Goal: Register for event/course

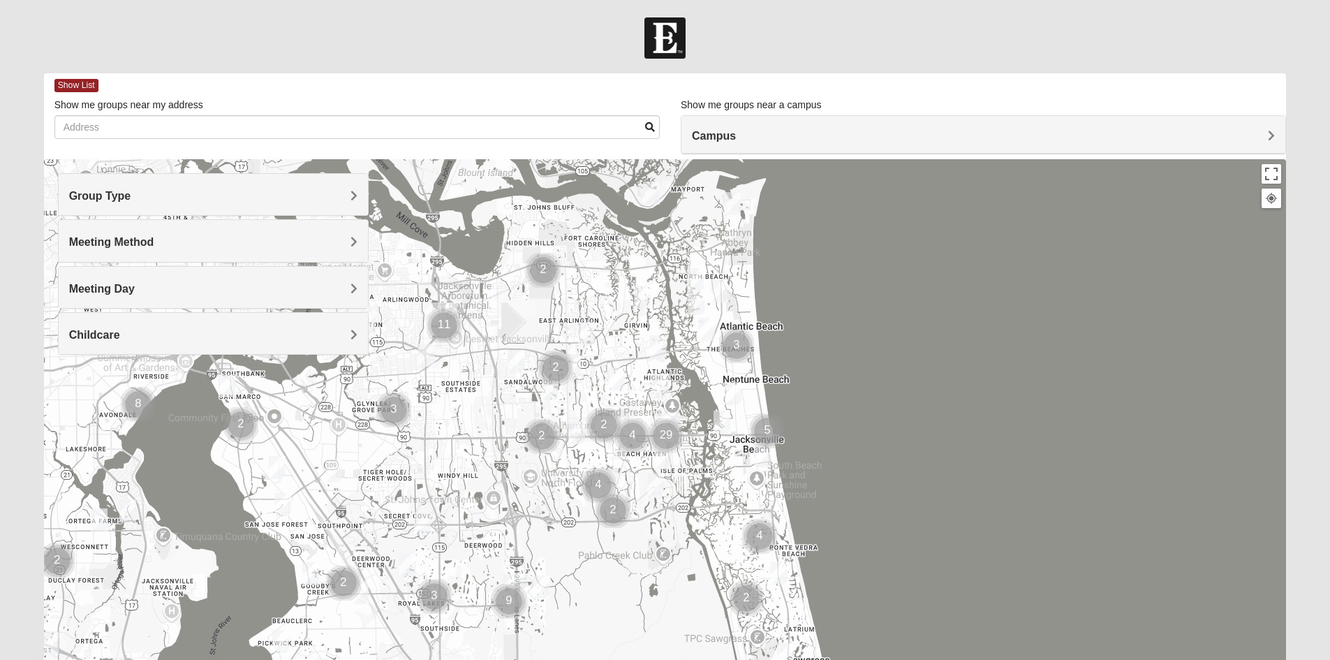
click at [131, 198] on span "Group Type" at bounding box center [100, 196] width 62 height 12
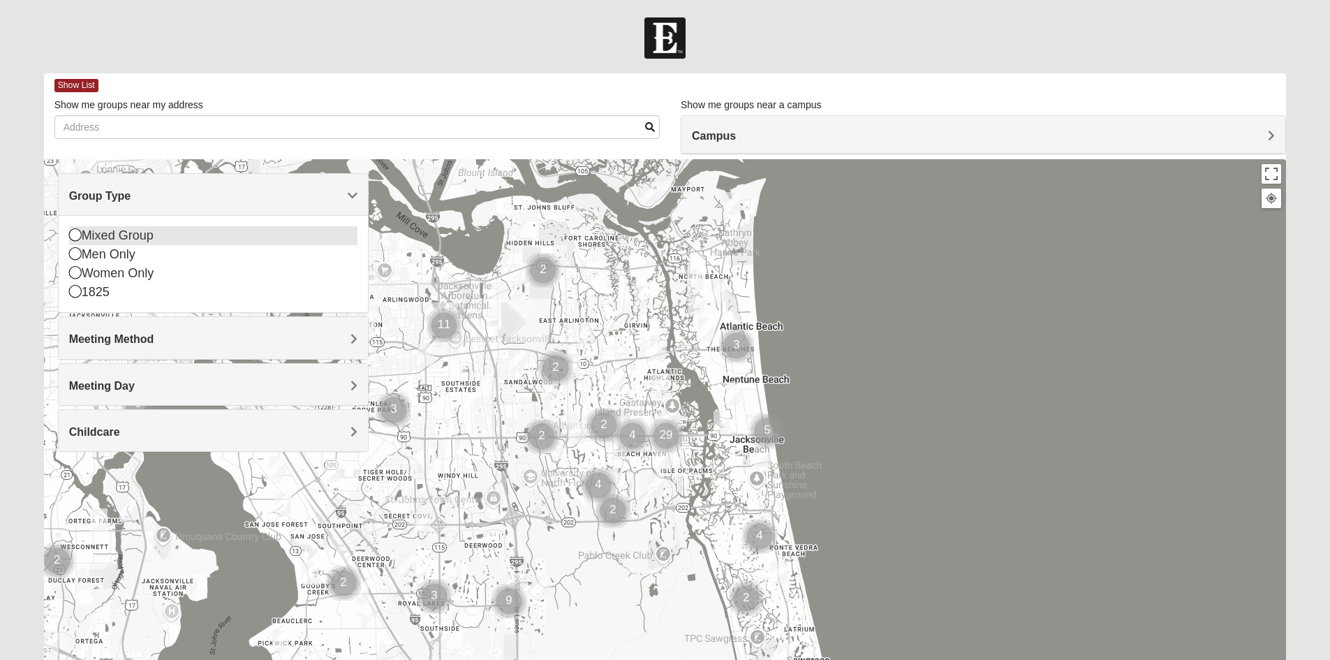
click at [71, 236] on icon at bounding box center [75, 234] width 13 height 13
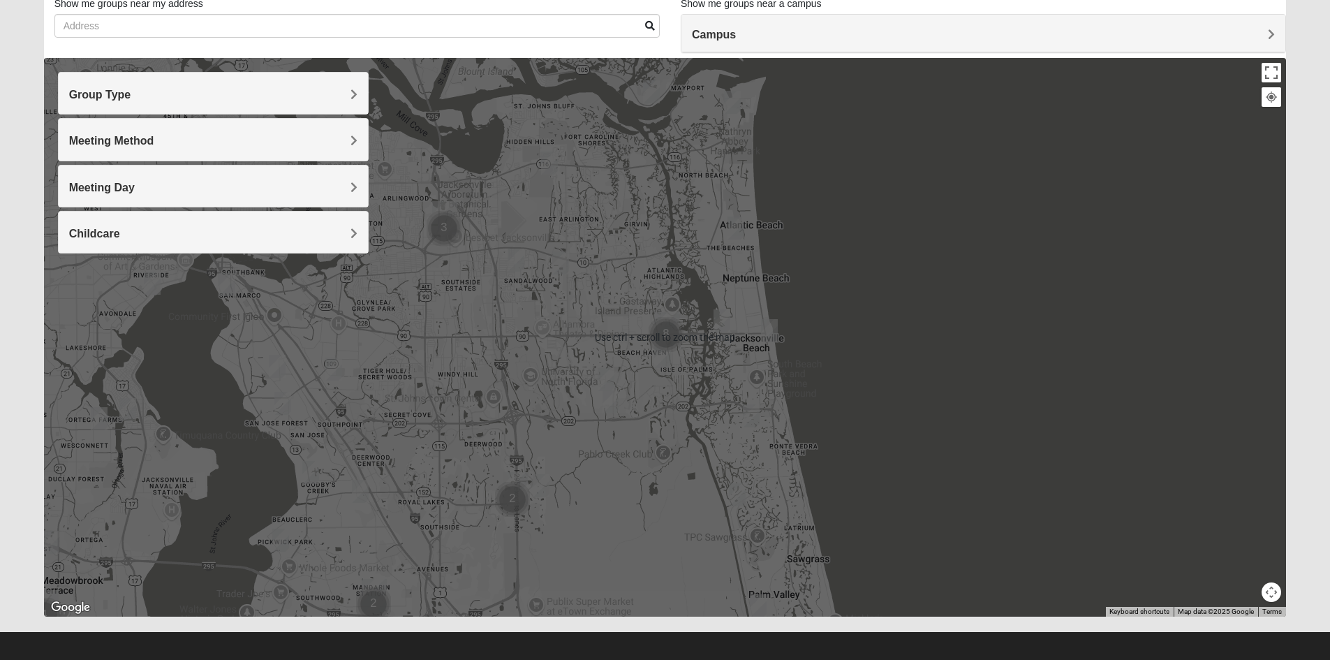
scroll to position [109, 0]
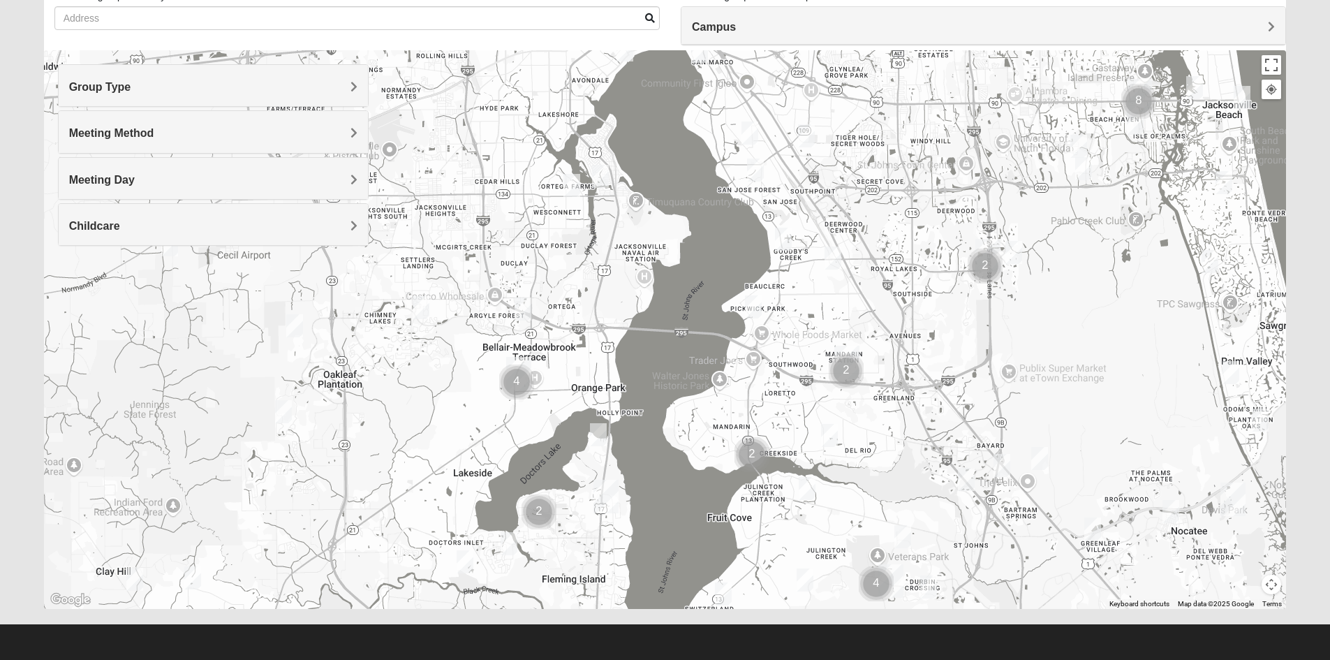
drag, startPoint x: 593, startPoint y: 430, endPoint x: 1049, endPoint y: 226, distance: 500.0
click at [1049, 226] on div at bounding box center [665, 329] width 1243 height 559
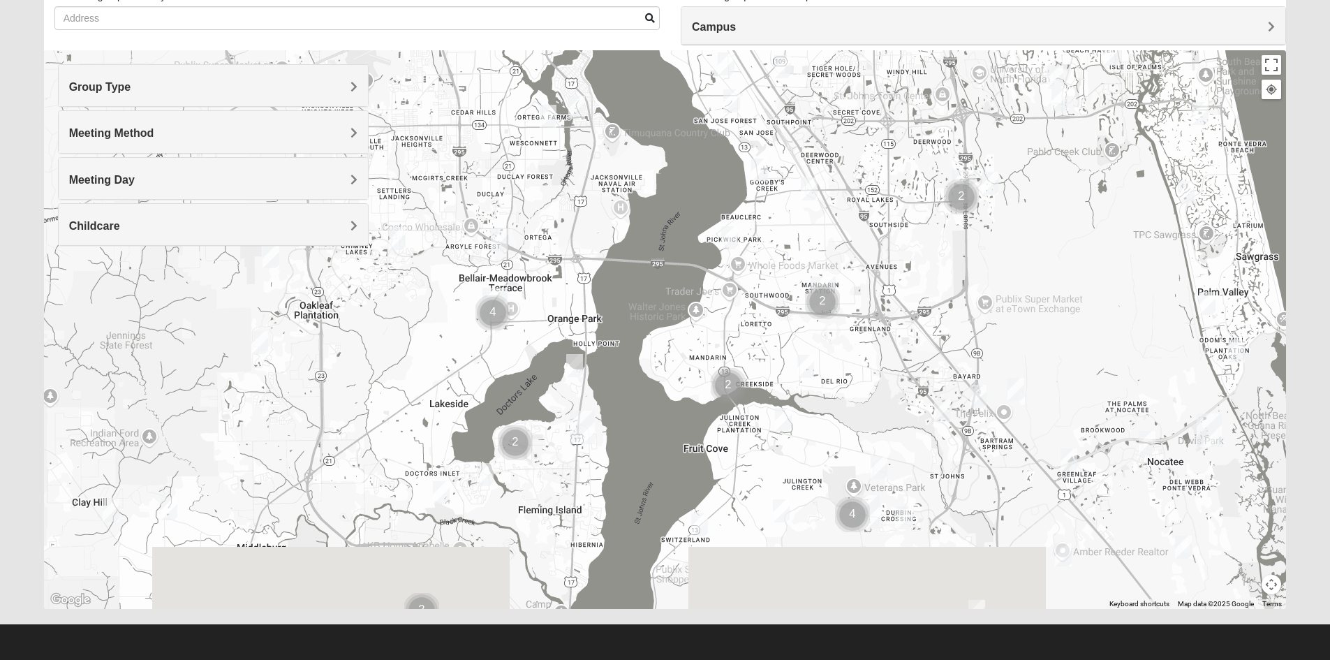
drag, startPoint x: 737, startPoint y: 411, endPoint x: 720, endPoint y: 290, distance: 122.5
click at [720, 362] on img "Cluster of 2 groups" at bounding box center [728, 385] width 46 height 46
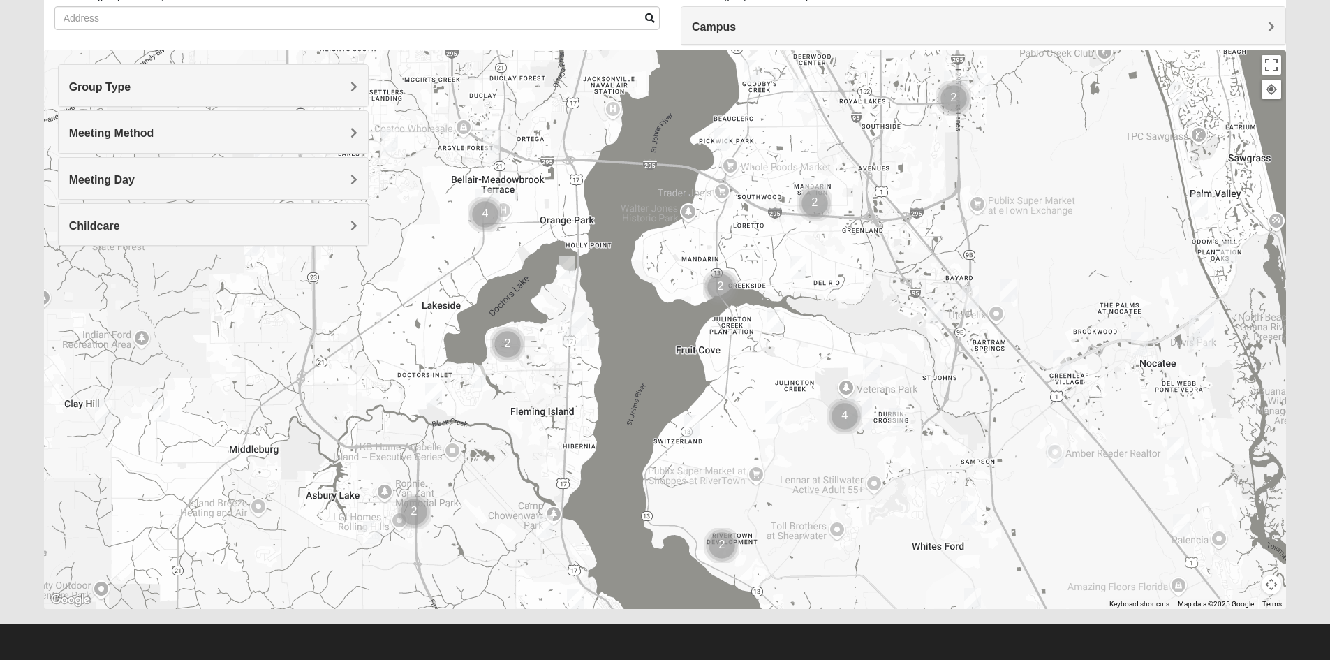
click at [578, 328] on img "Fleming Island" at bounding box center [574, 328] width 36 height 45
click at [862, 408] on img "Cluster of 4 groups" at bounding box center [845, 416] width 46 height 46
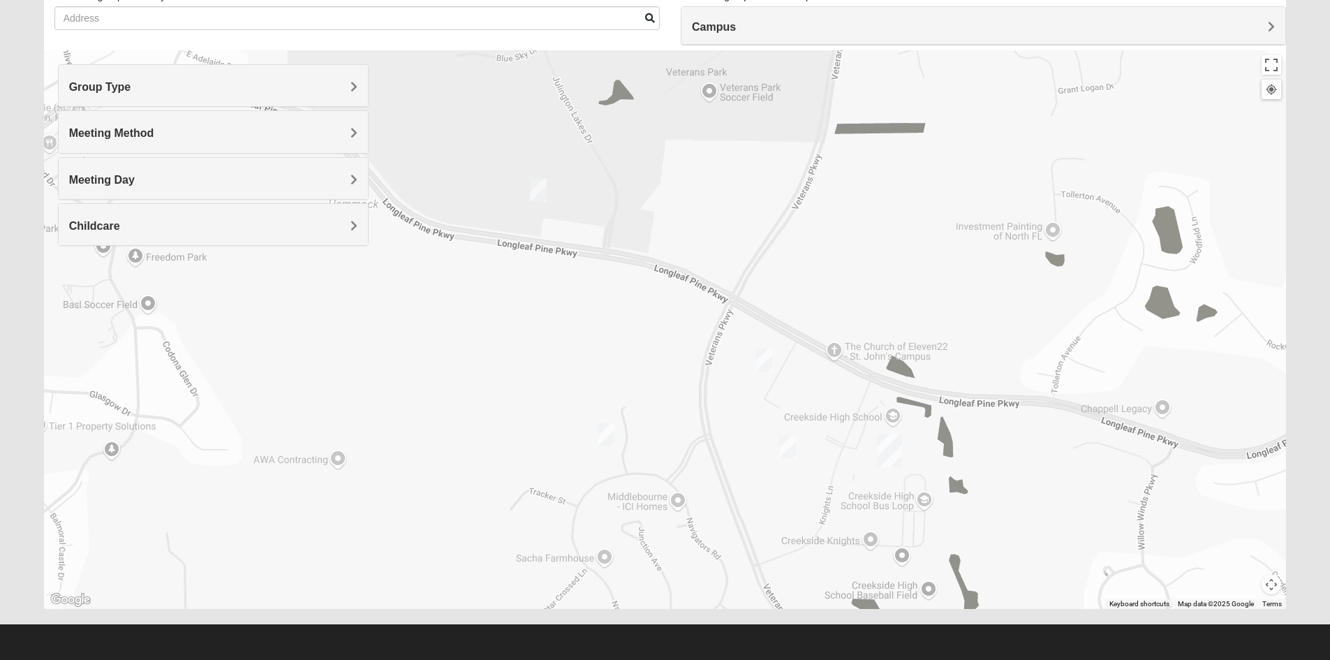
click at [894, 441] on img "St. Johns" at bounding box center [889, 450] width 36 height 45
click at [771, 20] on h4 "Campus" at bounding box center [983, 26] width 583 height 13
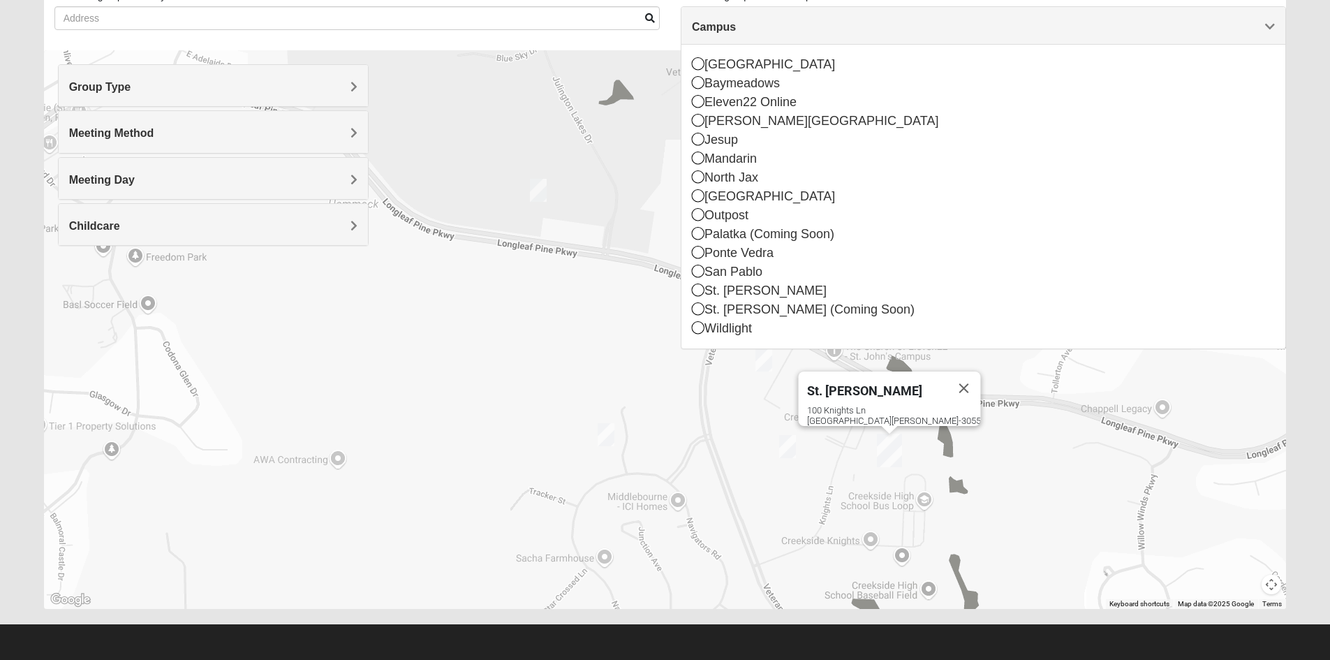
click at [768, 38] on div "Campus" at bounding box center [983, 26] width 604 height 38
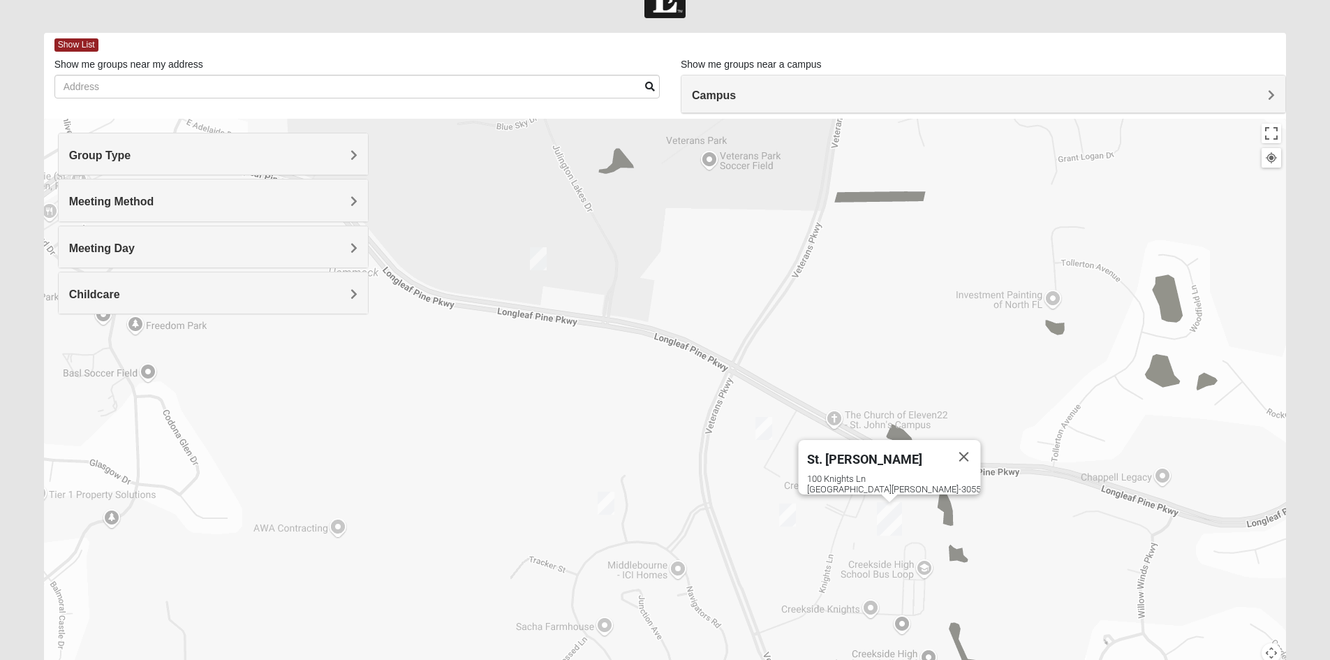
scroll to position [0, 0]
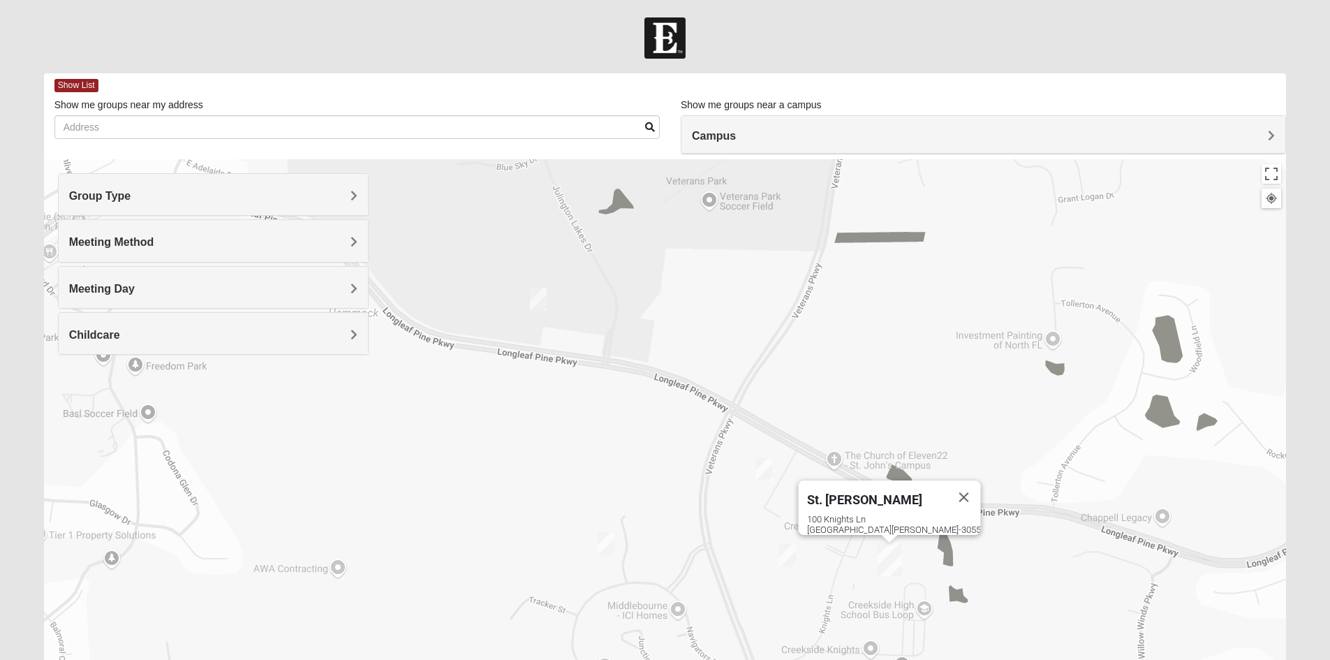
click at [325, 243] on h4 "Meeting Method" at bounding box center [213, 241] width 288 height 13
click at [75, 300] on icon at bounding box center [75, 300] width 13 height 13
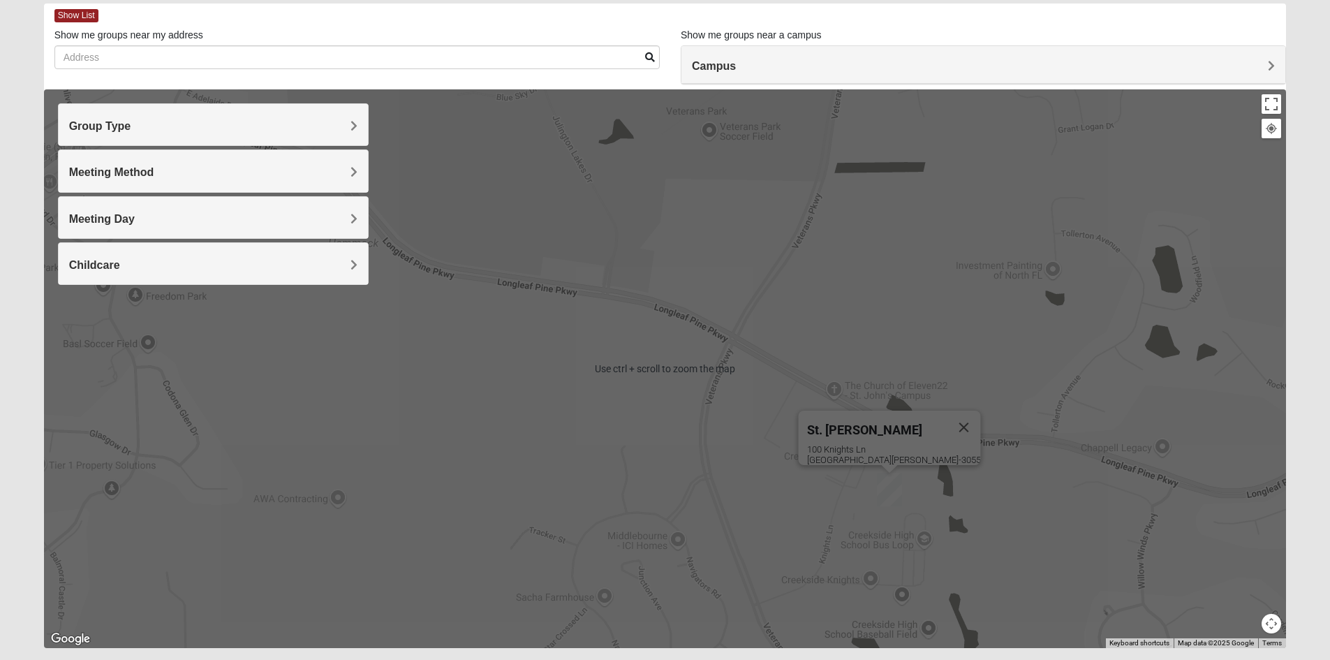
scroll to position [109, 0]
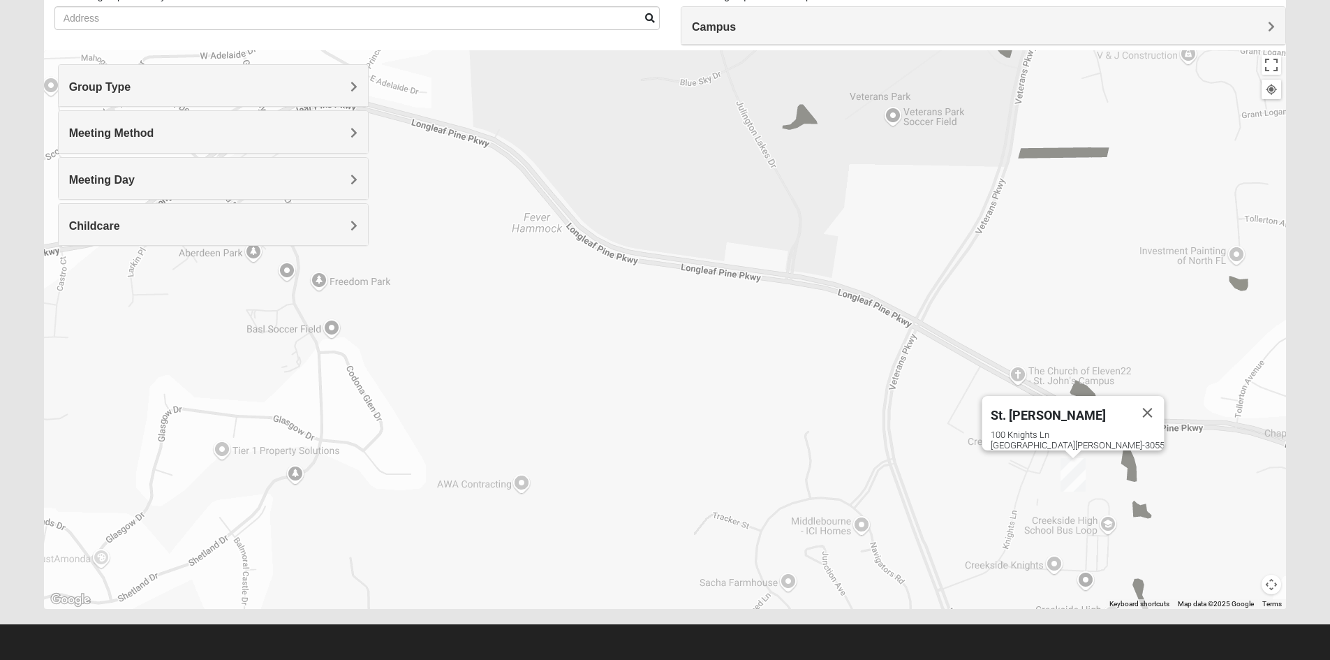
drag, startPoint x: 704, startPoint y: 390, endPoint x: 863, endPoint y: 424, distance: 163.0
click at [864, 424] on div "St. Johns 100 Knights Ln St Johns, FL 32259-3055" at bounding box center [665, 329] width 1243 height 559
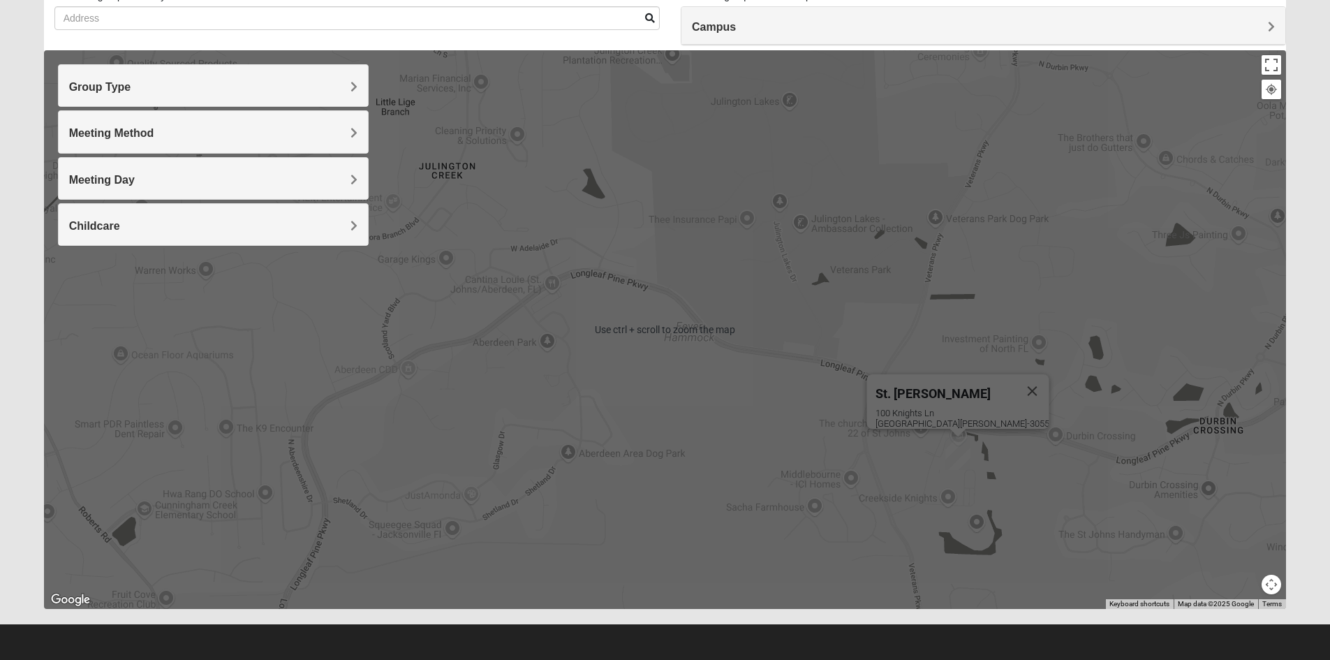
click at [604, 389] on div "St. Johns 100 Knights Ln St Johns, FL 32259-3055" at bounding box center [665, 329] width 1243 height 559
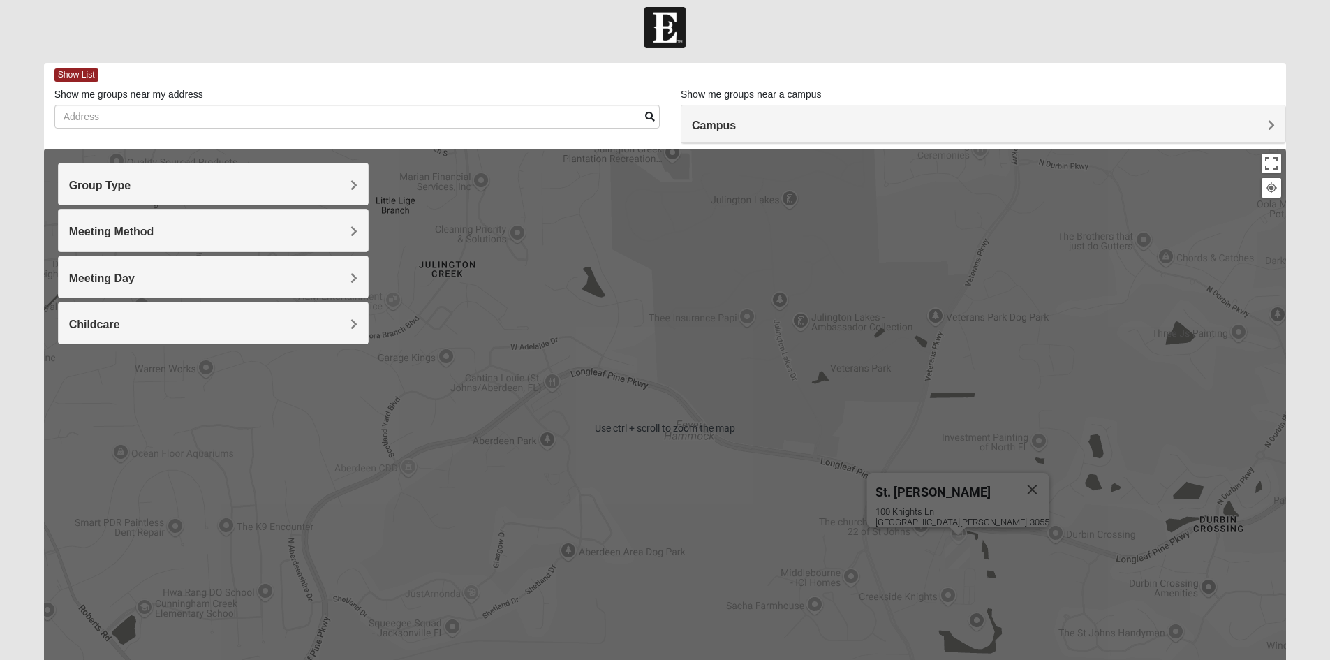
scroll to position [0, 0]
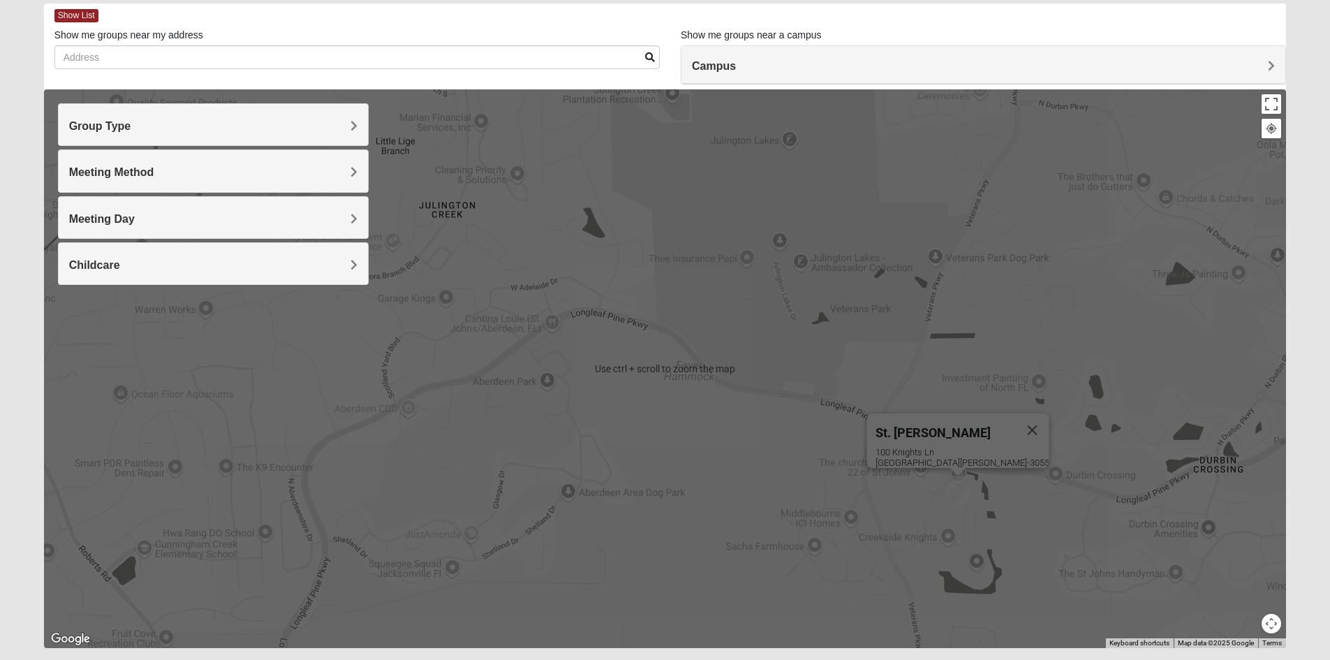
click at [644, 369] on div "St. Johns 100 Knights Ln St Johns, FL 32259-3055" at bounding box center [665, 368] width 1243 height 559
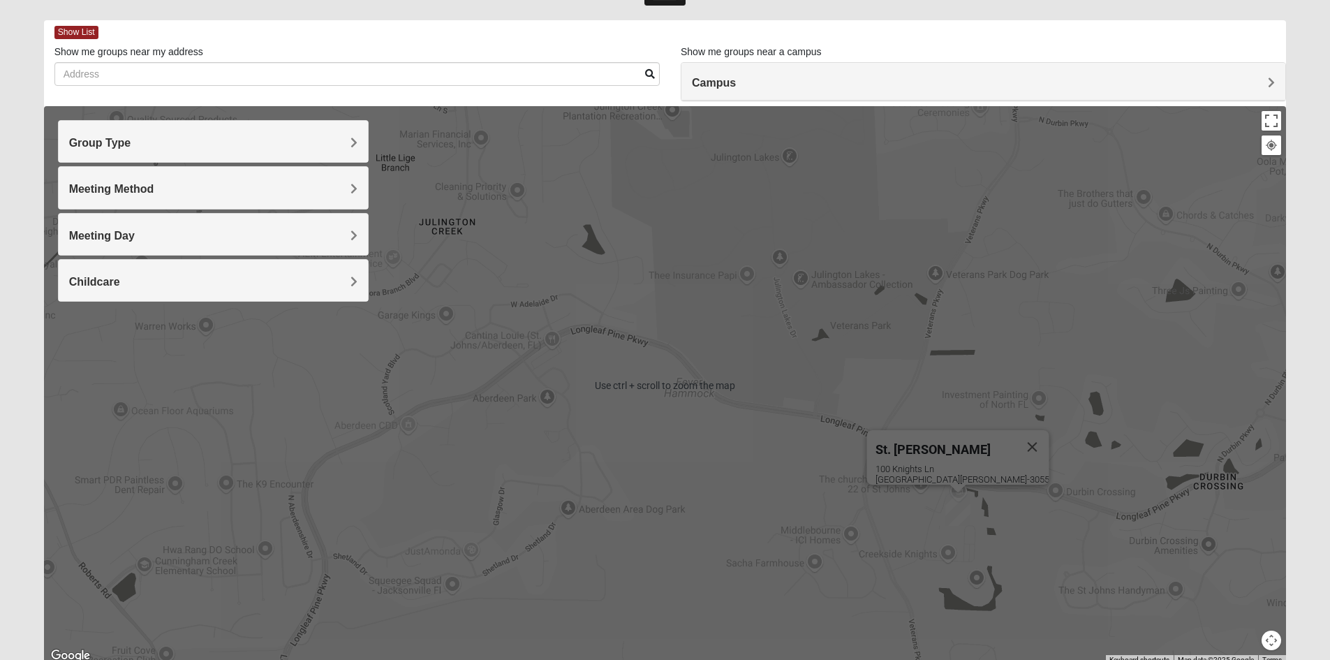
scroll to position [39, 0]
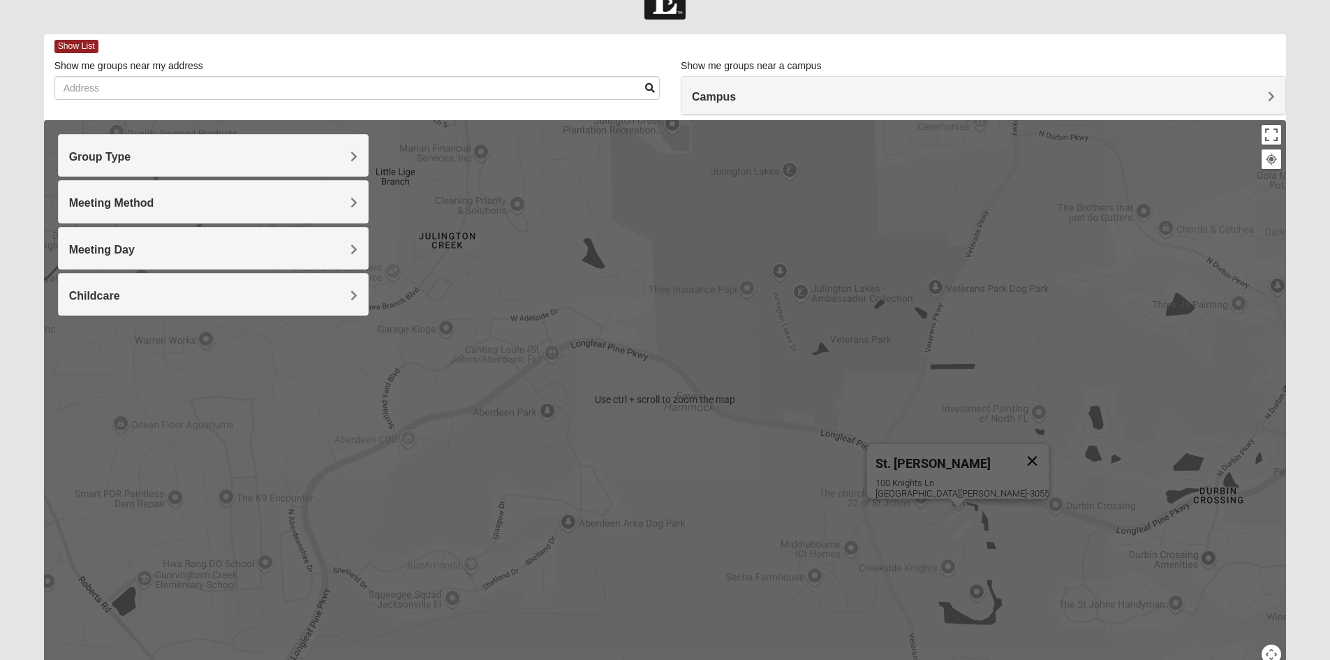
click at [1015, 449] on button "Close" at bounding box center [1032, 461] width 34 height 34
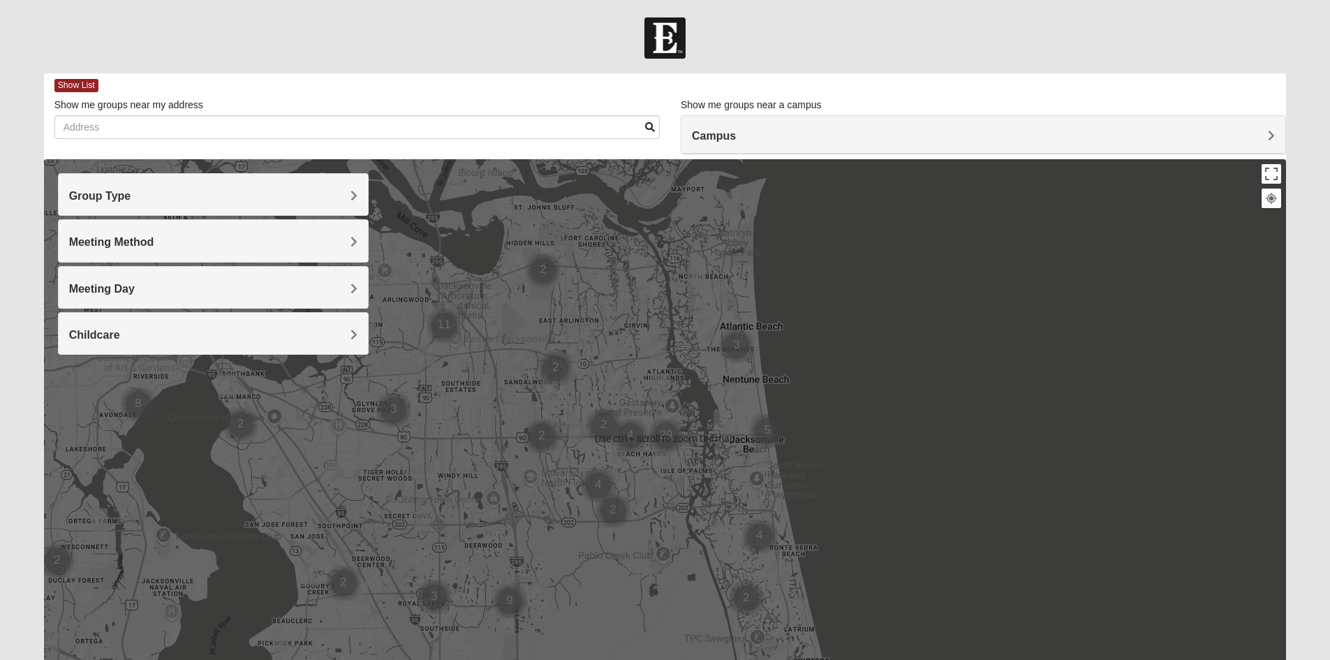
scroll to position [109, 0]
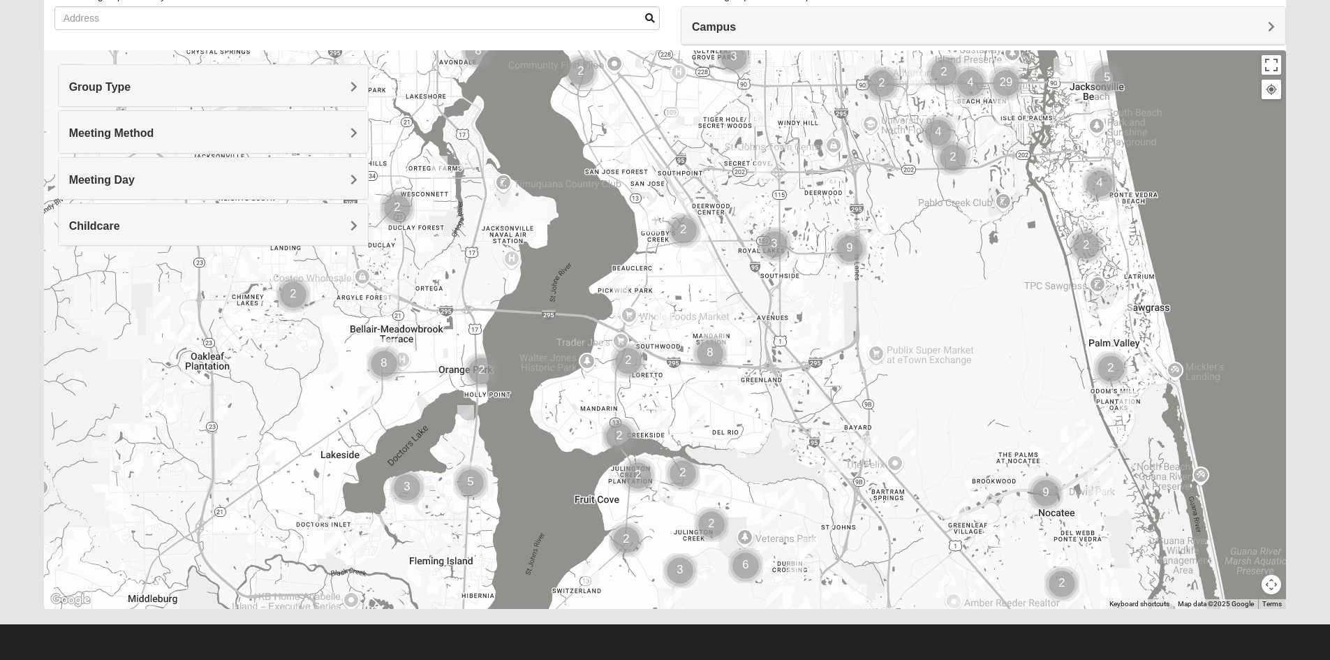
drag, startPoint x: 613, startPoint y: 424, endPoint x: 965, endPoint y: 182, distance: 427.2
click at [965, 181] on div at bounding box center [665, 329] width 1243 height 559
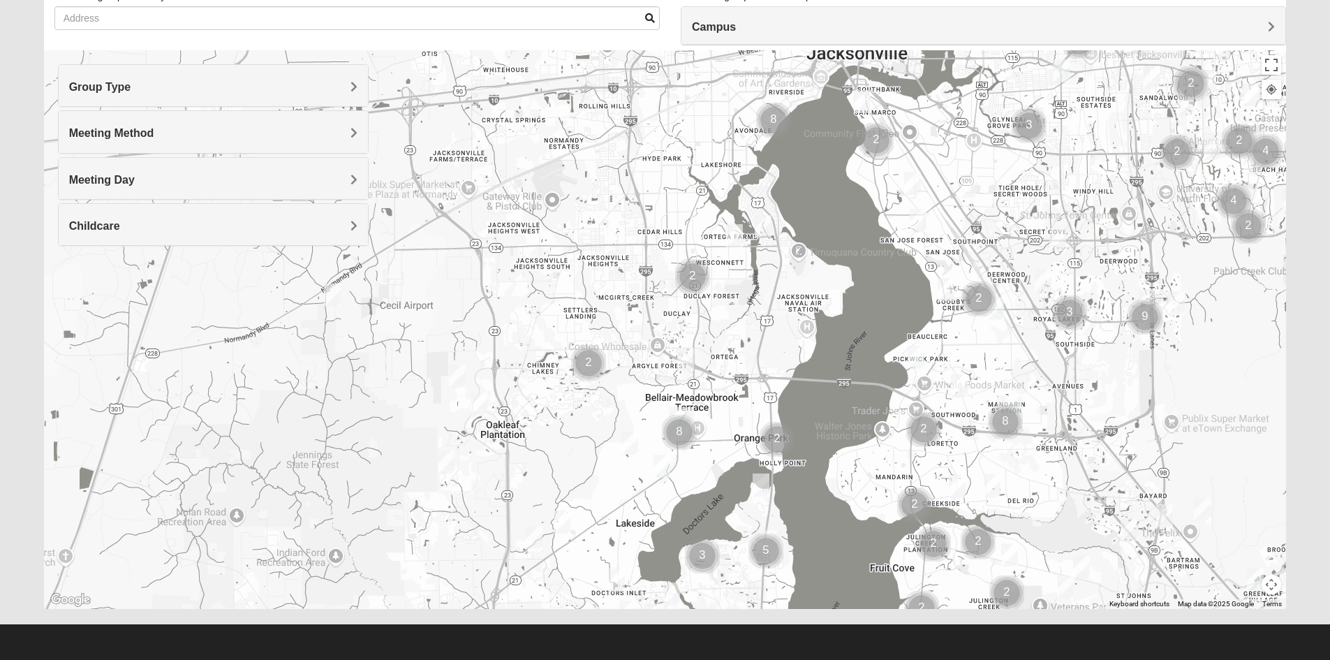
drag, startPoint x: 662, startPoint y: 369, endPoint x: 730, endPoint y: 443, distance: 100.3
click at [936, 440] on img "Cluster of 2 groups" at bounding box center [924, 429] width 46 height 46
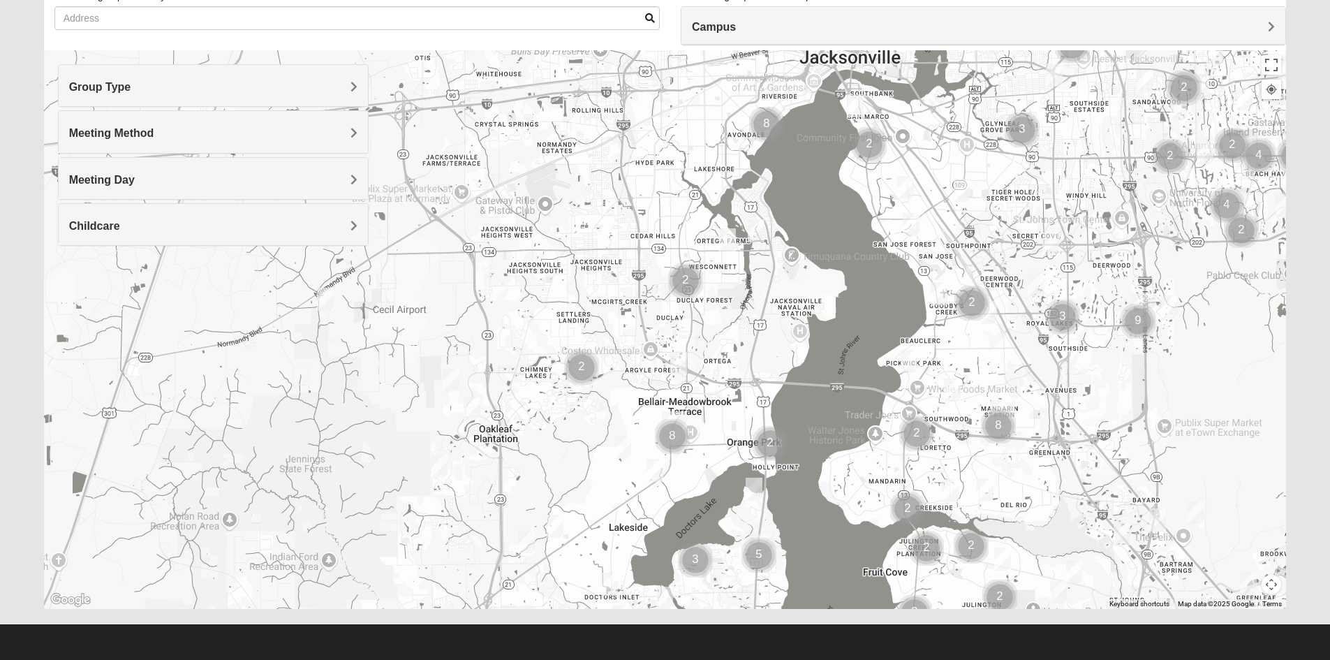
click at [454, 378] on img "Mixed Fisher 32065" at bounding box center [450, 380] width 28 height 34
click at [568, 290] on button "Close" at bounding box center [552, 300] width 34 height 34
click at [442, 465] on img "Mixed Newton 32065" at bounding box center [439, 466] width 28 height 34
click at [550, 376] on button "Close" at bounding box center [548, 386] width 34 height 34
click at [327, 297] on img "Mixed Corwin 32221" at bounding box center [325, 299] width 28 height 34
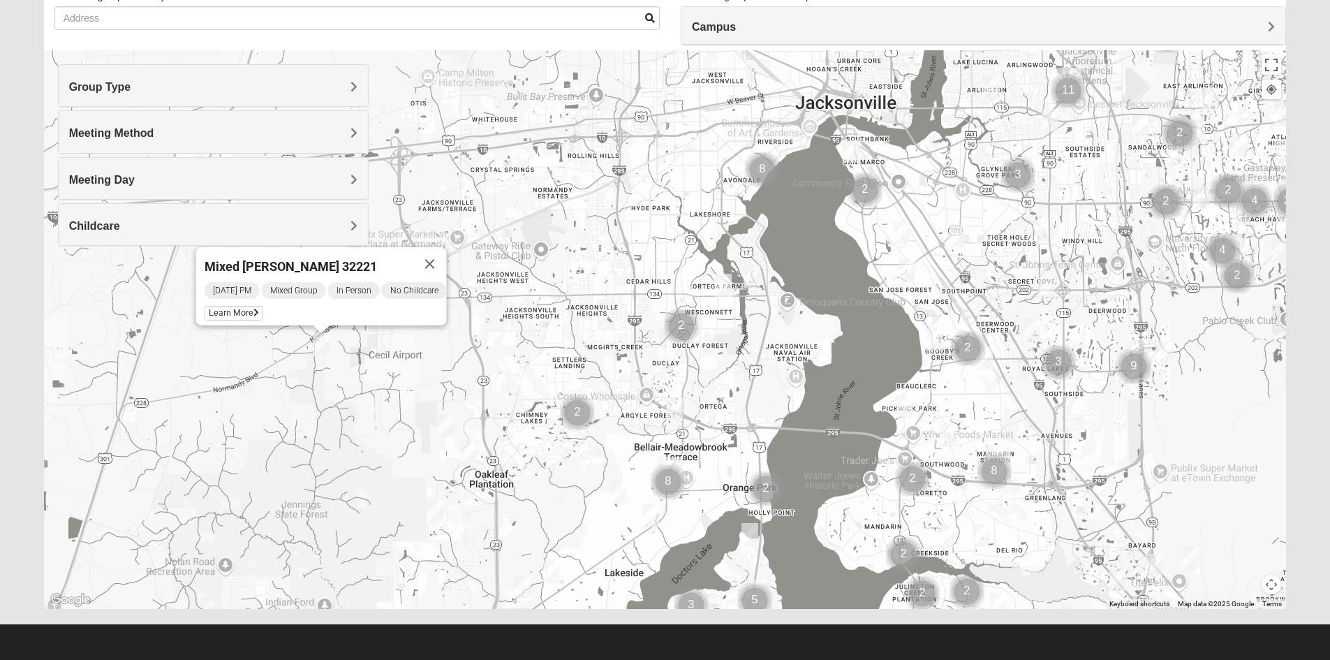
drag, startPoint x: 494, startPoint y: 280, endPoint x: 490, endPoint y: 327, distance: 47.7
click at [490, 327] on div "Mixed Corwin 32221 Friday PM Mixed Group In Person No Childcare Learn More" at bounding box center [665, 329] width 1243 height 559
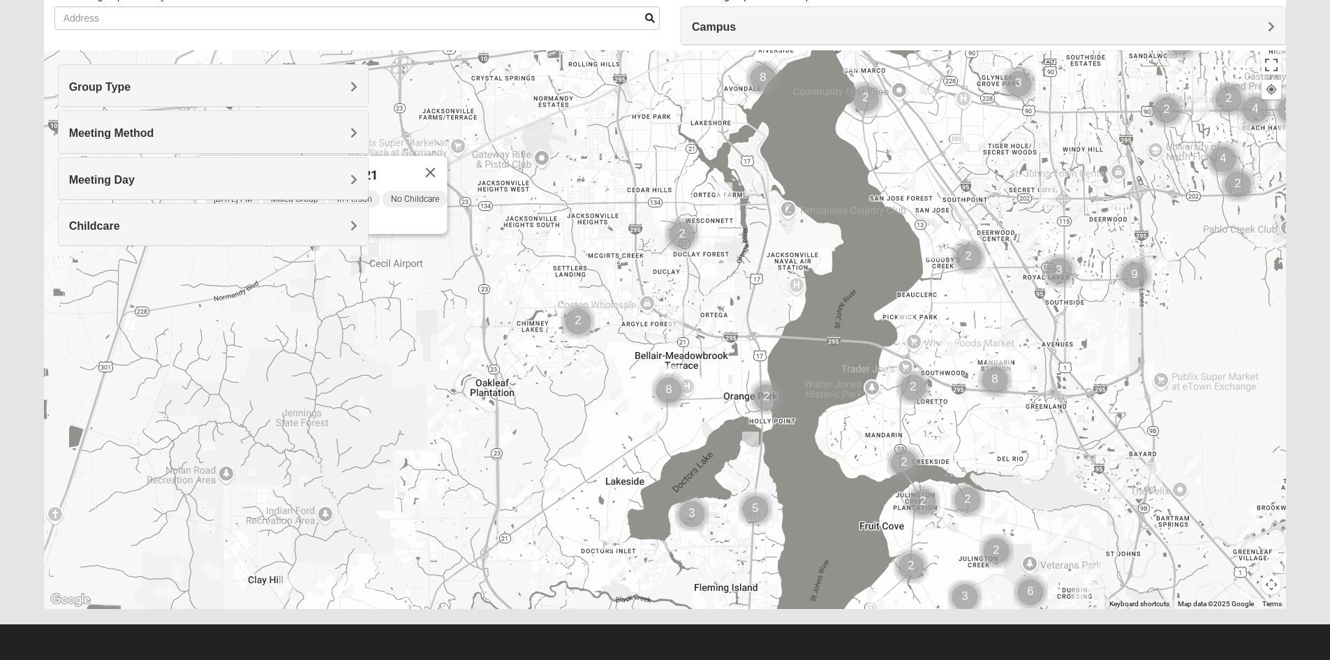
drag, startPoint x: 517, startPoint y: 427, endPoint x: 517, endPoint y: 334, distance: 92.9
click at [517, 334] on div "Mixed Corwin 32221 Friday PM Mixed Group In Person No Childcare Learn More" at bounding box center [665, 329] width 1243 height 559
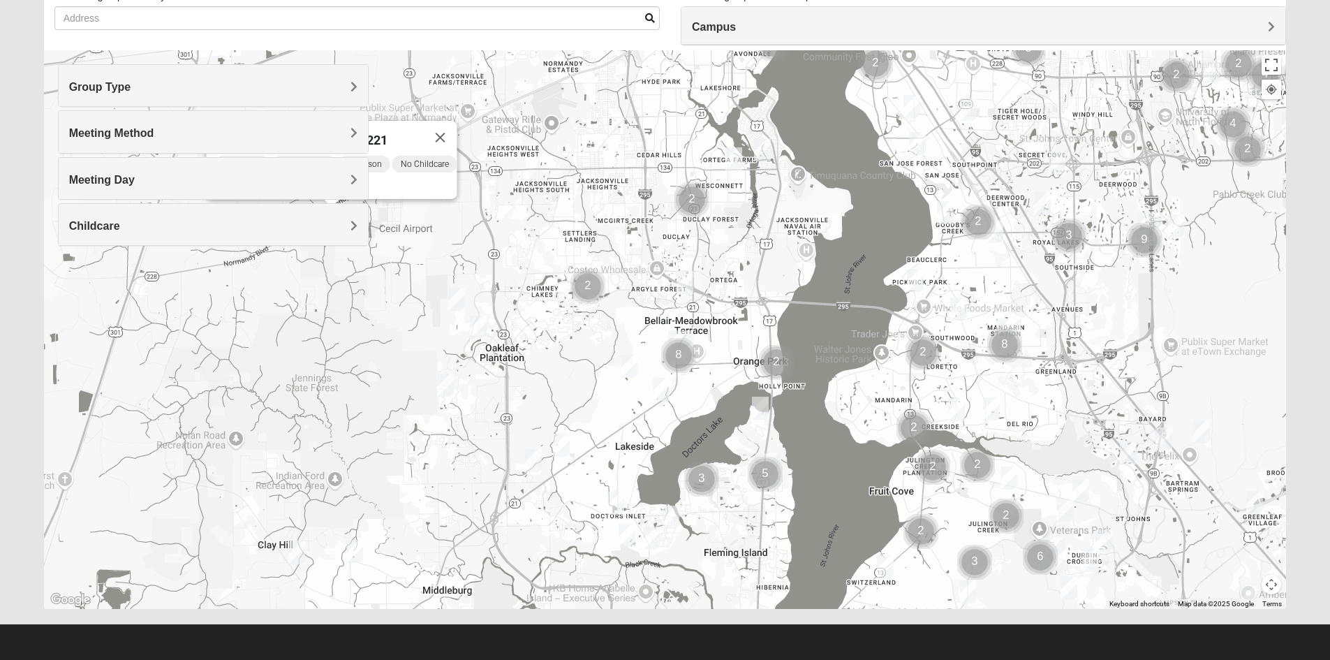
drag, startPoint x: 560, startPoint y: 426, endPoint x: 577, endPoint y: 380, distance: 48.4
click at [576, 380] on div "Mixed Corwin 32221 Friday PM Mixed Group In Person No Childcare Learn More" at bounding box center [665, 329] width 1243 height 559
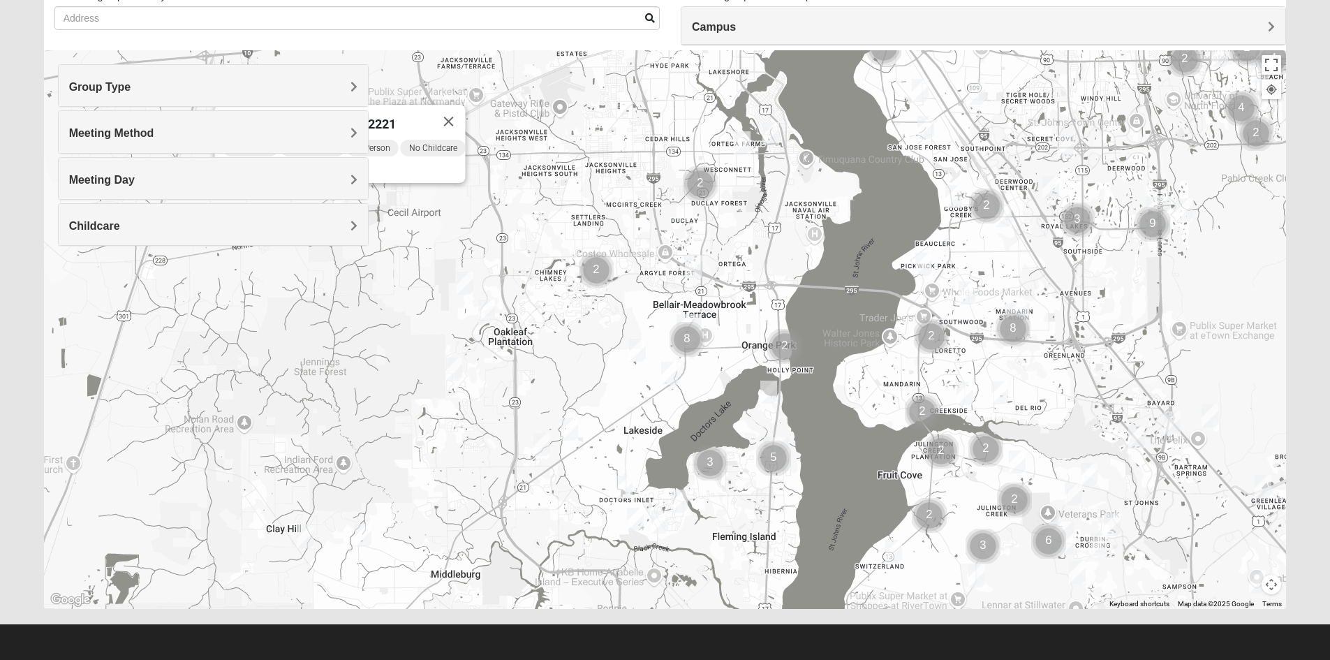
click at [580, 424] on img "Womens Winters 32065" at bounding box center [570, 429] width 28 height 34
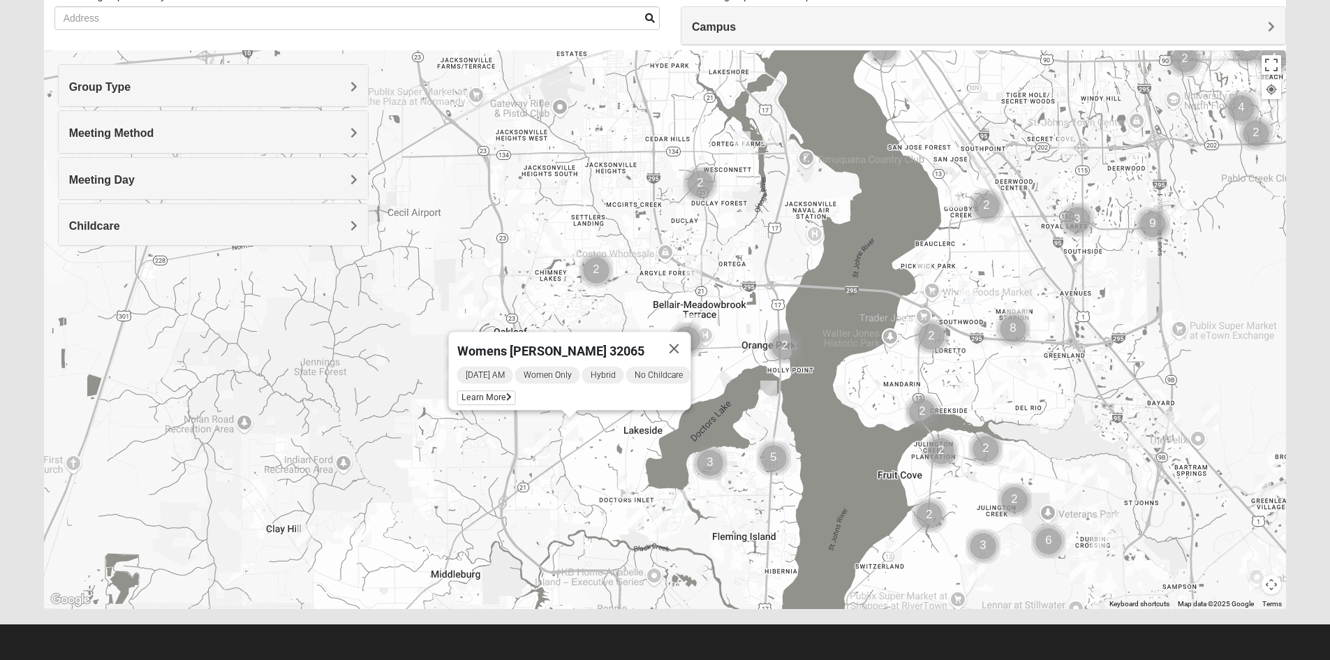
click at [538, 447] on img "Womens Simpson 32068" at bounding box center [542, 444] width 28 height 34
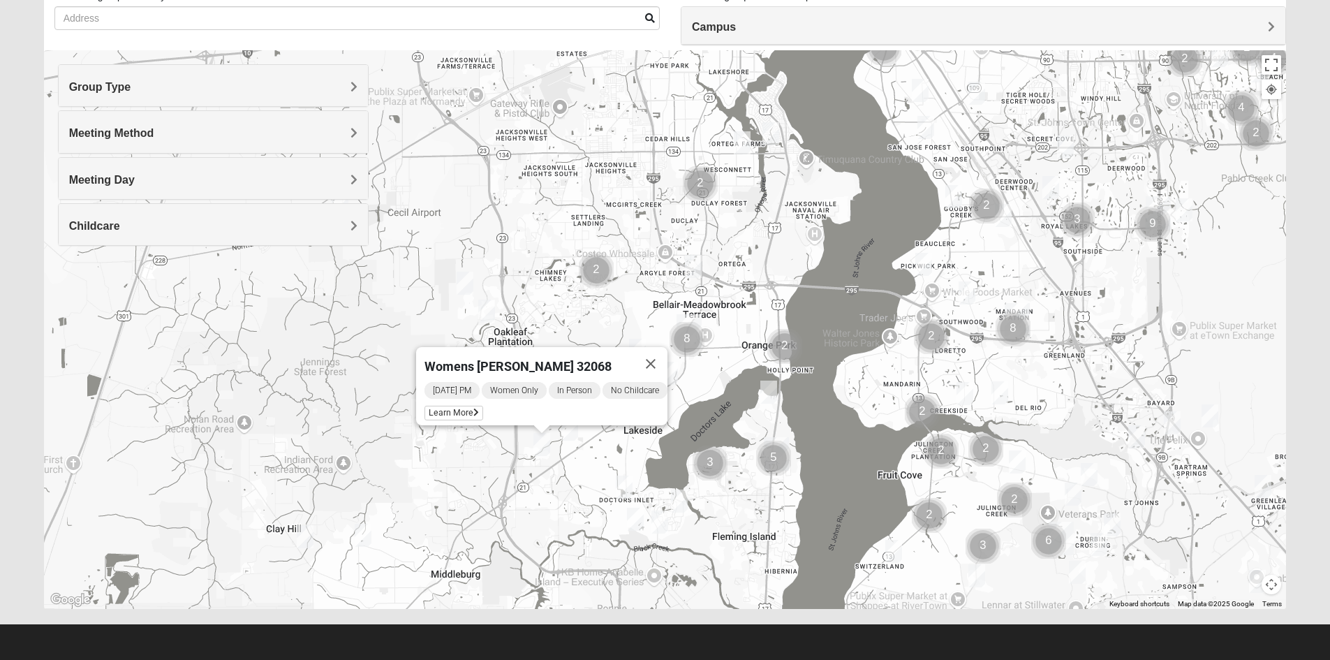
click at [624, 487] on img "Mens Michael Serig 32068" at bounding box center [624, 487] width 28 height 34
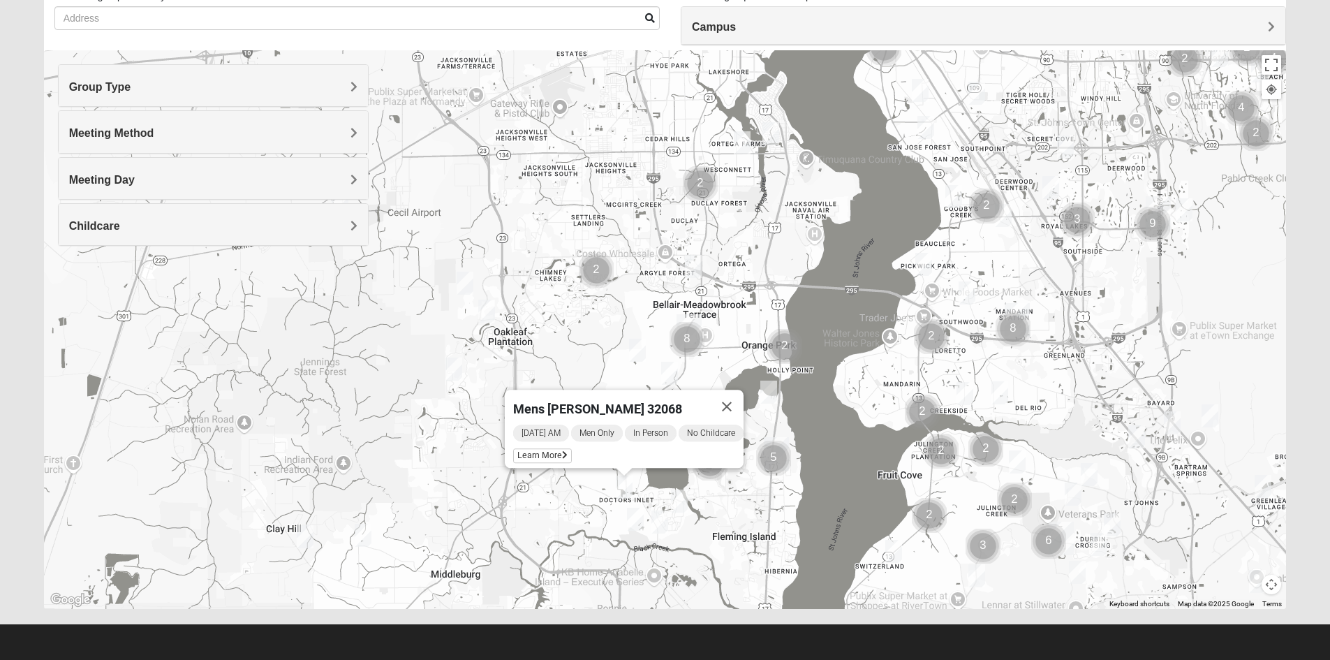
click at [731, 399] on button "Close" at bounding box center [727, 407] width 34 height 34
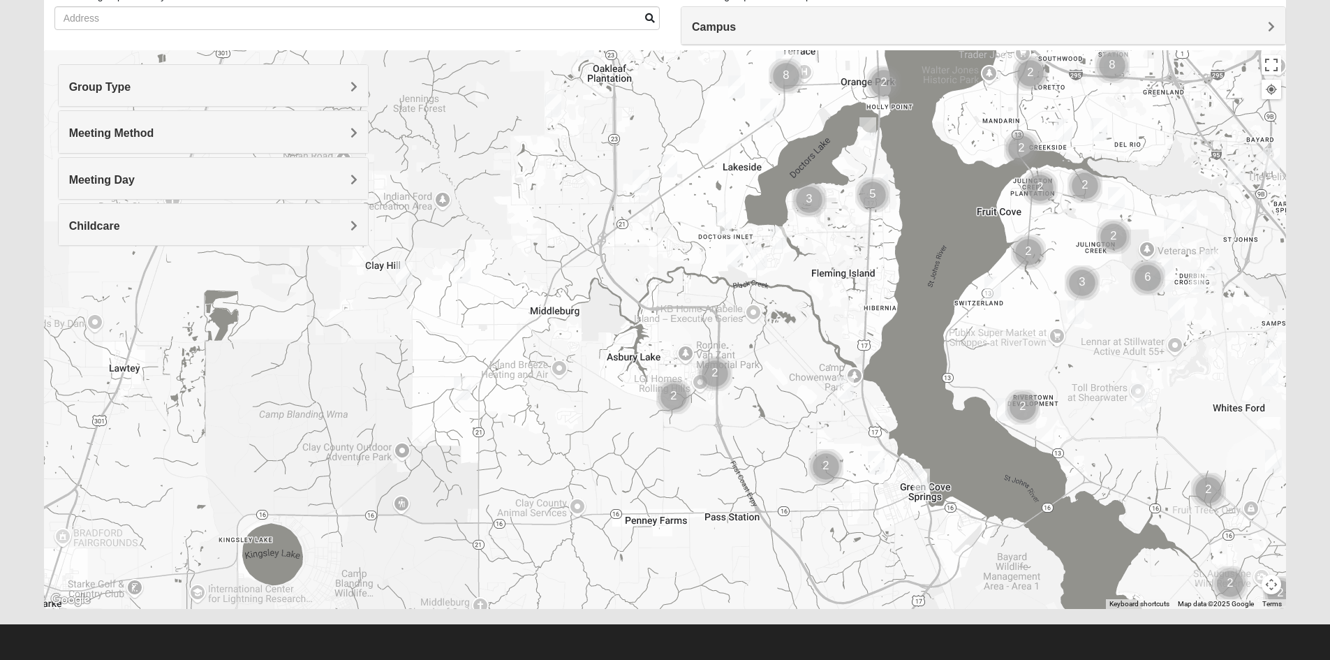
drag, startPoint x: 556, startPoint y: 434, endPoint x: 632, endPoint y: 212, distance: 233.8
click at [632, 212] on div at bounding box center [665, 329] width 1243 height 559
click at [459, 391] on img "Womens Helms 32068" at bounding box center [462, 388] width 28 height 34
click at [572, 297] on button "Close" at bounding box center [571, 308] width 34 height 34
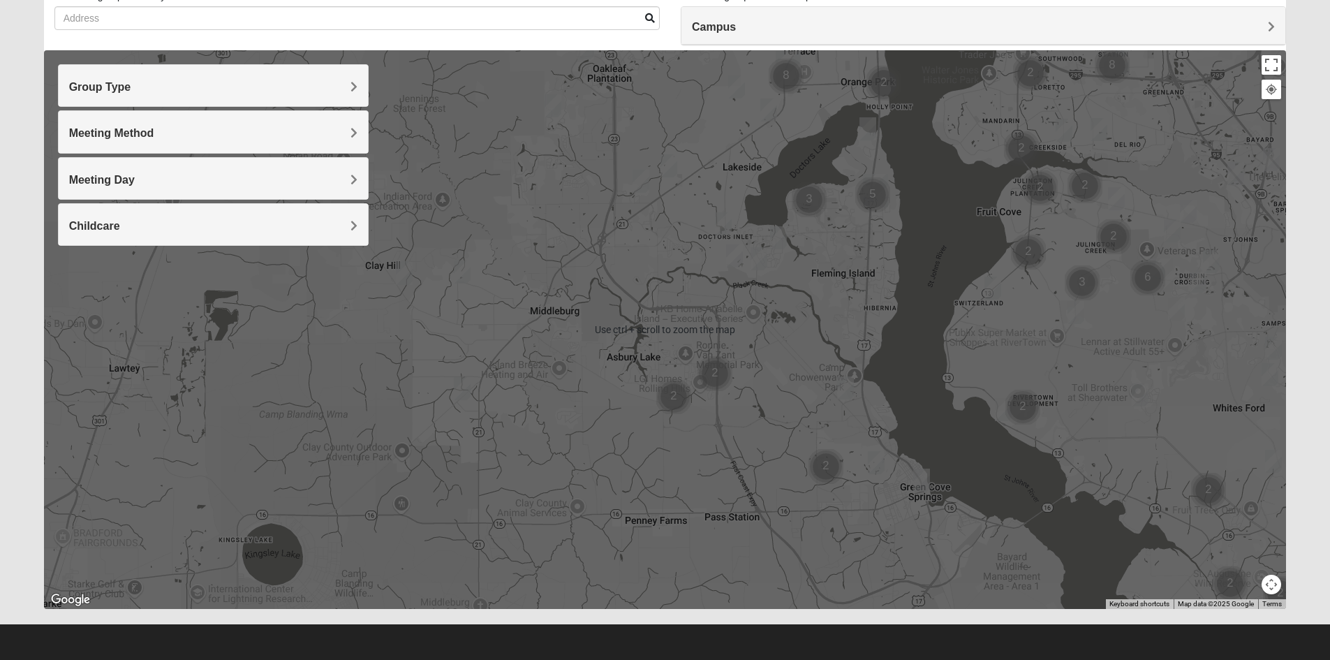
scroll to position [39, 0]
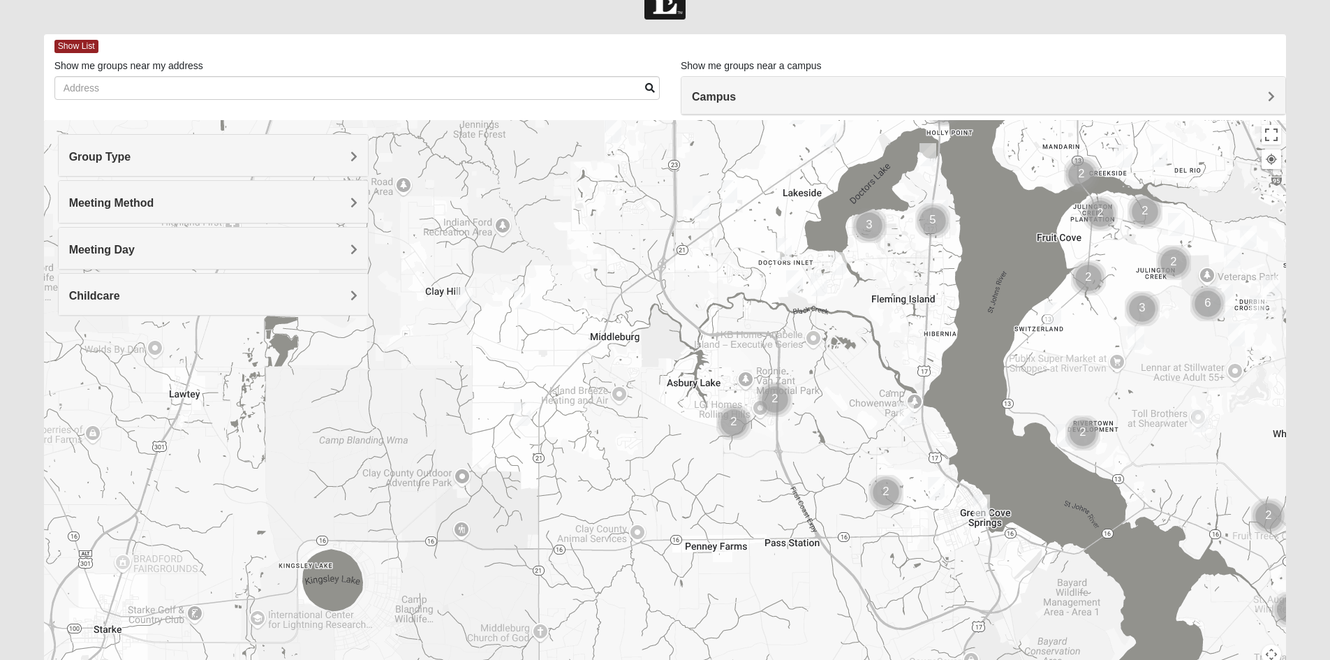
drag, startPoint x: 760, startPoint y: 369, endPoint x: 819, endPoint y: 414, distance: 73.7
click at [819, 414] on div at bounding box center [665, 399] width 1243 height 559
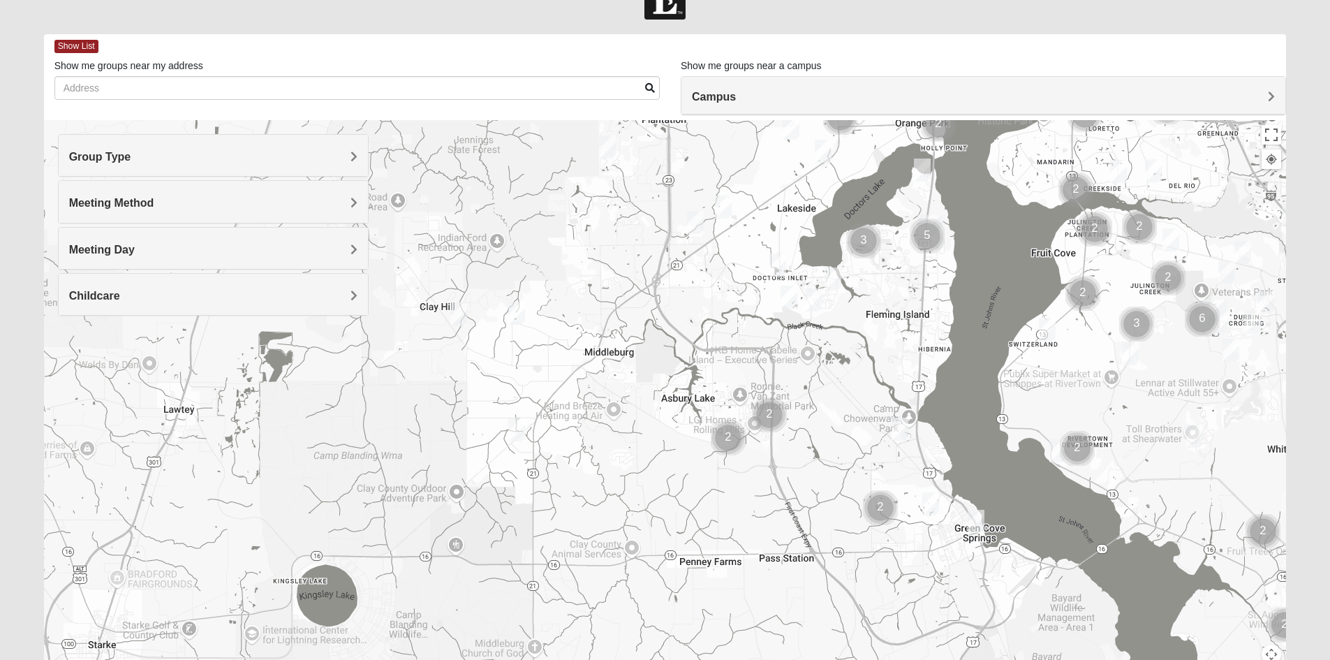
drag, startPoint x: 971, startPoint y: 568, endPoint x: 966, endPoint y: 479, distance: 89.5
click at [962, 473] on div at bounding box center [665, 399] width 1243 height 559
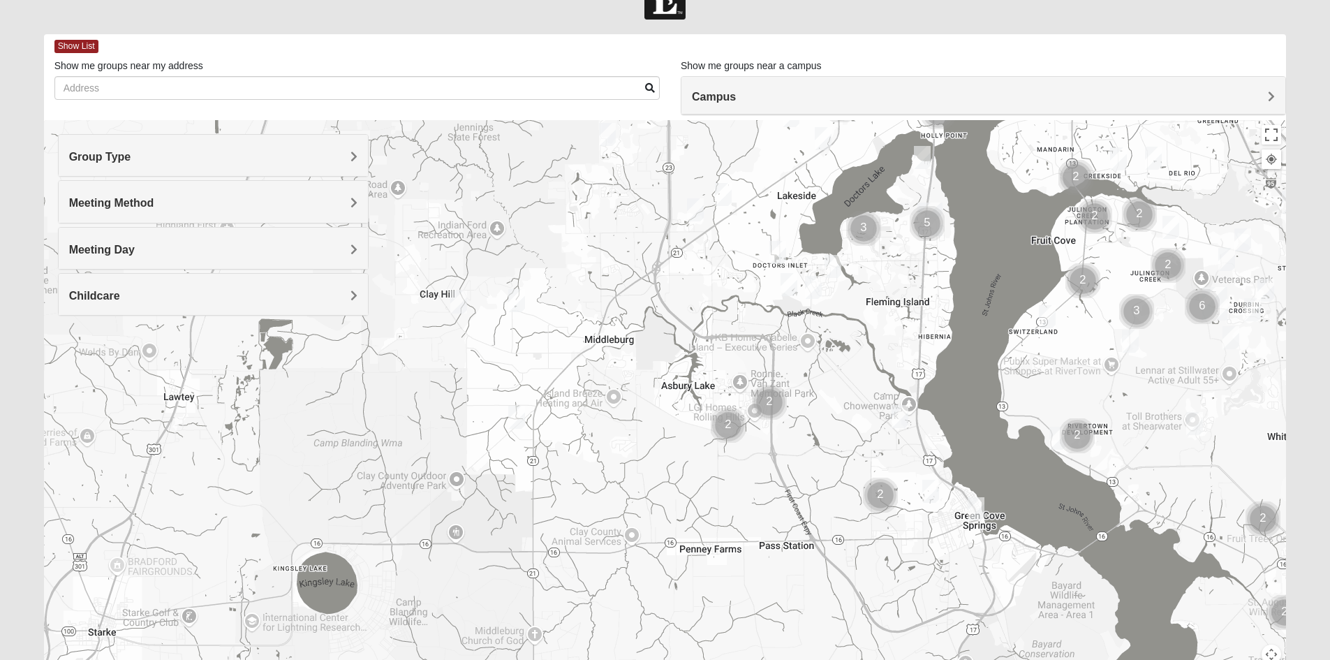
click at [973, 508] on img "Mens Sweeten 32043" at bounding box center [976, 508] width 28 height 34
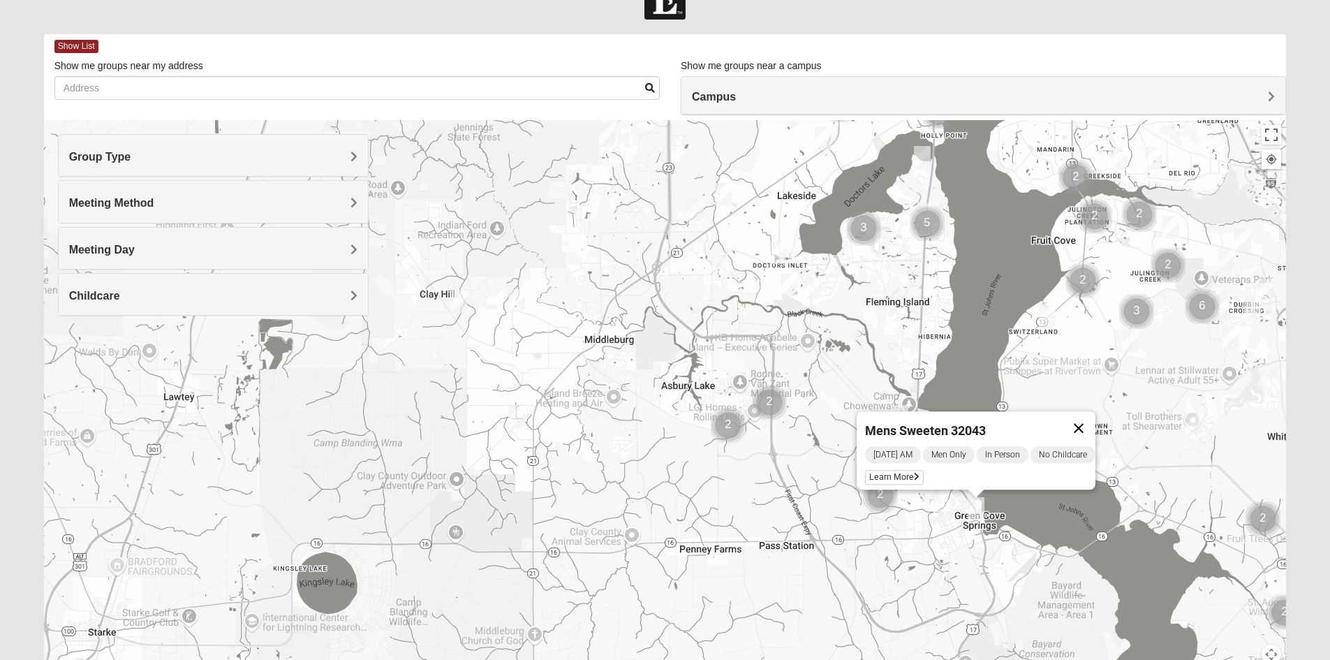
click at [1084, 417] on button "Close" at bounding box center [1079, 428] width 34 height 34
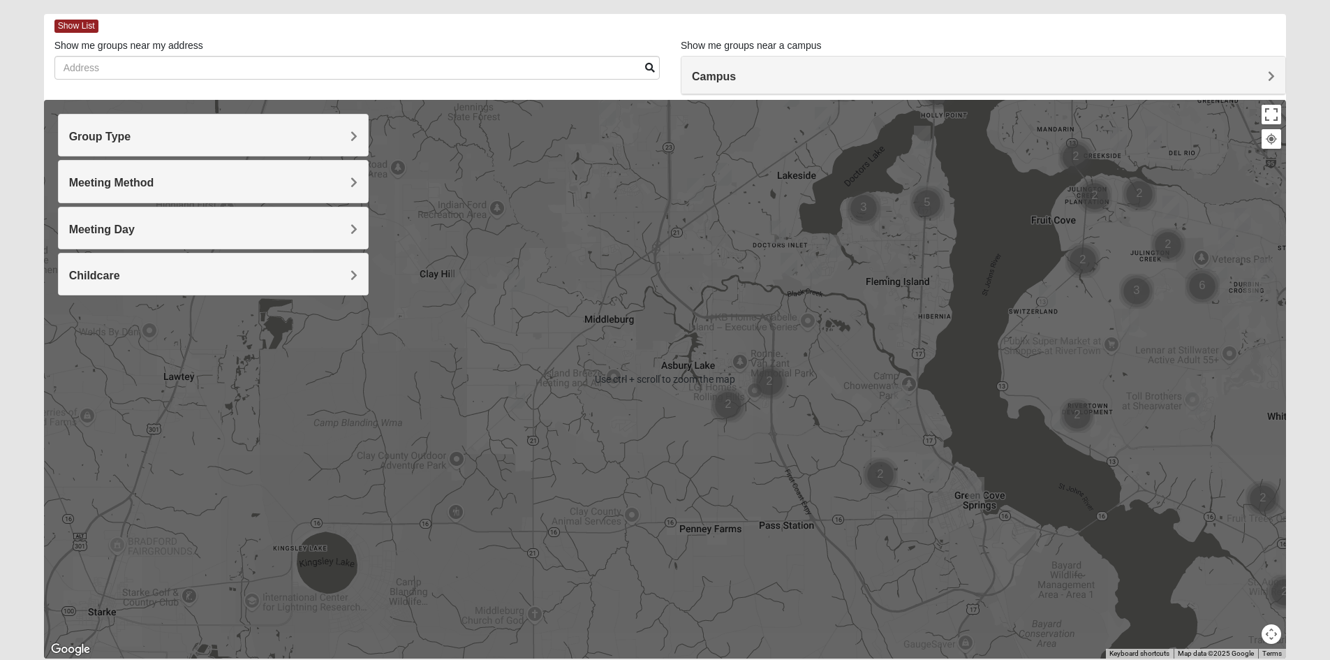
scroll to position [70, 0]
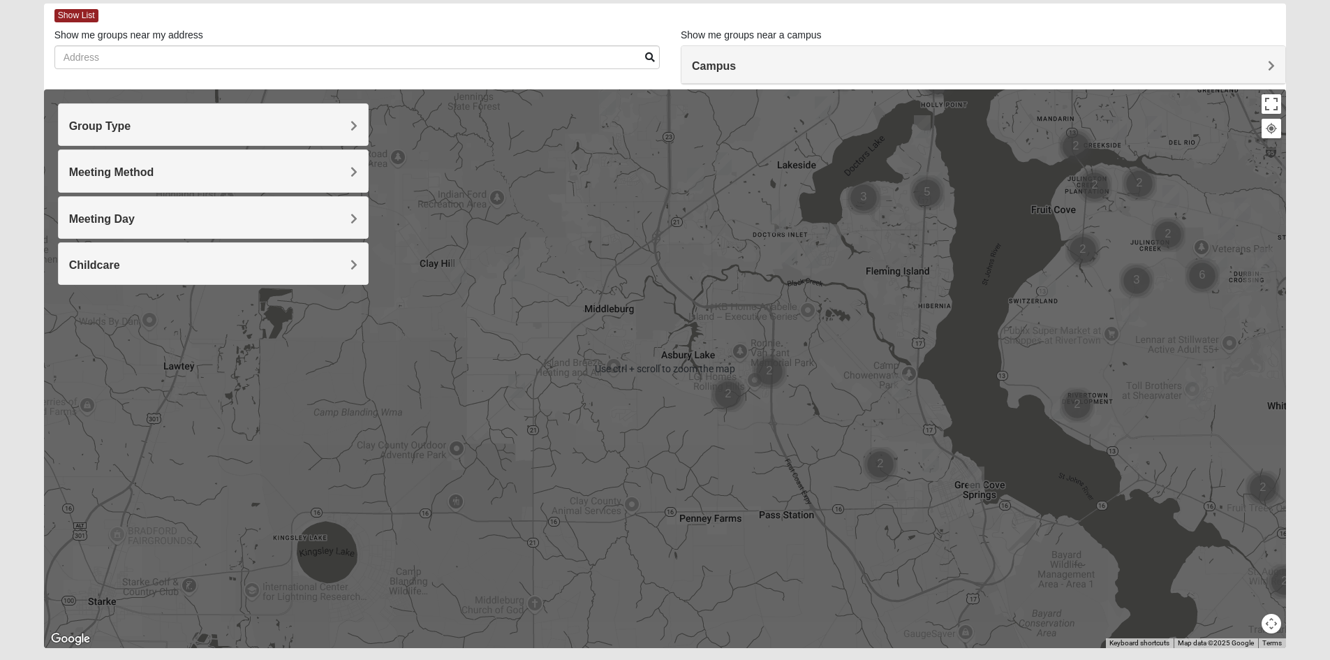
click at [717, 464] on div "To navigate, press the arrow keys." at bounding box center [665, 368] width 1243 height 559
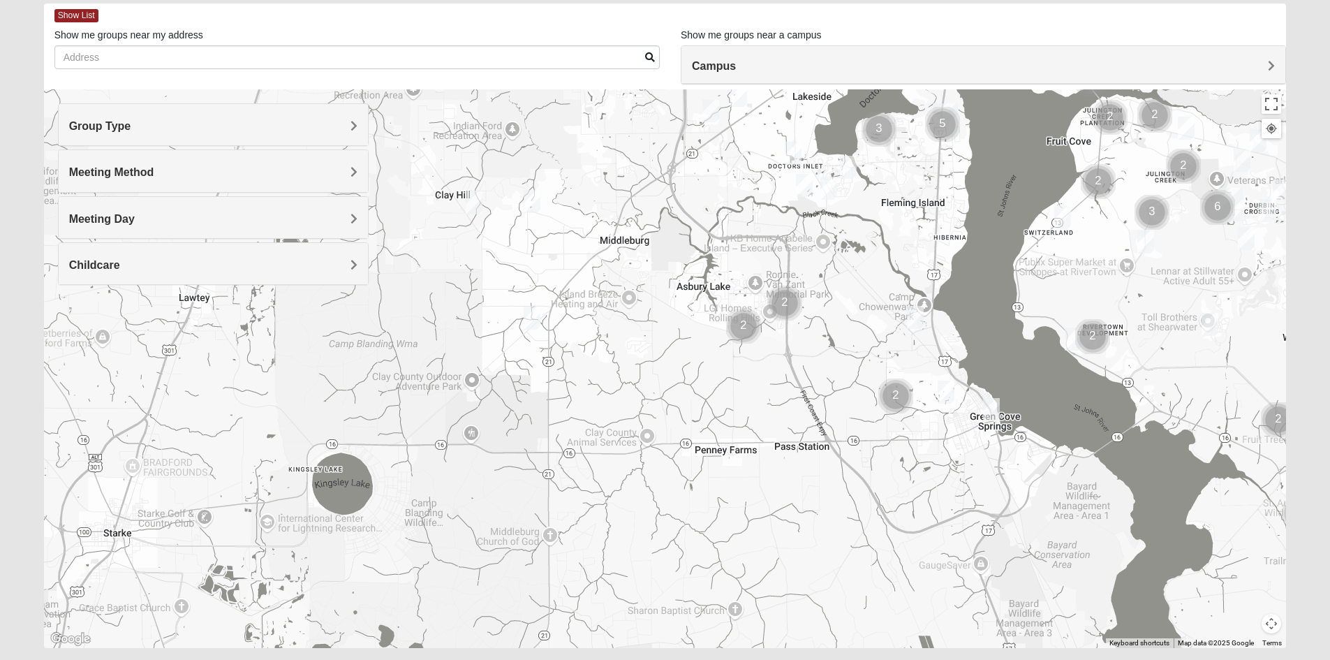
drag, startPoint x: 733, startPoint y: 415, endPoint x: 746, endPoint y: 355, distance: 62.2
click at [746, 355] on div at bounding box center [665, 368] width 1243 height 559
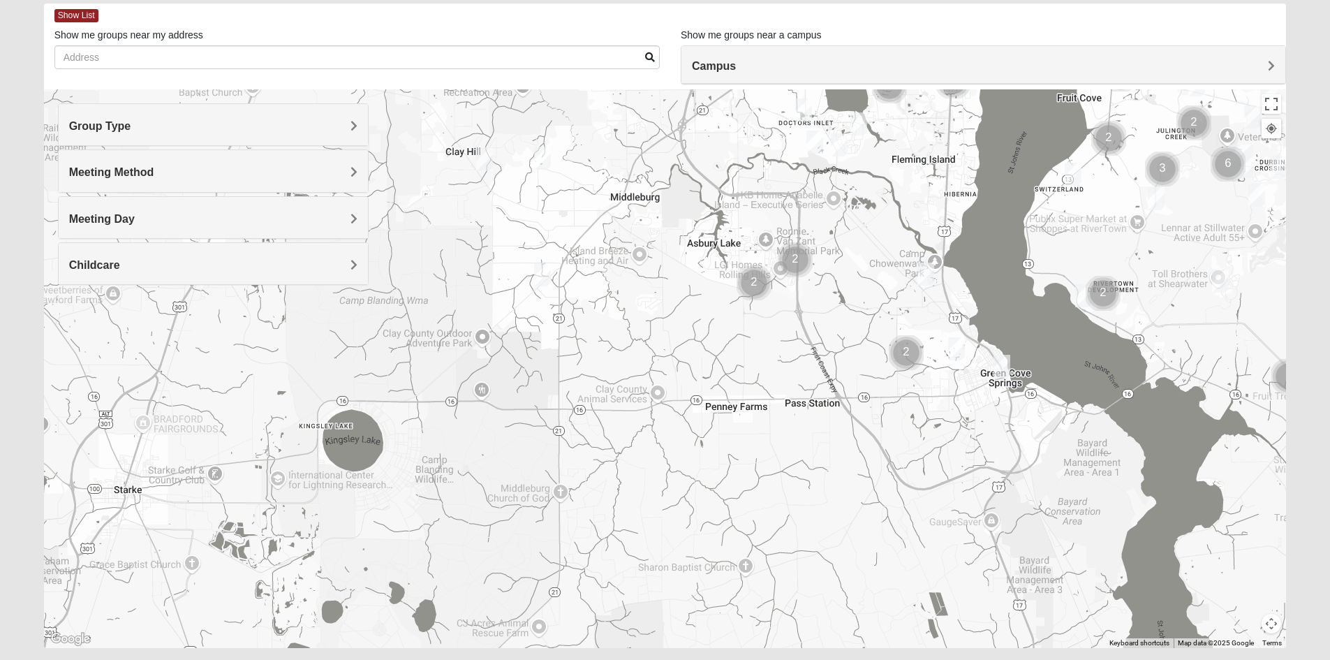
click at [753, 283] on img "Cluster of 2 groups" at bounding box center [754, 283] width 46 height 46
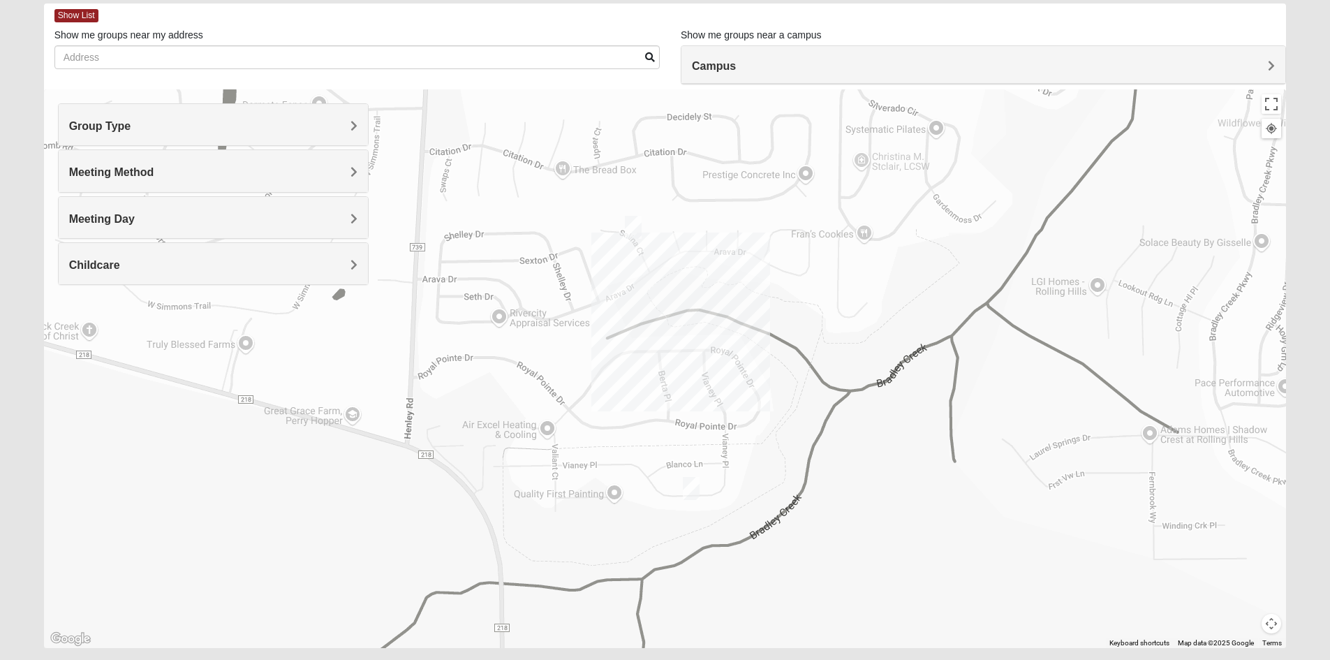
click at [633, 229] on img "1825 Mixed Fennell 32043" at bounding box center [633, 227] width 28 height 34
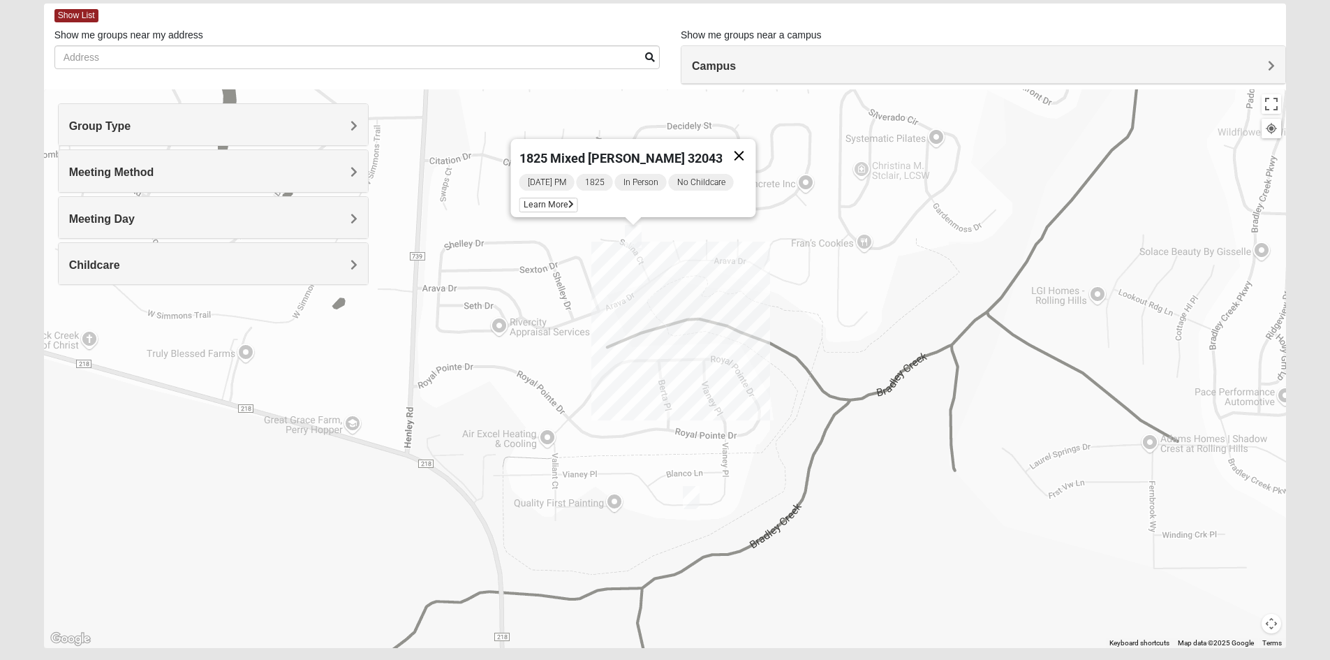
click at [737, 145] on button "Close" at bounding box center [739, 156] width 34 height 34
click at [695, 496] on img "Mixed Attebury 32043" at bounding box center [691, 497] width 28 height 34
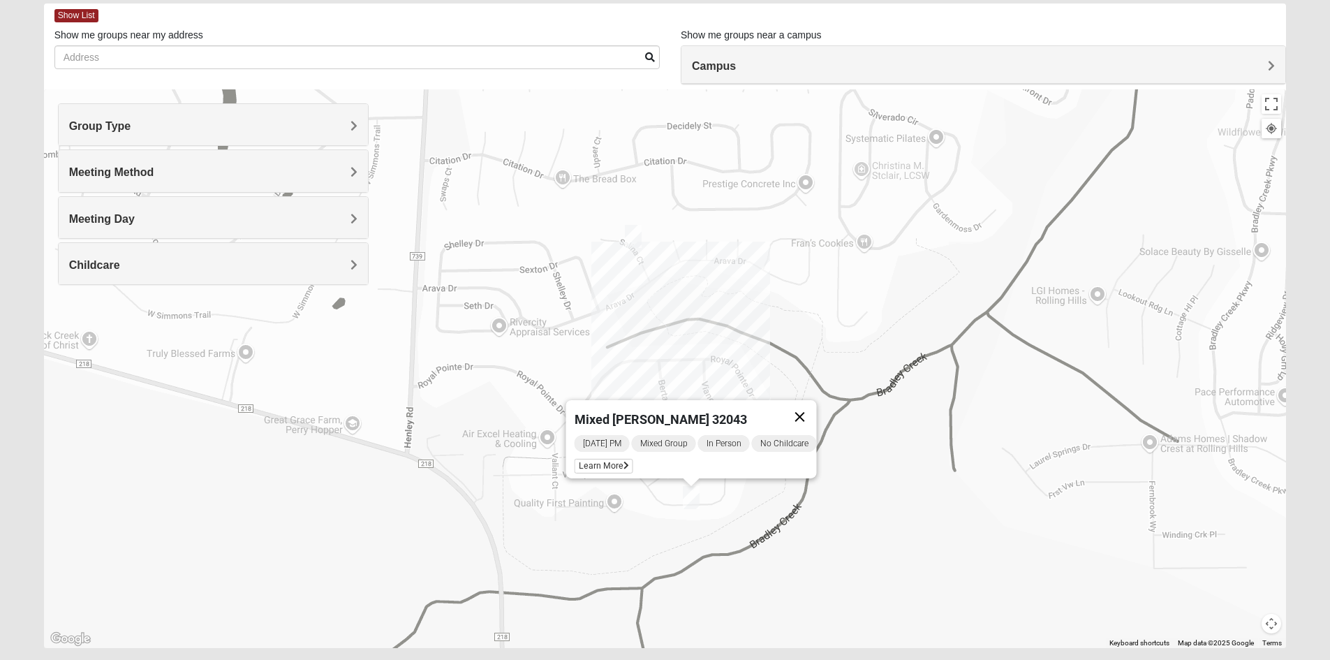
click at [816, 405] on button "Close" at bounding box center [800, 417] width 34 height 34
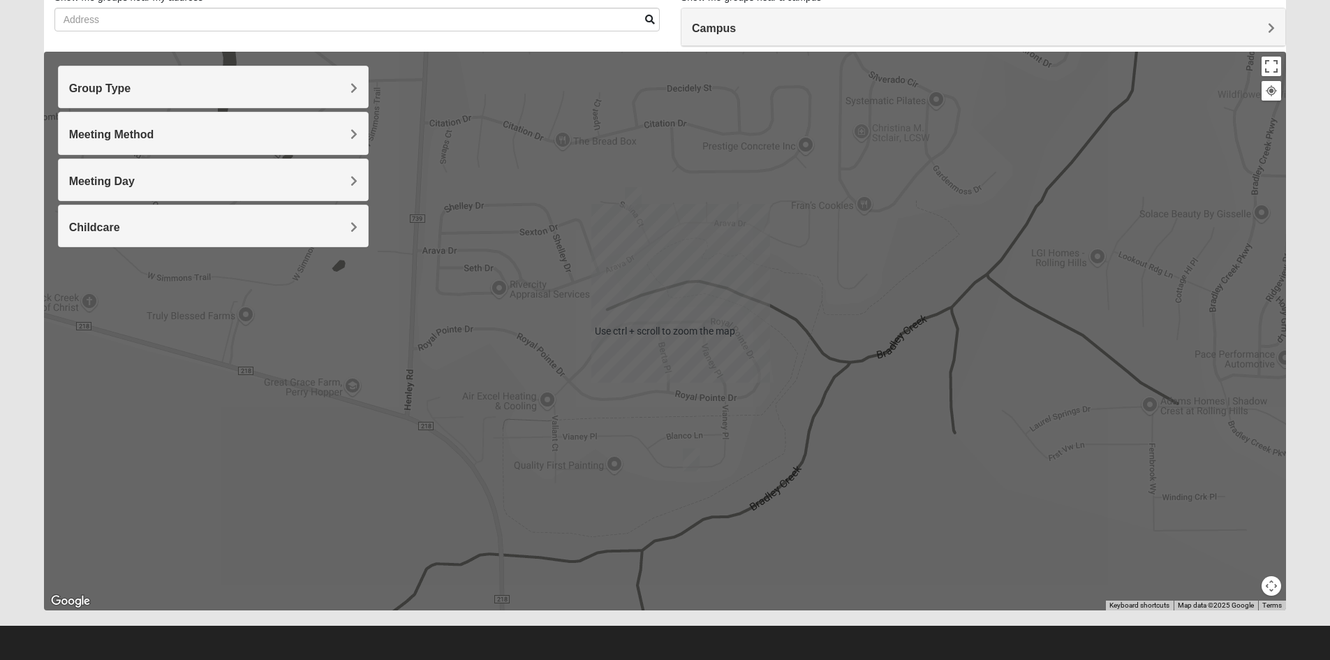
scroll to position [109, 0]
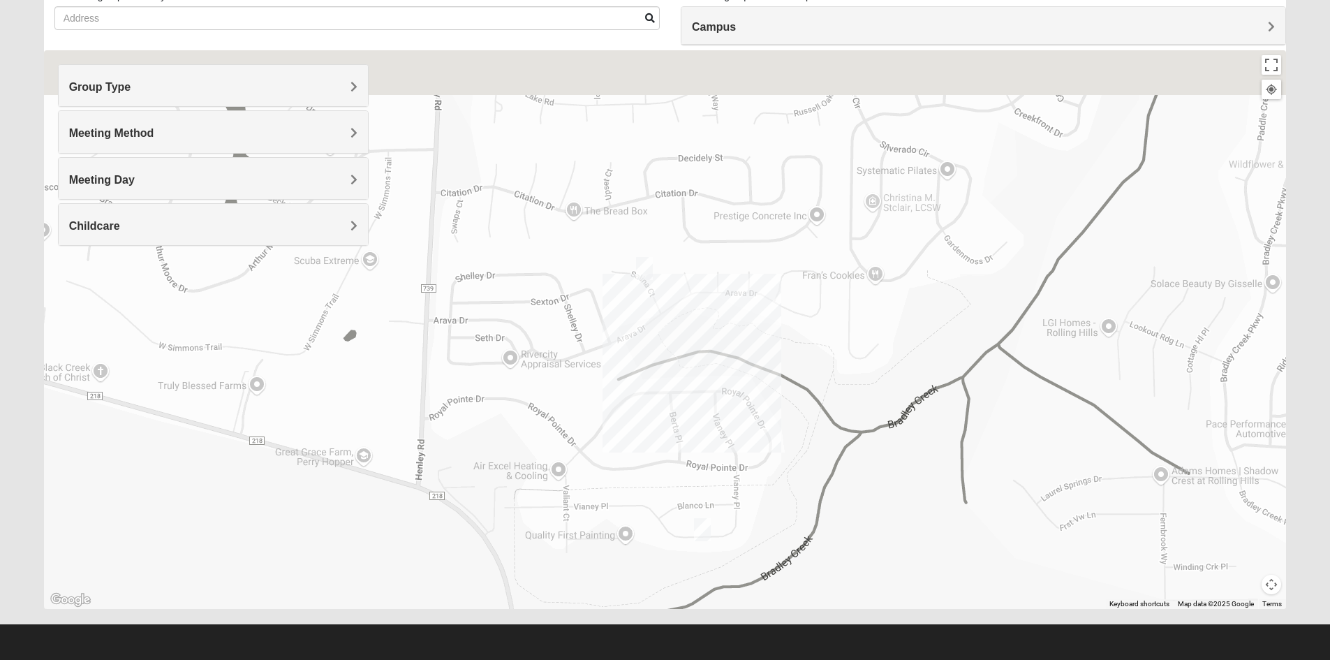
drag, startPoint x: 782, startPoint y: 319, endPoint x: 833, endPoint y: 461, distance: 150.6
click at [833, 461] on div "To navigate, press the arrow keys." at bounding box center [665, 329] width 1243 height 559
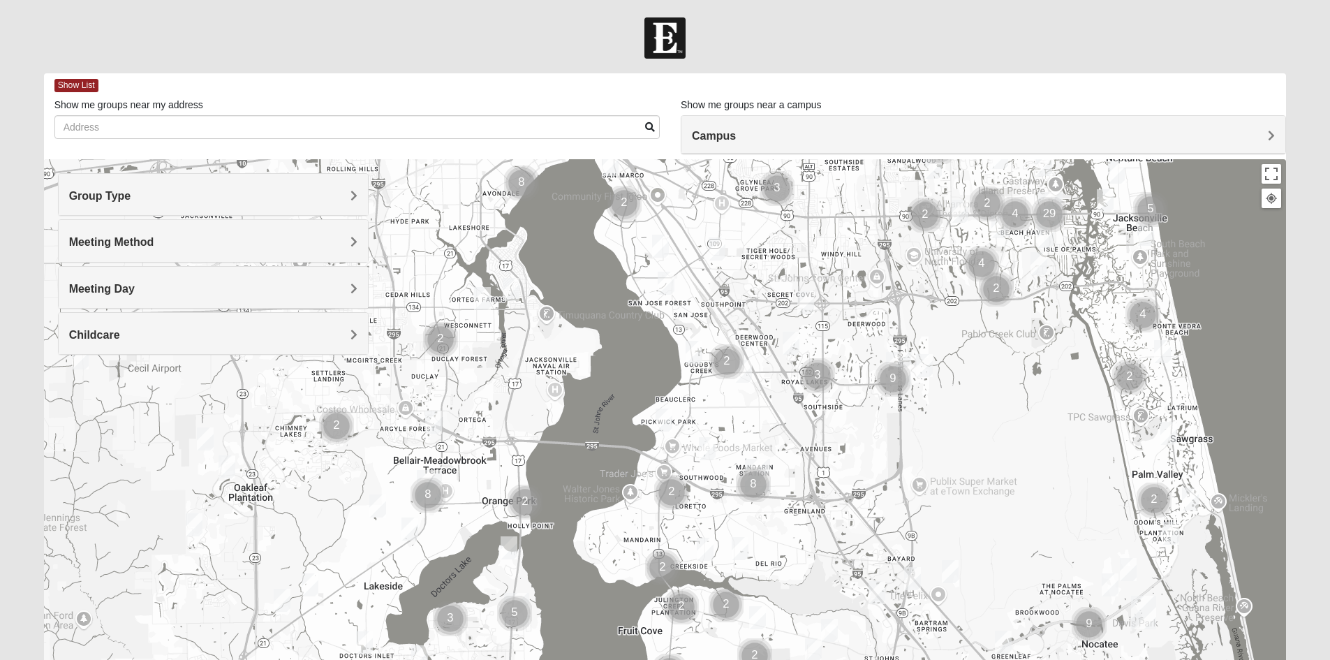
drag, startPoint x: 709, startPoint y: 466, endPoint x: 1109, endPoint y: 233, distance: 462.7
click at [1109, 233] on div at bounding box center [665, 438] width 1243 height 559
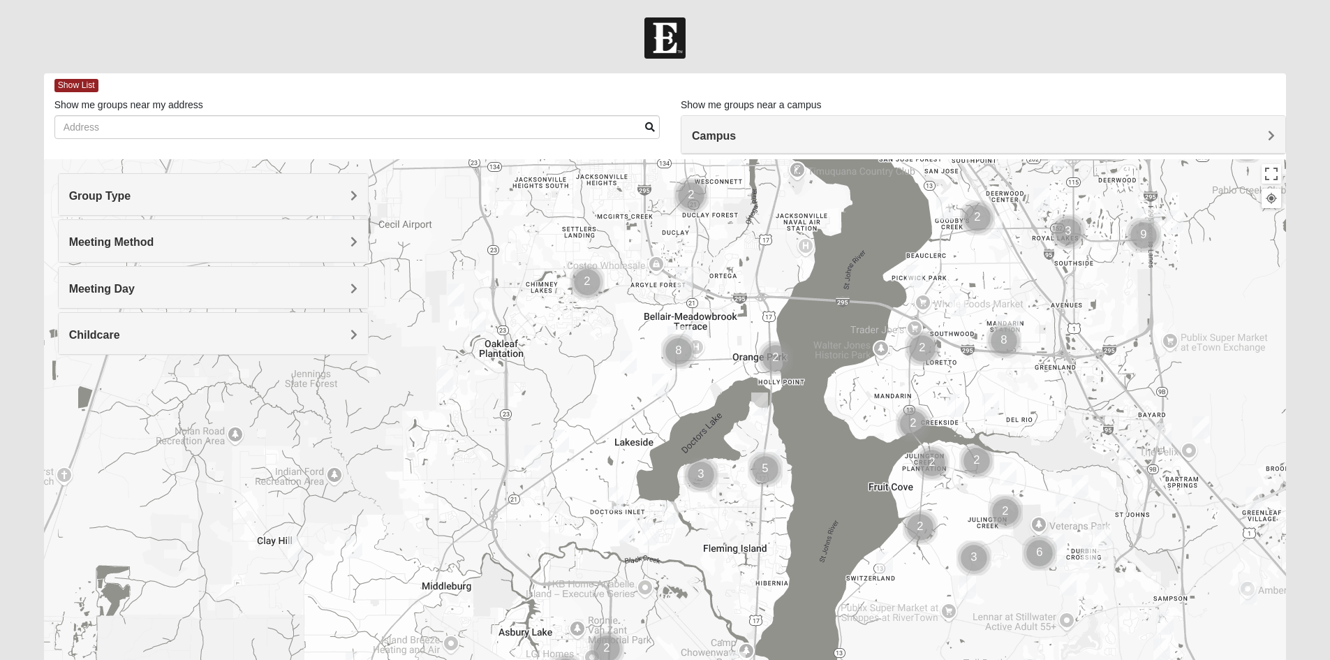
drag, startPoint x: 700, startPoint y: 483, endPoint x: 897, endPoint y: 413, distance: 209.1
click at [897, 413] on img "Cluster of 2 groups" at bounding box center [913, 424] width 46 height 46
click at [343, 244] on h4 "Meeting Method" at bounding box center [213, 241] width 288 height 13
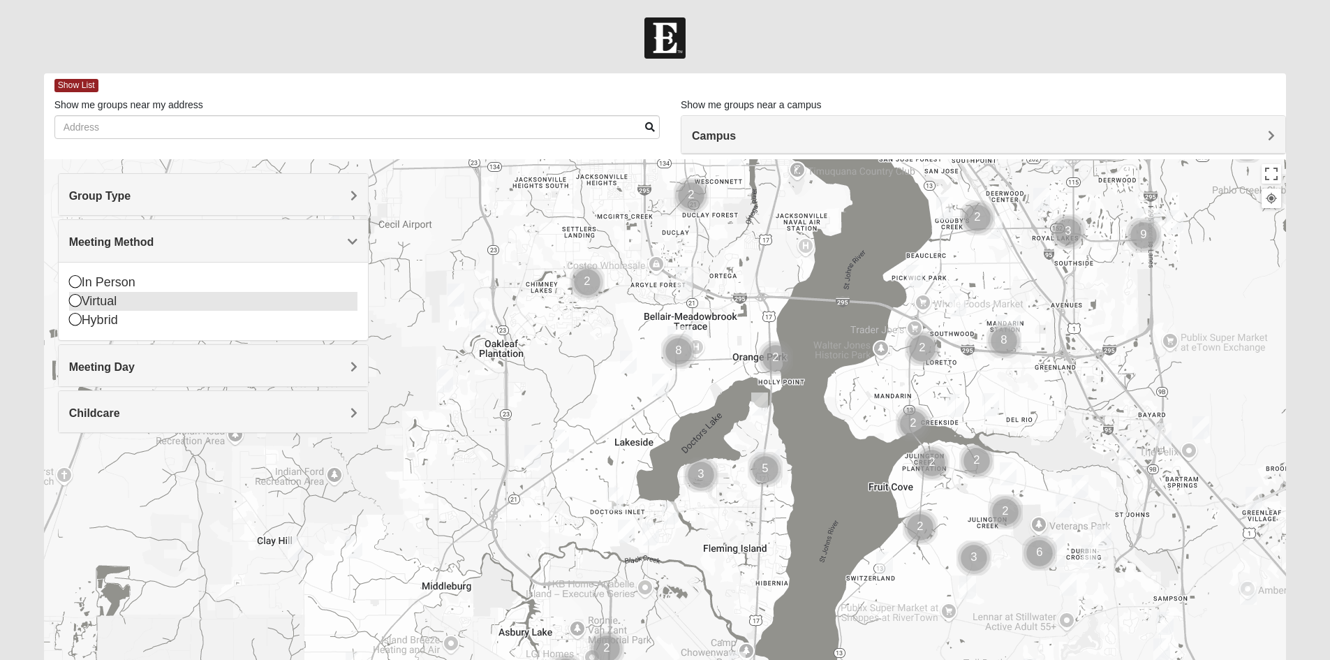
click at [76, 302] on icon at bounding box center [75, 300] width 13 height 13
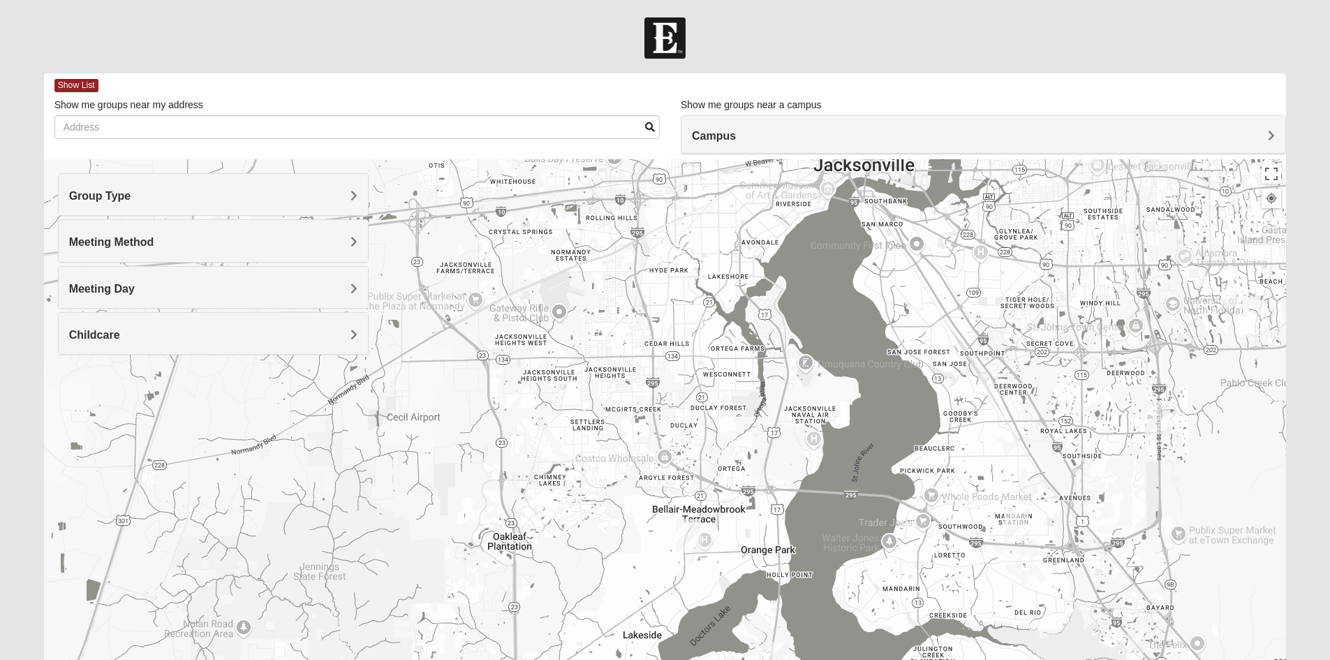
drag, startPoint x: 674, startPoint y: 504, endPoint x: 684, endPoint y: 693, distance: 188.7
click at [684, 659] on html "Log In Find A Group Error Show List Loading Groups" at bounding box center [665, 384] width 1330 height 769
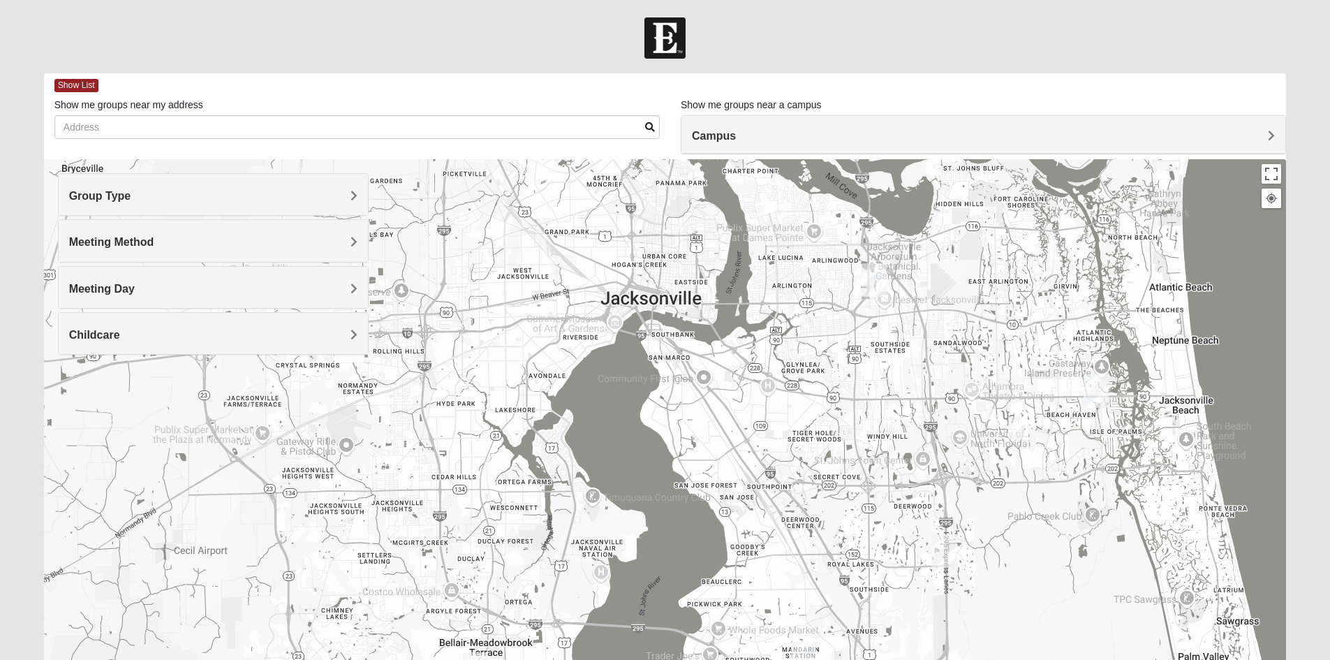
drag, startPoint x: 955, startPoint y: 346, endPoint x: 764, endPoint y: 459, distance: 221.3
click at [720, 459] on div at bounding box center [665, 438] width 1243 height 559
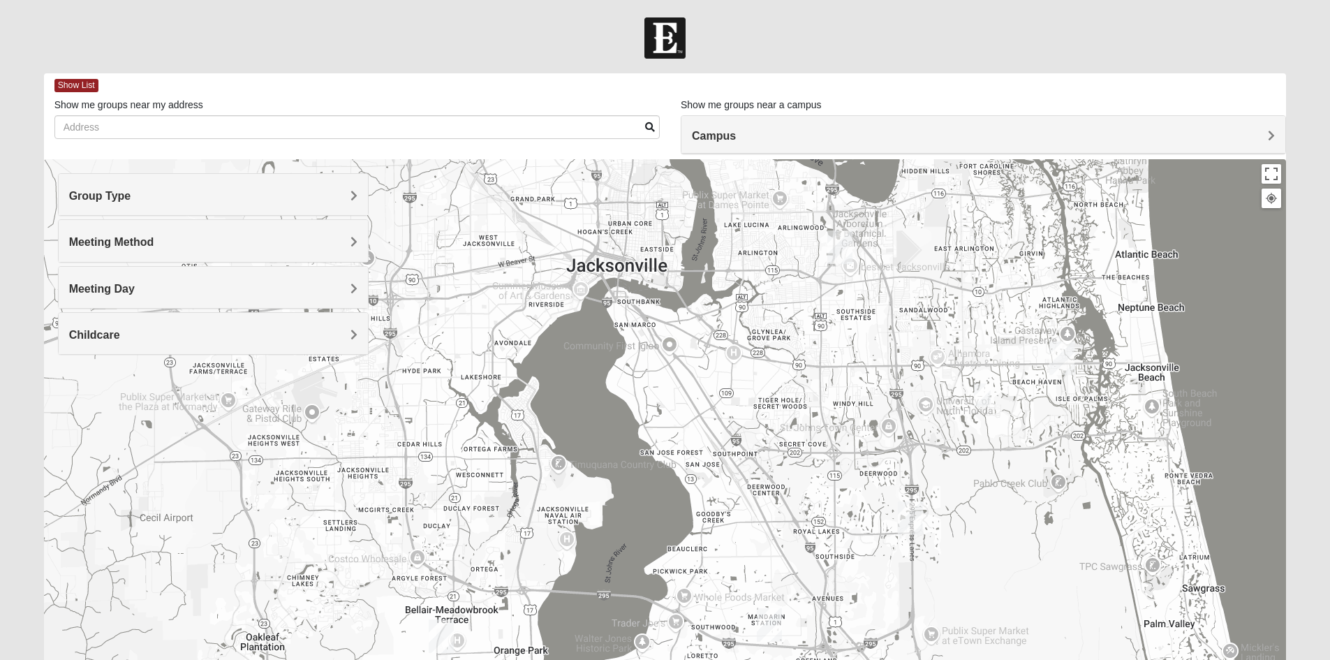
click at [984, 391] on img "Online Mens Davis 32224" at bounding box center [982, 395] width 28 height 34
click at [921, 356] on span "Learn More" at bounding box center [895, 363] width 59 height 15
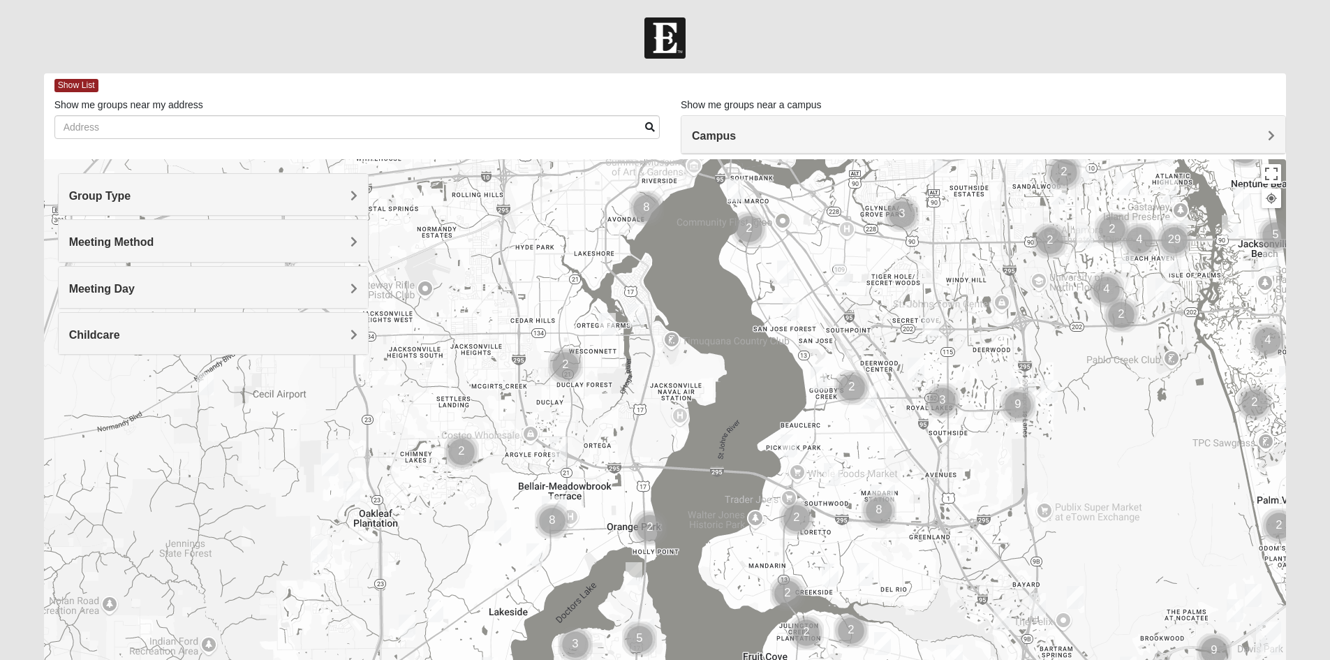
drag, startPoint x: 726, startPoint y: 390, endPoint x: 971, endPoint y: 268, distance: 273.8
click at [971, 269] on div at bounding box center [665, 438] width 1243 height 559
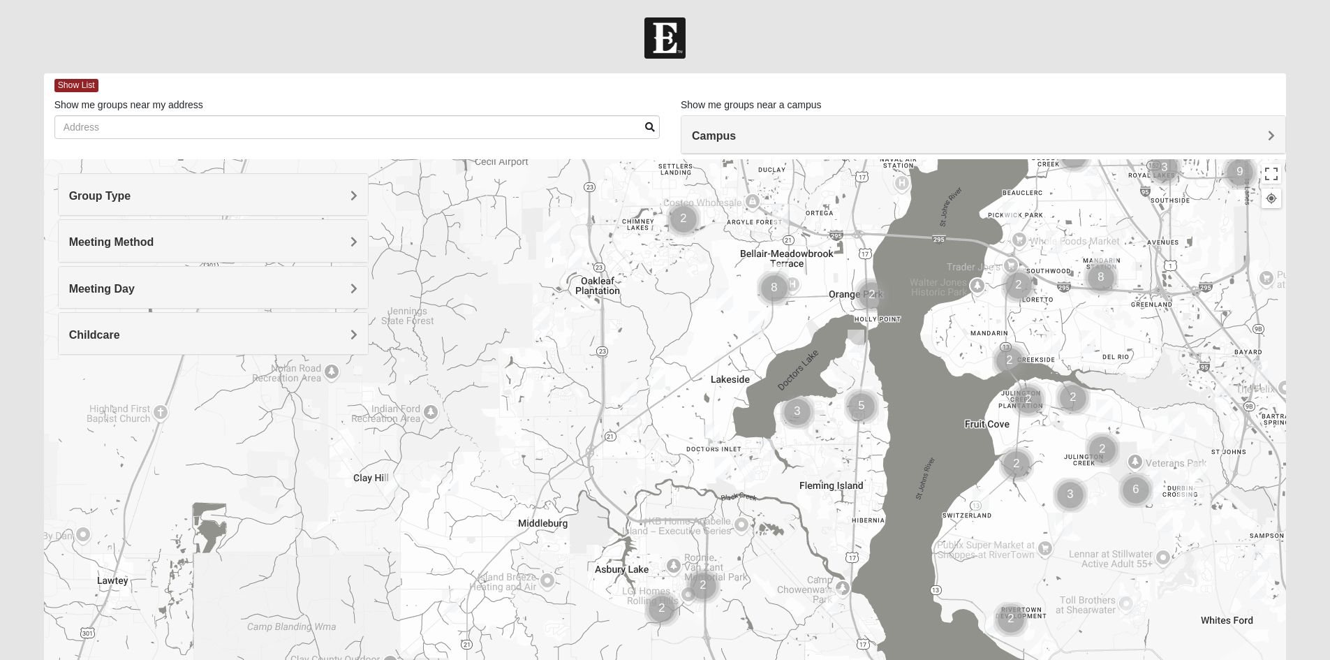
drag, startPoint x: 702, startPoint y: 506, endPoint x: 895, endPoint y: 293, distance: 287.6
click at [895, 293] on div at bounding box center [665, 438] width 1243 height 559
click at [632, 394] on img "Womens Simpson 32068" at bounding box center [629, 393] width 28 height 34
click at [537, 355] on span "Learn More" at bounding box center [541, 362] width 59 height 15
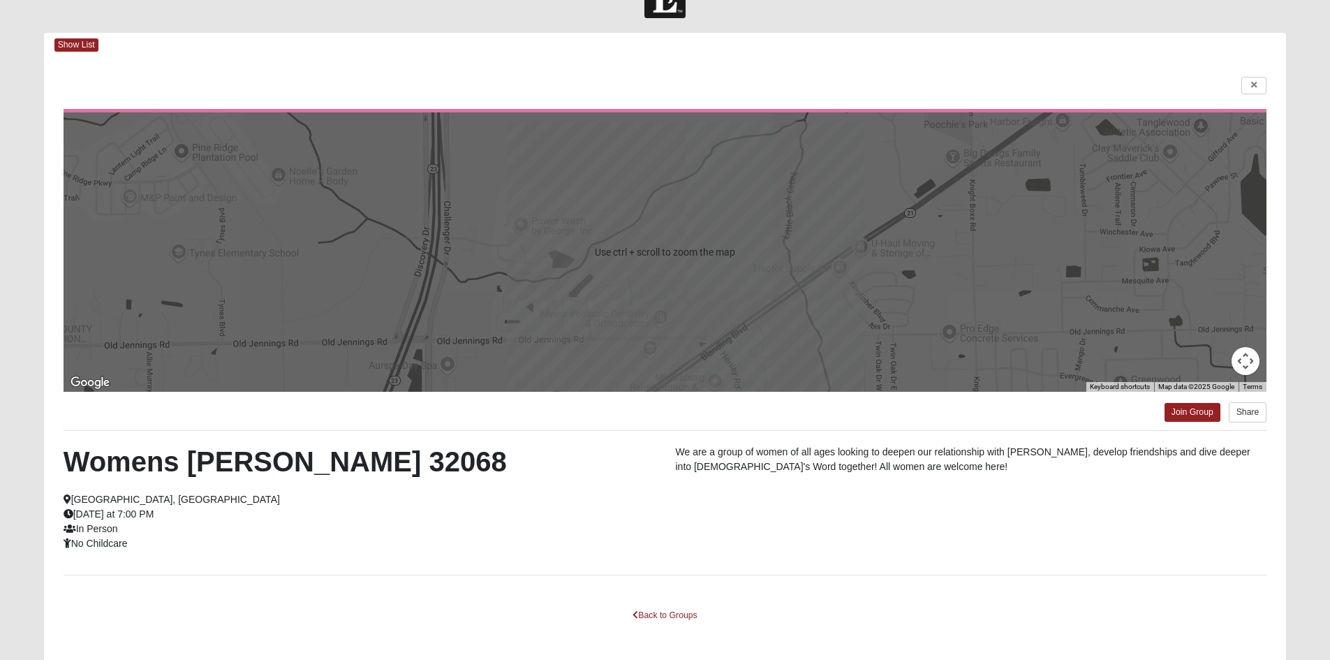
scroll to position [32, 0]
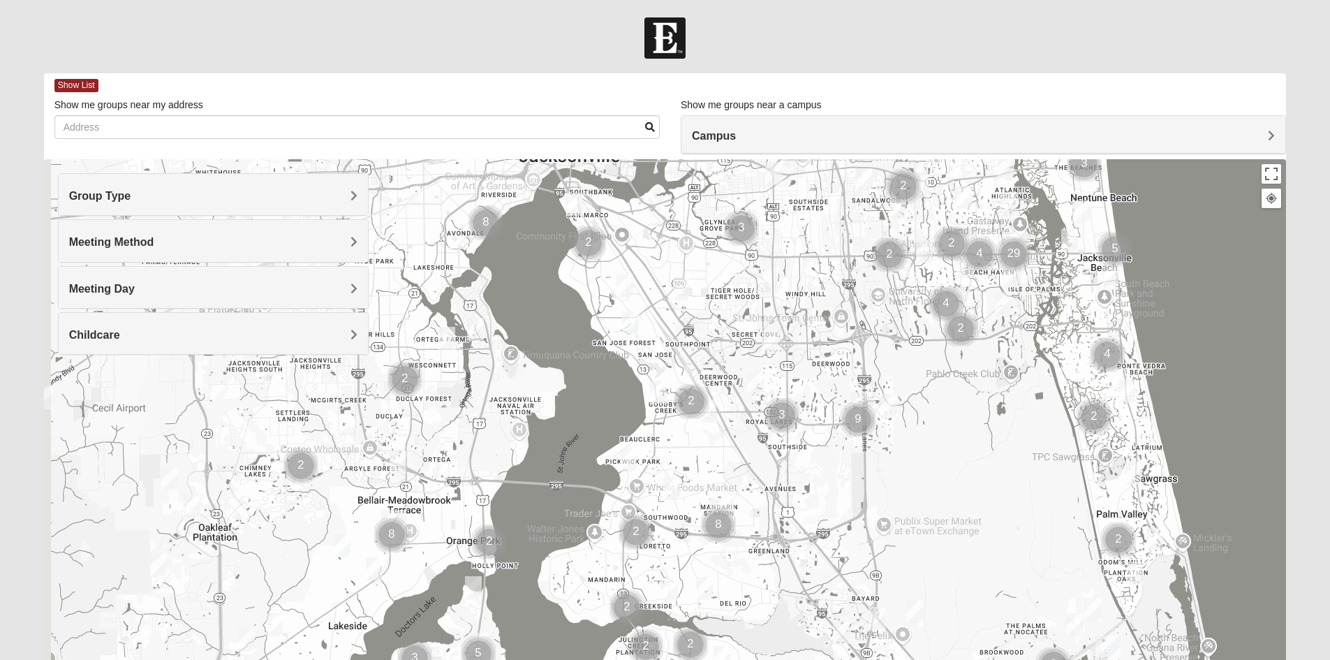
drag, startPoint x: 468, startPoint y: 505, endPoint x: 881, endPoint y: 300, distance: 460.5
click at [881, 298] on div at bounding box center [665, 438] width 1243 height 559
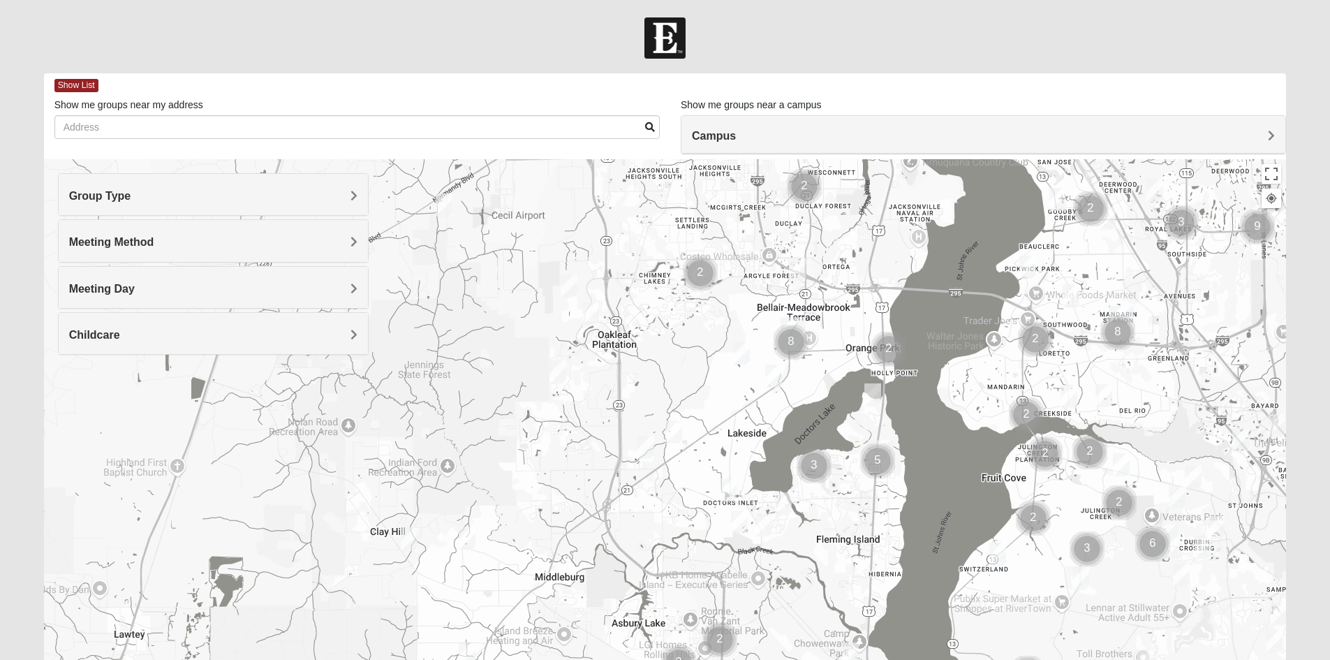
drag, startPoint x: 568, startPoint y: 517, endPoint x: 856, endPoint y: 367, distance: 325.1
click at [856, 367] on div at bounding box center [665, 438] width 1243 height 559
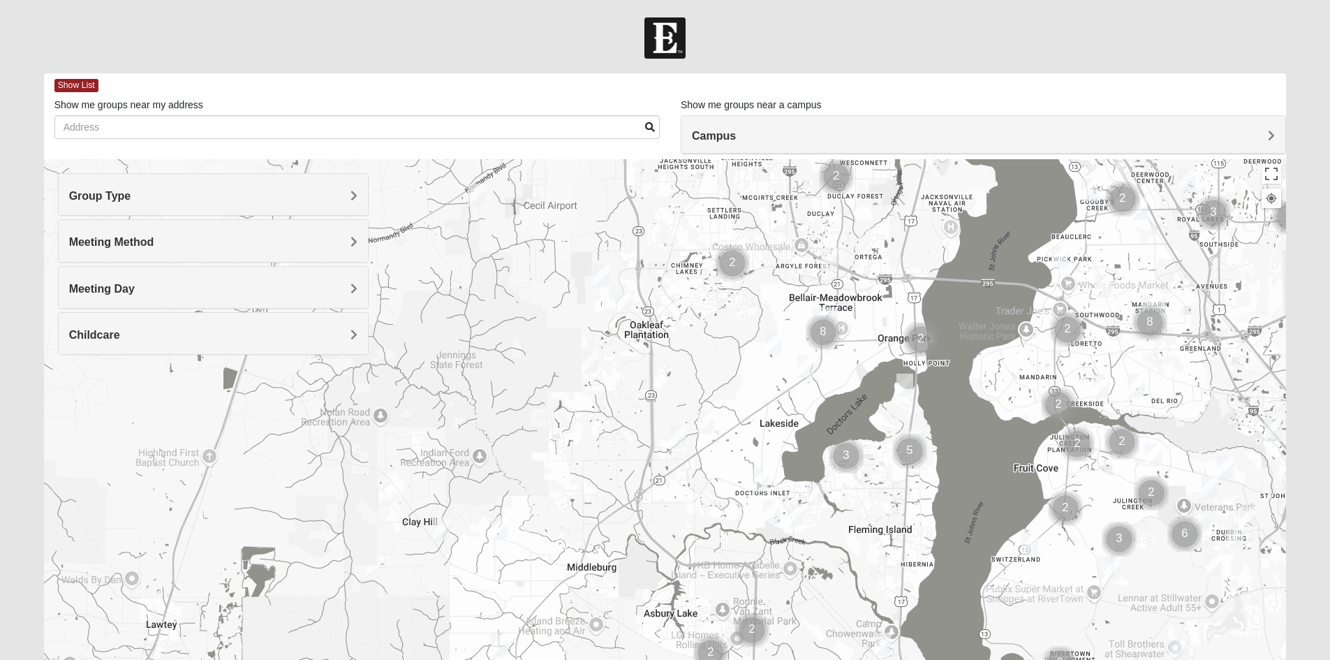
drag, startPoint x: 666, startPoint y: 392, endPoint x: 703, endPoint y: 382, distance: 38.5
click at [703, 382] on div at bounding box center [665, 438] width 1243 height 559
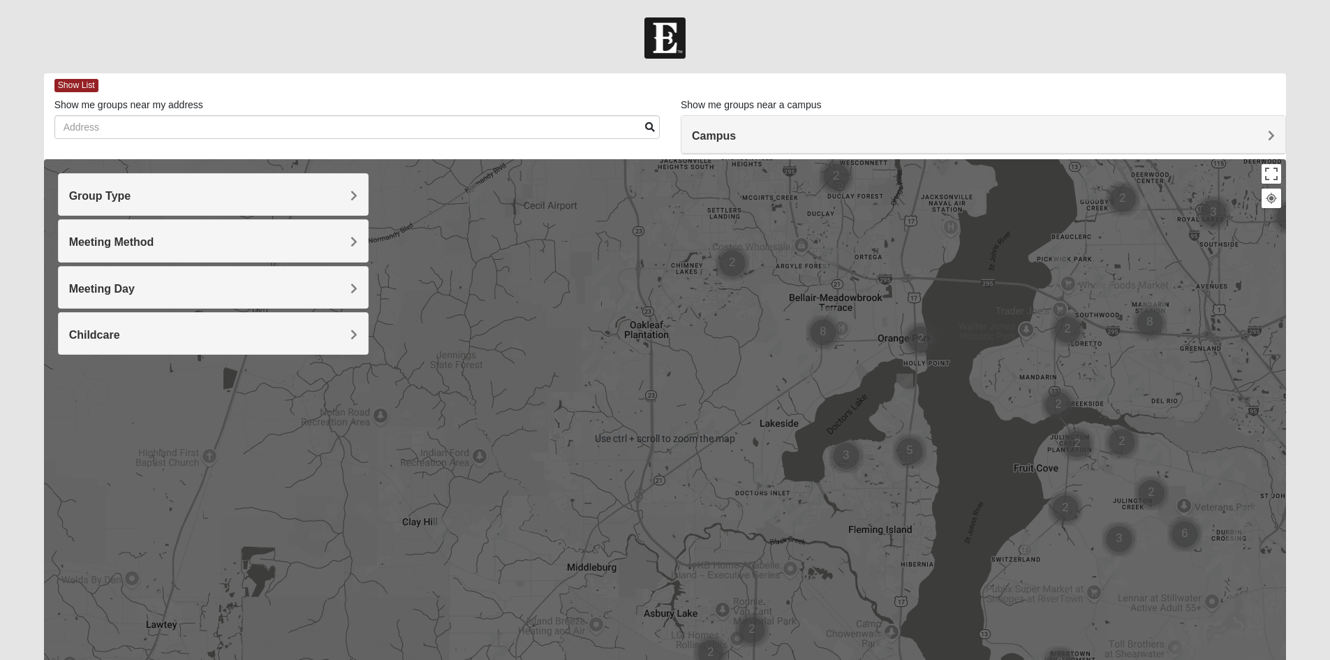
click at [620, 418] on div at bounding box center [665, 438] width 1243 height 559
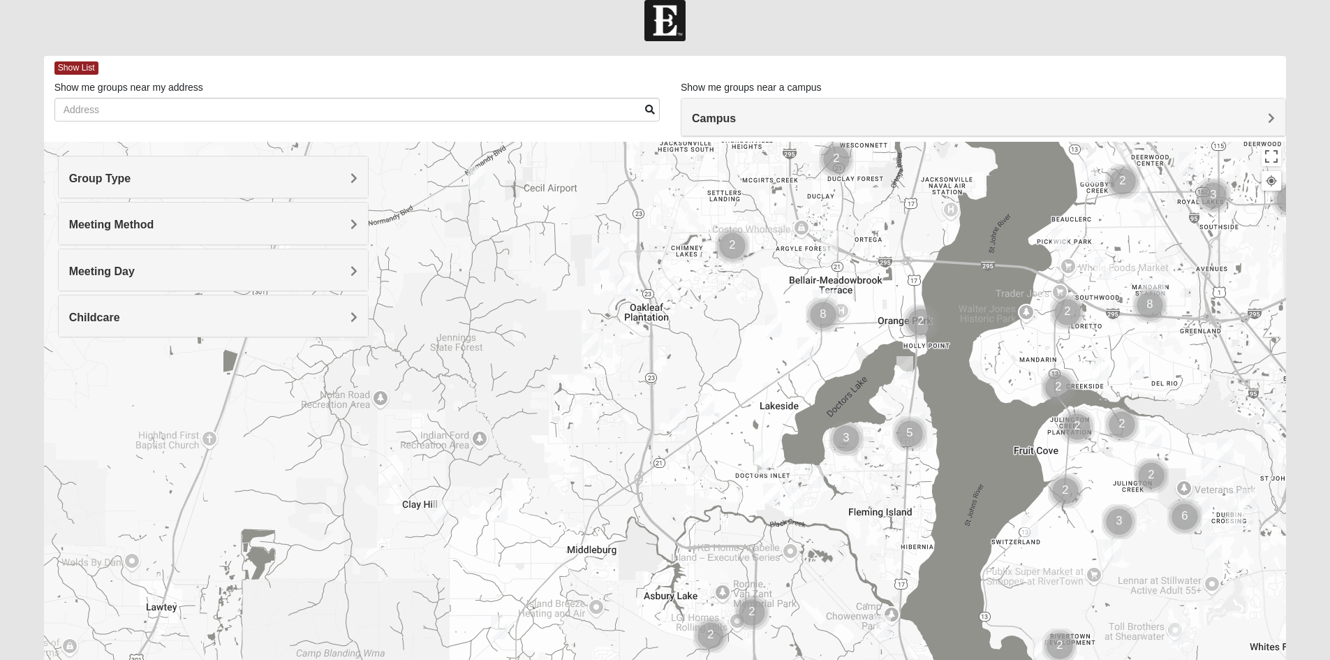
scroll to position [8, 0]
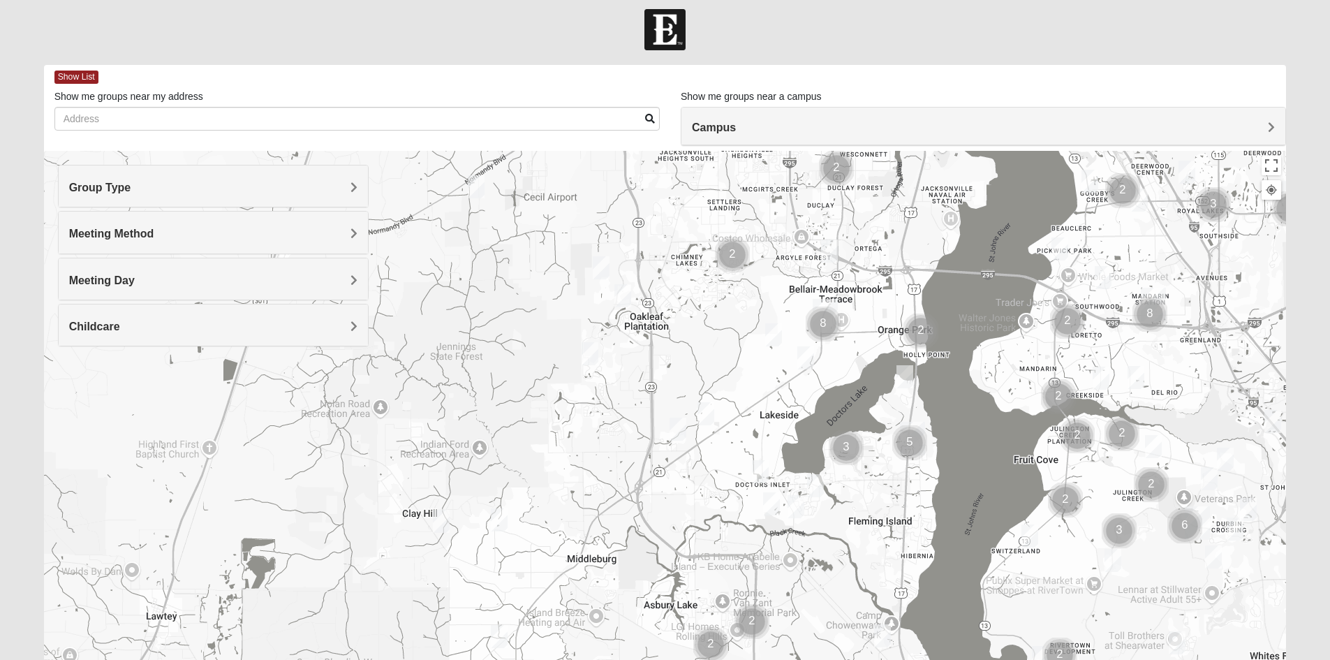
click at [706, 411] on img "Womens Winters 32065" at bounding box center [706, 414] width 28 height 34
click at [623, 378] on span "Learn More" at bounding box center [622, 382] width 59 height 15
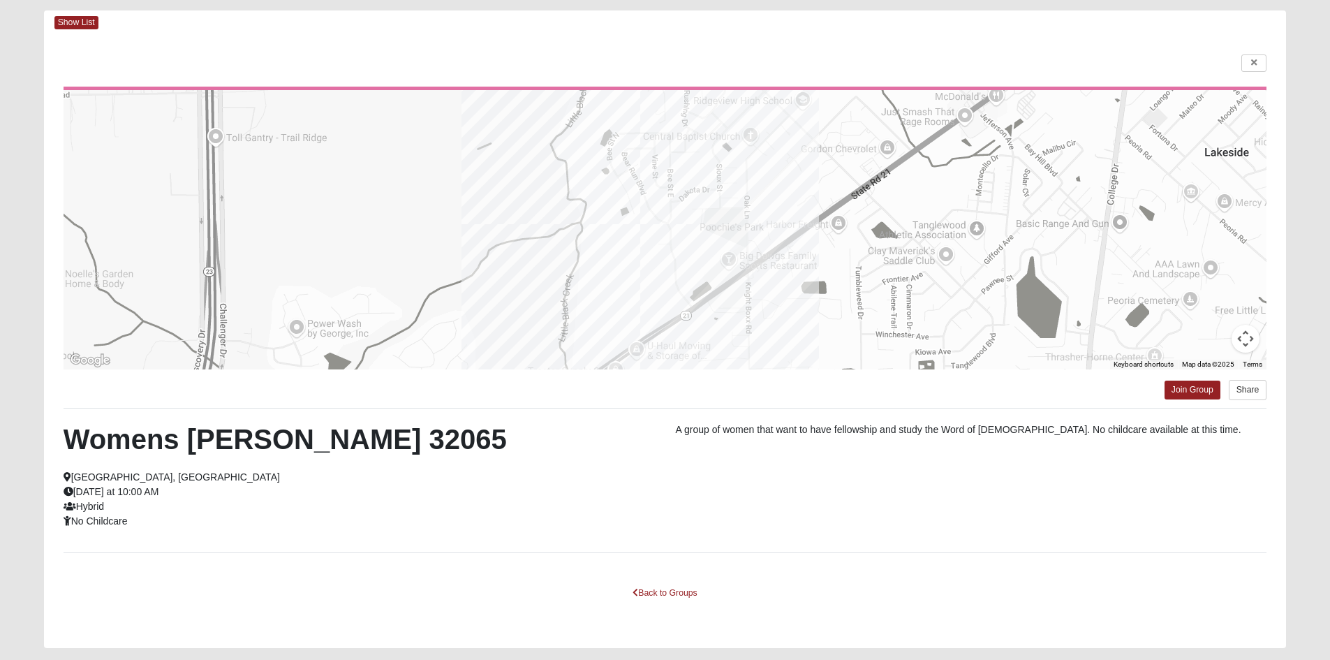
scroll to position [0, 0]
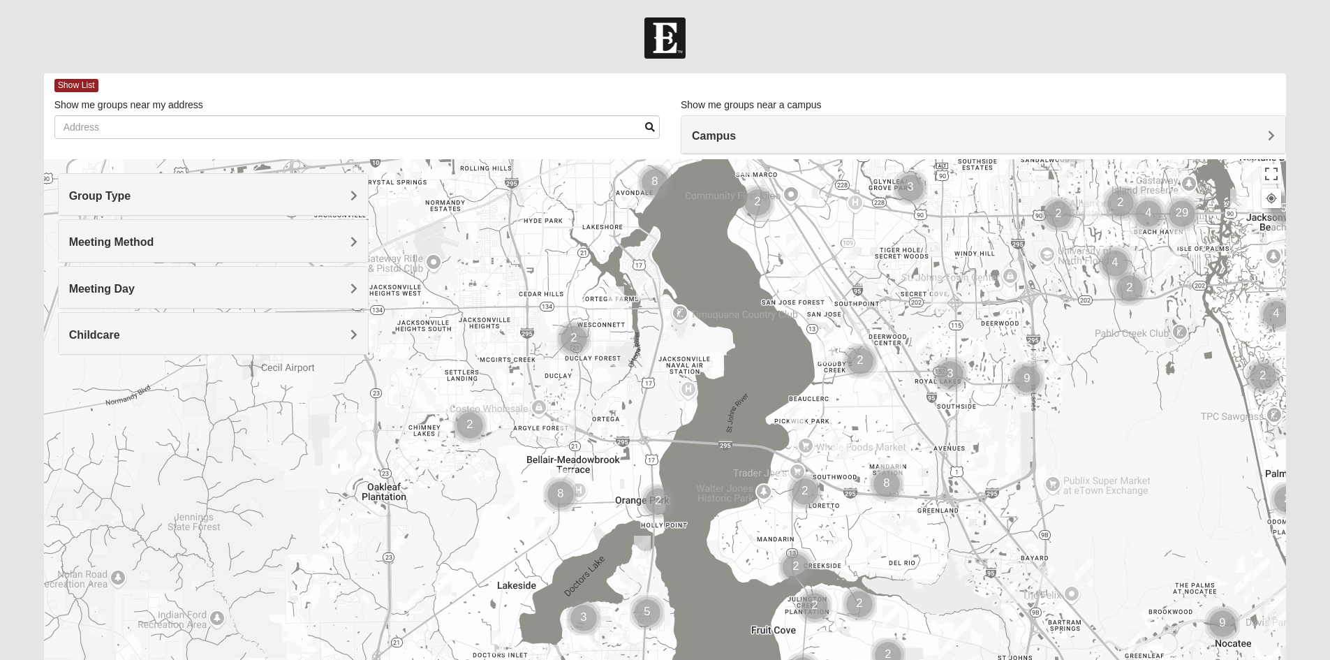
drag, startPoint x: 566, startPoint y: 450, endPoint x: 1021, endPoint y: 234, distance: 503.7
click at [1020, 234] on div at bounding box center [665, 438] width 1243 height 559
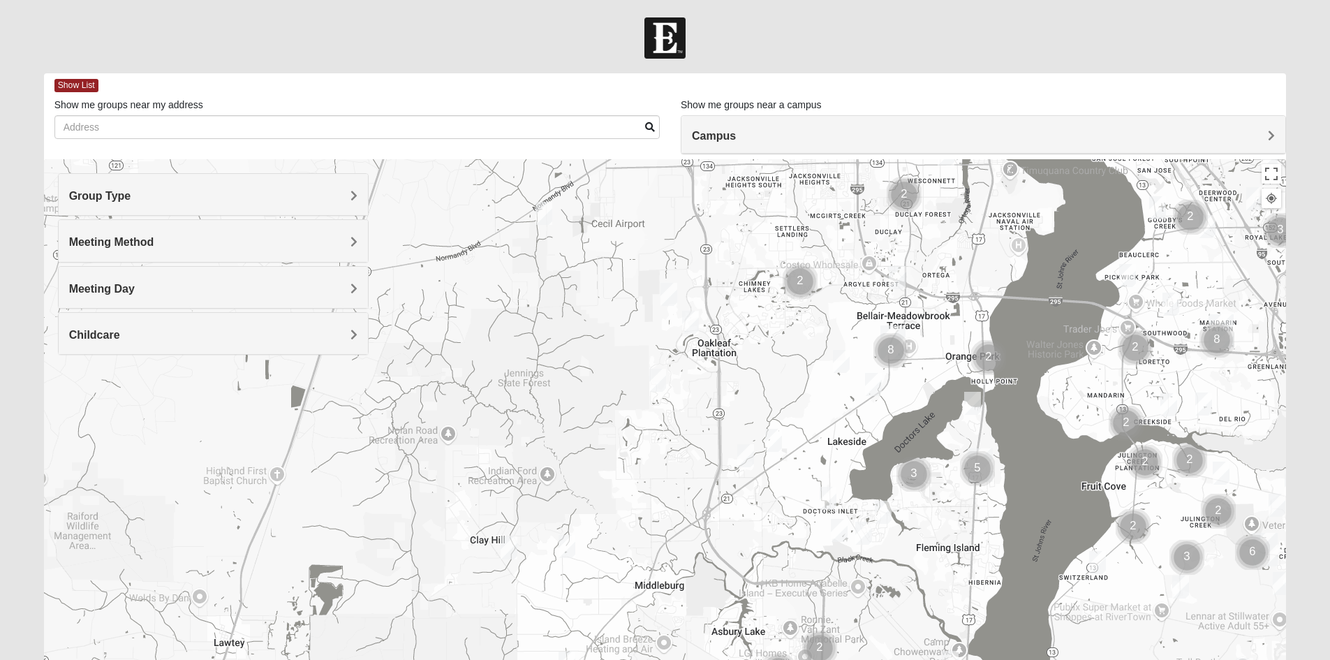
drag, startPoint x: 605, startPoint y: 501, endPoint x: 822, endPoint y: 420, distance: 231.5
click at [822, 420] on div at bounding box center [665, 438] width 1243 height 559
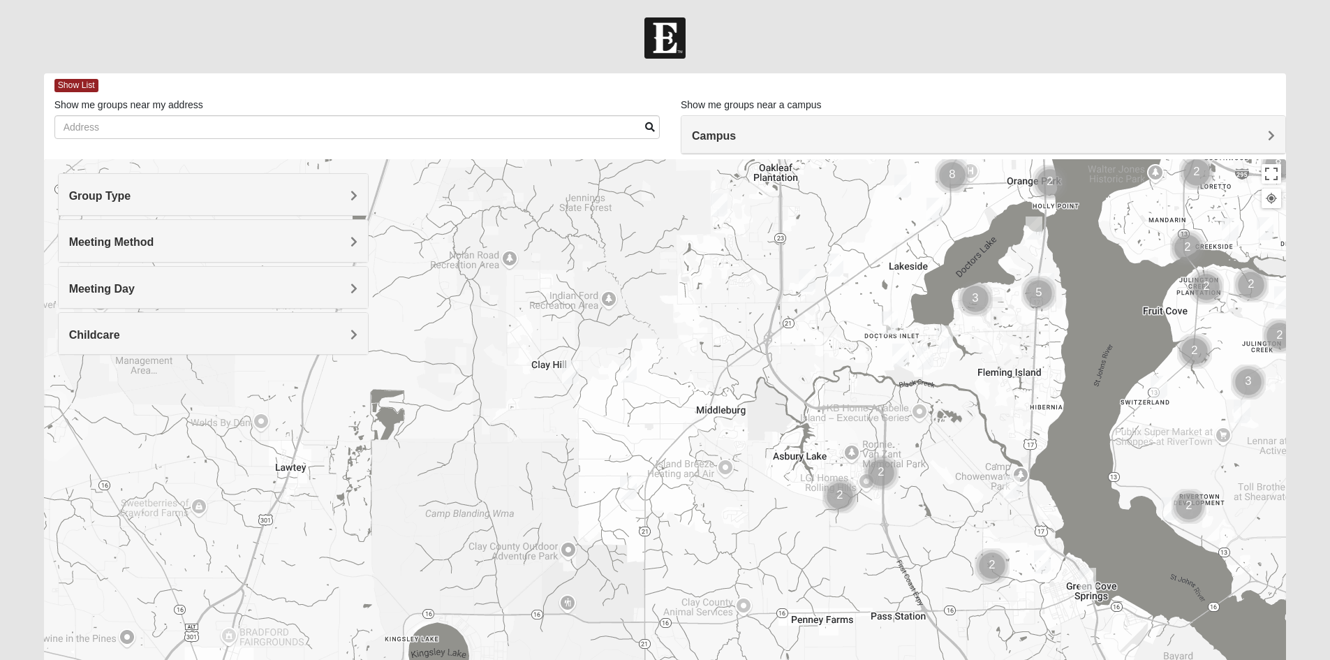
drag, startPoint x: 730, startPoint y: 542, endPoint x: 797, endPoint y: 350, distance: 202.7
click at [797, 350] on div at bounding box center [665, 438] width 1243 height 559
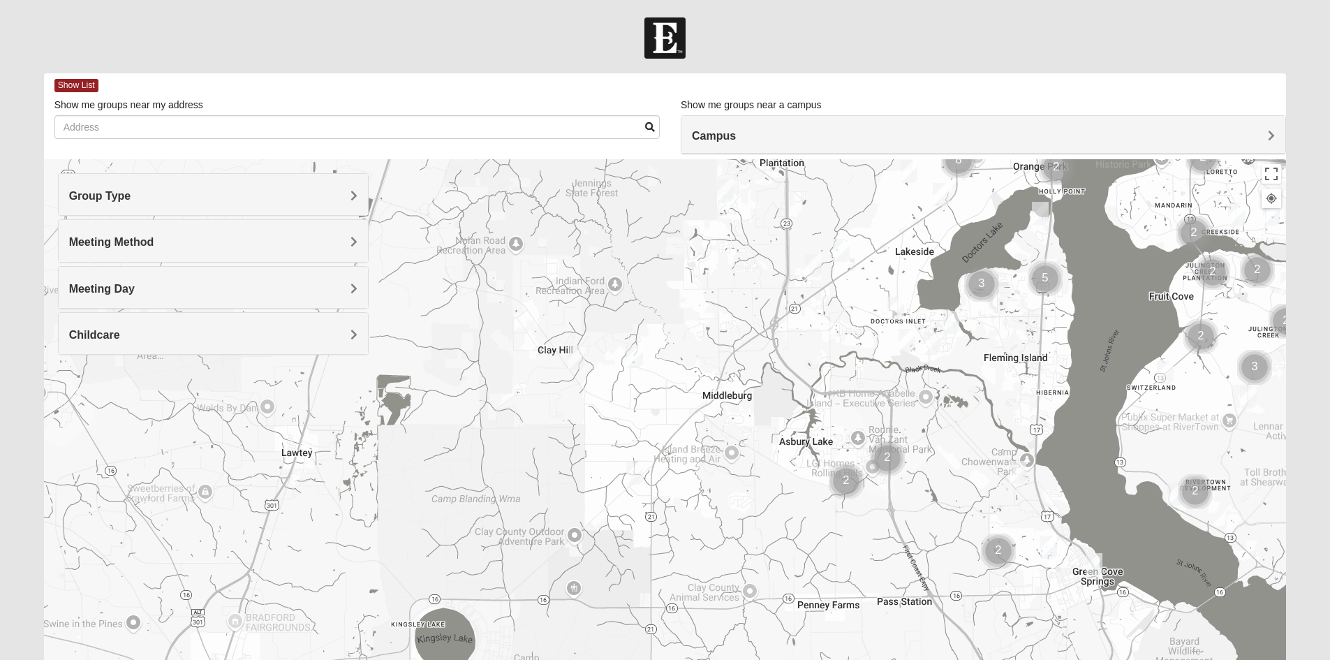
click at [637, 466] on img "Womens Helms 32068" at bounding box center [635, 473] width 28 height 34
click at [755, 384] on button "Close" at bounding box center [744, 393] width 34 height 34
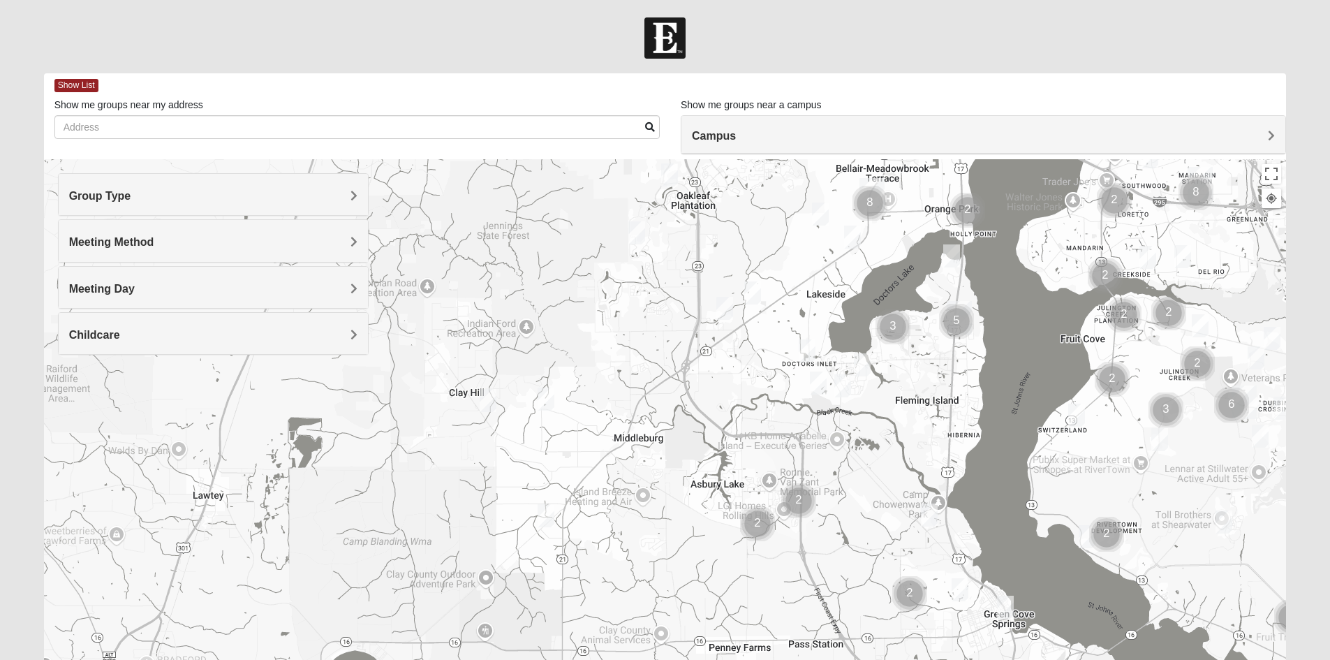
drag, startPoint x: 782, startPoint y: 399, endPoint x: 692, endPoint y: 441, distance: 99.6
click at [692, 441] on div at bounding box center [665, 438] width 1243 height 559
click at [1000, 600] on img "Mens Sweeten 32043" at bounding box center [1005, 607] width 28 height 34
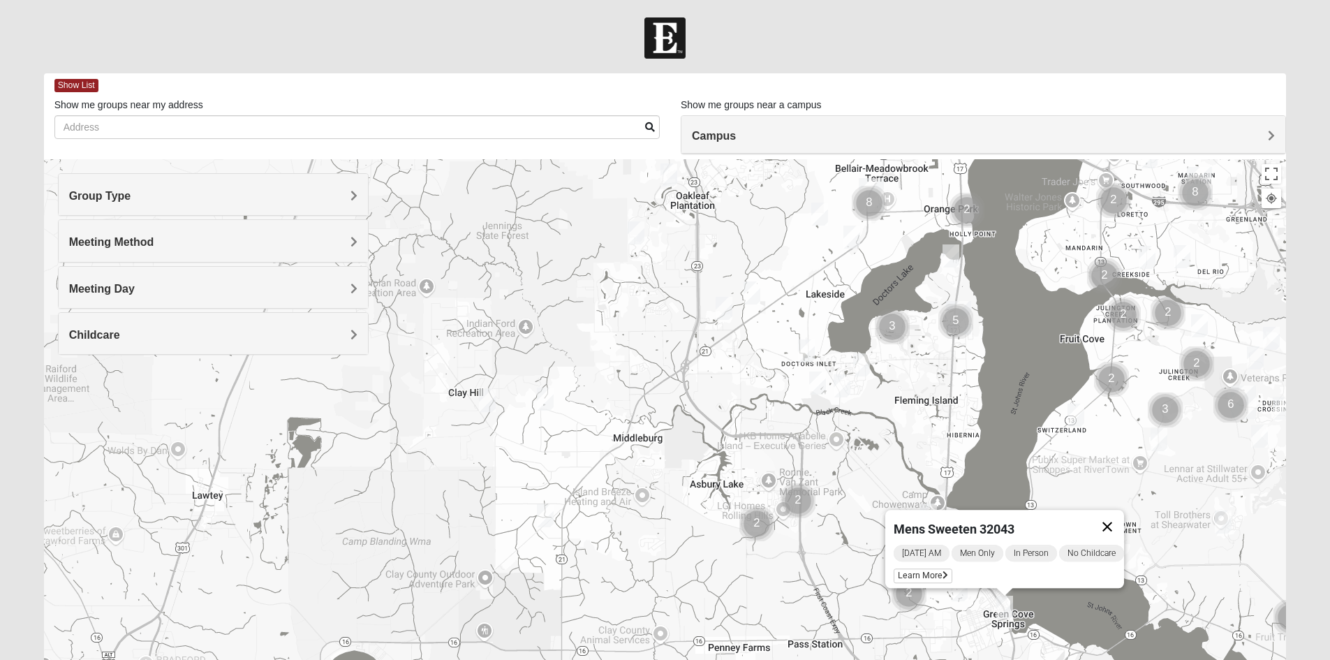
click at [1119, 517] on button "Close" at bounding box center [1107, 527] width 34 height 34
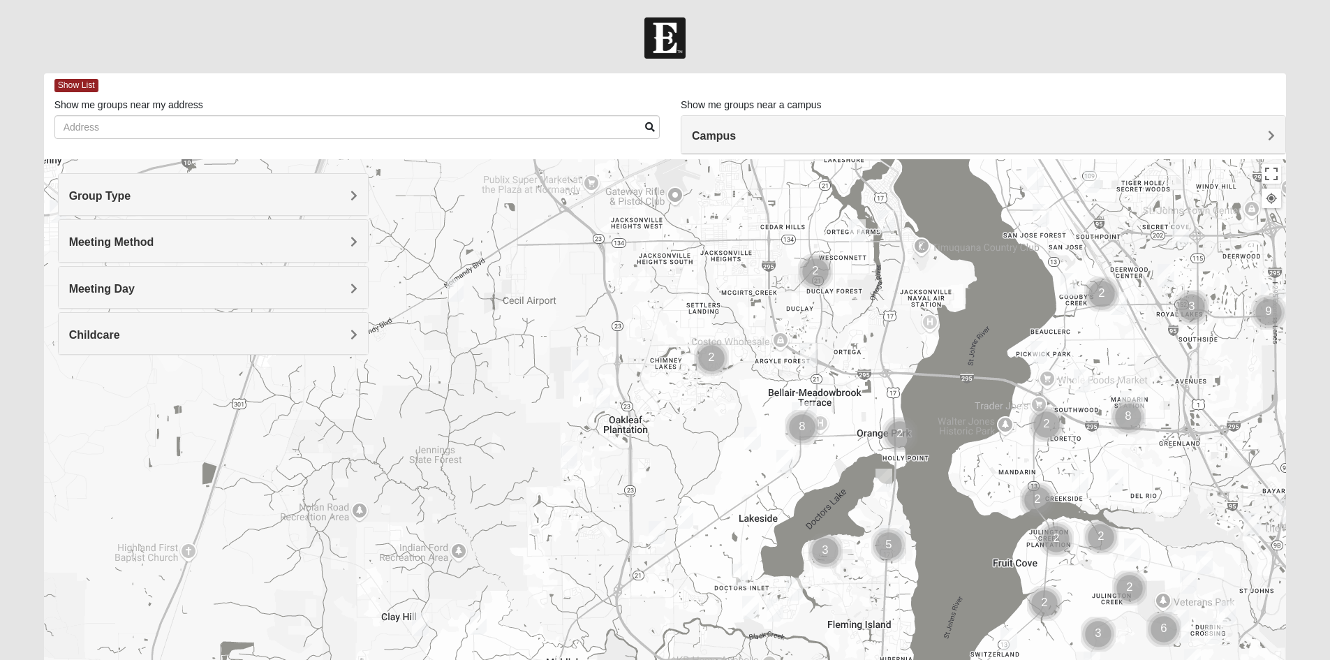
drag, startPoint x: 739, startPoint y: 290, endPoint x: 686, endPoint y: 526, distance: 241.3
click at [684, 526] on img "Womens Winters 32065" at bounding box center [685, 517] width 28 height 34
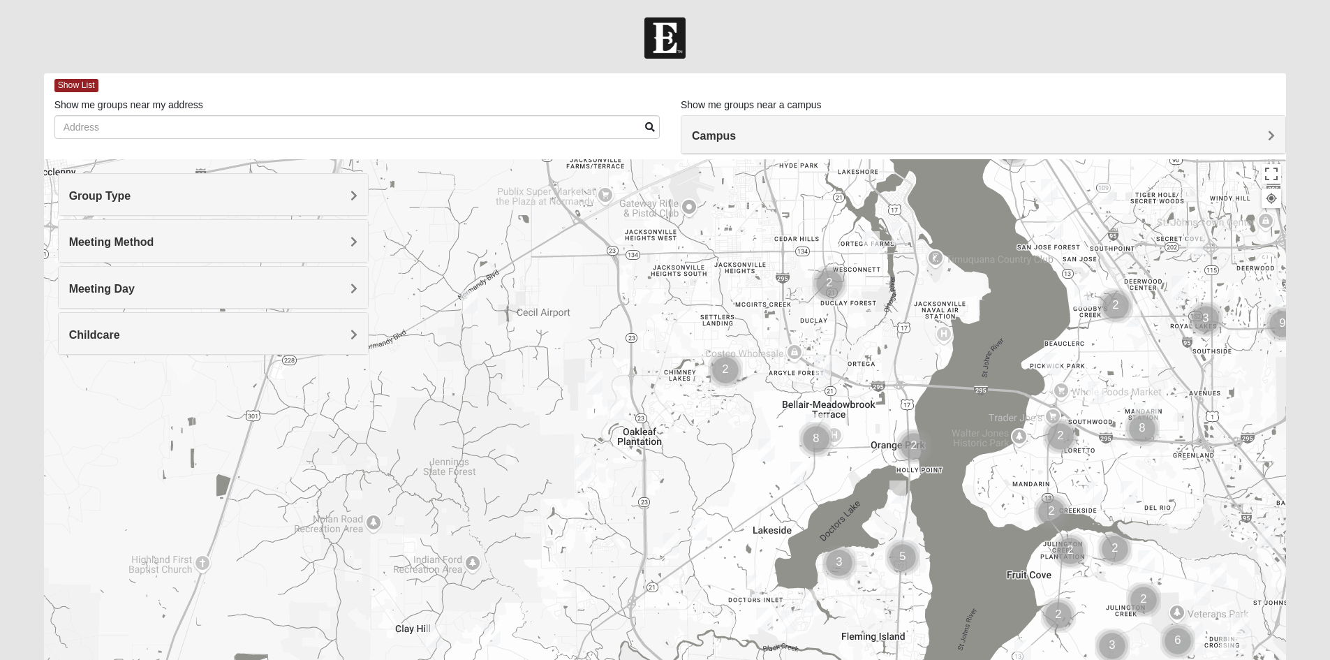
click at [618, 414] on img "1825 Mens Potrawski 32065" at bounding box center [616, 411] width 28 height 34
click at [550, 374] on span "Learn More" at bounding box center [541, 380] width 59 height 15
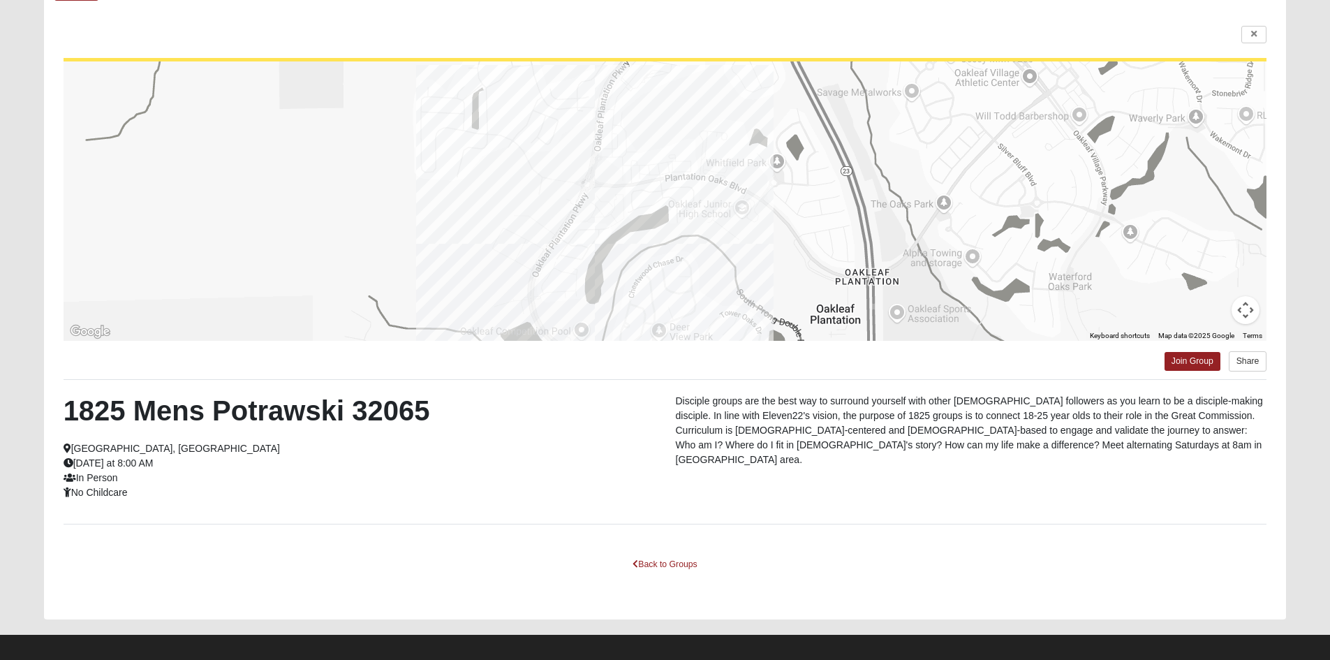
scroll to position [102, 0]
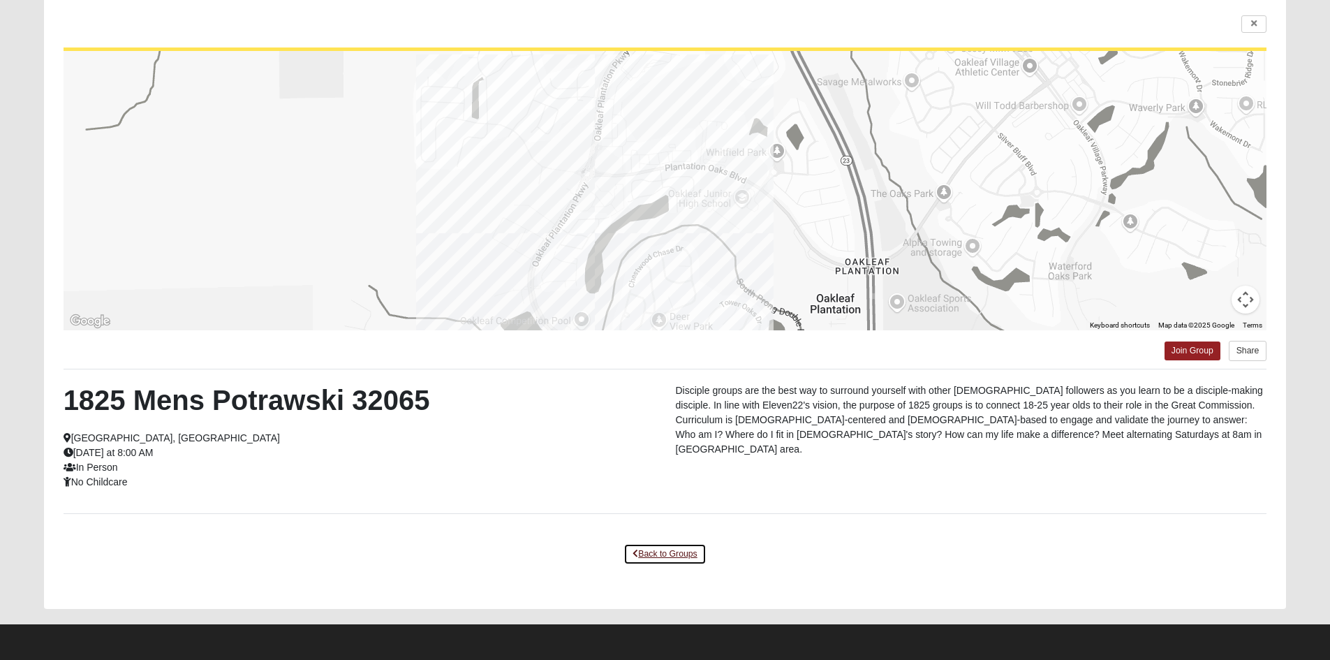
click at [653, 554] on link "Back to Groups" at bounding box center [664, 554] width 82 height 22
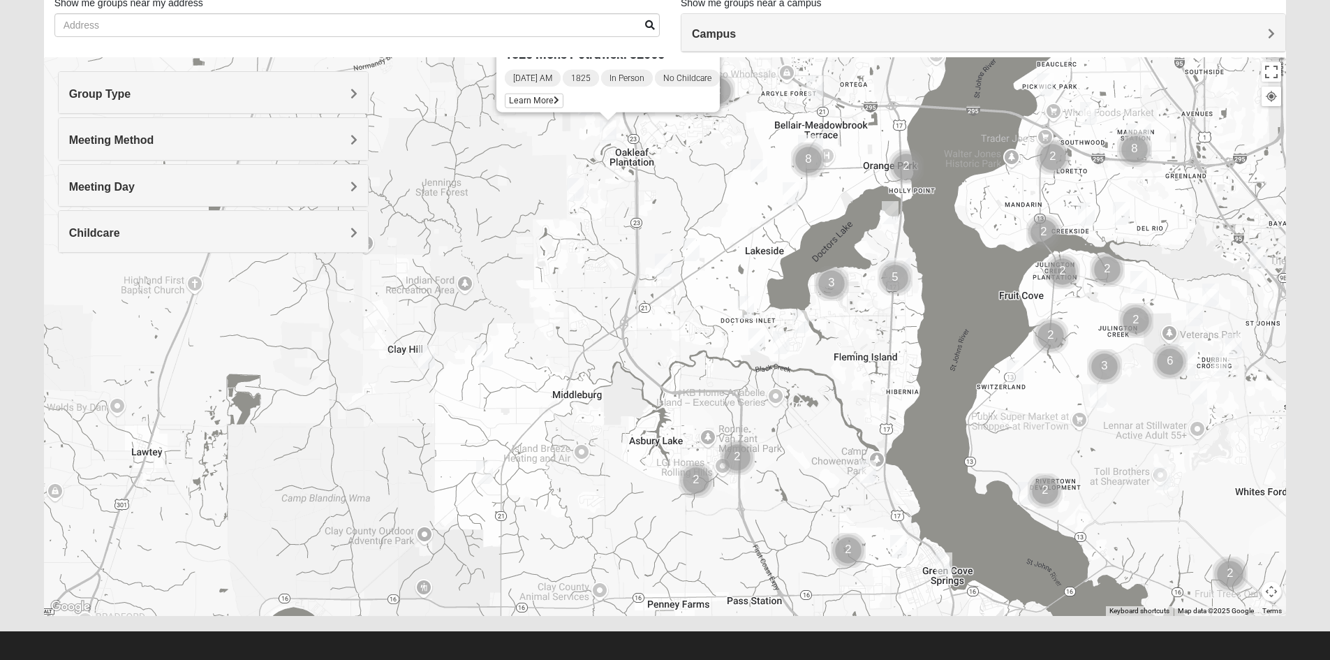
drag, startPoint x: 871, startPoint y: 513, endPoint x: 856, endPoint y: 362, distance: 151.5
click at [856, 362] on div "1825 Mens Potrawski 32065 Saturday AM 1825 In Person No Childcare Learn More" at bounding box center [665, 336] width 1243 height 559
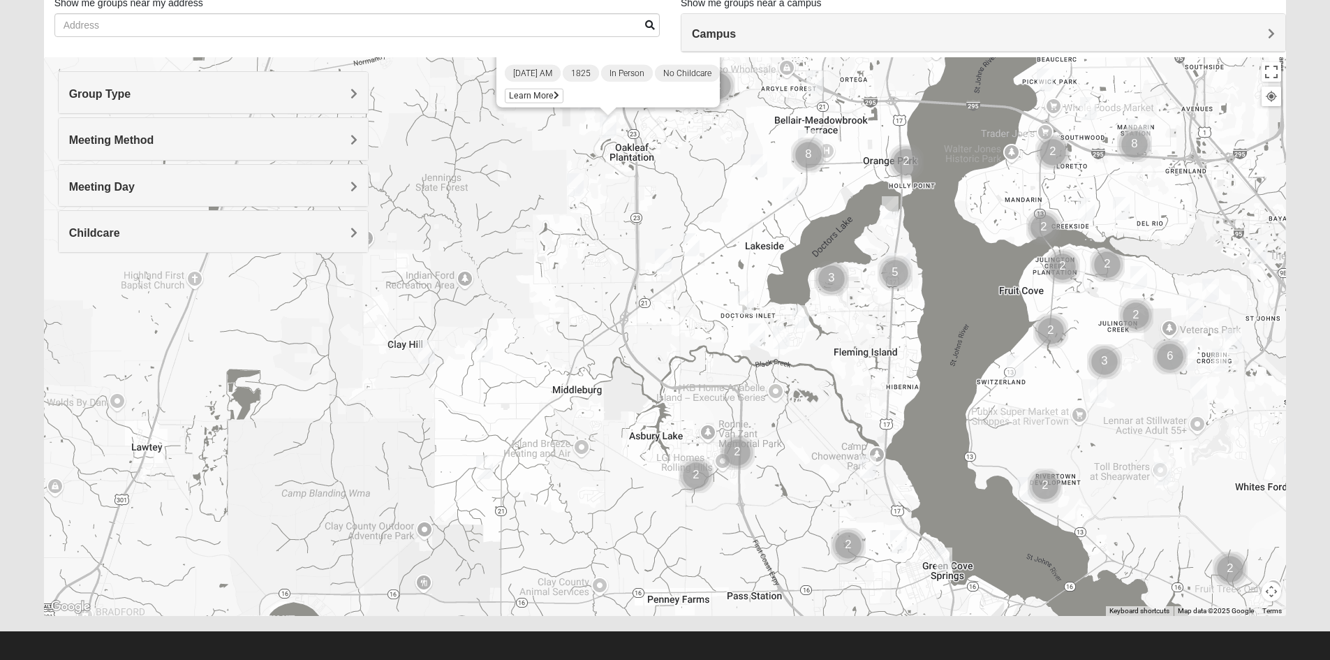
click at [867, 466] on img "Mixed Bowers 32043" at bounding box center [868, 467] width 28 height 34
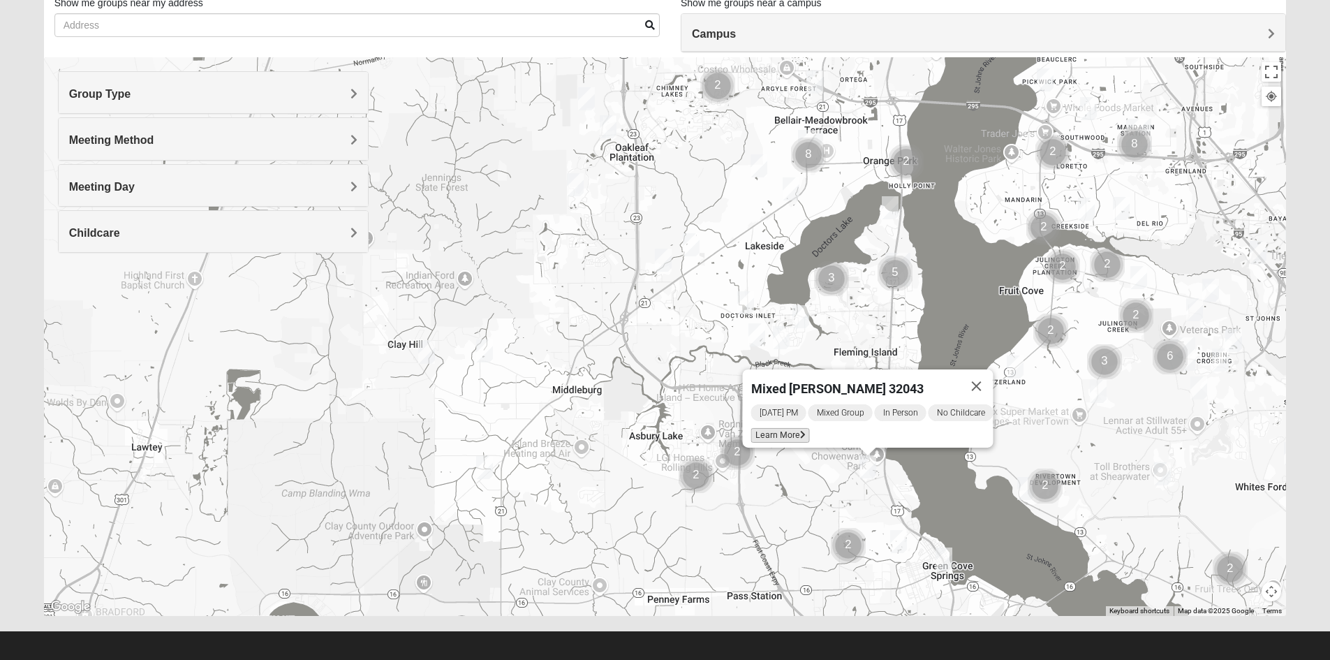
click at [785, 428] on span "Learn More" at bounding box center [779, 435] width 59 height 15
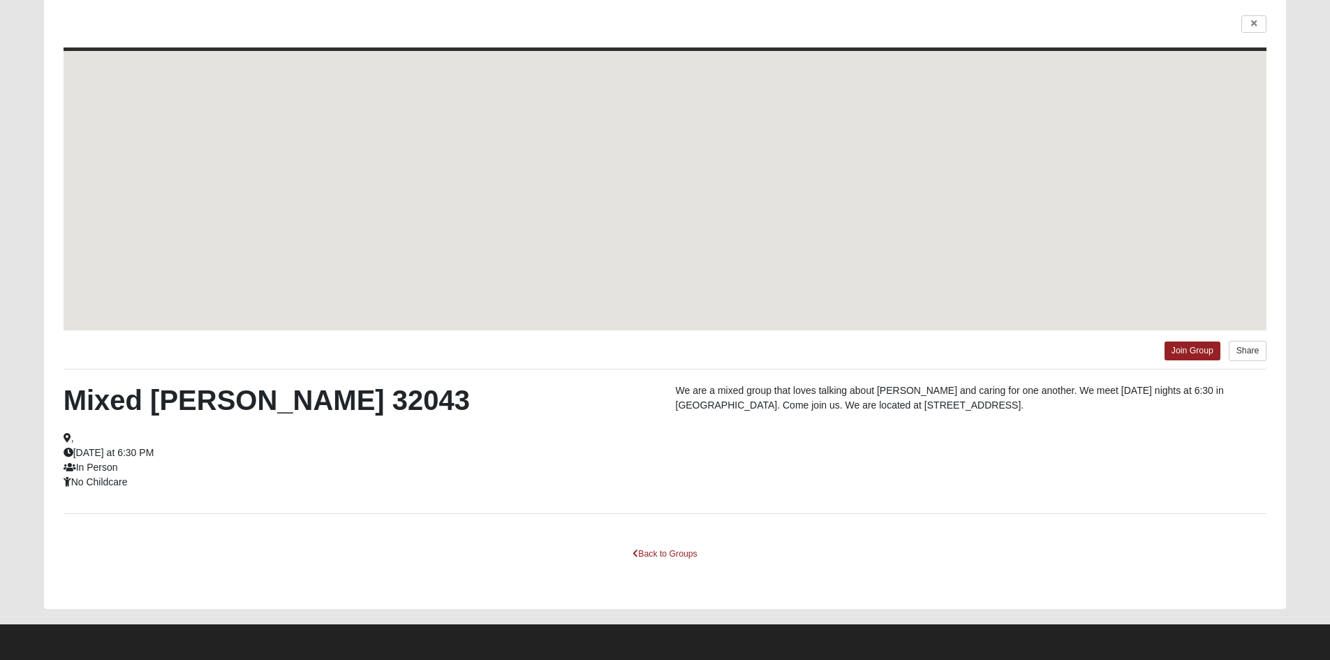
scroll to position [40, 0]
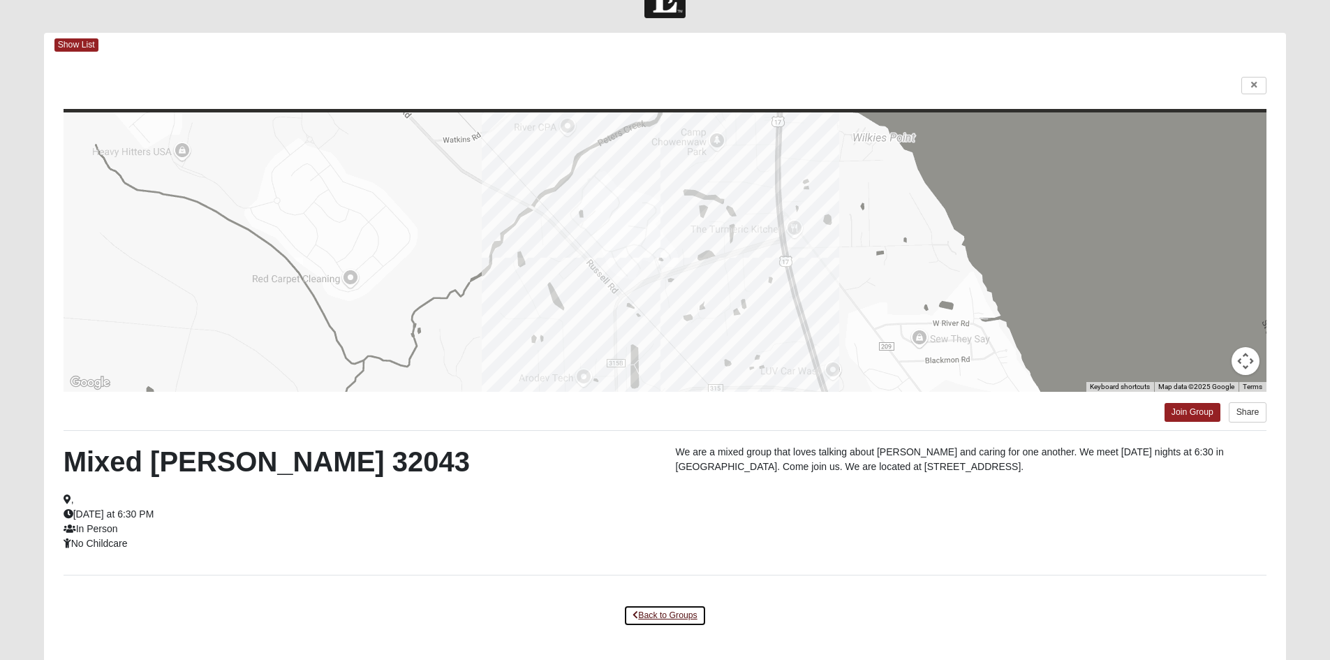
click at [667, 617] on link "Back to Groups" at bounding box center [664, 616] width 82 height 22
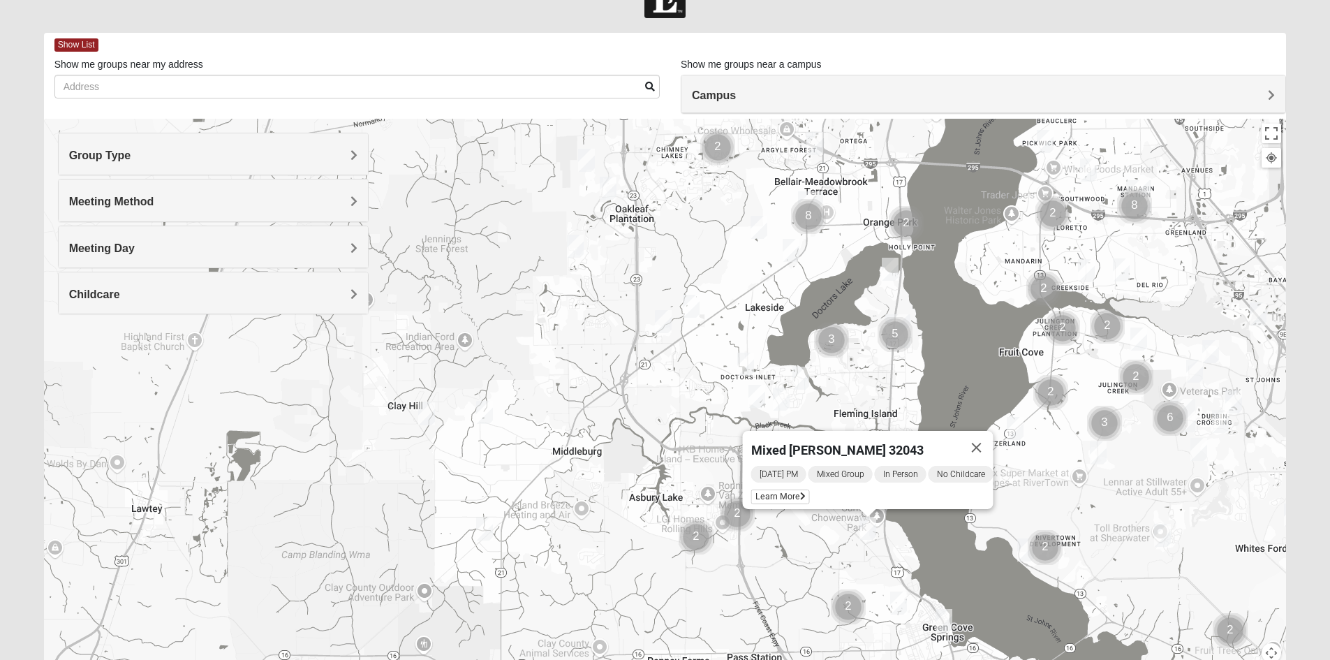
click at [986, 438] on button "Close" at bounding box center [976, 448] width 34 height 34
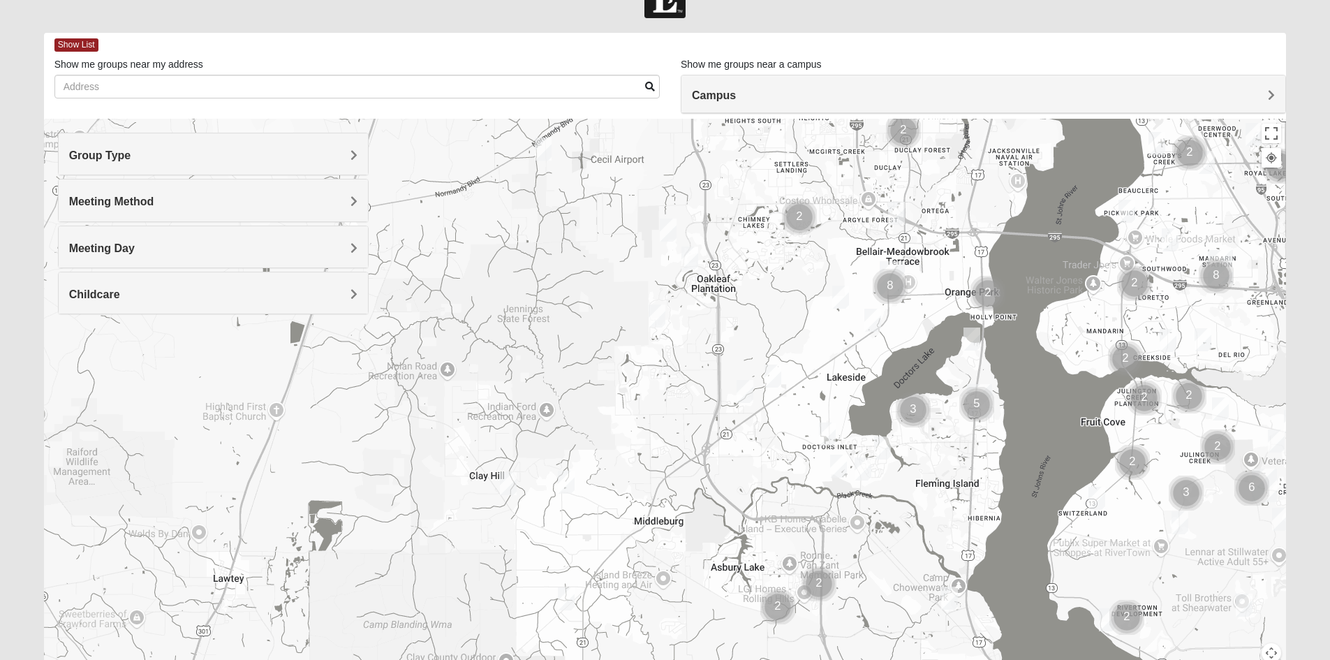
drag, startPoint x: 623, startPoint y: 525, endPoint x: 705, endPoint y: 591, distance: 104.8
click at [705, 591] on div at bounding box center [665, 398] width 1243 height 559
click at [891, 283] on img "Cluster of 8 groups" at bounding box center [890, 286] width 46 height 46
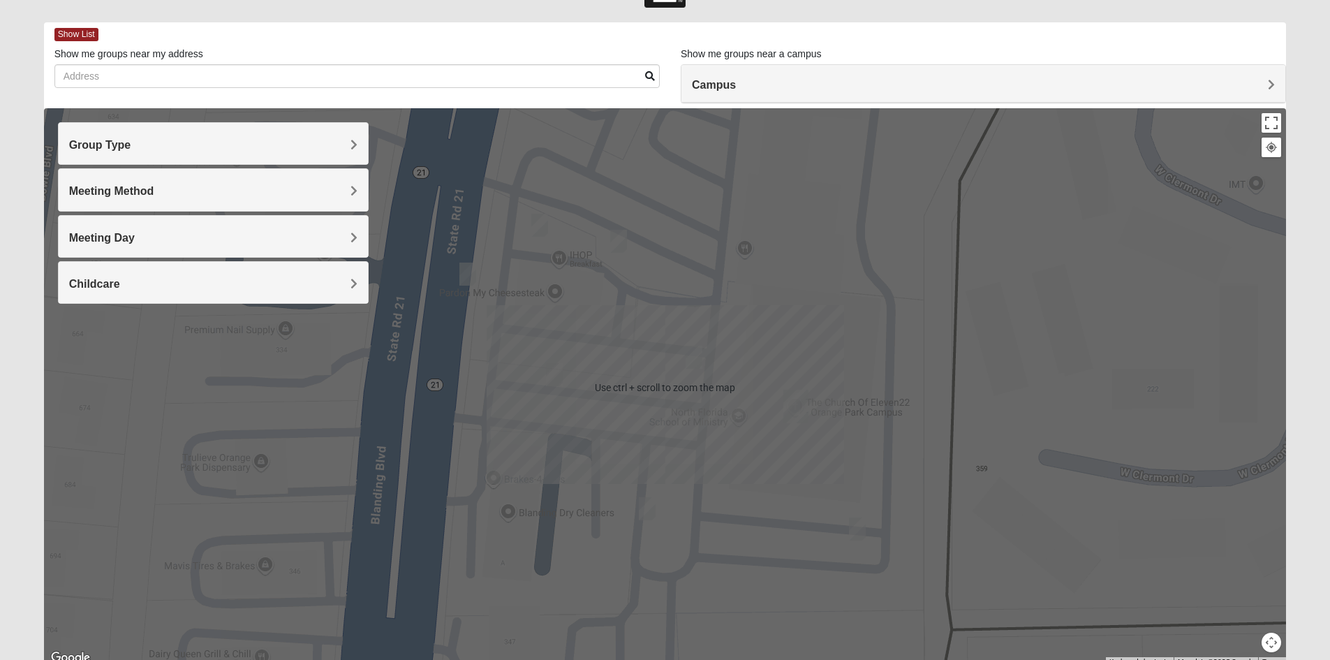
scroll to position [0, 0]
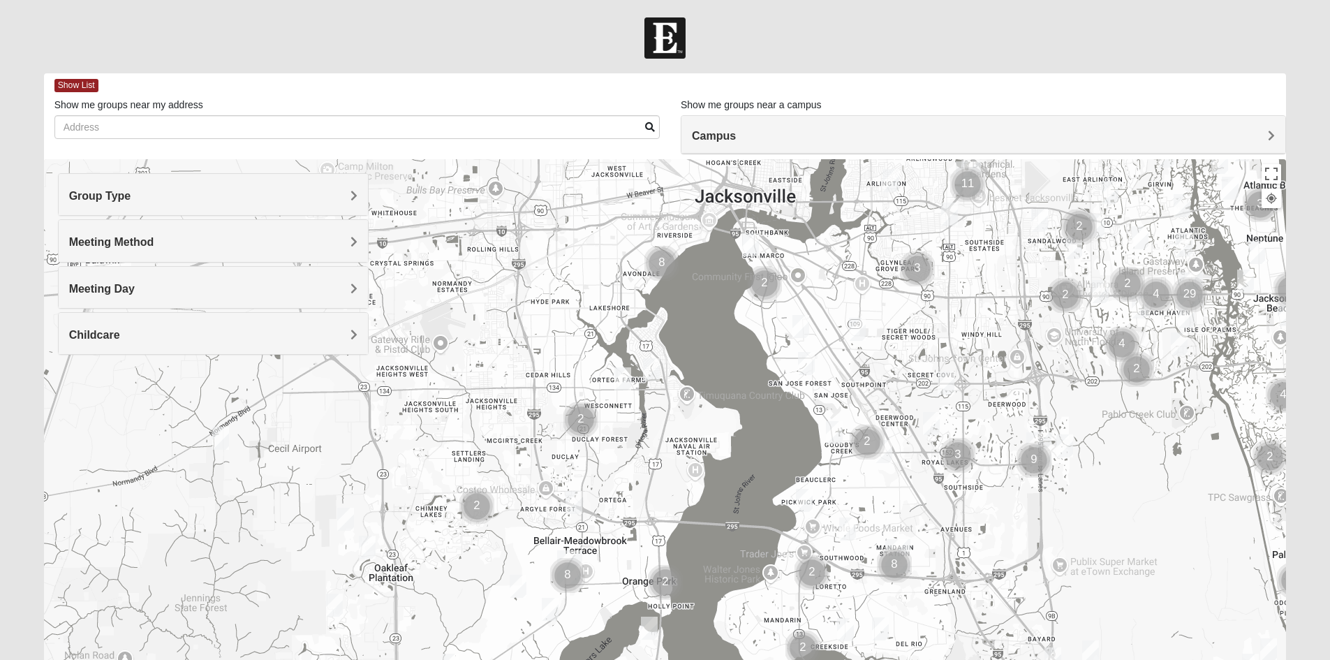
drag, startPoint x: 579, startPoint y: 544, endPoint x: 1104, endPoint y: 403, distance: 543.6
click at [1104, 403] on div at bounding box center [665, 438] width 1243 height 559
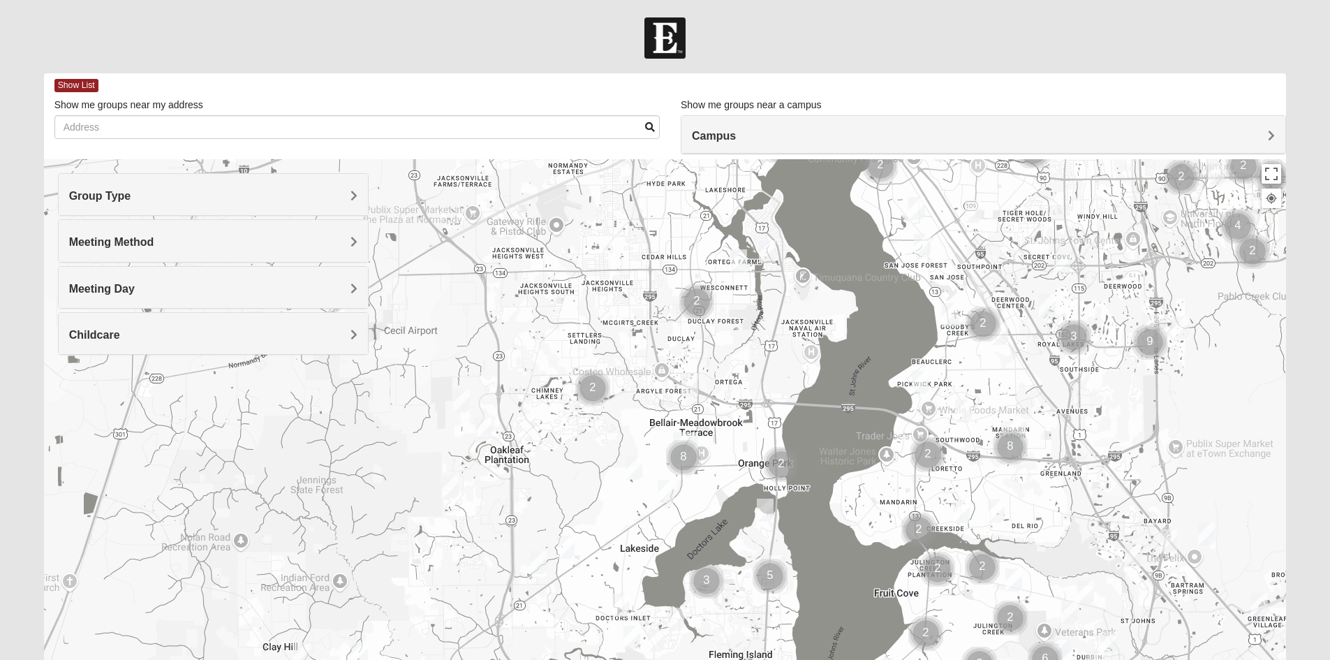
drag, startPoint x: 637, startPoint y: 502, endPoint x: 759, endPoint y: 406, distance: 155.0
click at [758, 404] on div at bounding box center [665, 438] width 1243 height 559
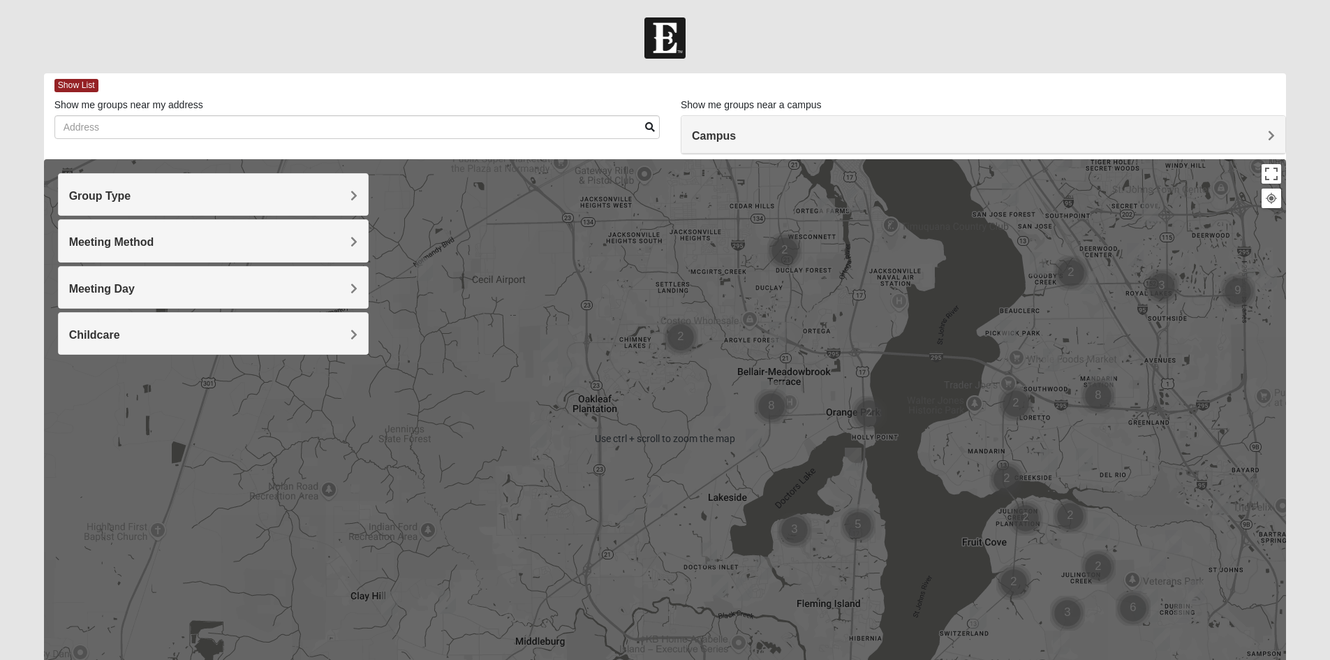
click at [769, 408] on img "Cluster of 8 groups" at bounding box center [771, 406] width 46 height 46
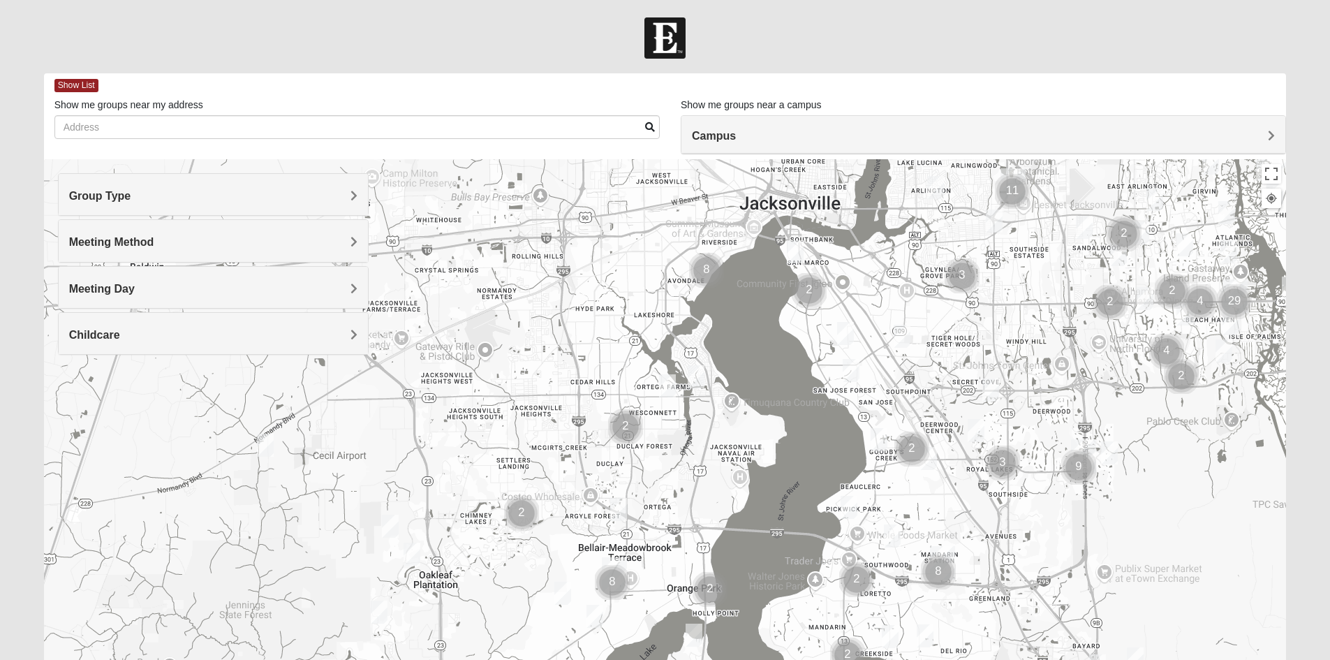
drag, startPoint x: 649, startPoint y: 439, endPoint x: 1121, endPoint y: 327, distance: 485.7
click at [1121, 327] on div at bounding box center [665, 438] width 1243 height 559
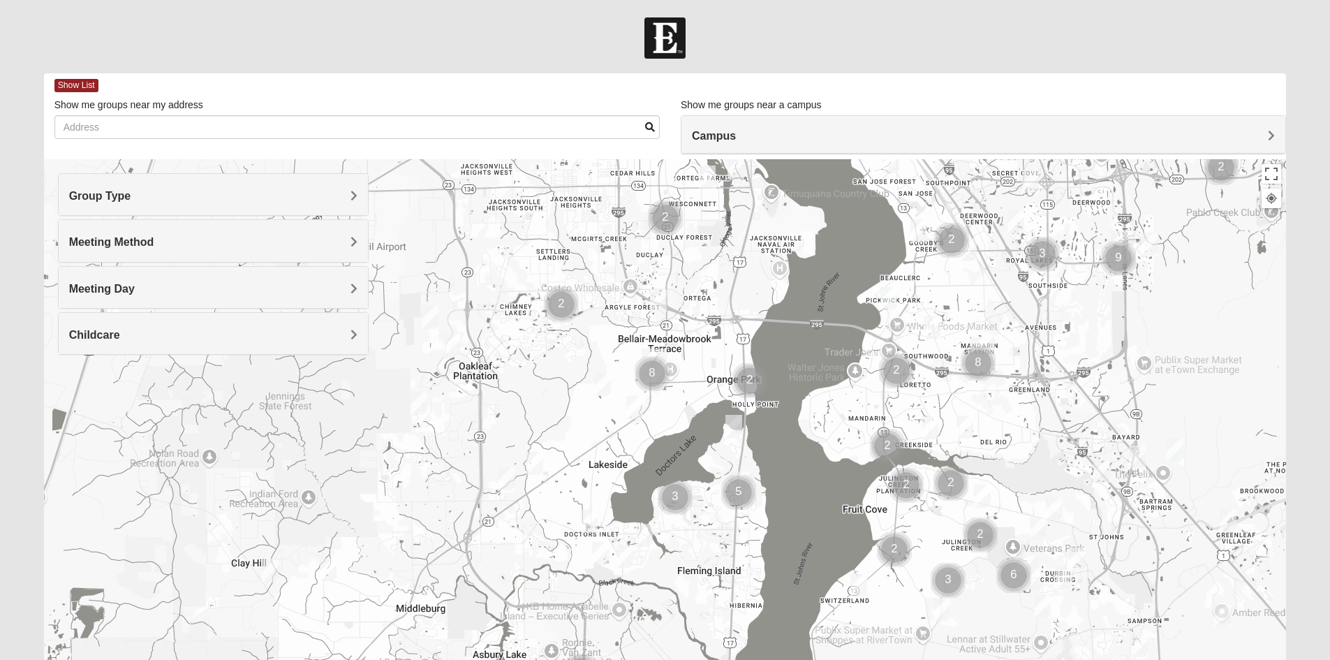
drag, startPoint x: 804, startPoint y: 524, endPoint x: 826, endPoint y: 348, distance: 176.6
click at [826, 348] on div at bounding box center [665, 438] width 1243 height 559
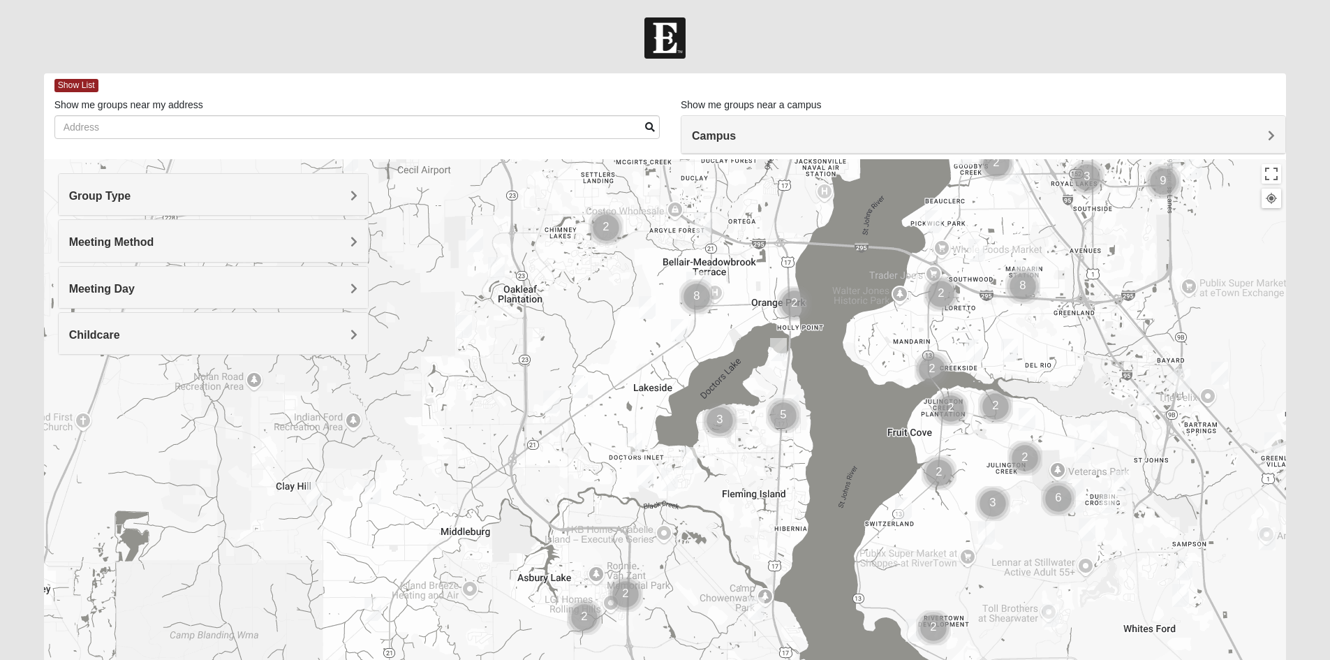
drag, startPoint x: 790, startPoint y: 468, endPoint x: 831, endPoint y: 402, distance: 78.1
click at [831, 402] on div at bounding box center [665, 438] width 1243 height 559
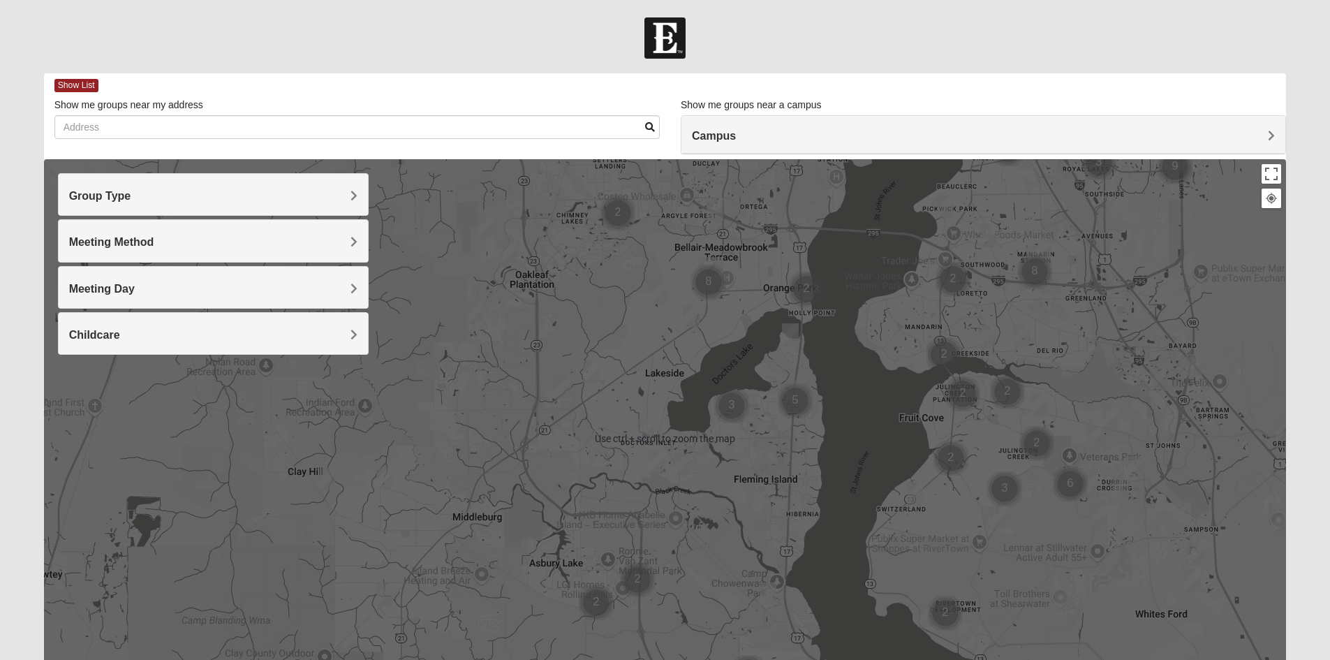
click at [794, 400] on img "Cluster of 5 groups" at bounding box center [795, 401] width 46 height 46
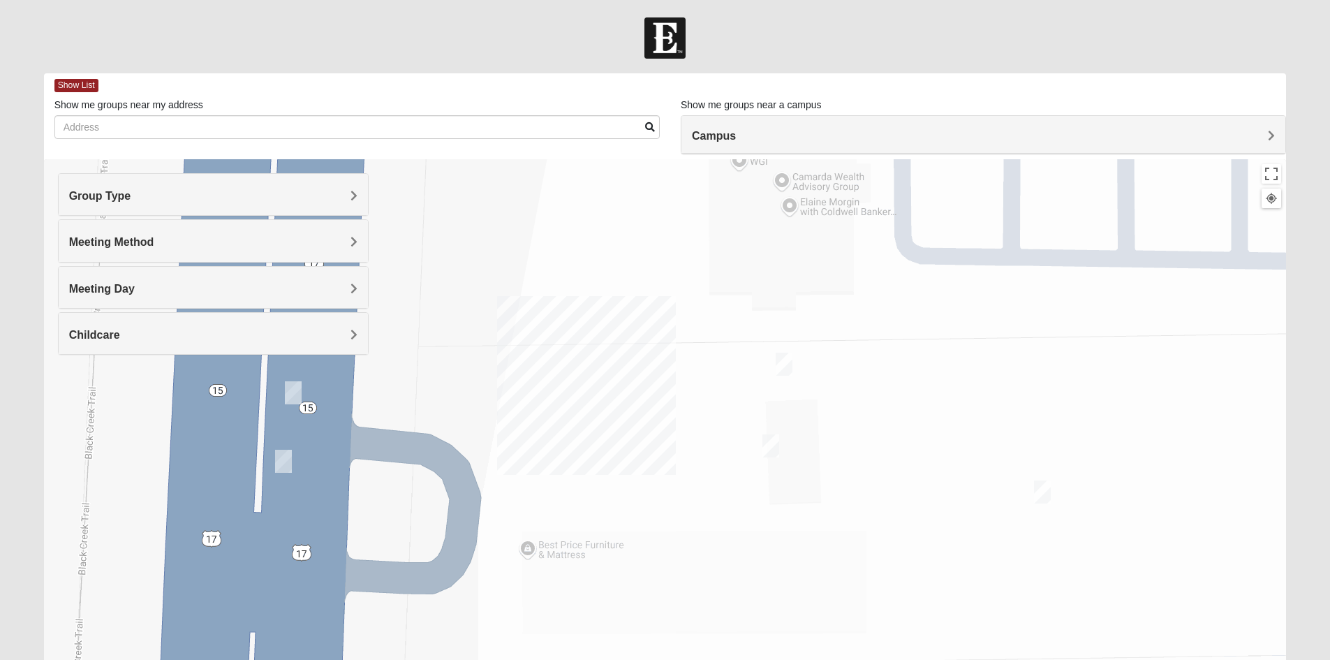
click at [1044, 491] on img "On Campus Mens Haskell 32003" at bounding box center [1042, 492] width 28 height 34
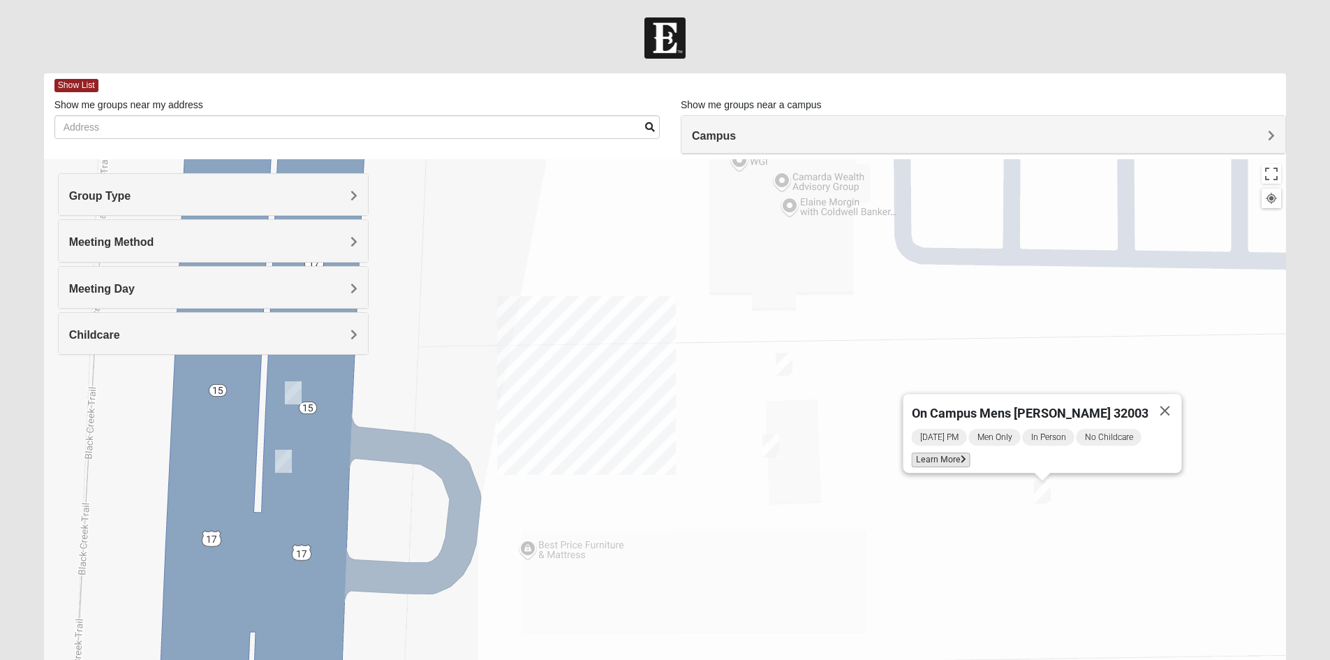
click at [959, 452] on span "Learn More" at bounding box center [940, 459] width 59 height 15
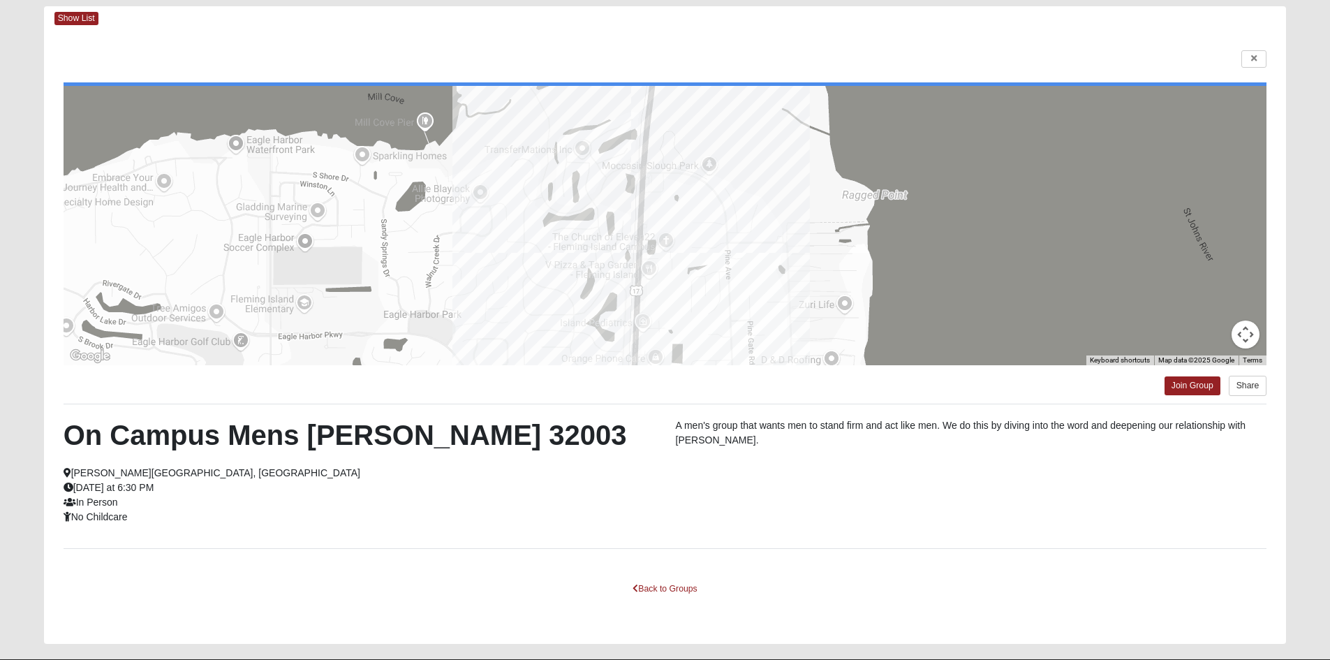
scroll to position [70, 0]
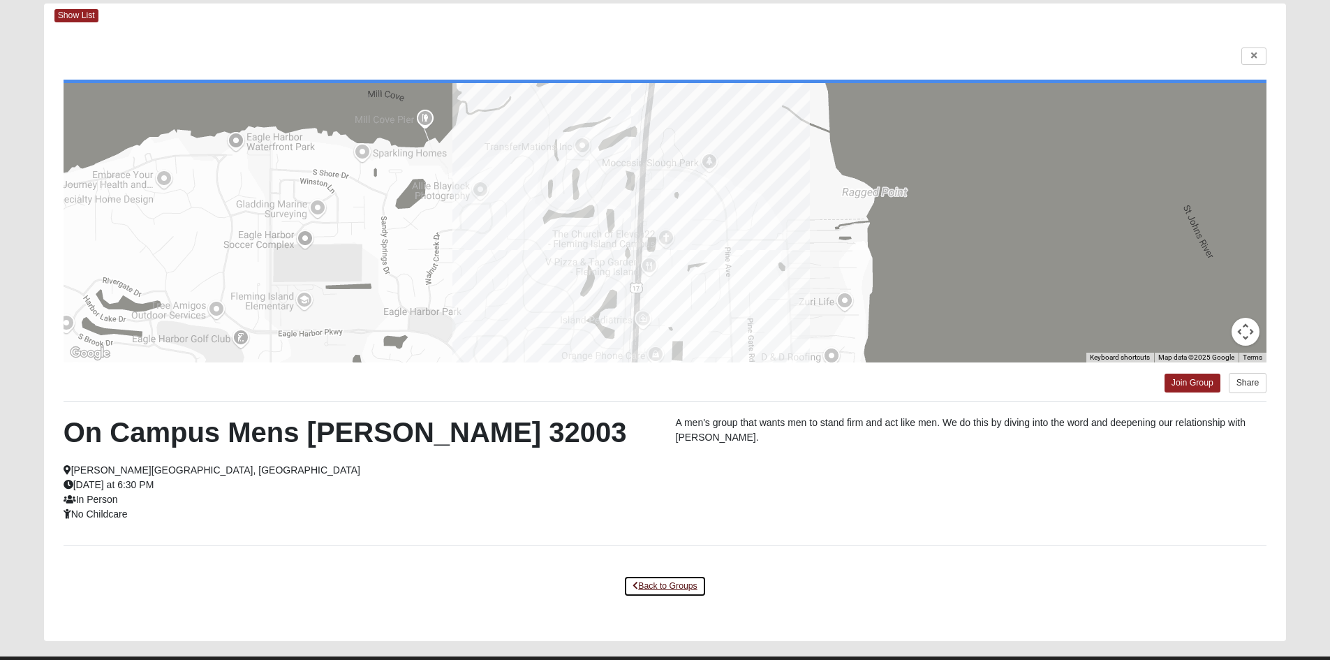
click at [681, 586] on link "Back to Groups" at bounding box center [664, 586] width 82 height 22
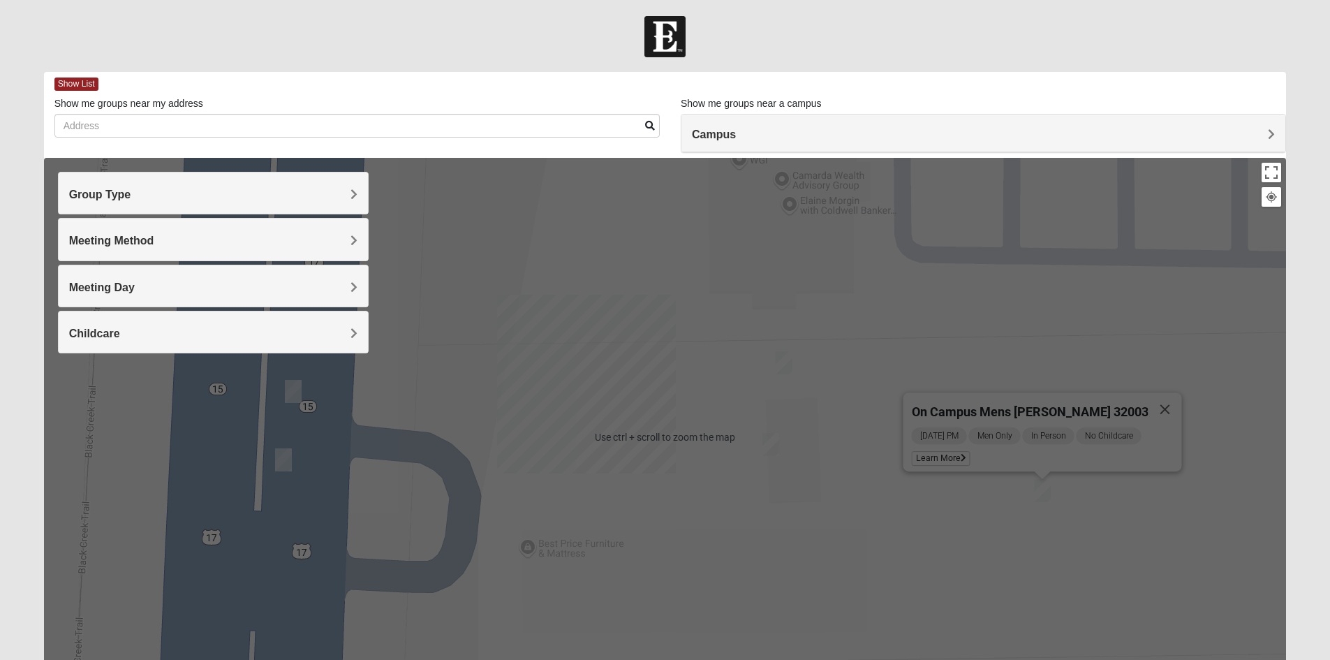
scroll to position [0, 0]
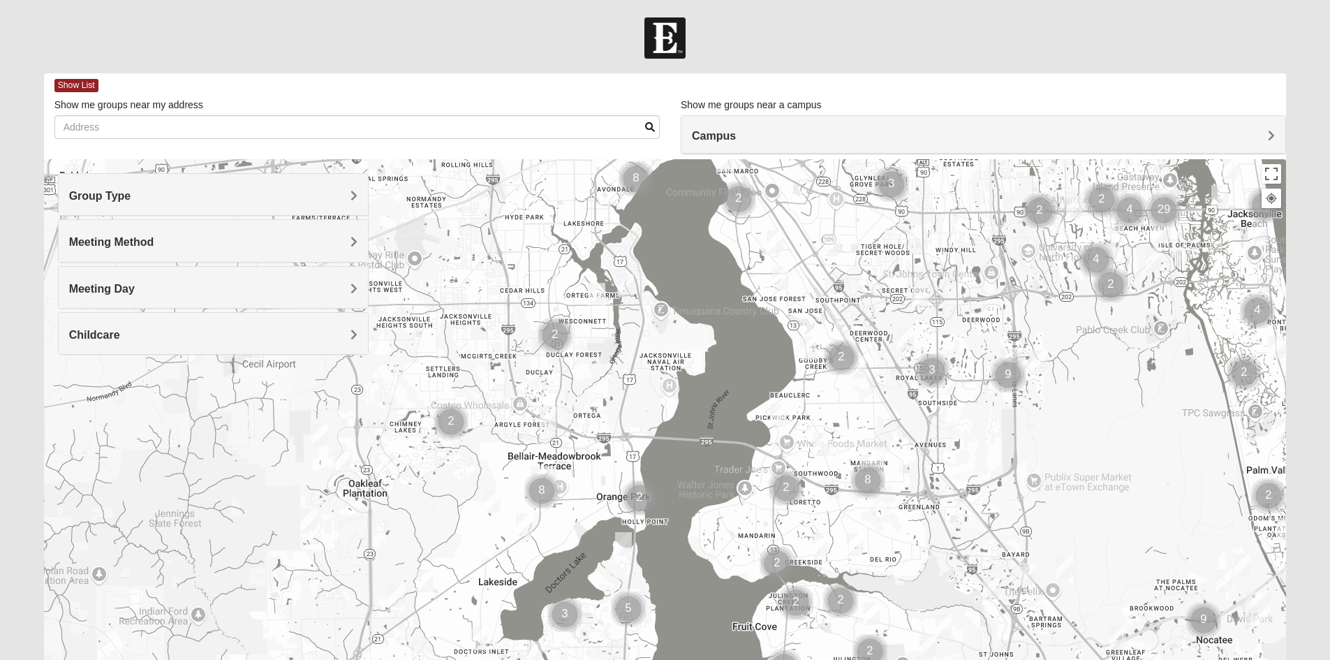
drag, startPoint x: 545, startPoint y: 461, endPoint x: 1058, endPoint y: 234, distance: 562.0
click at [1062, 221] on div at bounding box center [665, 438] width 1243 height 559
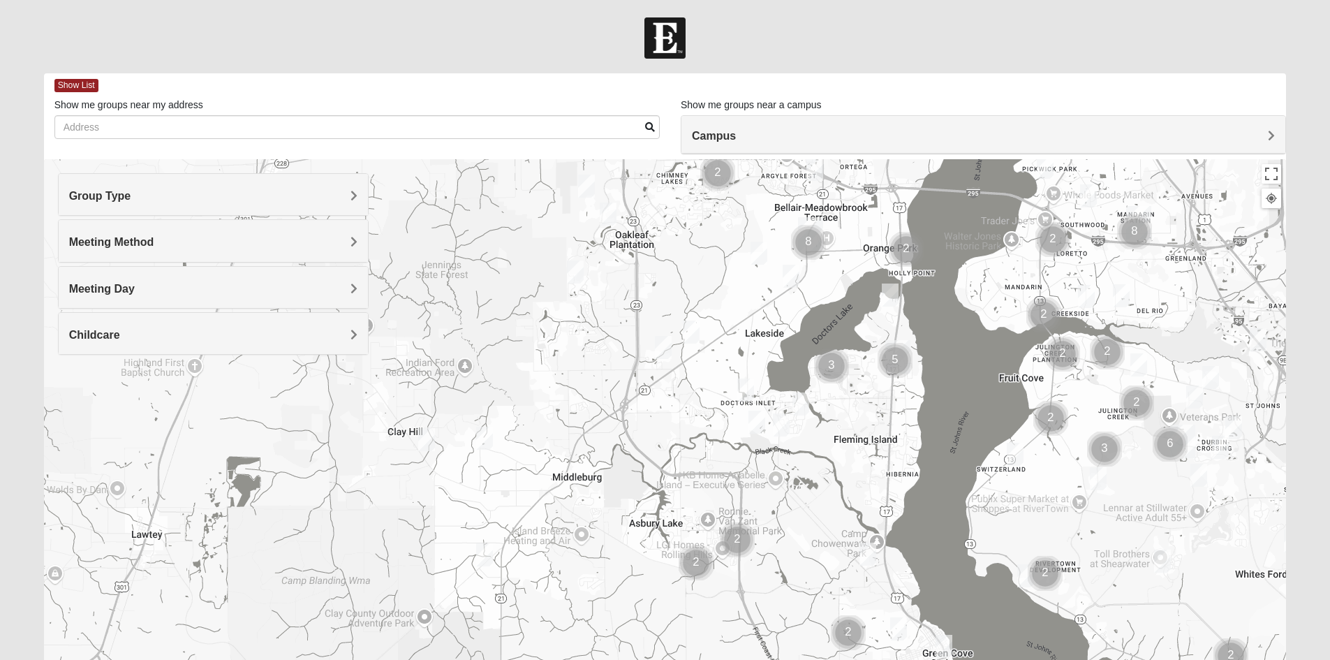
drag, startPoint x: 601, startPoint y: 547, endPoint x: 847, endPoint y: 314, distance: 338.3
click at [847, 314] on div at bounding box center [665, 438] width 1243 height 559
click at [579, 274] on img "Mixed Newton 32065" at bounding box center [575, 272] width 28 height 34
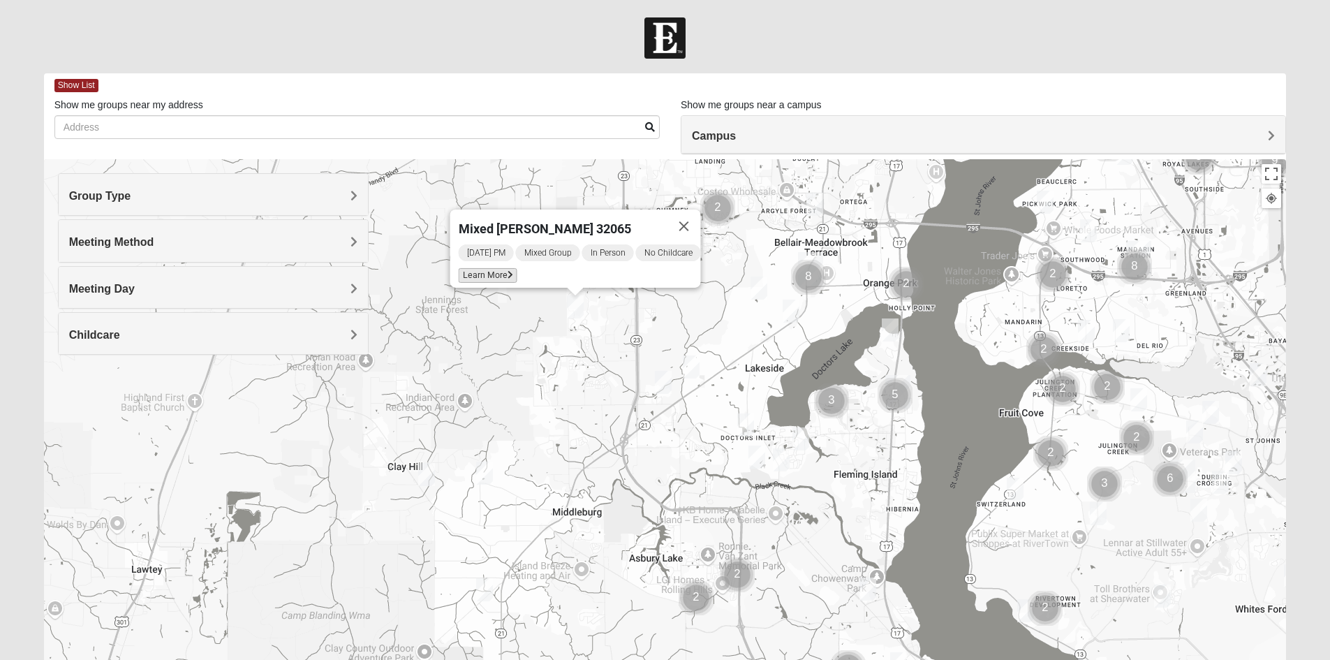
click at [494, 268] on span "Learn More" at bounding box center [487, 275] width 59 height 15
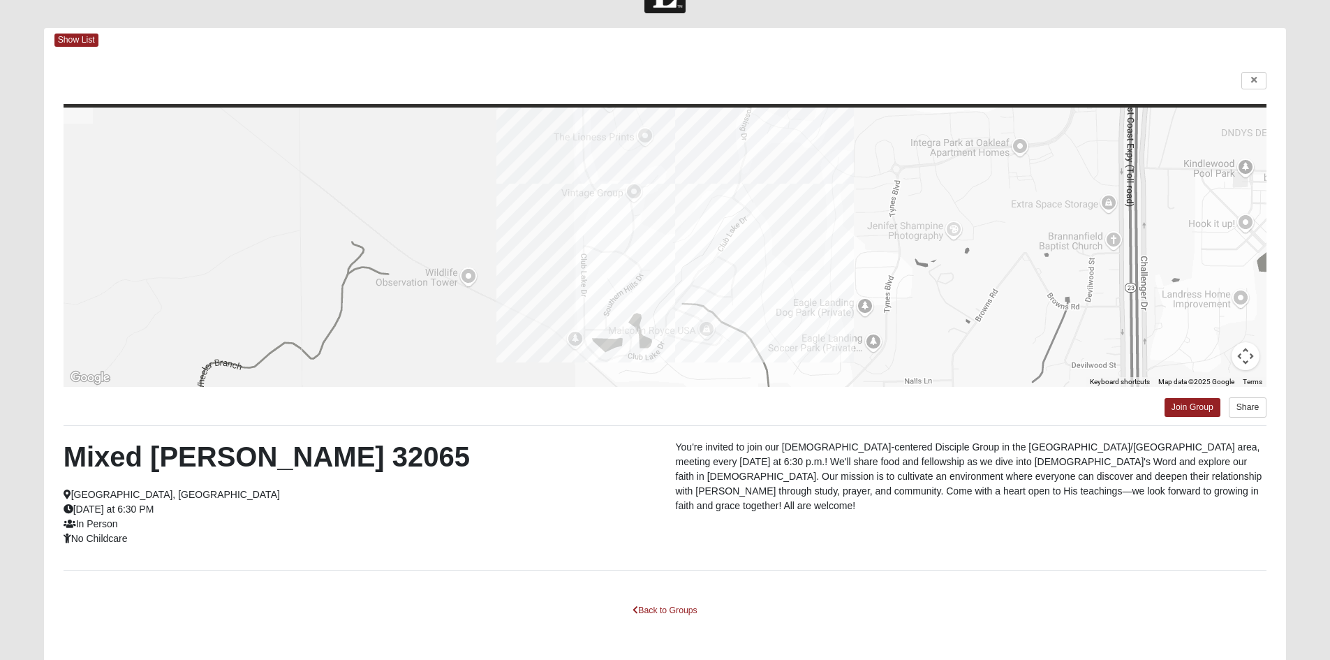
scroll to position [70, 0]
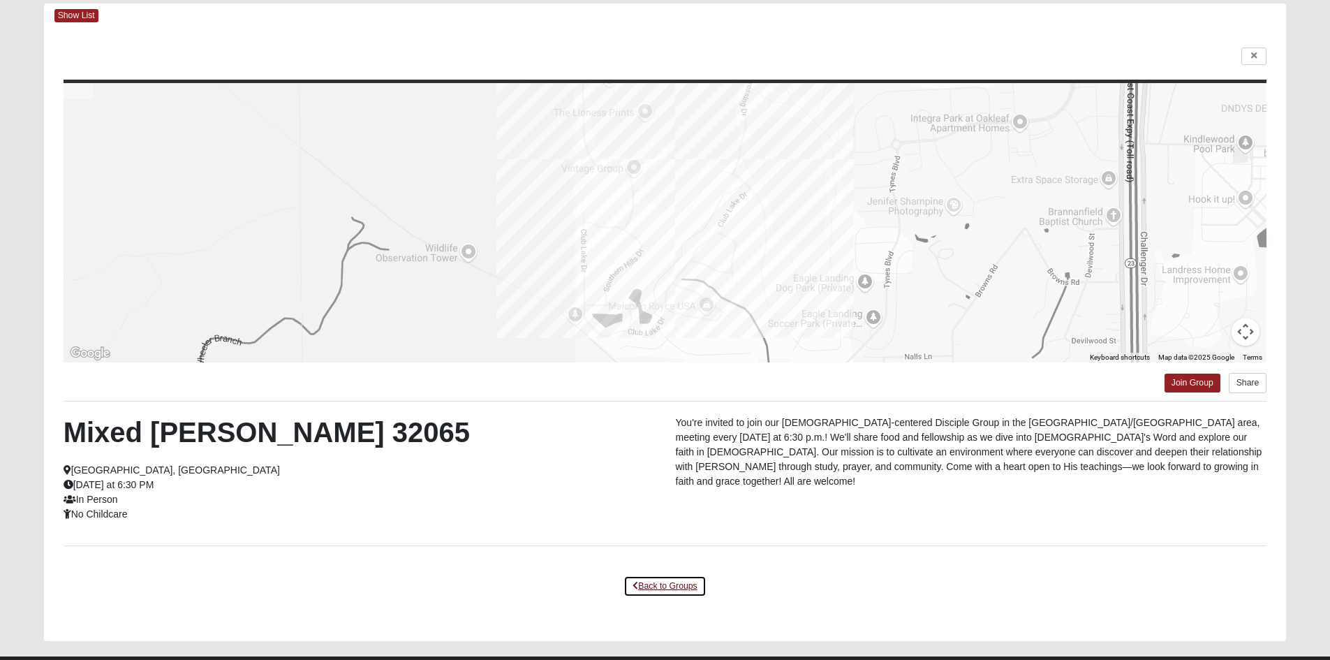
click at [664, 586] on link "Back to Groups" at bounding box center [664, 586] width 82 height 22
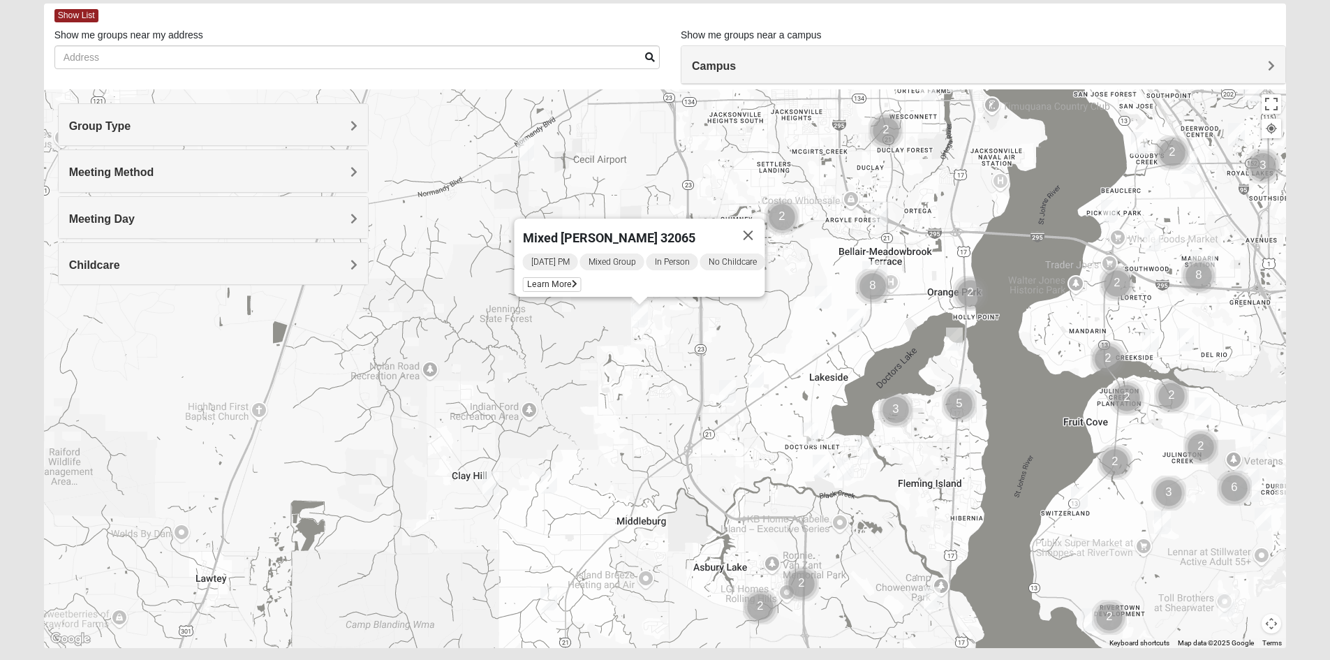
drag, startPoint x: 726, startPoint y: 478, endPoint x: 779, endPoint y: 559, distance: 96.2
click at [779, 559] on div "Mixed Newton 32065 Monday PM Mixed Group In Person No Childcare Learn More" at bounding box center [665, 368] width 1243 height 559
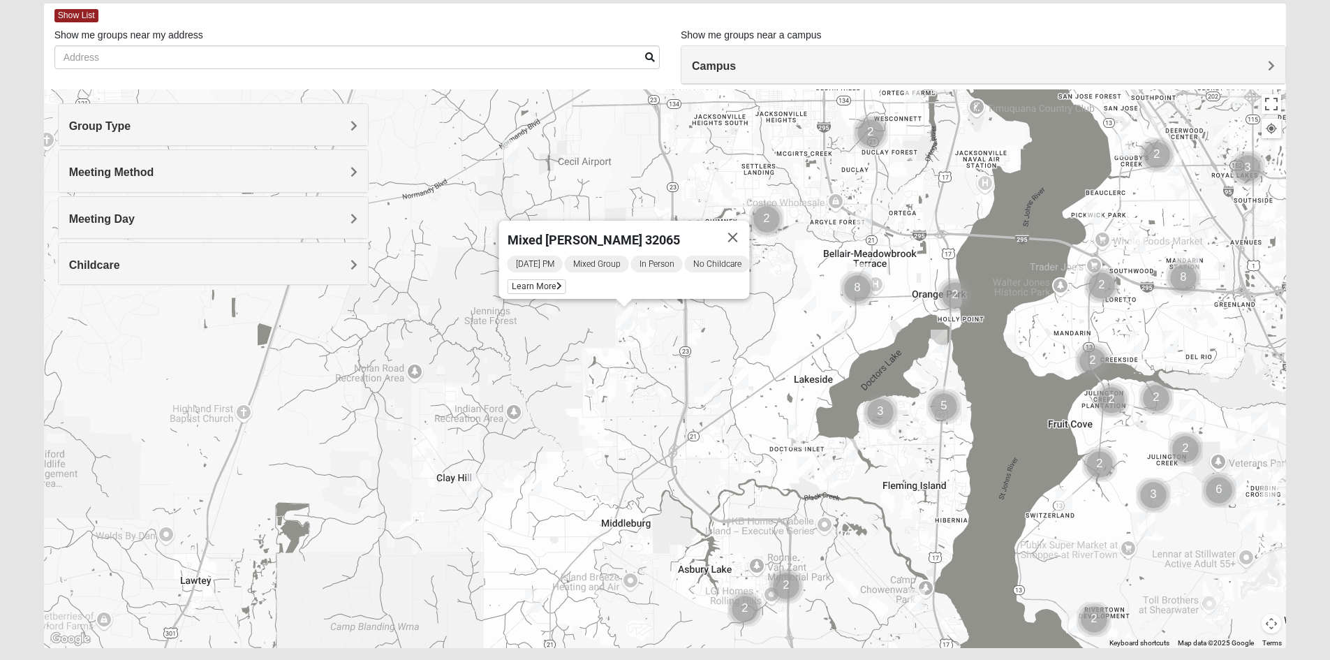
click at [345, 171] on h4 "Meeting Method" at bounding box center [213, 171] width 288 height 13
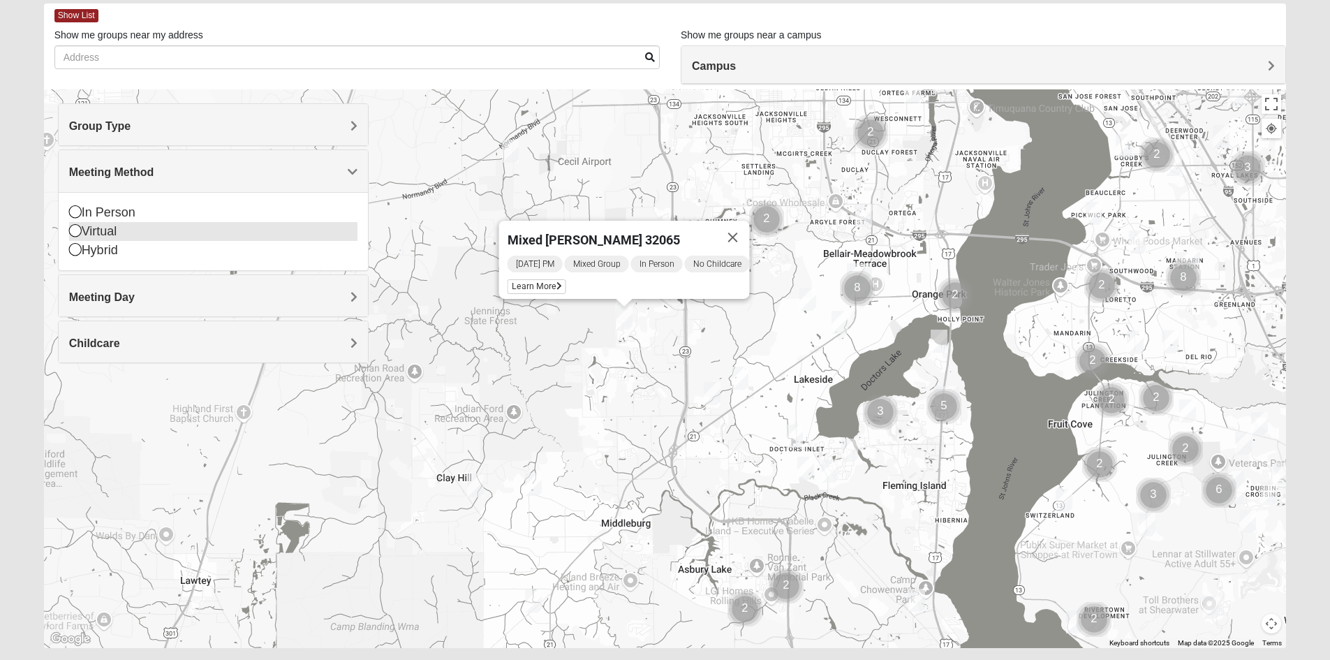
click at [75, 229] on icon at bounding box center [75, 230] width 13 height 13
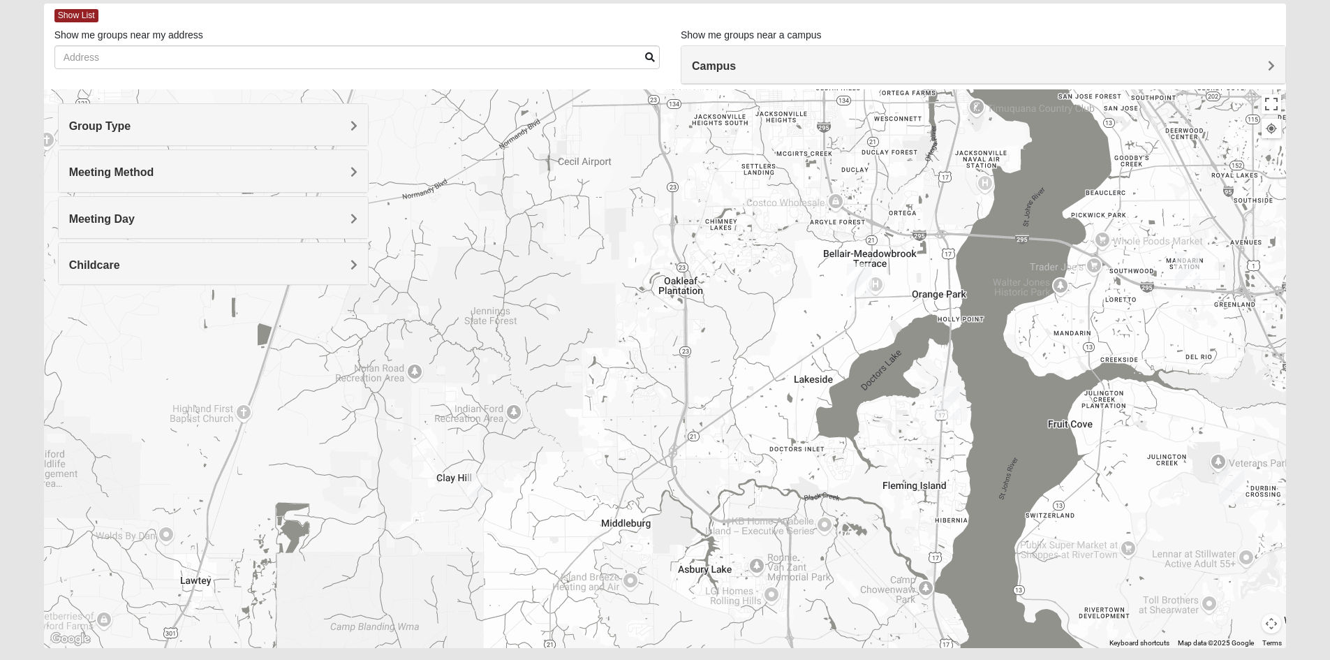
click at [154, 174] on span "Meeting Method" at bounding box center [111, 172] width 85 height 12
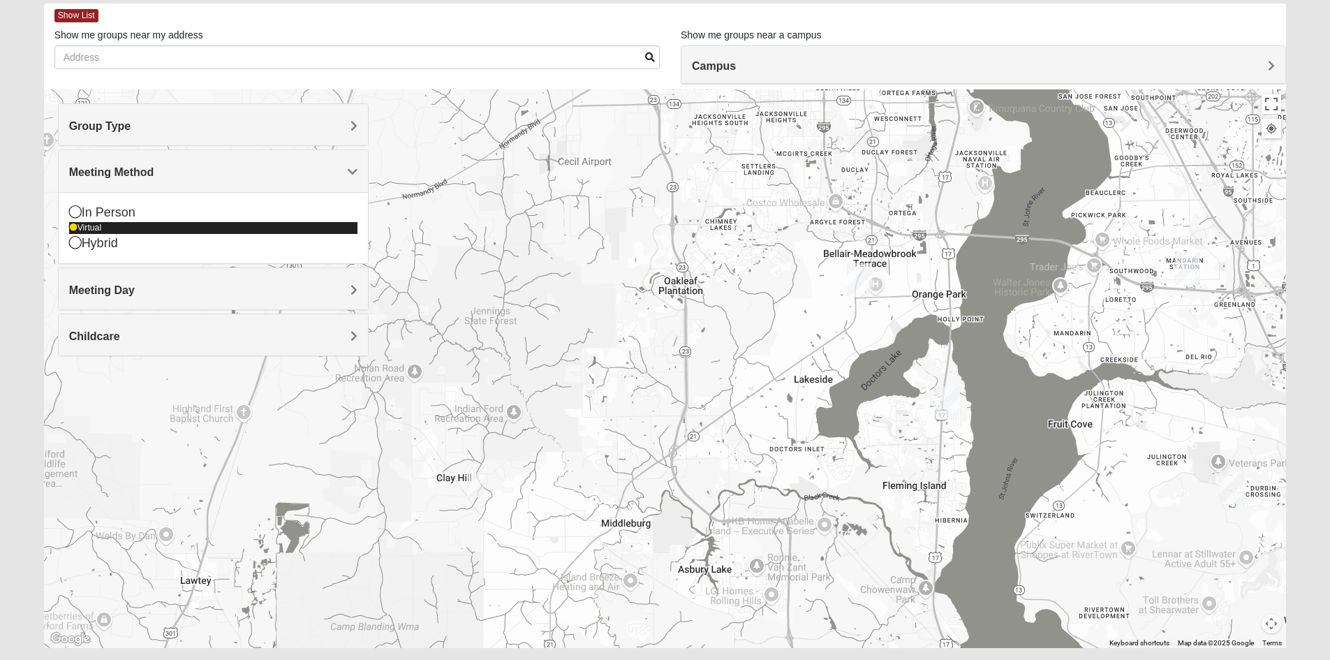
click at [71, 226] on icon at bounding box center [73, 227] width 8 height 8
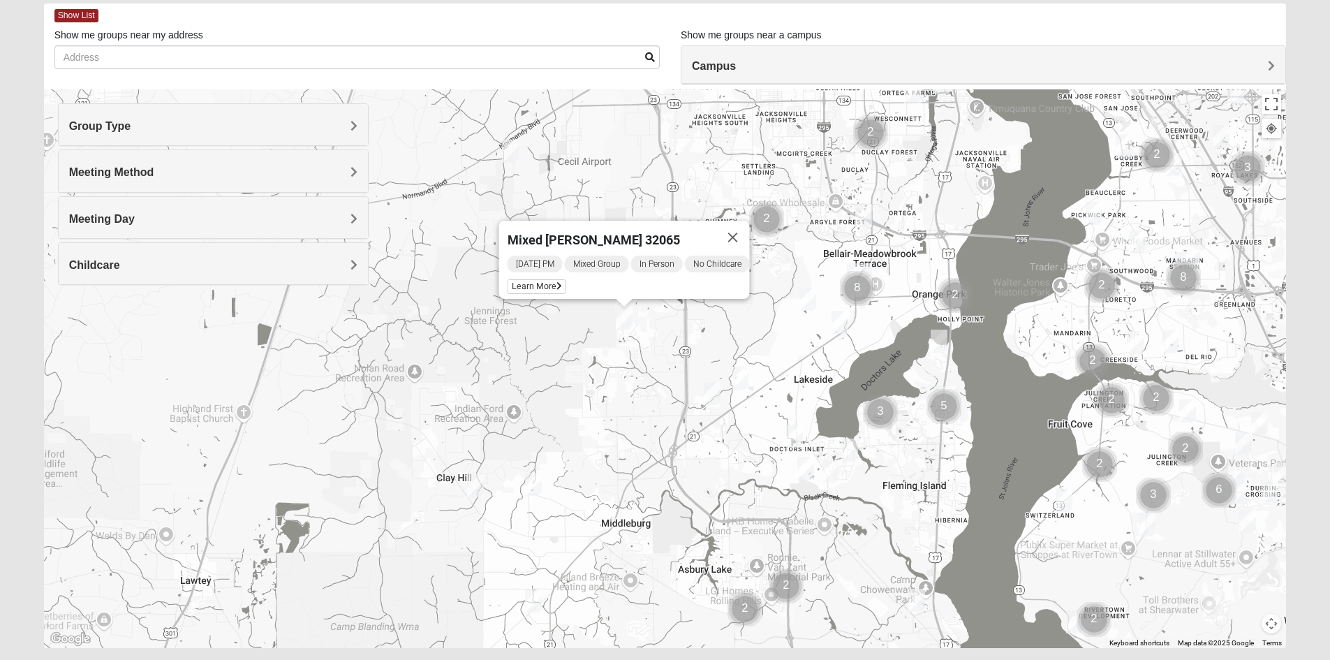
click at [348, 176] on h4 "Meeting Method" at bounding box center [213, 171] width 288 height 13
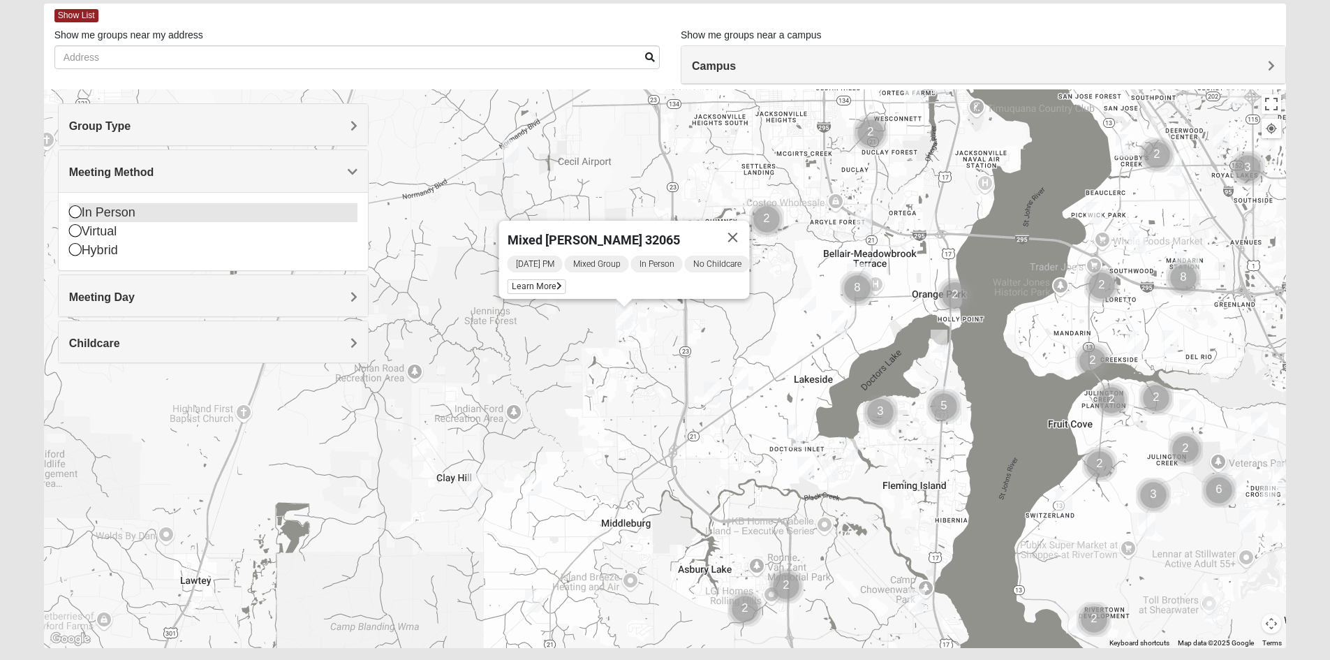
click at [71, 209] on icon at bounding box center [75, 211] width 13 height 13
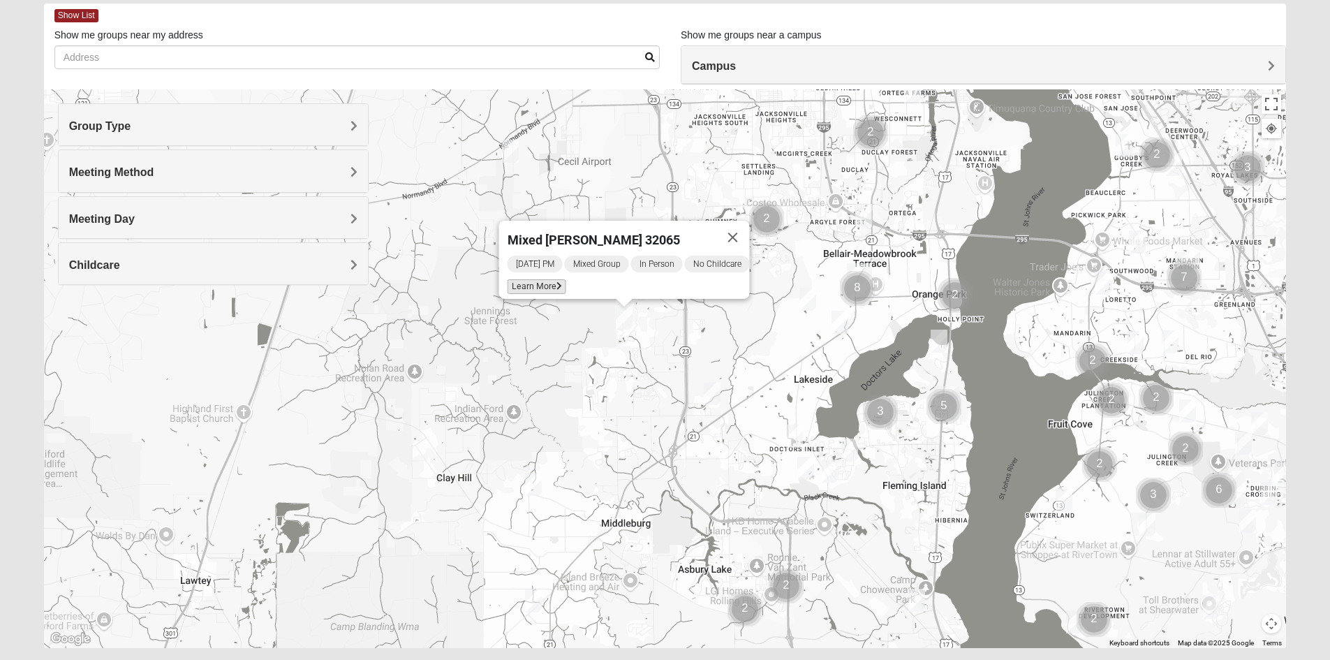
click at [543, 279] on span "Learn More" at bounding box center [536, 286] width 59 height 15
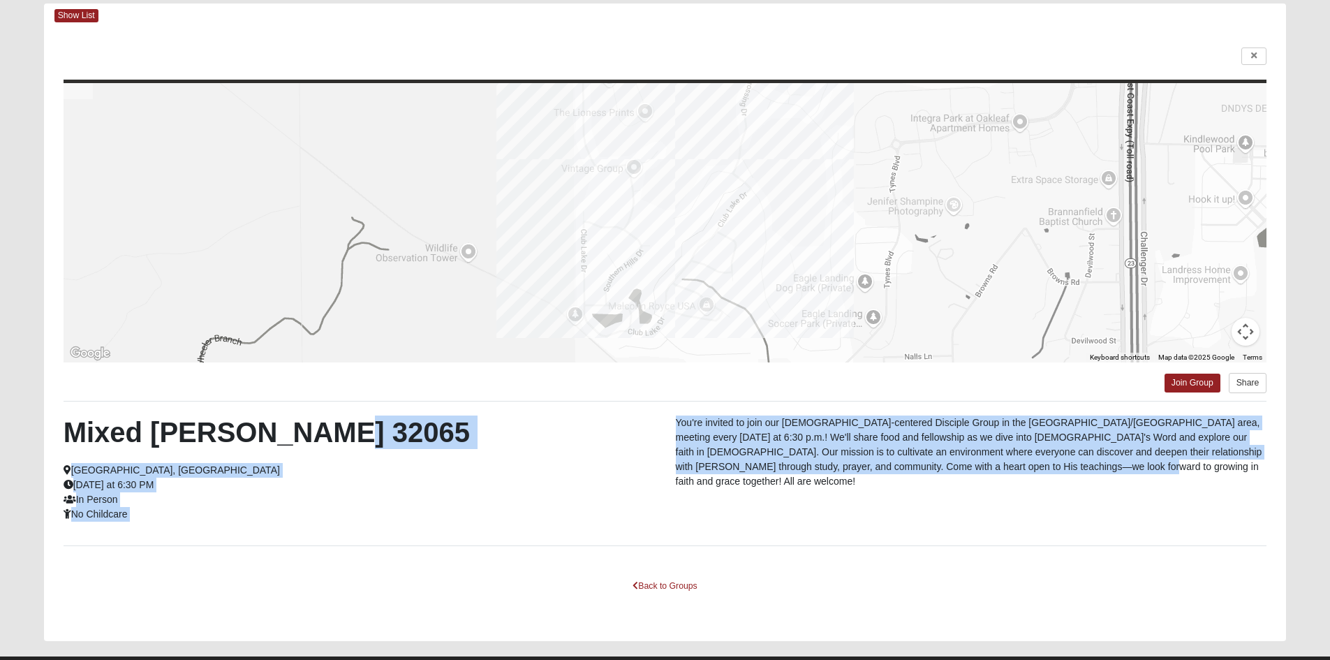
drag, startPoint x: 1058, startPoint y: 471, endPoint x: 645, endPoint y: 412, distance: 417.4
click at [645, 412] on div "To navigate the map with touch gestures double-tap and hold your finger on the …" at bounding box center [665, 334] width 1243 height 613
click at [1143, 491] on div "Mixed Newton 32065 Orange Park, FL Monday at 6:30 PM In Person No Childcare You…" at bounding box center [665, 473] width 1225 height 116
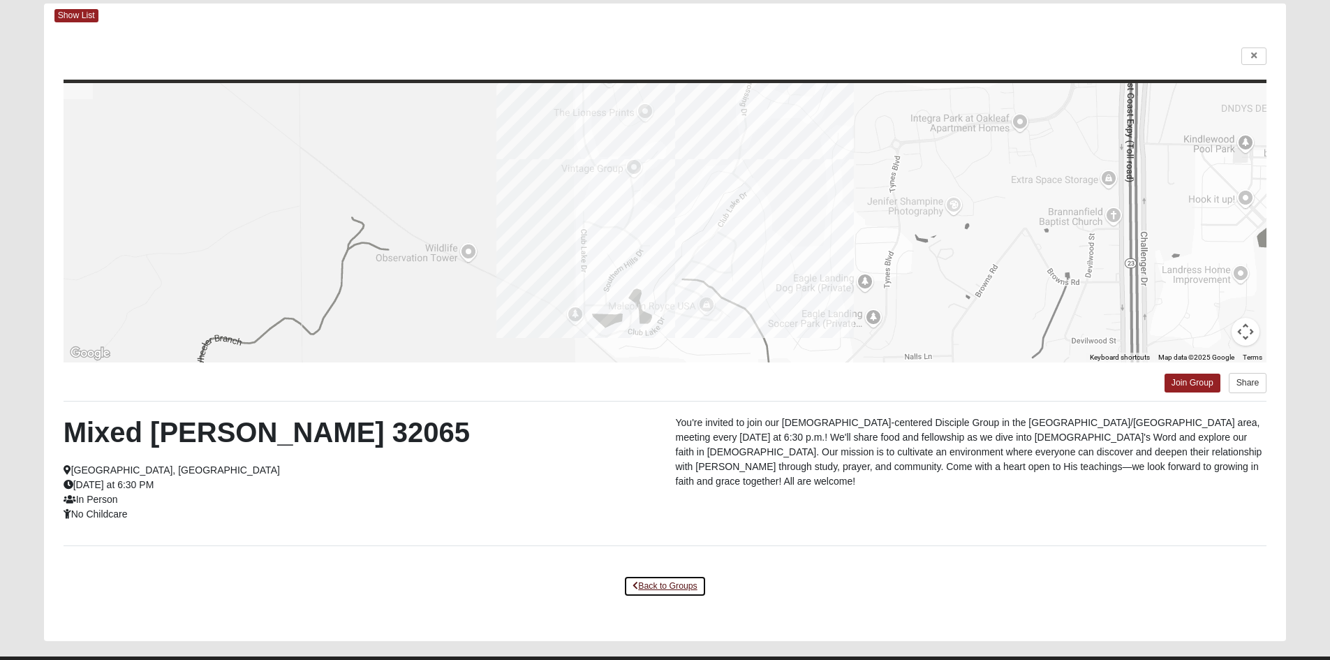
click at [643, 584] on link "Back to Groups" at bounding box center [664, 586] width 82 height 22
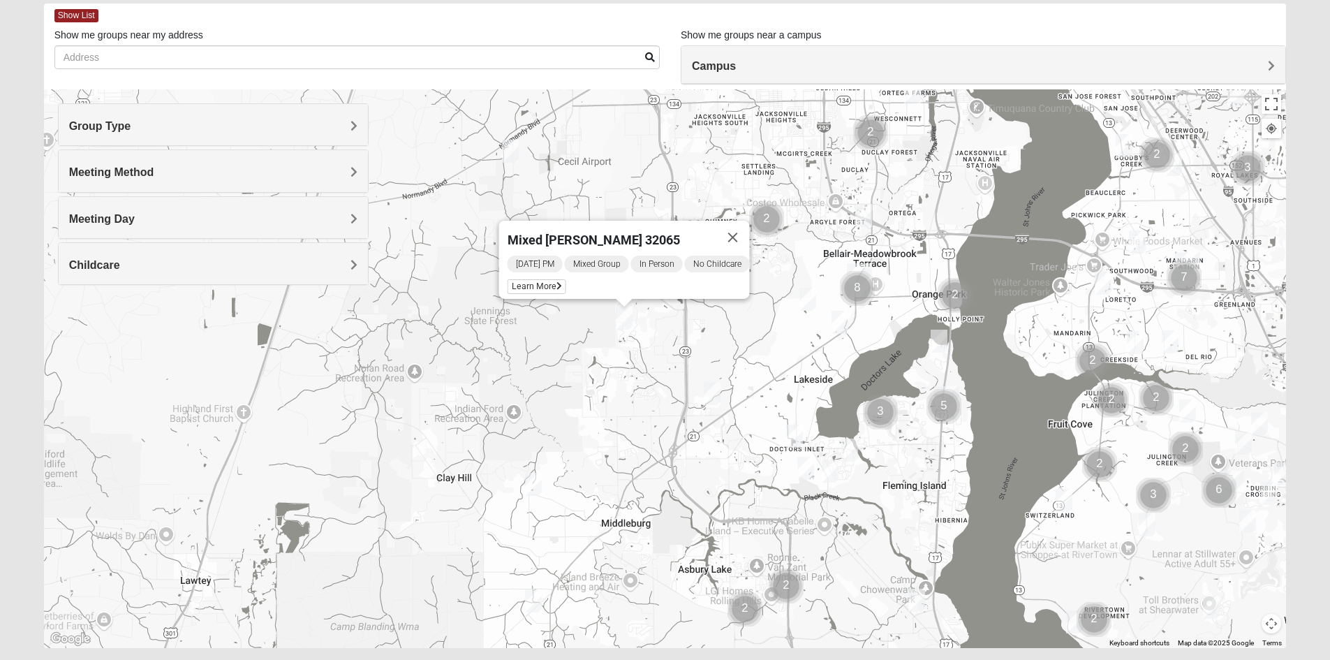
click at [327, 159] on div "Meeting Method" at bounding box center [213, 170] width 309 height 41
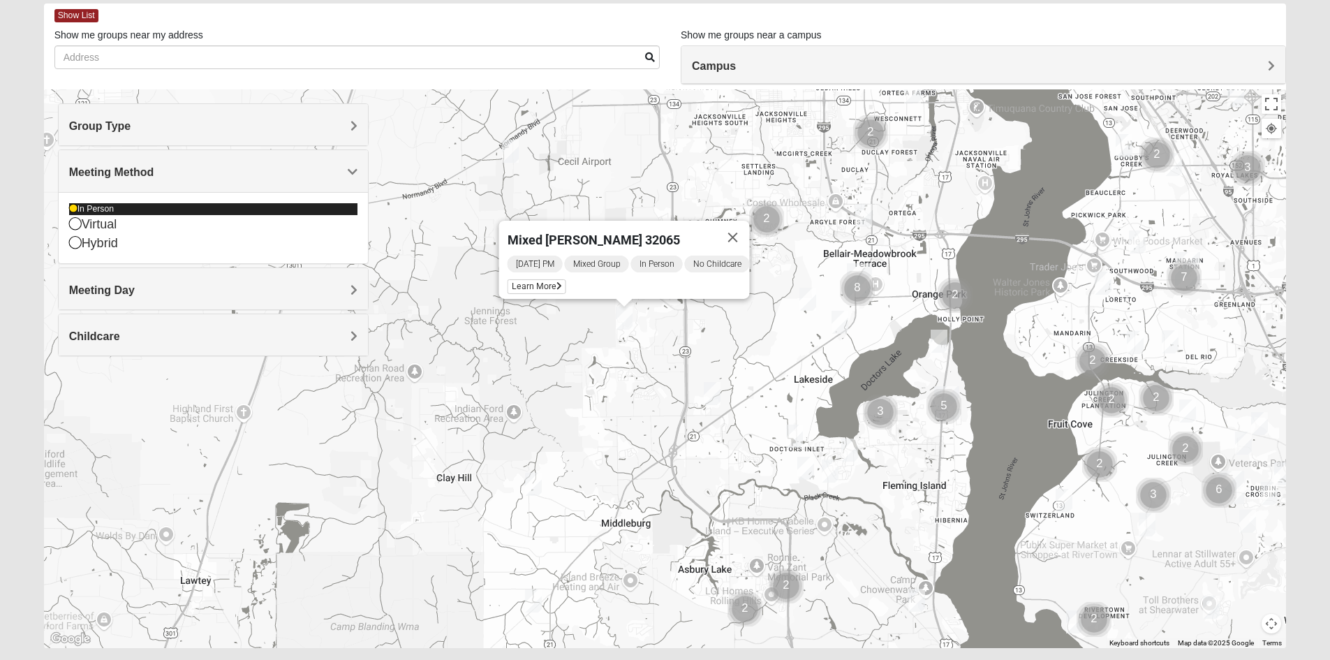
click at [71, 208] on icon at bounding box center [73, 209] width 8 height 8
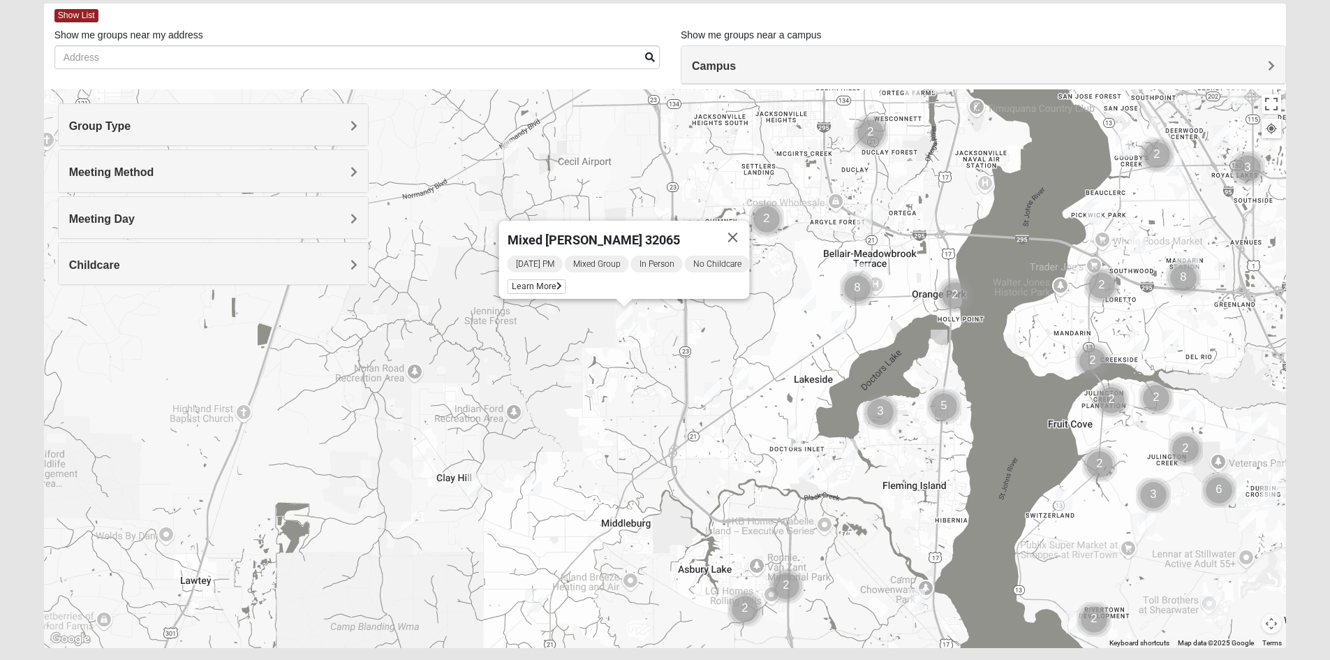
click at [347, 169] on h4 "Meeting Method" at bounding box center [213, 171] width 288 height 13
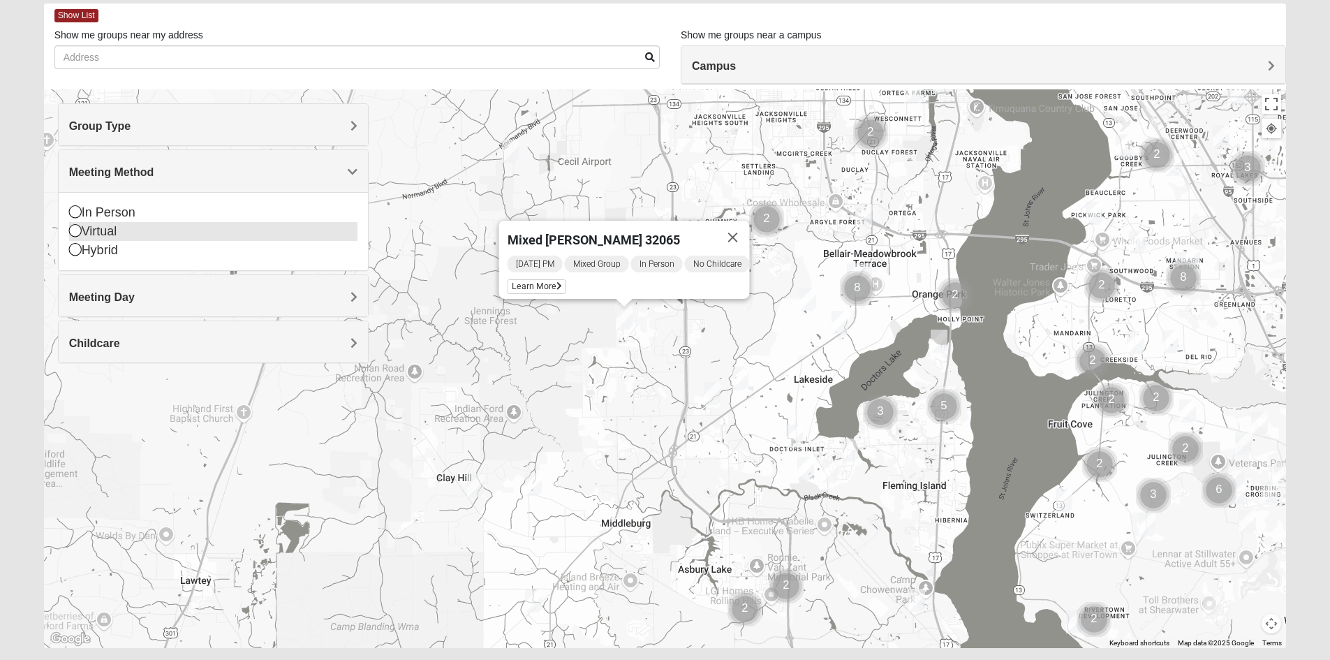
click at [73, 229] on icon at bounding box center [75, 230] width 13 height 13
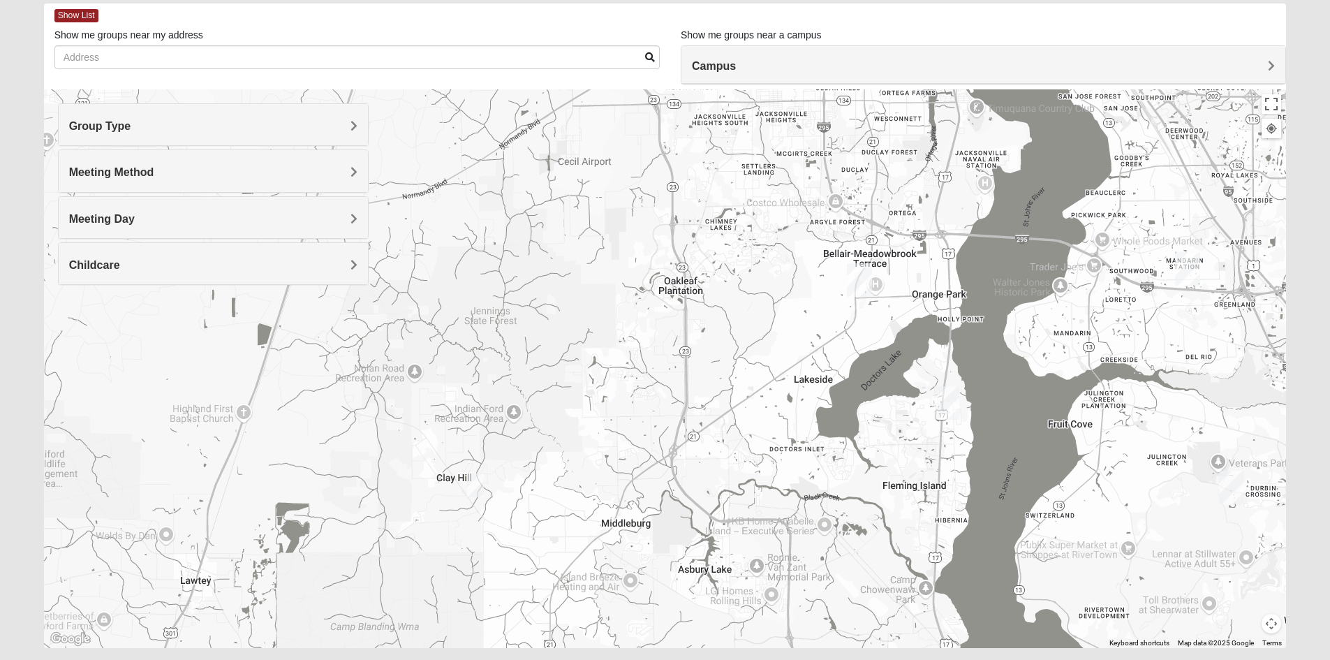
click at [475, 488] on img "Online Mixed Hodges 32068" at bounding box center [475, 485] width 28 height 34
click at [396, 447] on span "Learn More" at bounding box center [386, 454] width 59 height 15
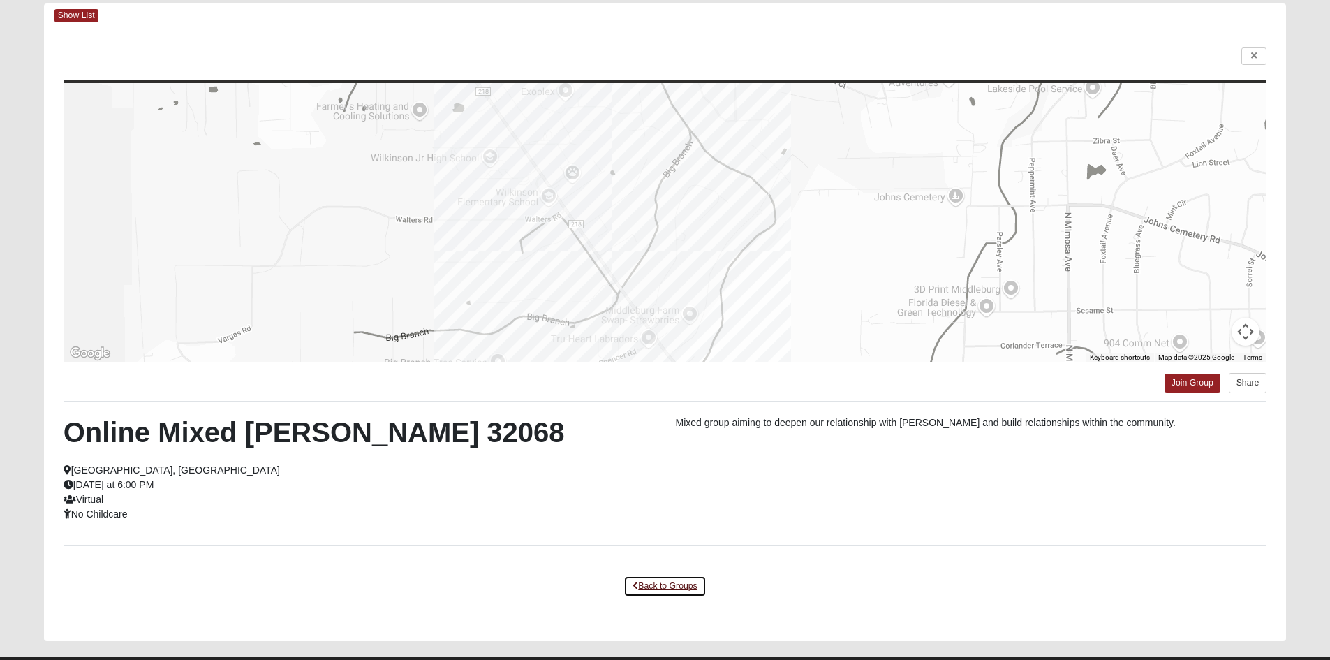
click at [665, 586] on link "Back to Groups" at bounding box center [664, 586] width 82 height 22
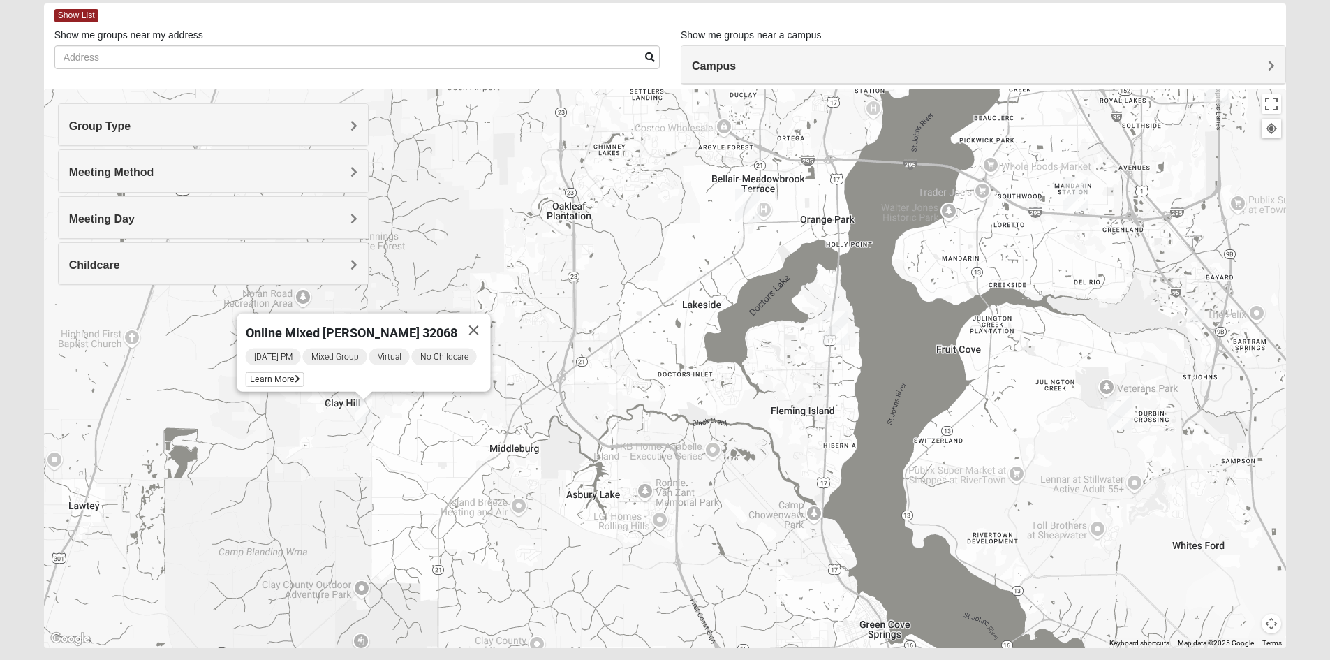
drag, startPoint x: 786, startPoint y: 306, endPoint x: 670, endPoint y: 237, distance: 135.9
click at [670, 237] on div "Online Mixed Hodges 32068 Monday PM Mixed Group Virtual No Childcare Learn More" at bounding box center [665, 368] width 1243 height 559
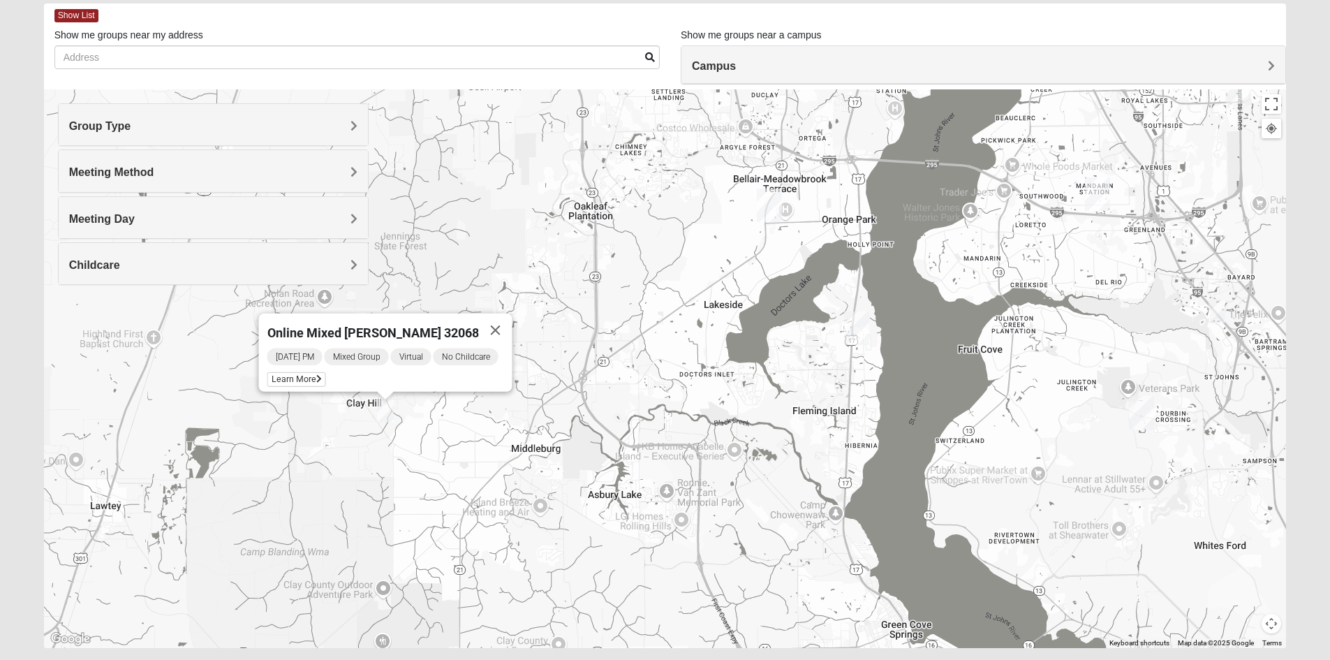
click at [1217, 309] on img "Online Mixed Krause/Chasten 32258" at bounding box center [1217, 311] width 28 height 34
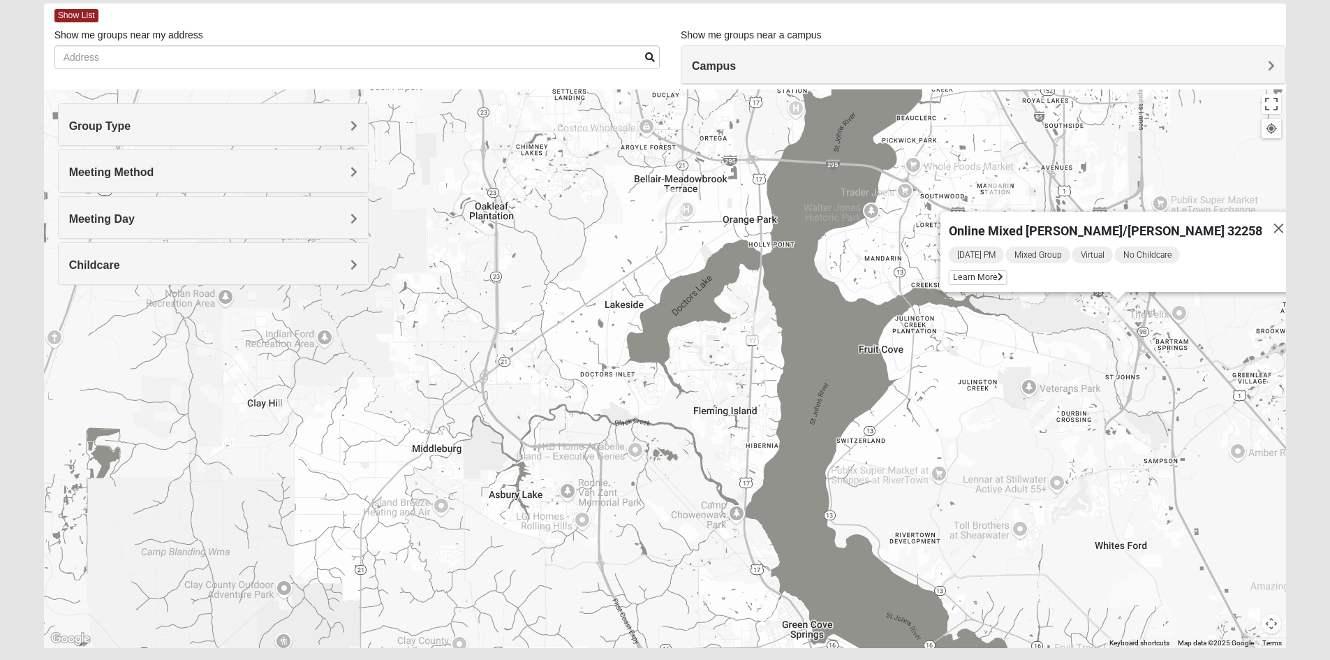
click at [1029, 259] on div "Sunday PM Mixed Group Virtual No Childcare Learn More" at bounding box center [1121, 268] width 347 height 47
click at [1007, 270] on span "Learn More" at bounding box center [977, 277] width 59 height 15
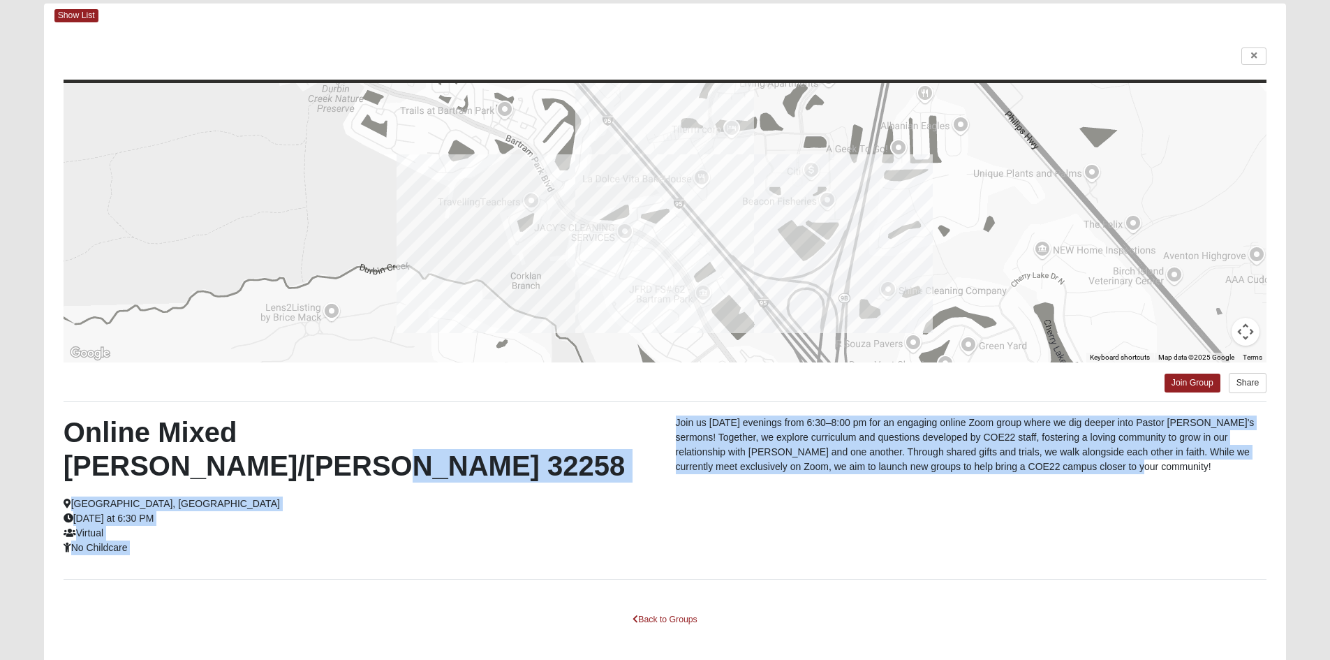
drag, startPoint x: 1105, startPoint y: 474, endPoint x: 662, endPoint y: 417, distance: 447.0
click at [662, 417] on div "Online Mixed Krause/Chasten 32258 Jacksonville, FL Sunday at 6:30 PM Virtual No…" at bounding box center [665, 489] width 1225 height 149
click at [1142, 500] on div "Online Mixed Krause/Chasten 32258 Jacksonville, FL Sunday at 6:30 PM Virtual No…" at bounding box center [665, 489] width 1225 height 149
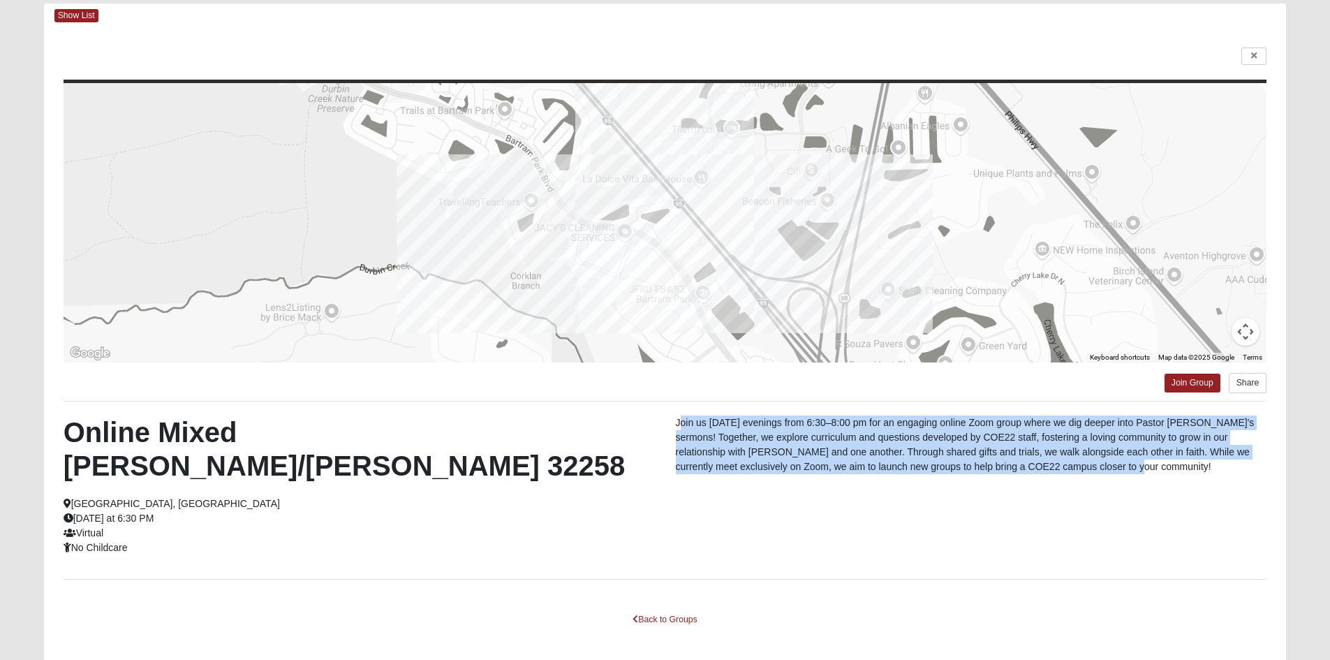
drag, startPoint x: 718, startPoint y: 420, endPoint x: 1138, endPoint y: 475, distance: 423.2
click at [1138, 475] on div "Join us on Sunday evenings from 6:30–8:00 pm for an engaging online Zoom group …" at bounding box center [971, 448] width 612 height 66
click at [1175, 383] on link "Join Group" at bounding box center [1192, 383] width 56 height 19
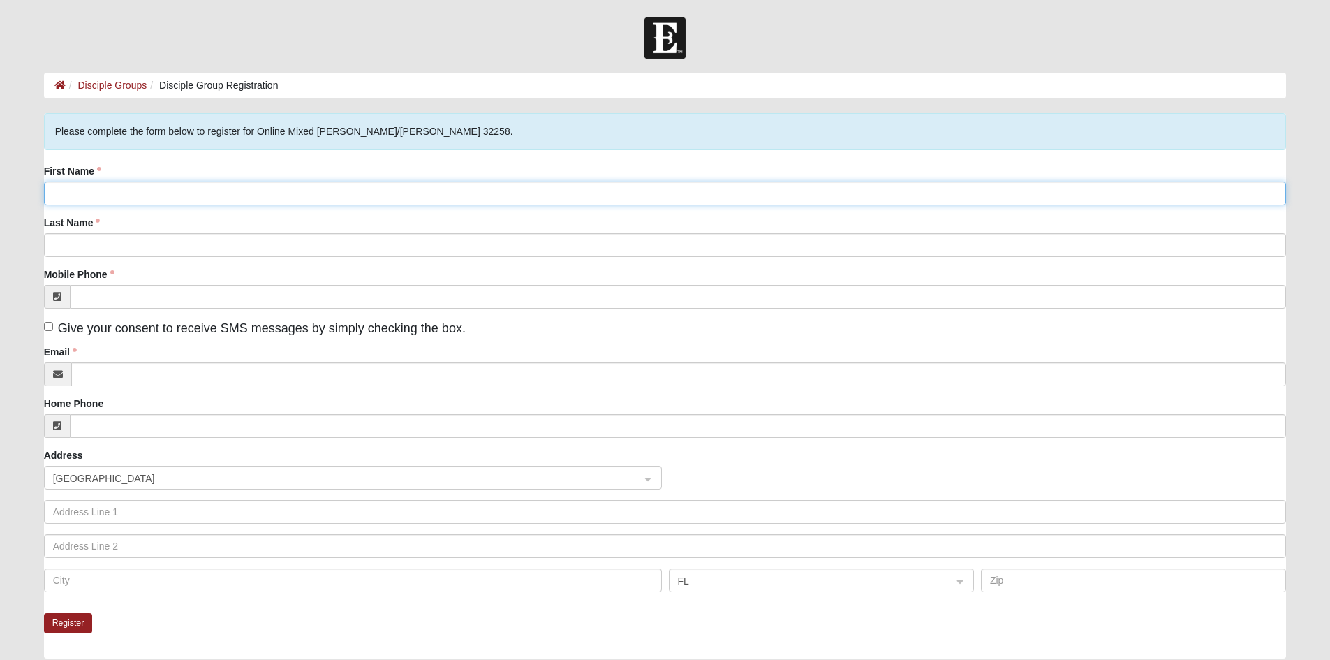
click at [106, 196] on input "First Name" at bounding box center [665, 194] width 1243 height 24
type input "ADAM"
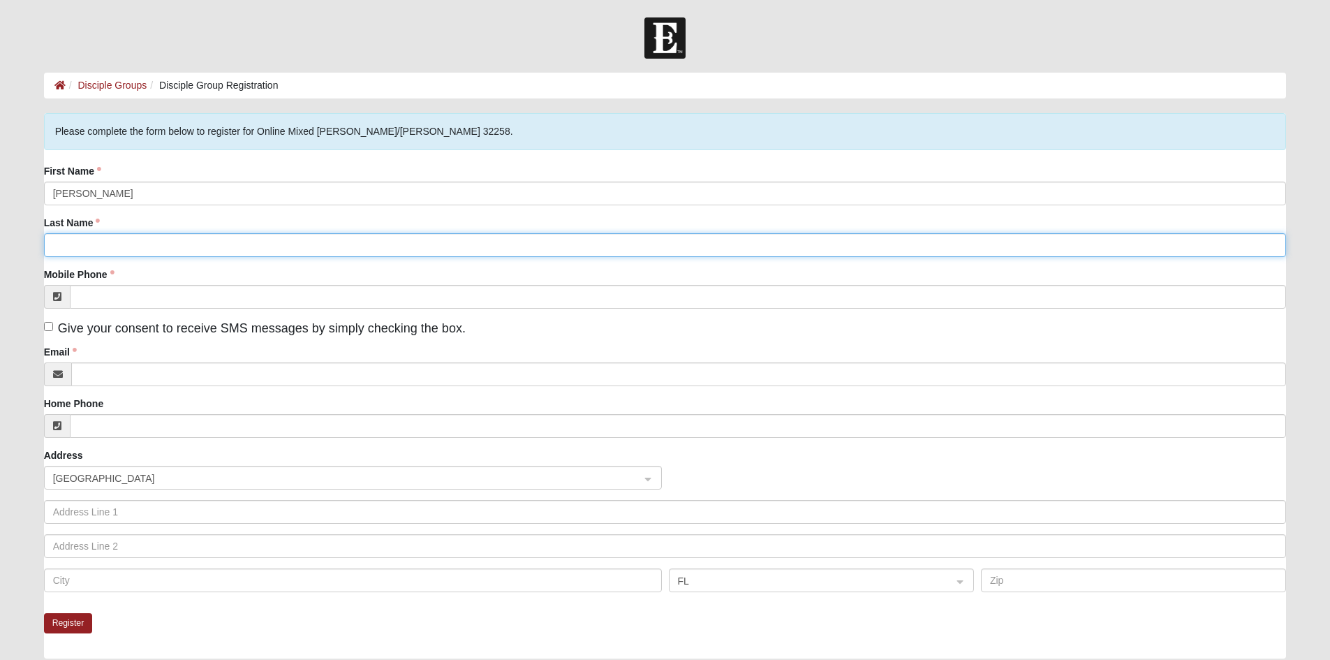
type input "WAGNER"
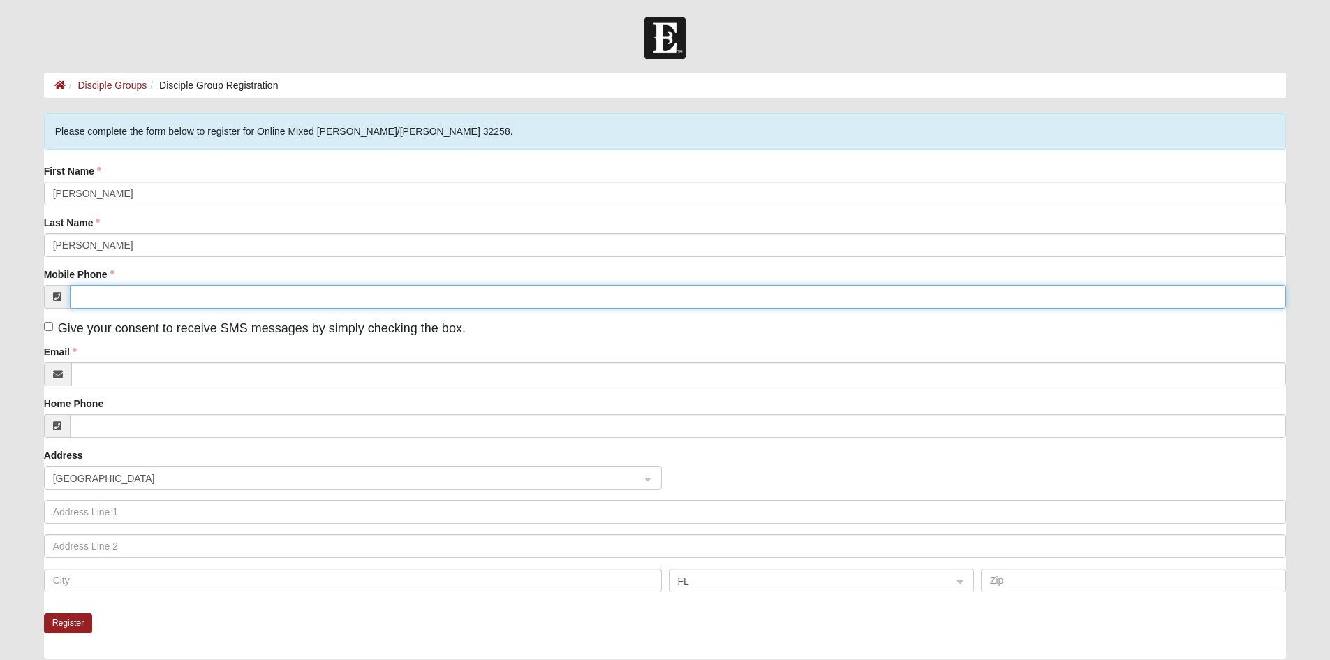
type input "(904) 319-2136"
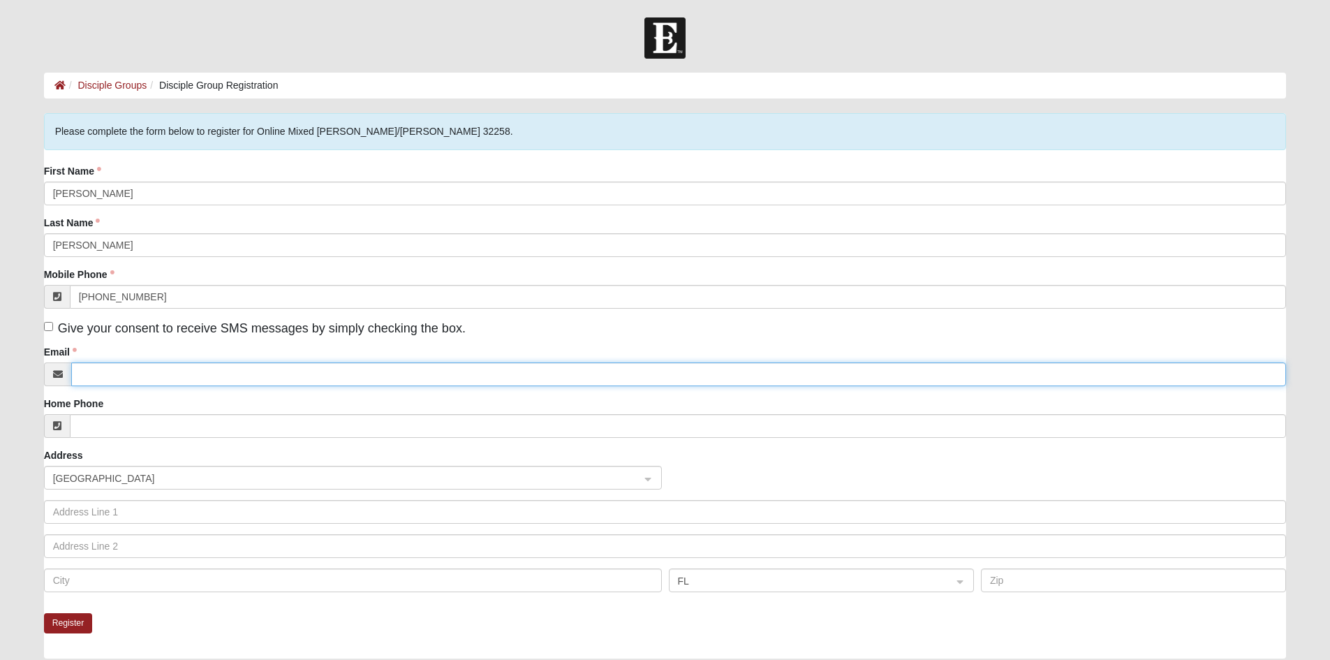
type input "wags042@gmail.com"
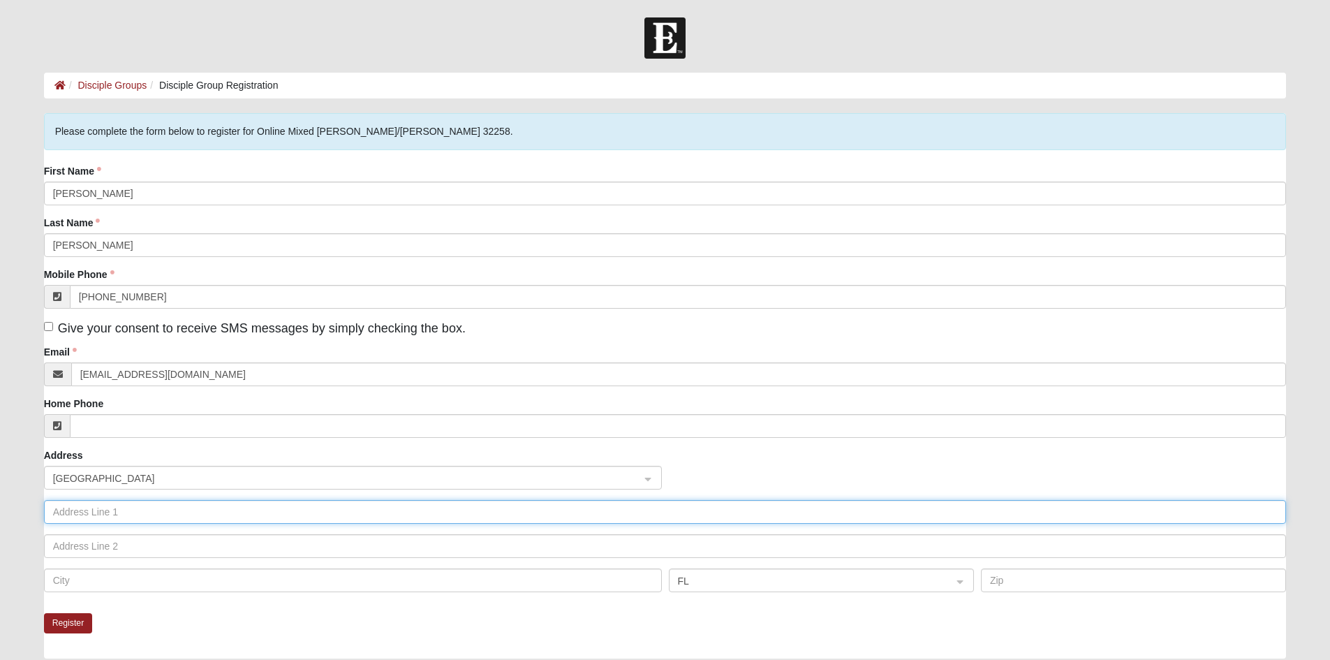
type input "1985 AMBERLY DRIVE"
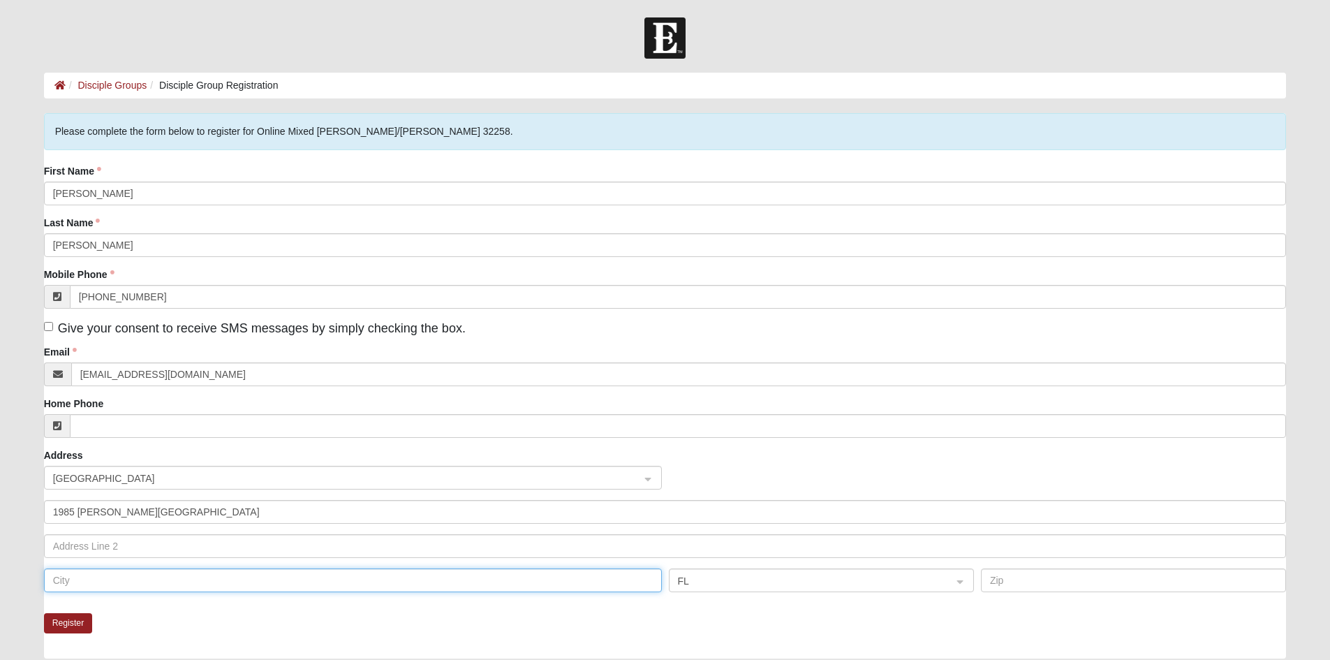
type input "Middleburg"
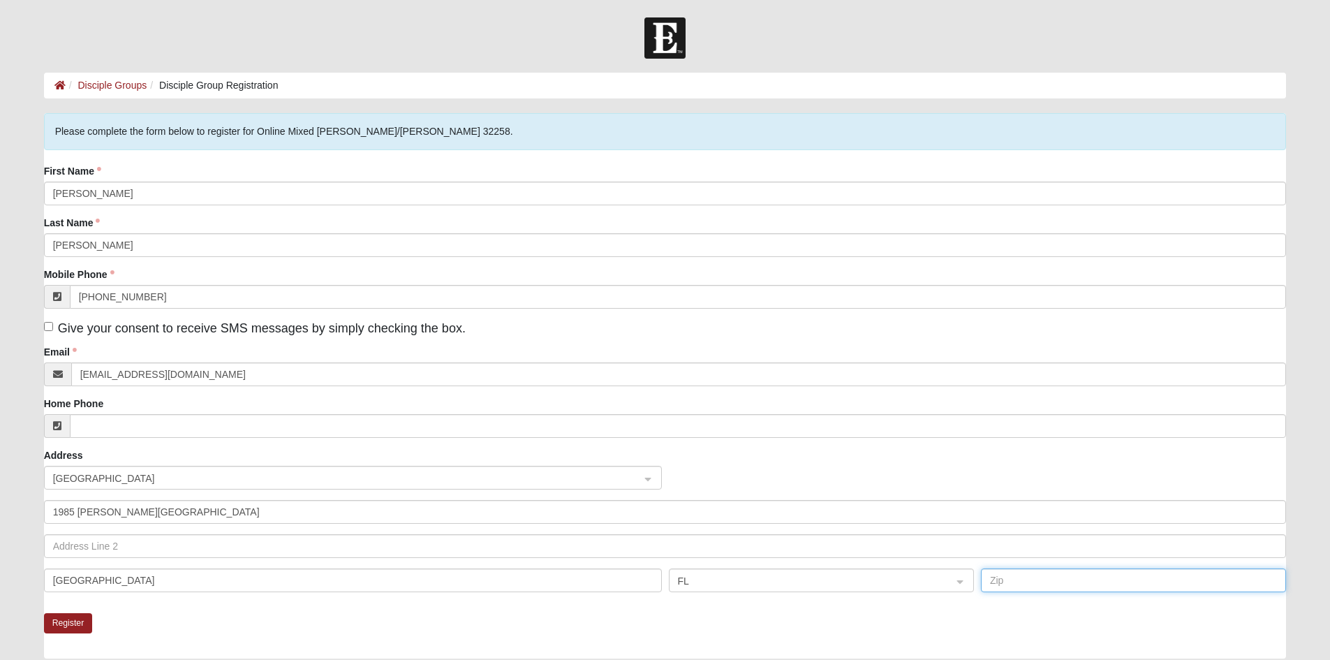
type input "32068"
click at [105, 427] on input "Home Phone" at bounding box center [678, 426] width 1217 height 24
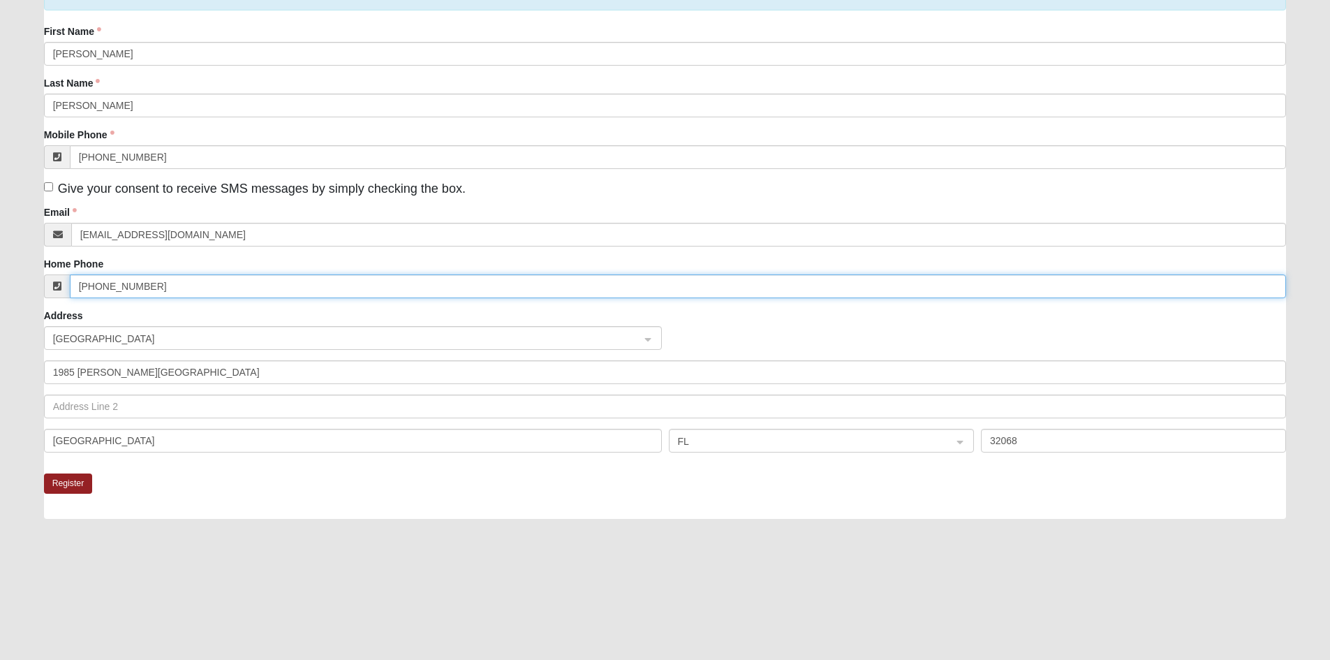
scroll to position [70, 0]
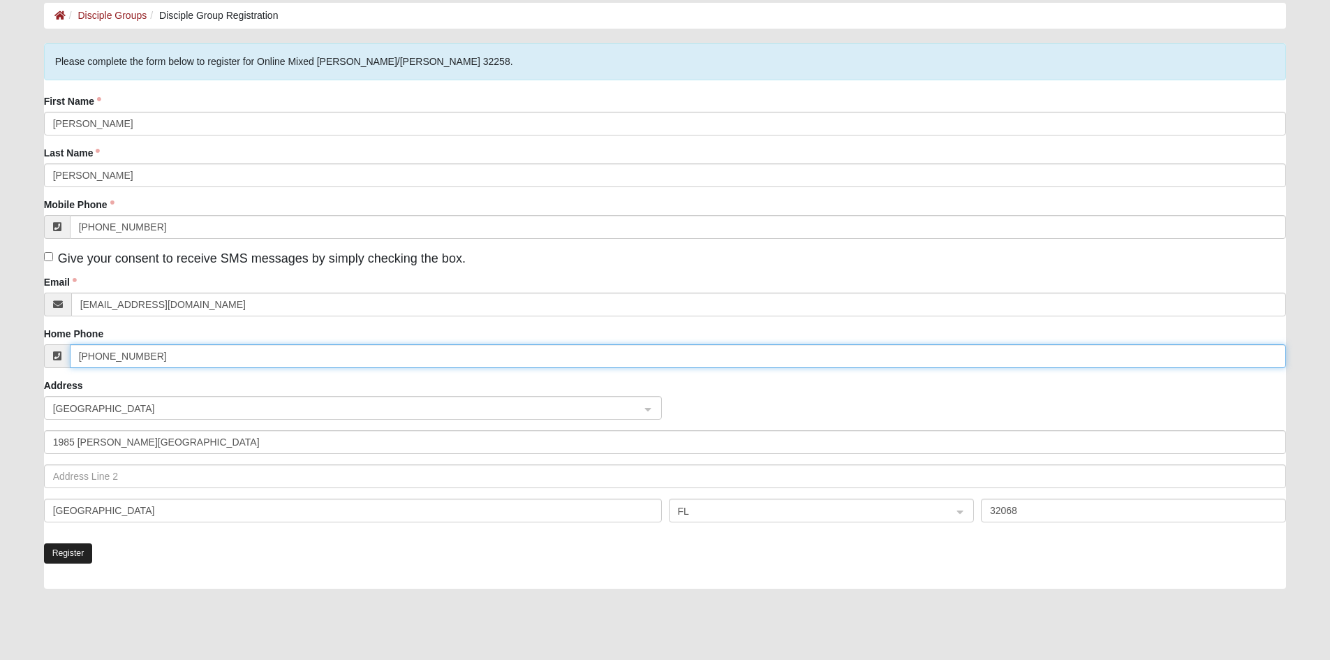
type input "(904) 319-2136"
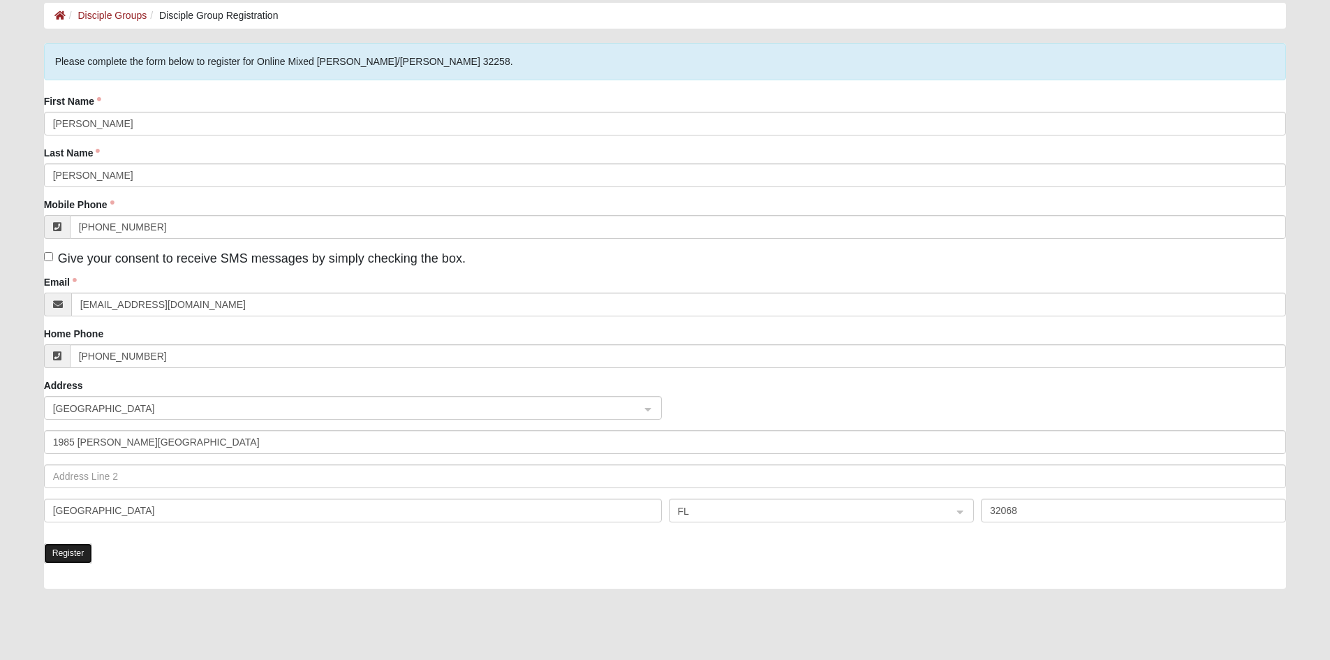
click at [73, 546] on button "Register" at bounding box center [68, 553] width 49 height 20
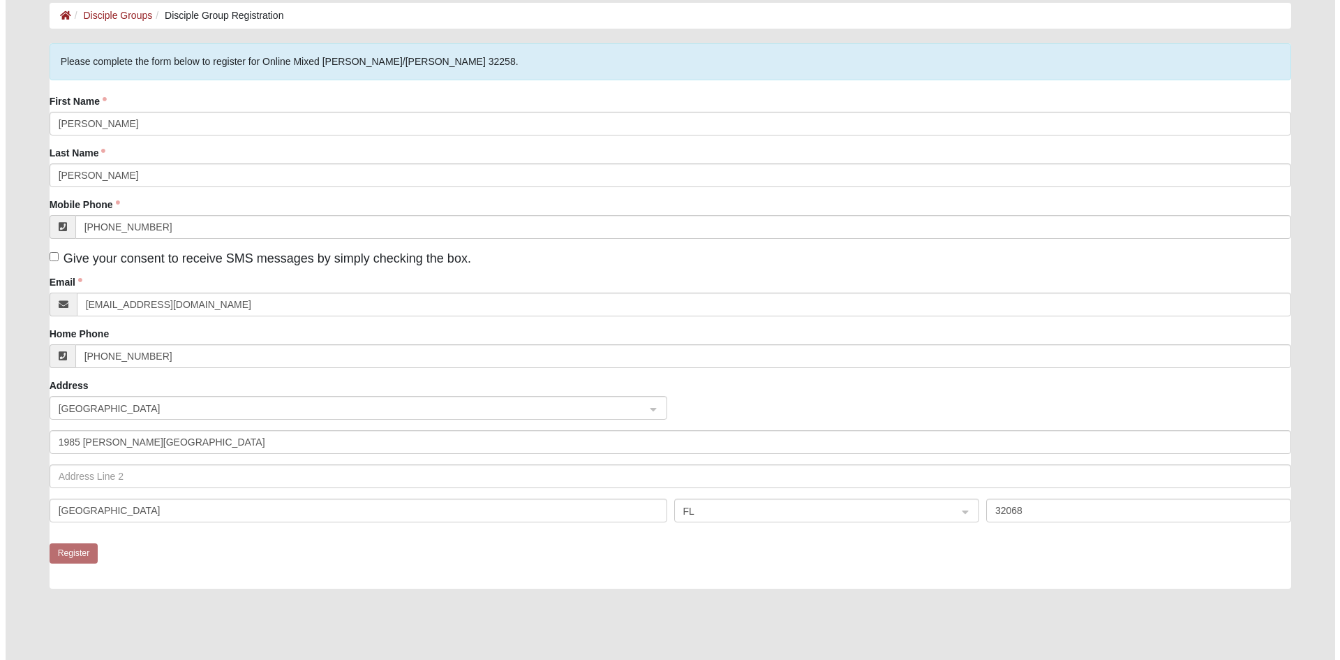
scroll to position [0, 0]
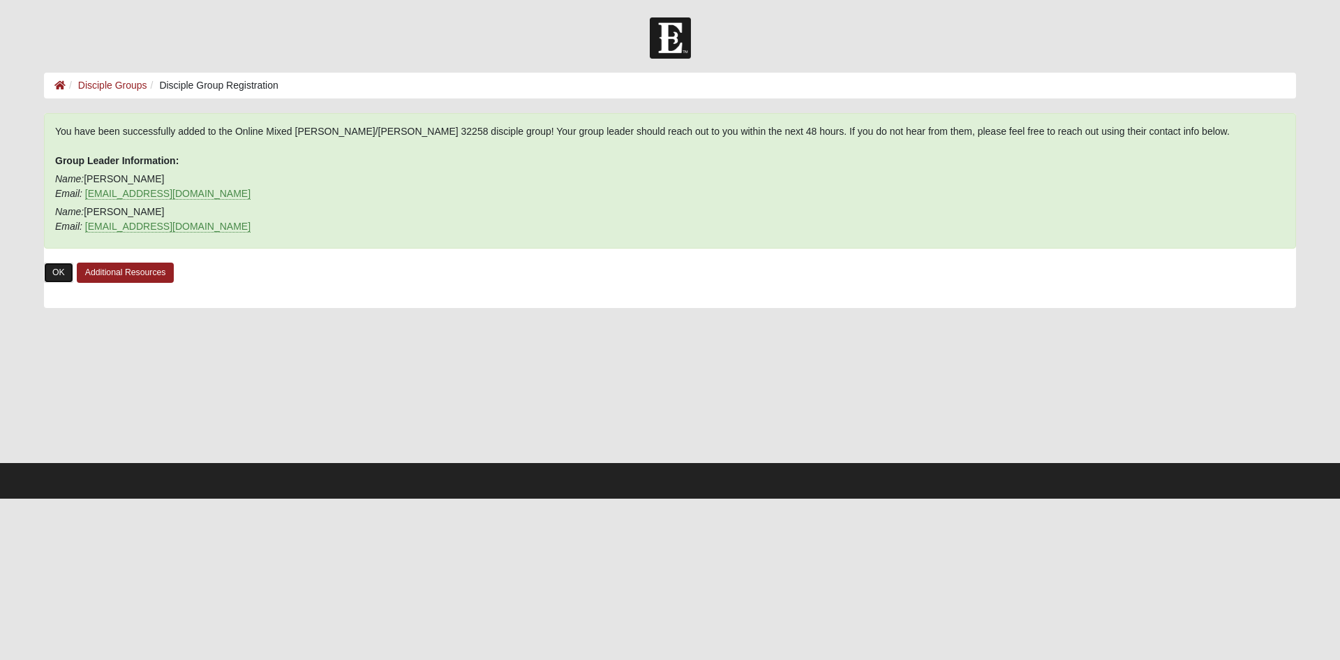
click at [56, 269] on link "OK" at bounding box center [58, 272] width 29 height 20
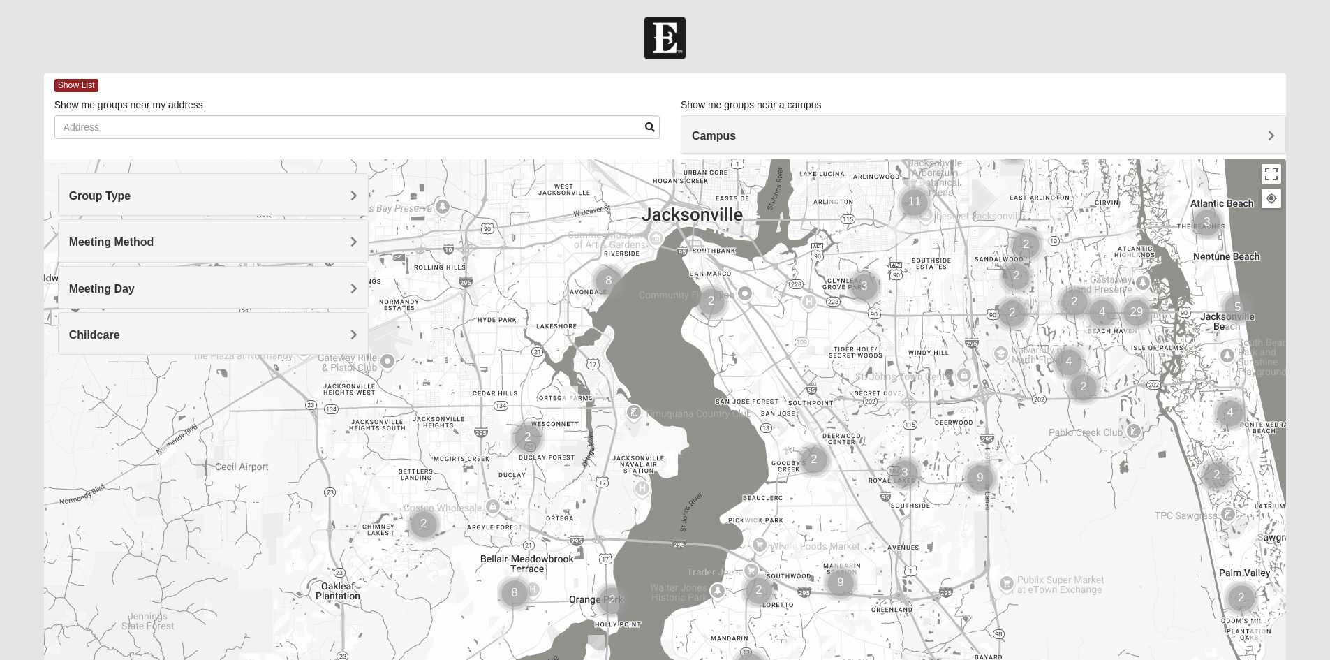
drag, startPoint x: 526, startPoint y: 433, endPoint x: 1018, endPoint y: 288, distance: 513.2
click at [1018, 290] on img "Cluster of 2 groups" at bounding box center [1012, 313] width 46 height 46
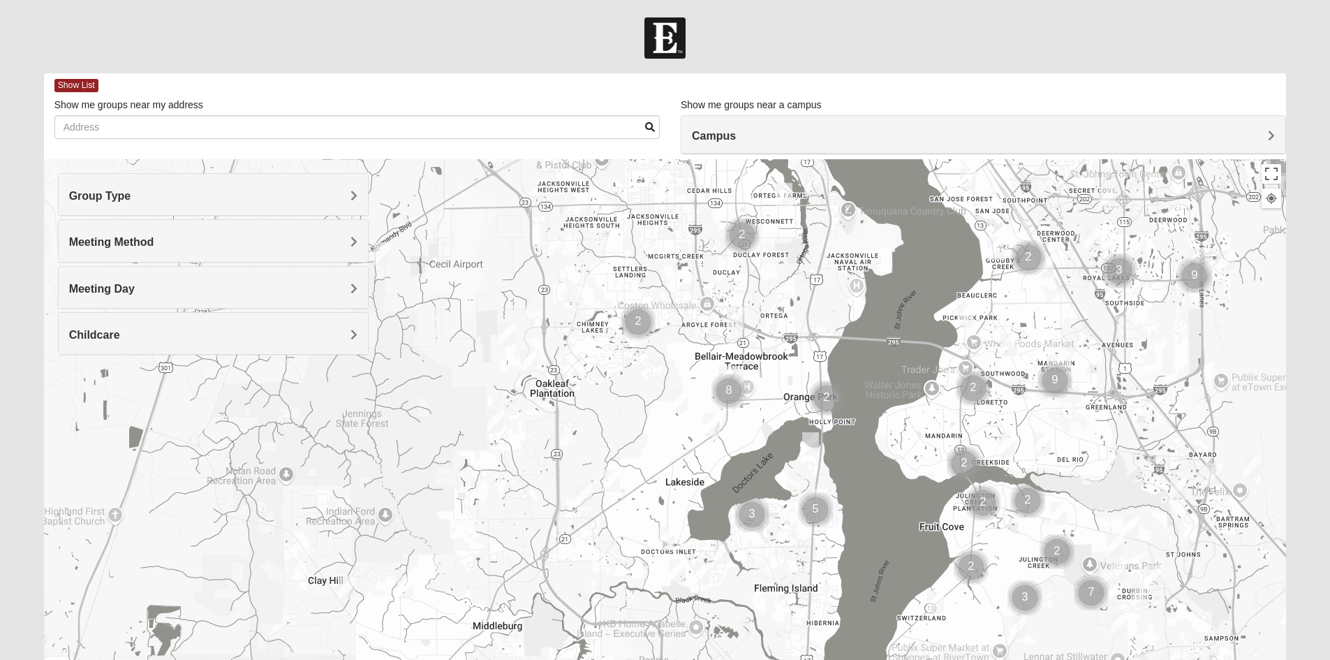
drag, startPoint x: 620, startPoint y: 492, endPoint x: 815, endPoint y: 312, distance: 265.3
click at [815, 312] on div at bounding box center [665, 438] width 1243 height 559
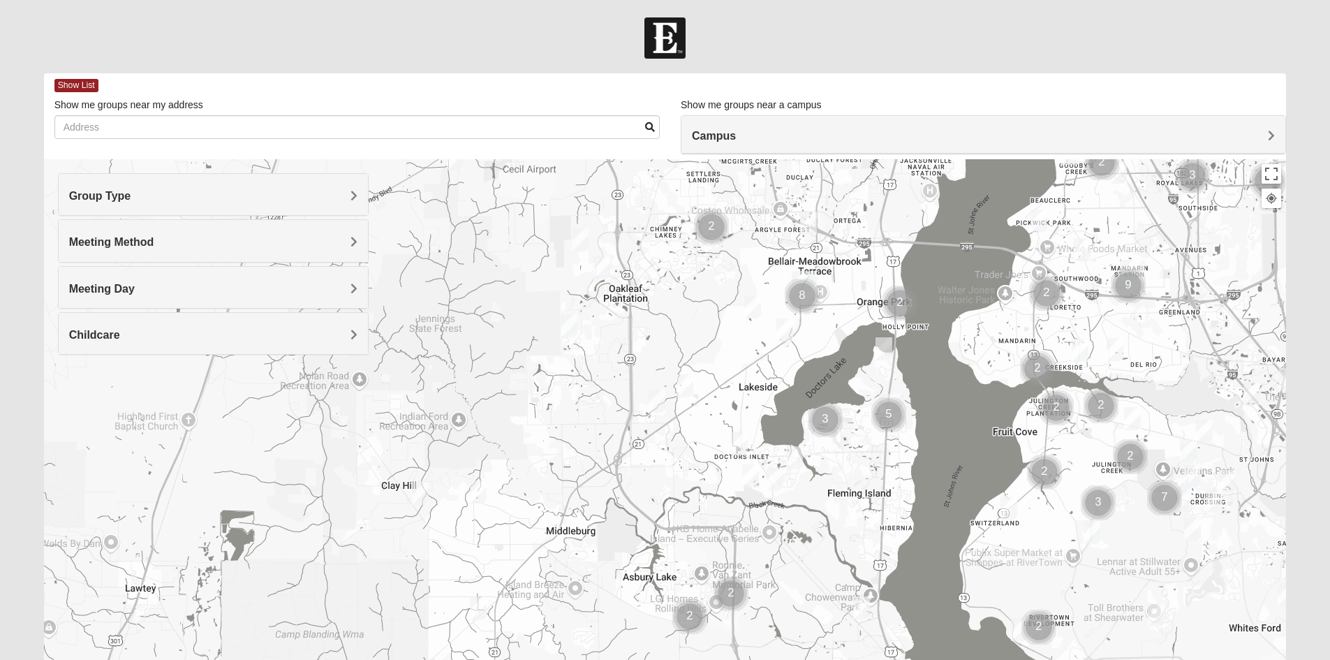
drag, startPoint x: 767, startPoint y: 395, endPoint x: 840, endPoint y: 299, distance: 121.1
click at [840, 299] on div at bounding box center [665, 438] width 1243 height 559
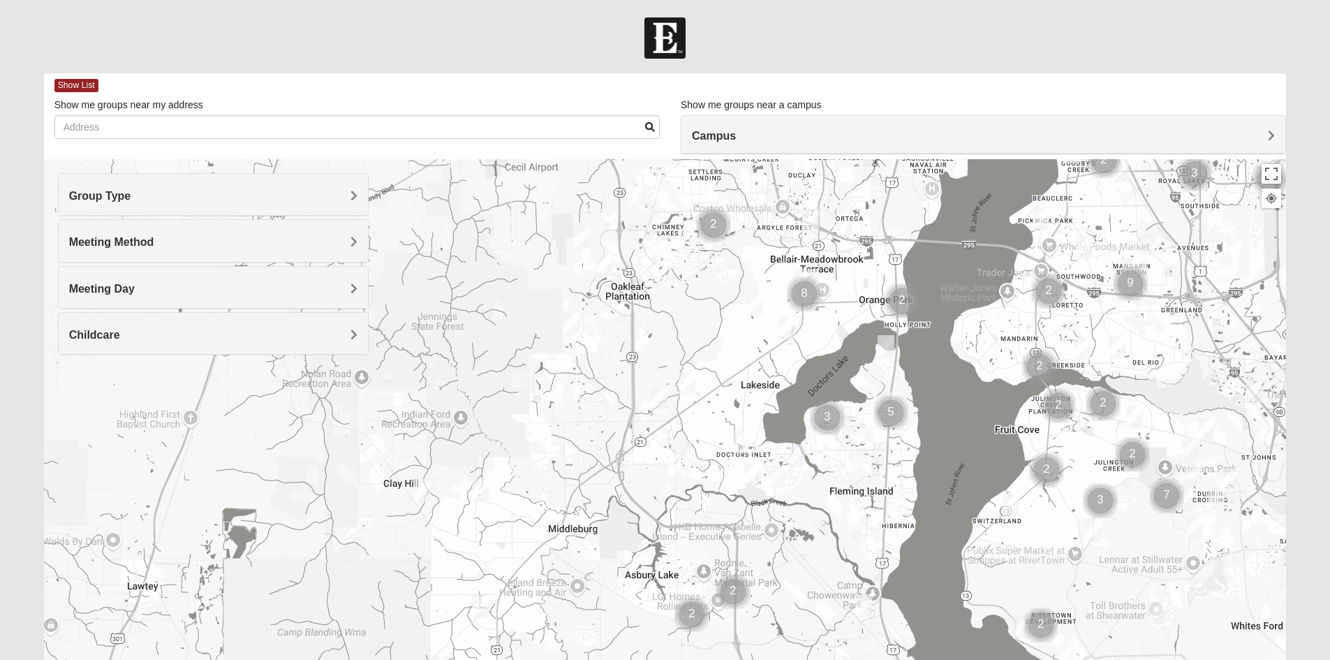
click at [755, 302] on img "Womens Ellis 32065" at bounding box center [755, 305] width 28 height 34
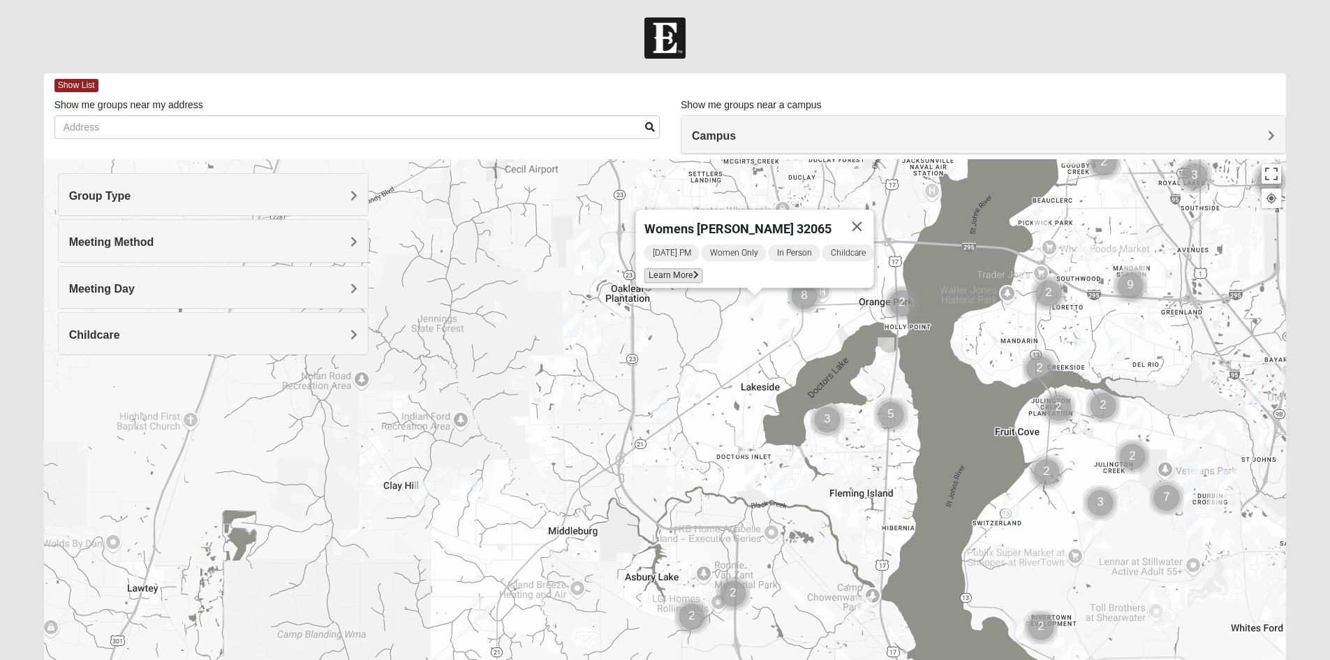
click at [672, 269] on span "Learn More" at bounding box center [673, 275] width 59 height 15
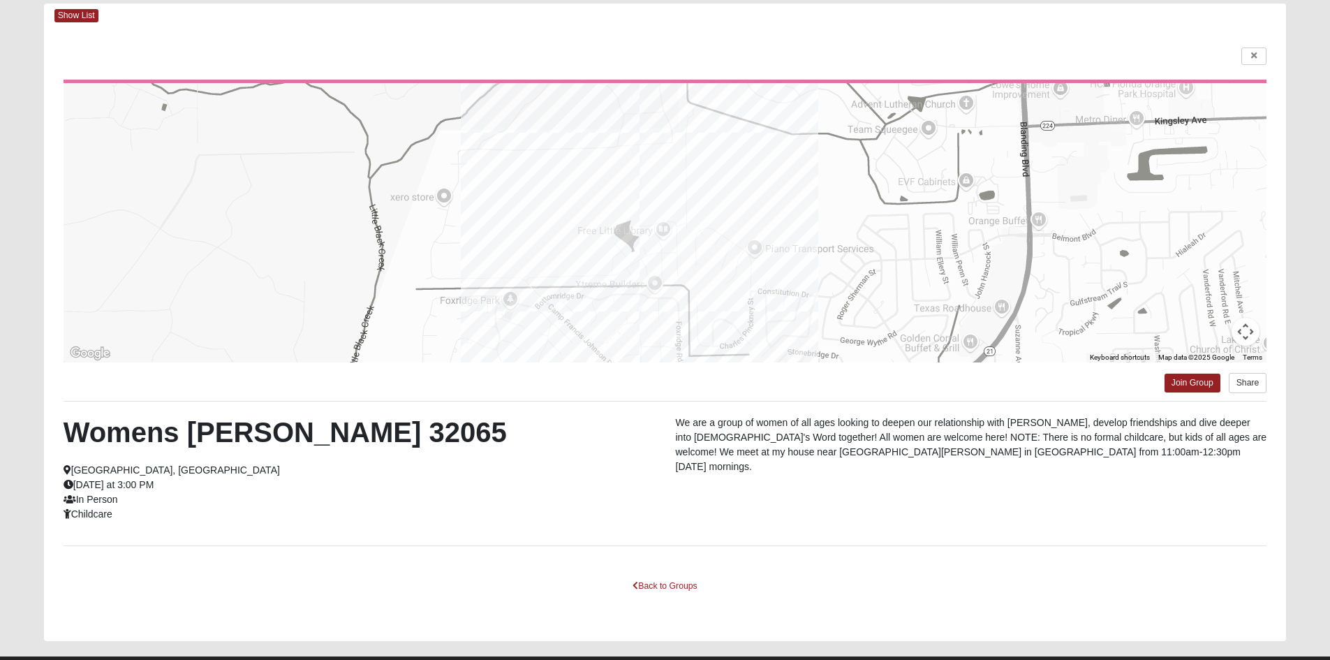
scroll to position [102, 0]
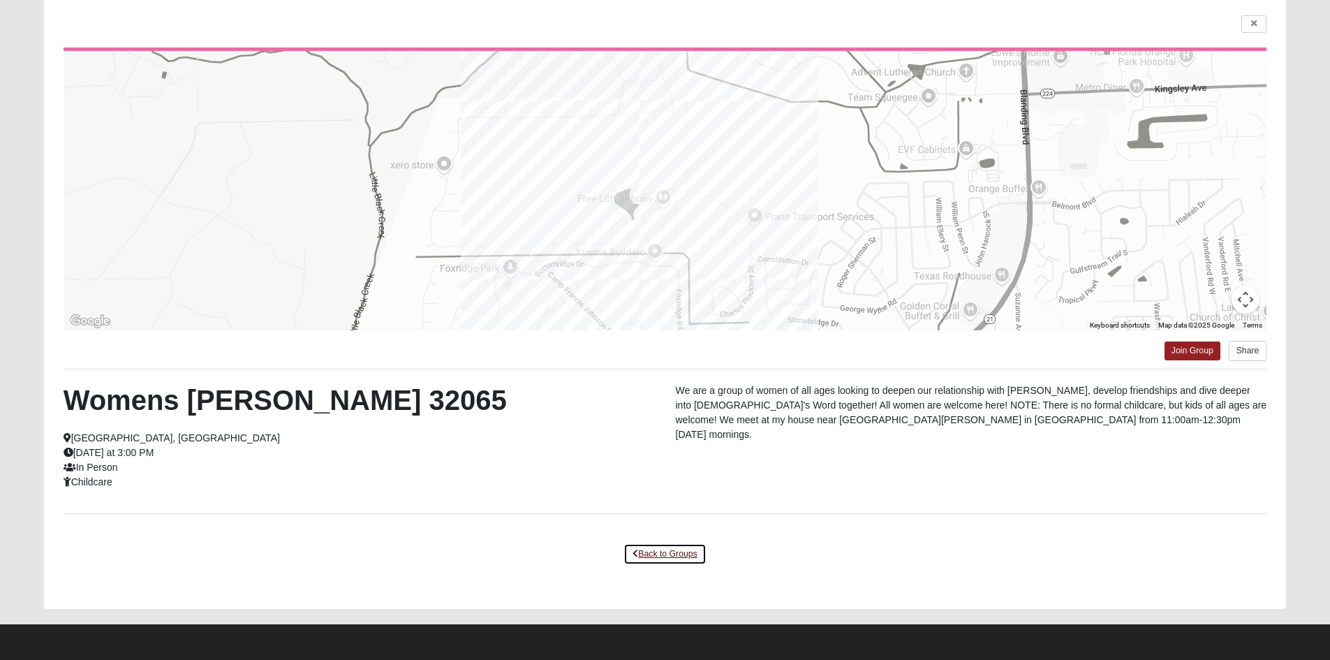
click at [675, 554] on link "Back to Groups" at bounding box center [664, 554] width 82 height 22
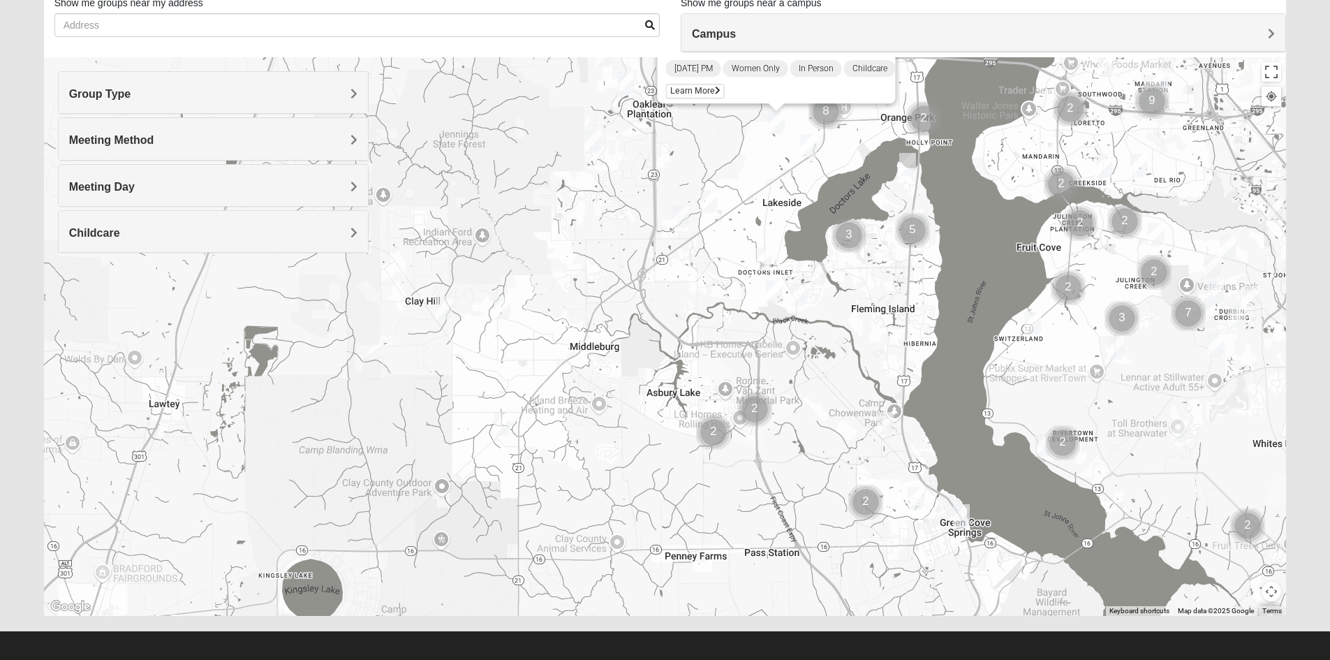
drag, startPoint x: 542, startPoint y: 408, endPoint x: 569, endPoint y: 325, distance: 87.2
click at [569, 325] on div "Womens Ellis 32065 Monday PM Women Only In Person Childcare Learn More" at bounding box center [665, 336] width 1243 height 559
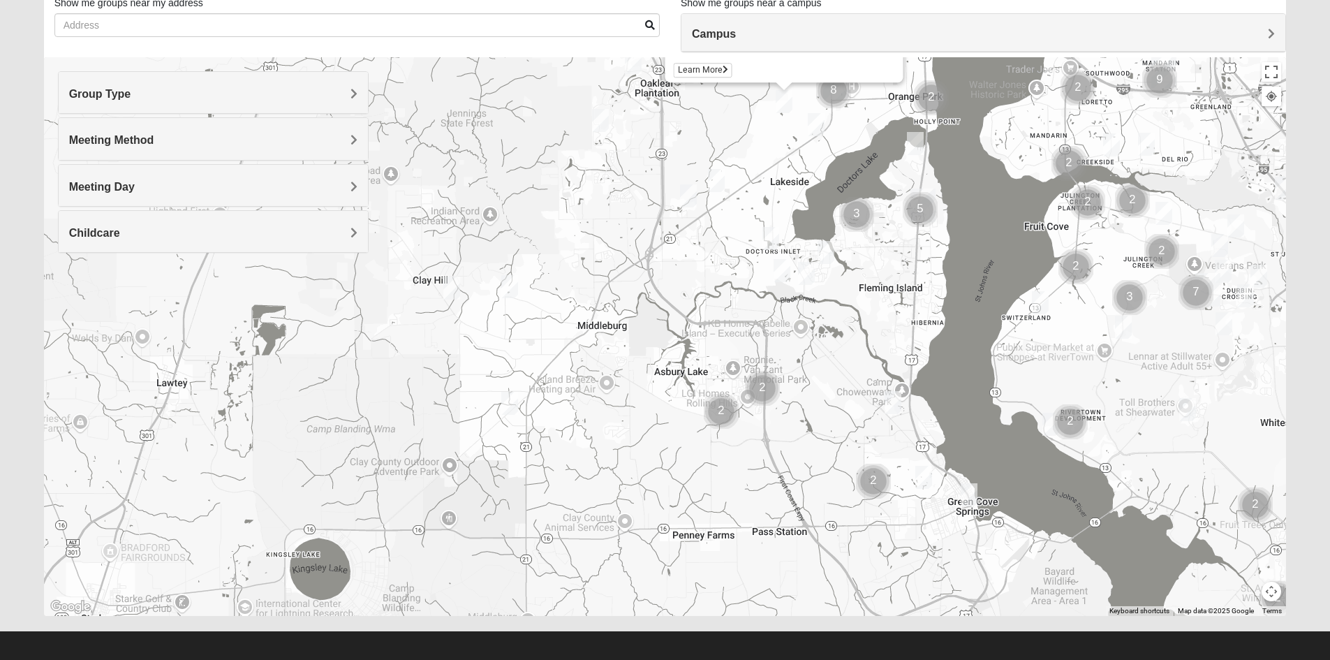
click at [512, 405] on img "Womens Helms 32068" at bounding box center [510, 403] width 28 height 34
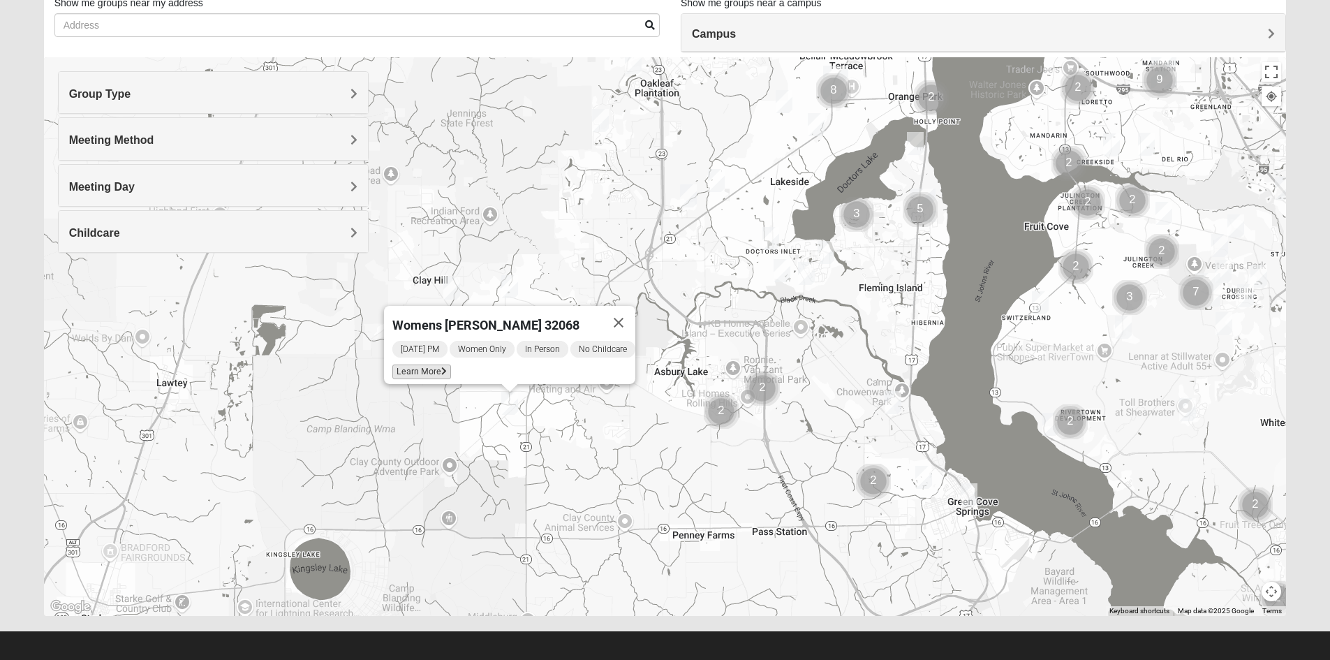
click at [430, 368] on span "Learn More" at bounding box center [421, 371] width 59 height 15
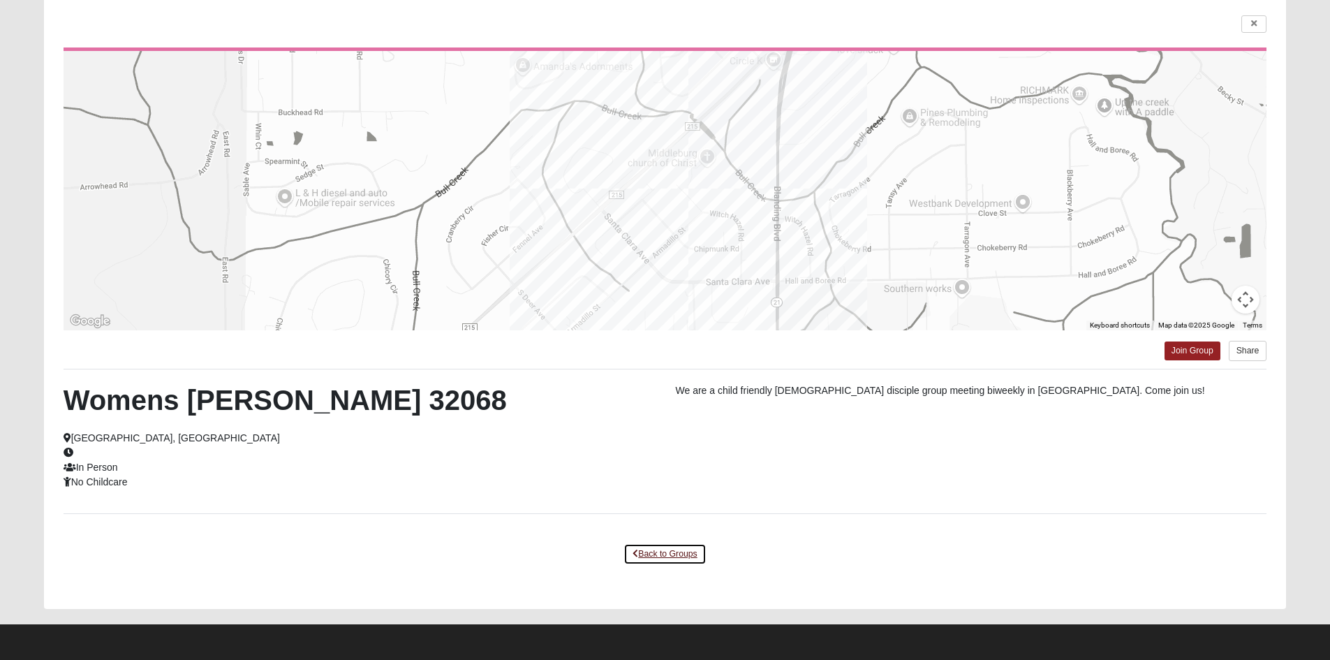
click at [655, 556] on link "Back to Groups" at bounding box center [664, 554] width 82 height 22
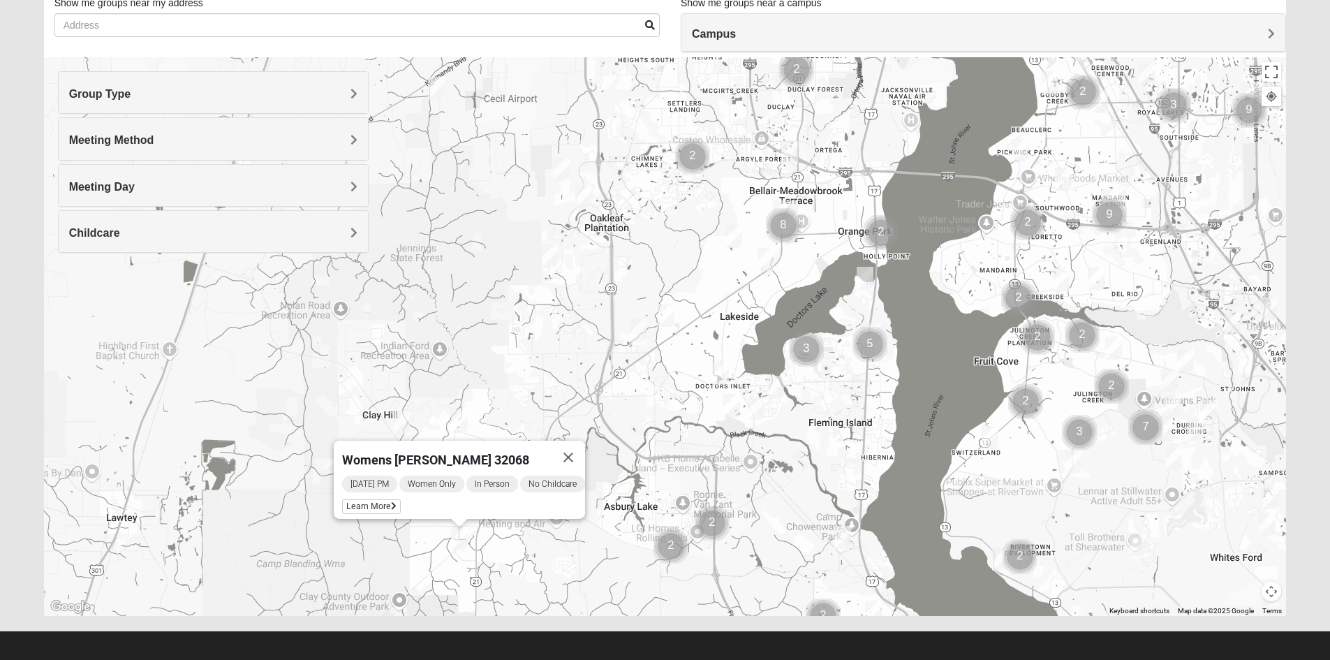
drag, startPoint x: 852, startPoint y: 188, endPoint x: 808, endPoint y: 303, distance: 122.4
click at [808, 303] on div "Womens [PERSON_NAME] 32068 [DATE] PM Women Only In Person No Childcare Learn Mo…" at bounding box center [665, 336] width 1243 height 559
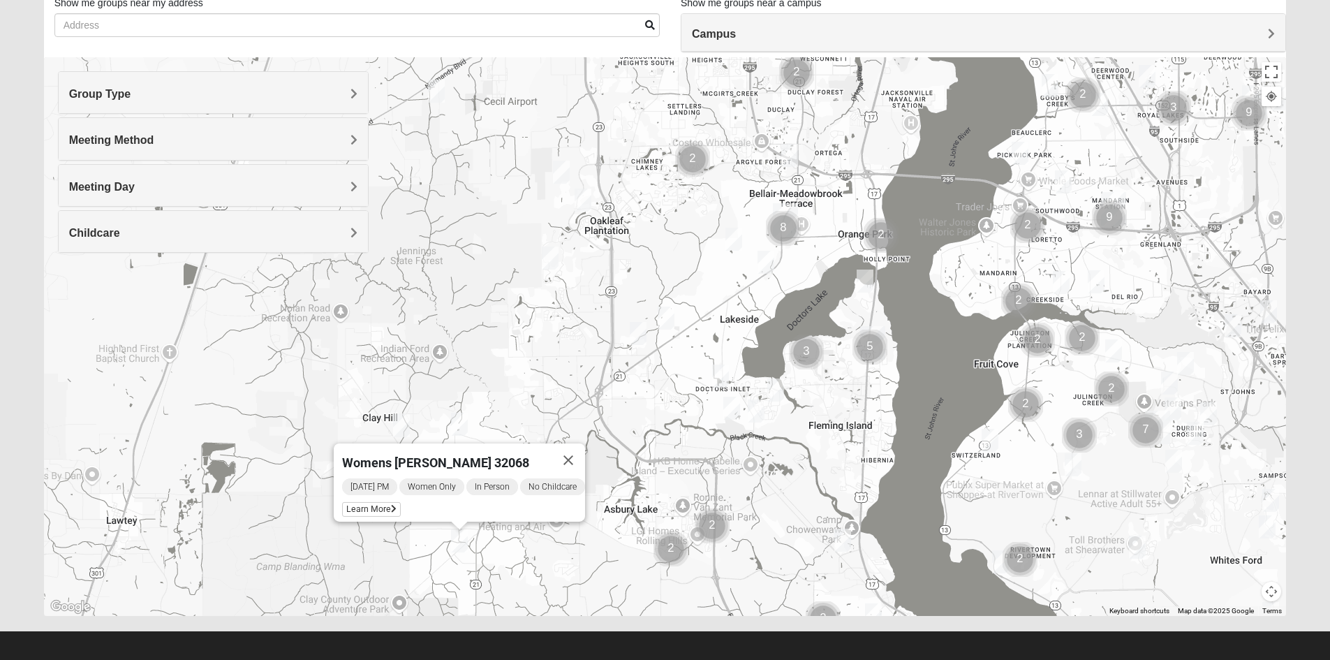
click at [778, 227] on img "Cluster of 8 groups" at bounding box center [783, 228] width 46 height 46
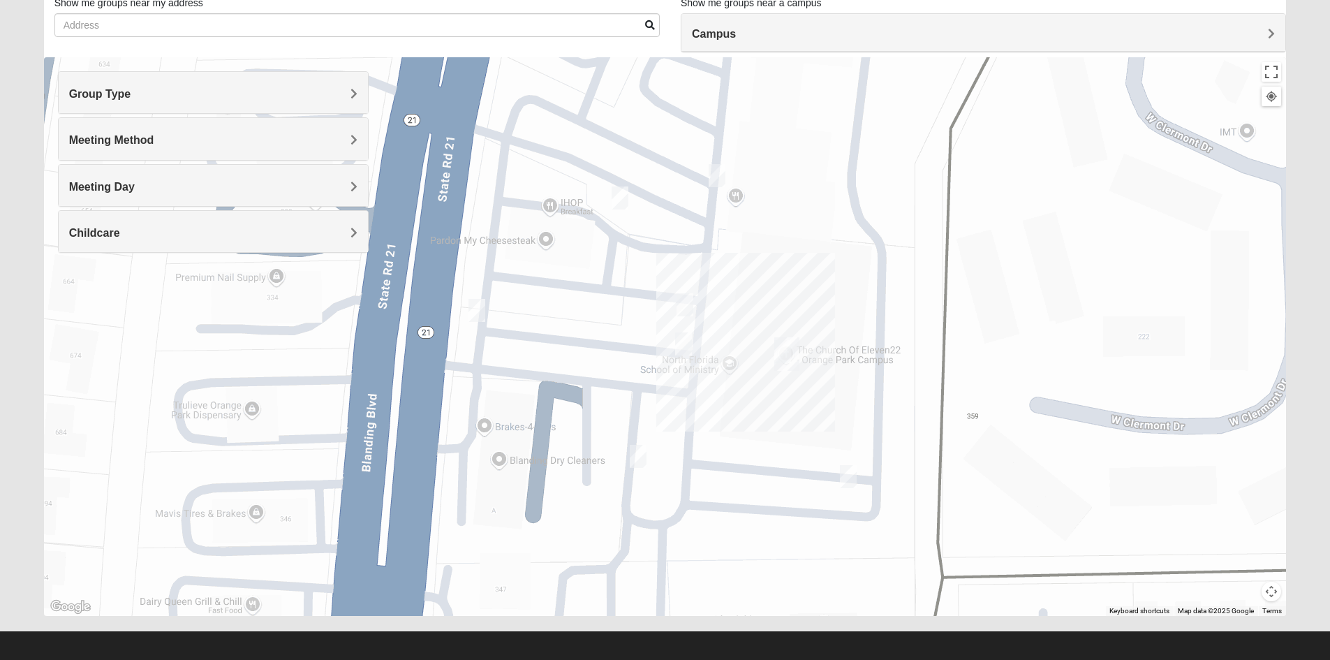
click at [621, 199] on img "On Campus Womens Padolina 32073" at bounding box center [620, 198] width 28 height 34
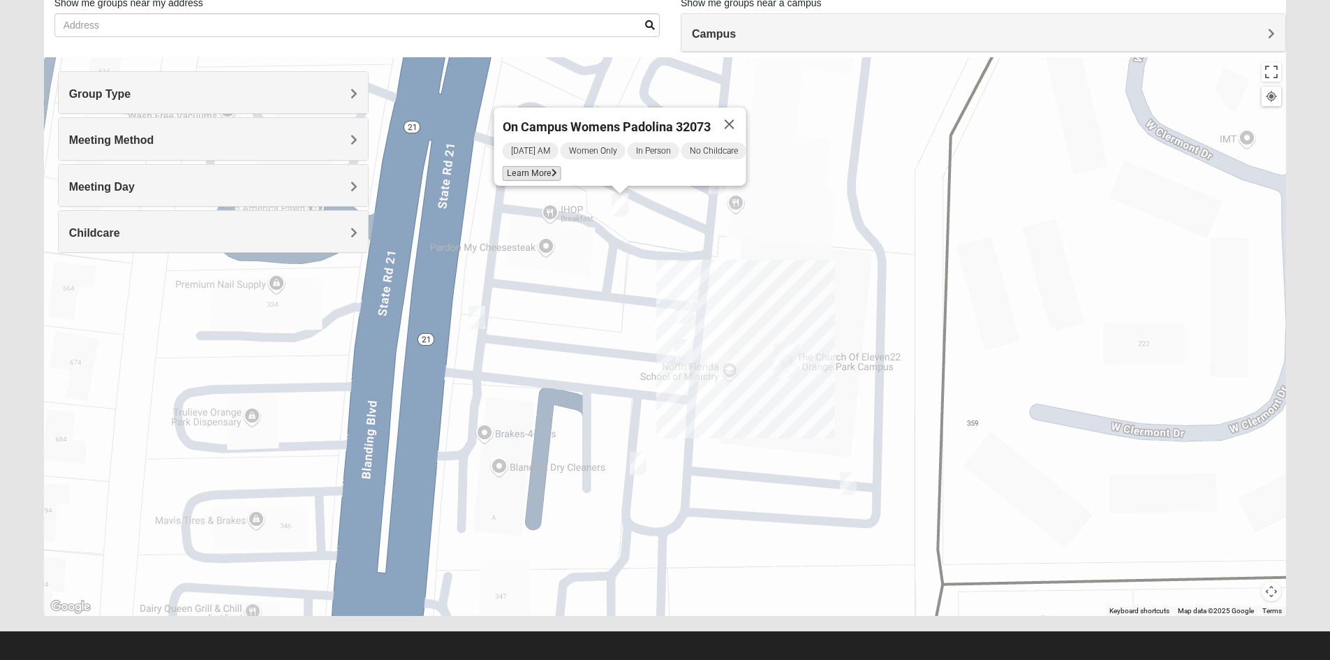
click at [542, 167] on span "Learn More" at bounding box center [531, 173] width 59 height 15
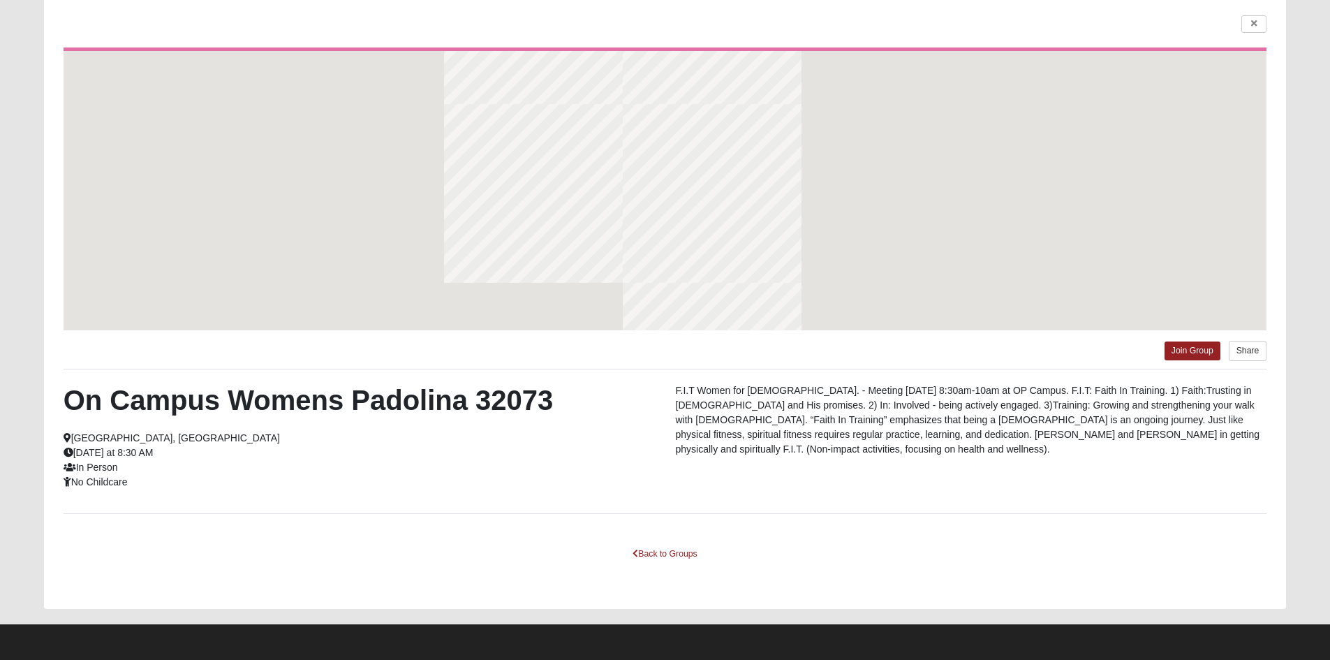
scroll to position [40, 0]
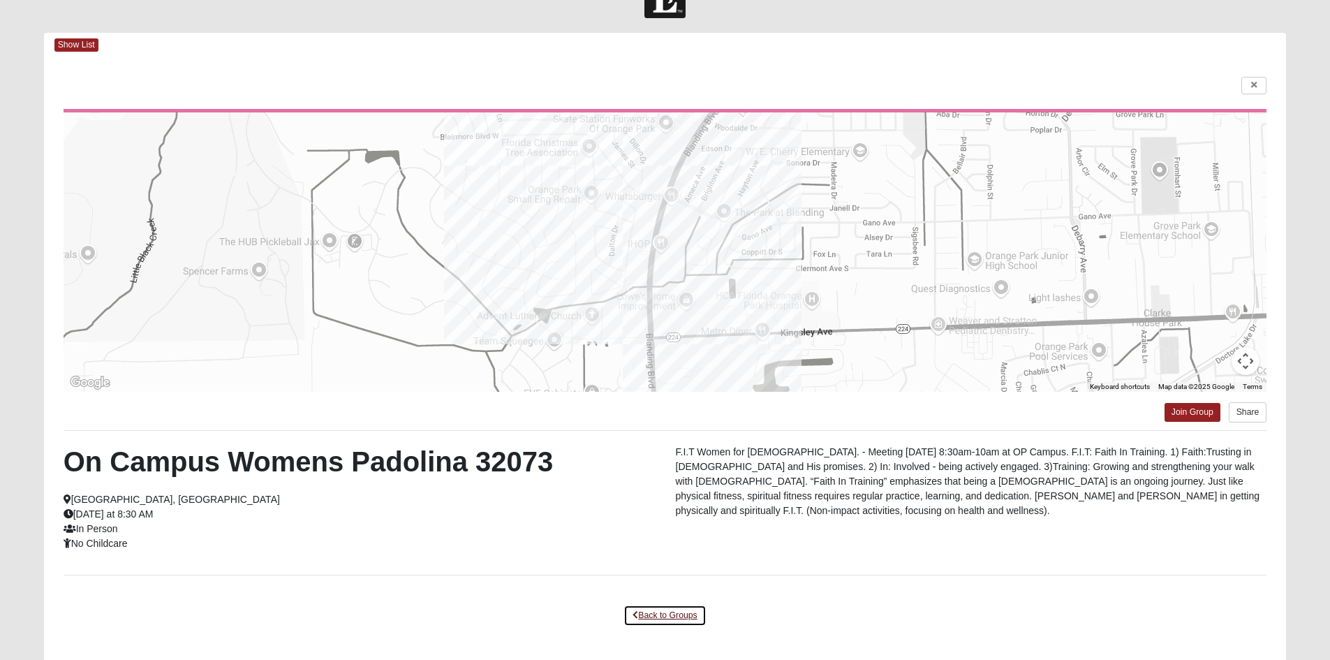
click at [674, 612] on link "Back to Groups" at bounding box center [664, 616] width 82 height 22
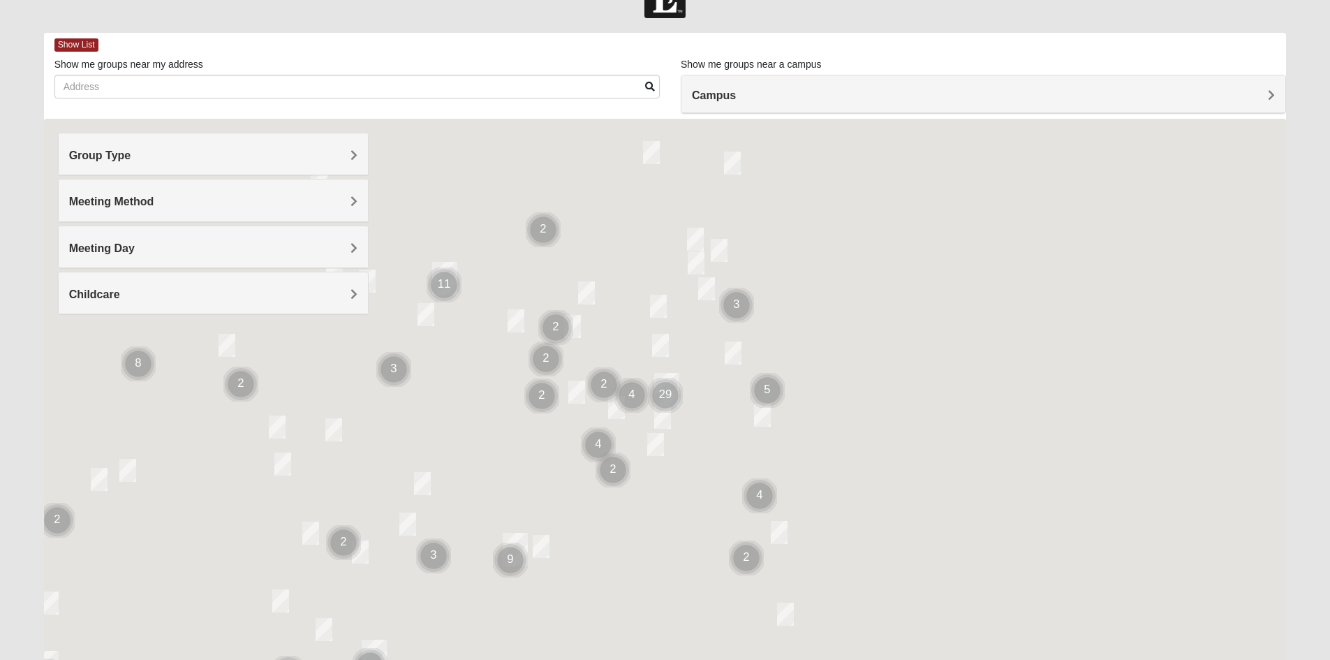
scroll to position [40, 0]
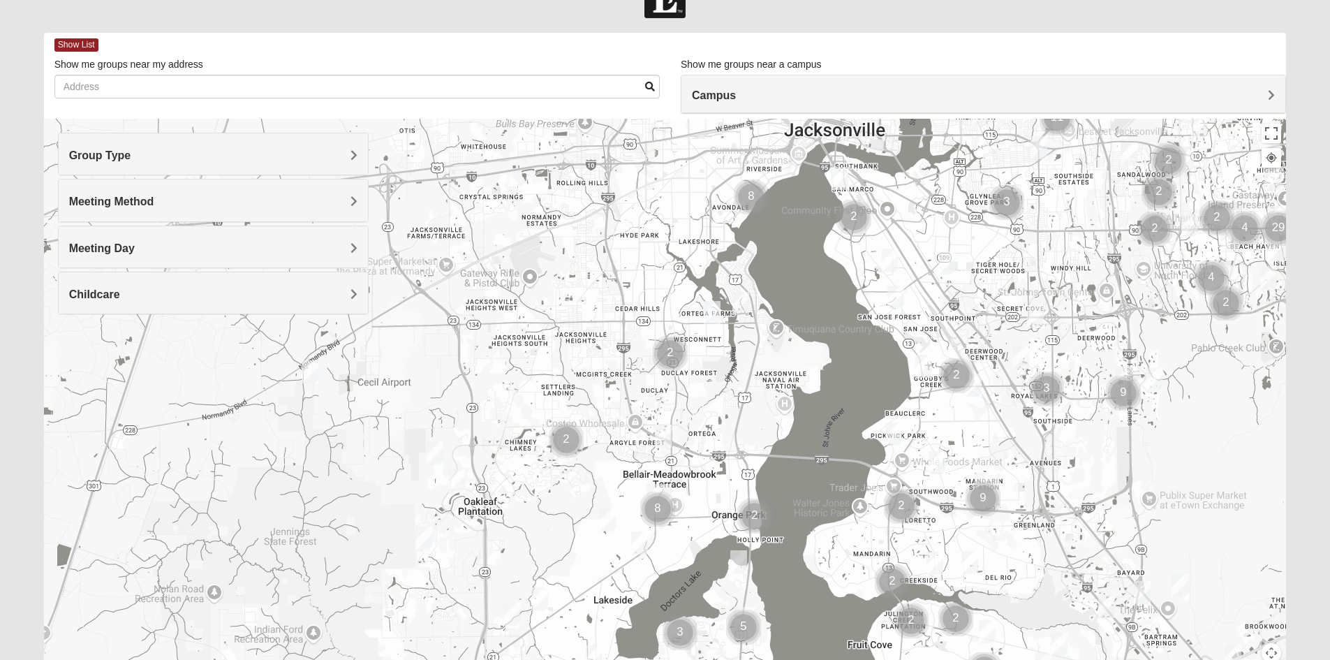
drag, startPoint x: 323, startPoint y: 468, endPoint x: 947, endPoint y: 295, distance: 647.9
click at [947, 294] on div at bounding box center [665, 398] width 1243 height 559
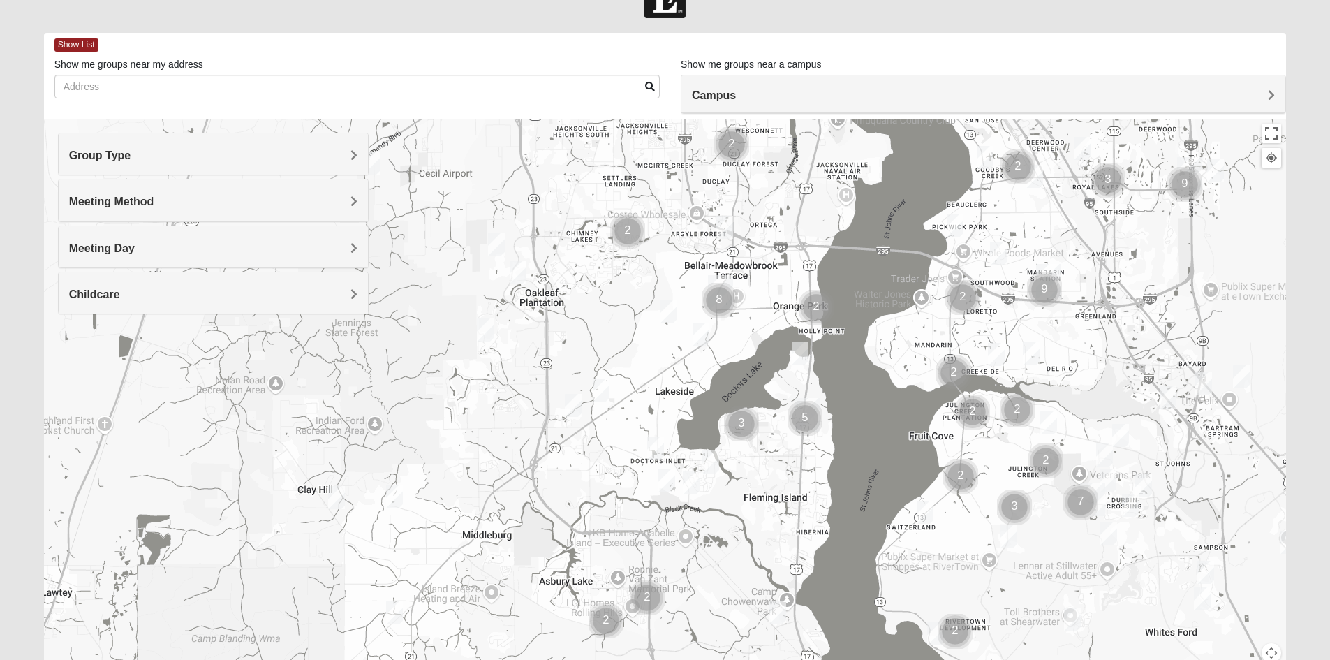
drag, startPoint x: 716, startPoint y: 471, endPoint x: 758, endPoint y: 276, distance: 198.7
click at [758, 276] on div at bounding box center [665, 398] width 1243 height 559
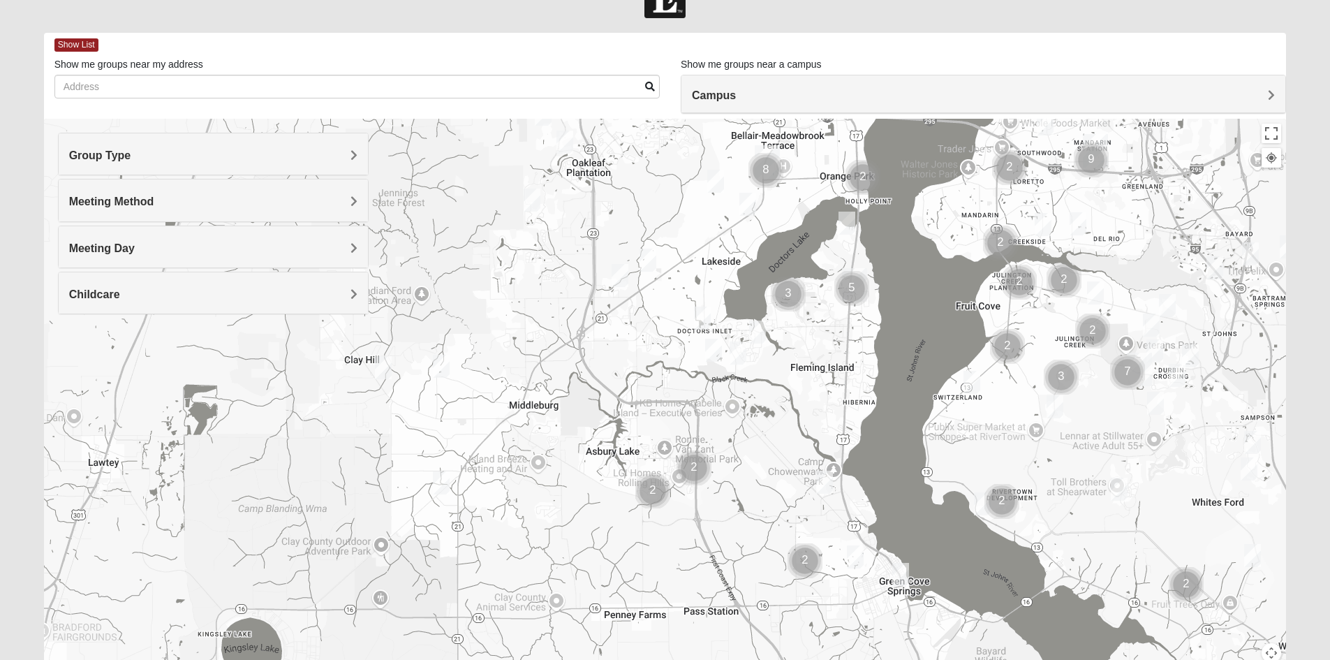
drag, startPoint x: 480, startPoint y: 492, endPoint x: 519, endPoint y: 380, distance: 119.0
click at [519, 380] on div at bounding box center [665, 398] width 1243 height 559
click at [617, 277] on img "Womens Simpson 32068" at bounding box center [620, 275] width 28 height 34
click at [528, 237] on span "Learn More" at bounding box center [532, 244] width 59 height 15
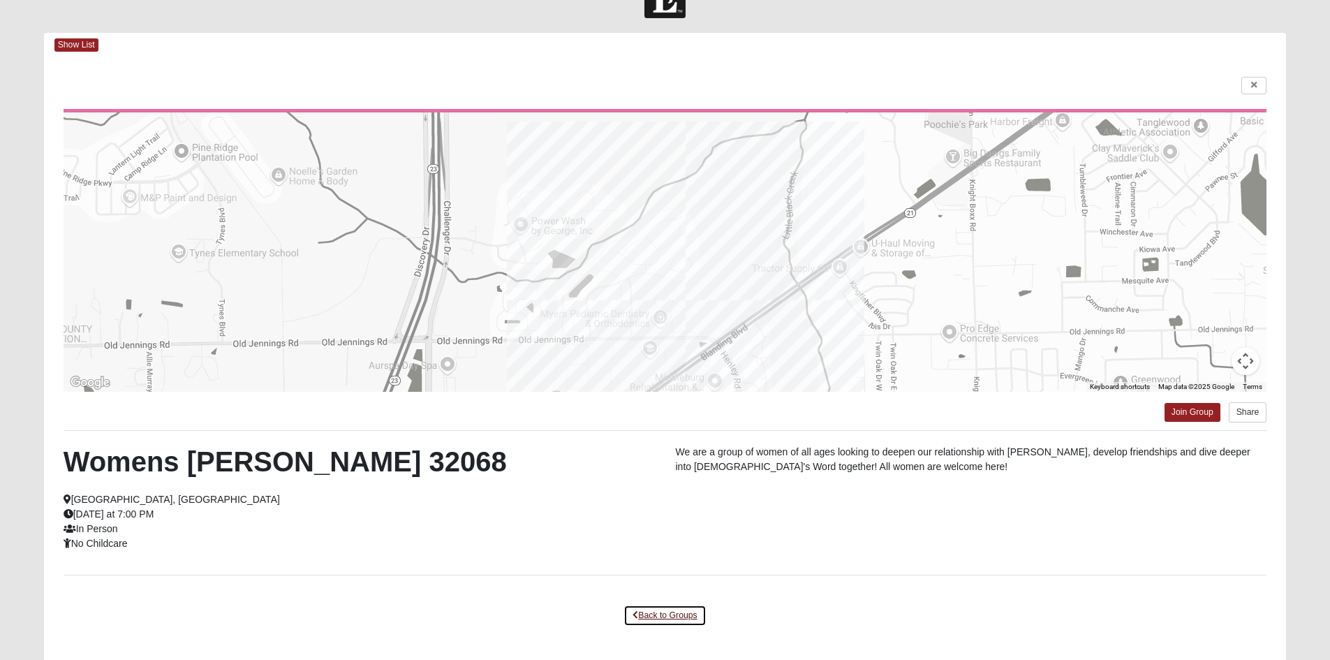
click at [659, 617] on link "Back to Groups" at bounding box center [664, 616] width 82 height 22
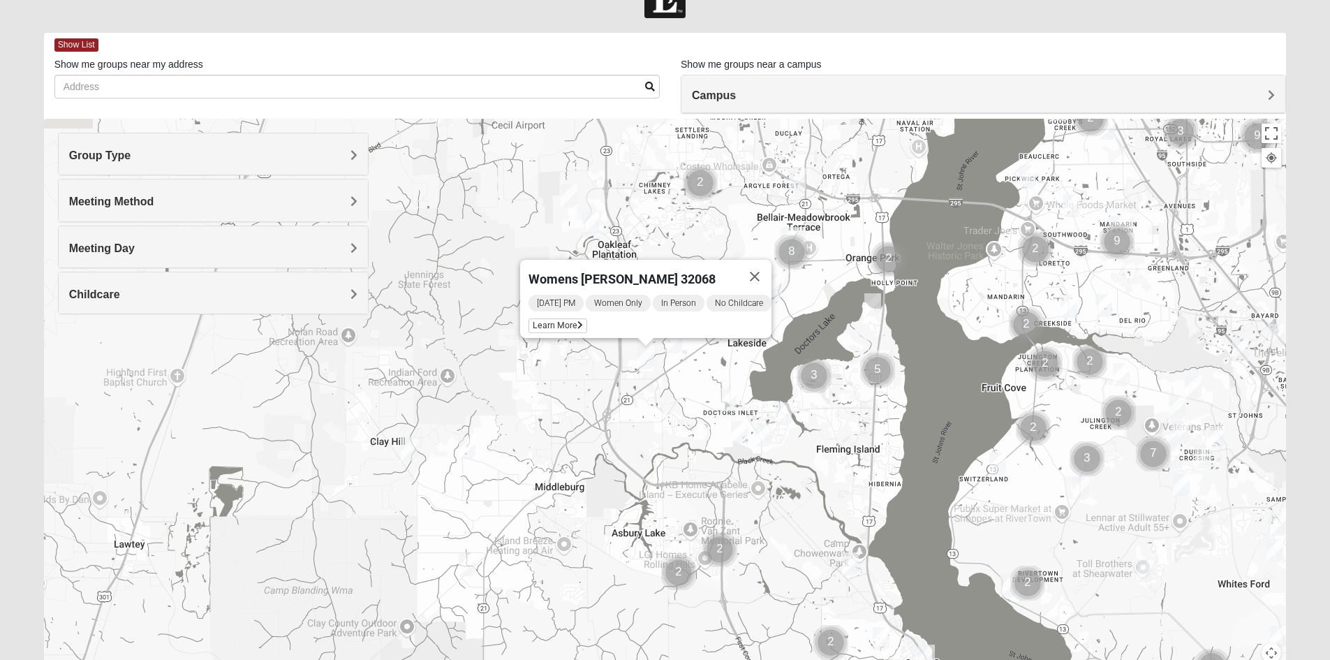
drag, startPoint x: 602, startPoint y: 327, endPoint x: 630, endPoint y: 418, distance: 95.6
click at [630, 418] on div "Womens [PERSON_NAME] 32068 [DATE] PM Women Only In Person No Childcare Learn Mo…" at bounding box center [665, 398] width 1243 height 559
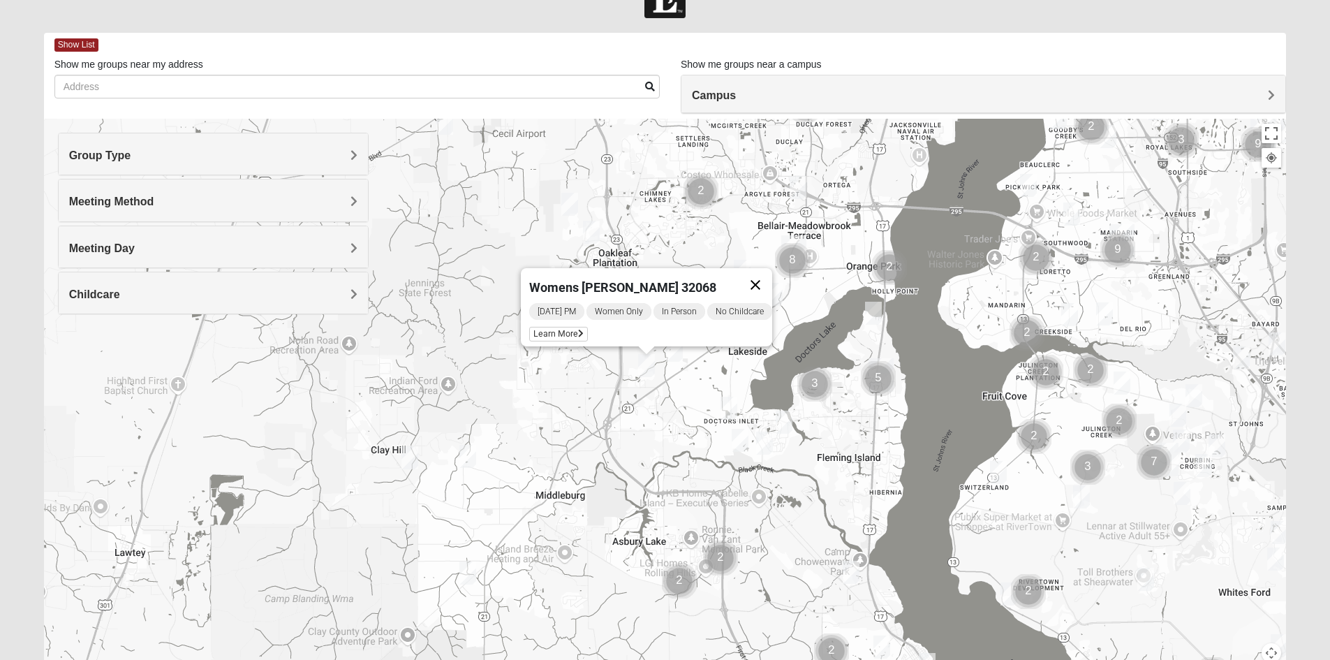
click at [759, 279] on button "Close" at bounding box center [756, 285] width 34 height 34
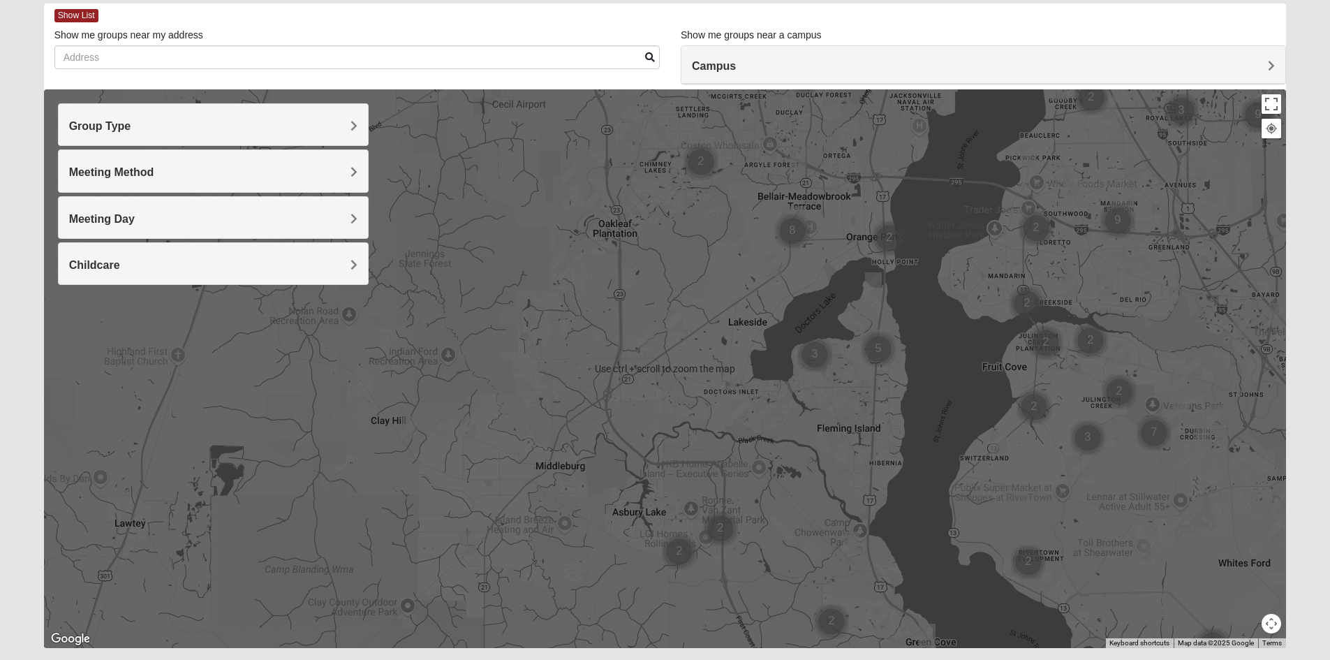
scroll to position [109, 0]
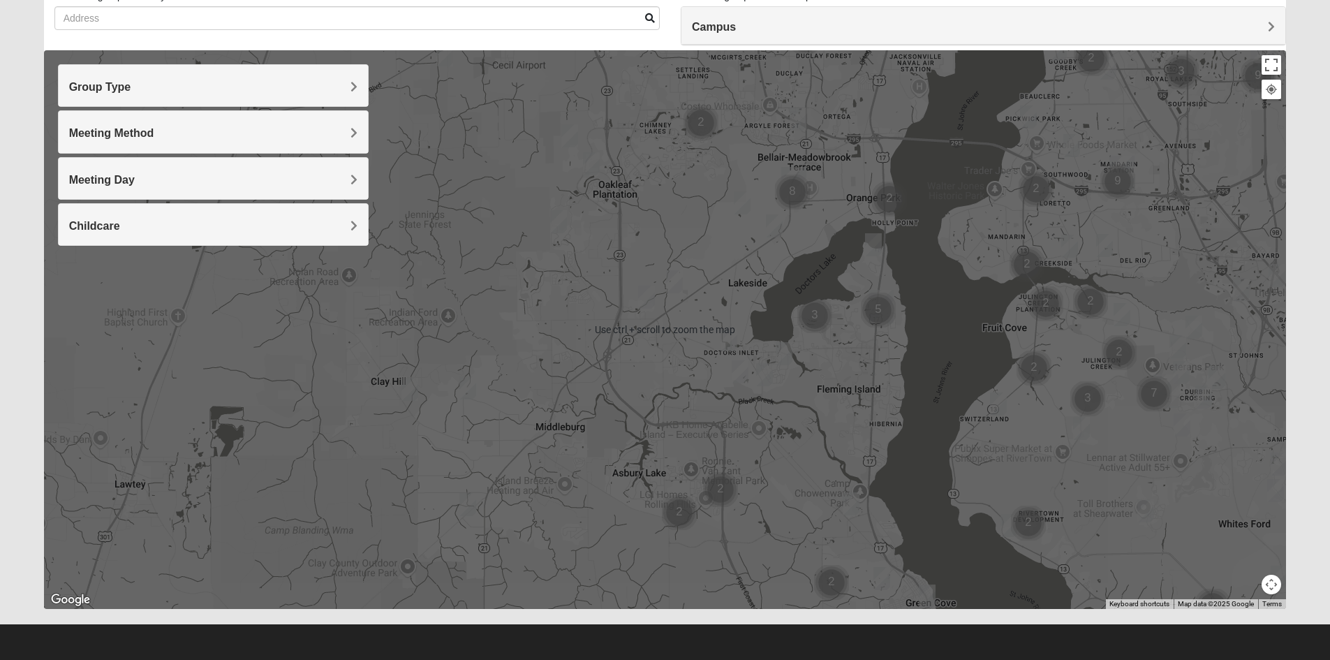
click at [611, 332] on div "To navigate, press the arrow keys." at bounding box center [665, 329] width 1243 height 559
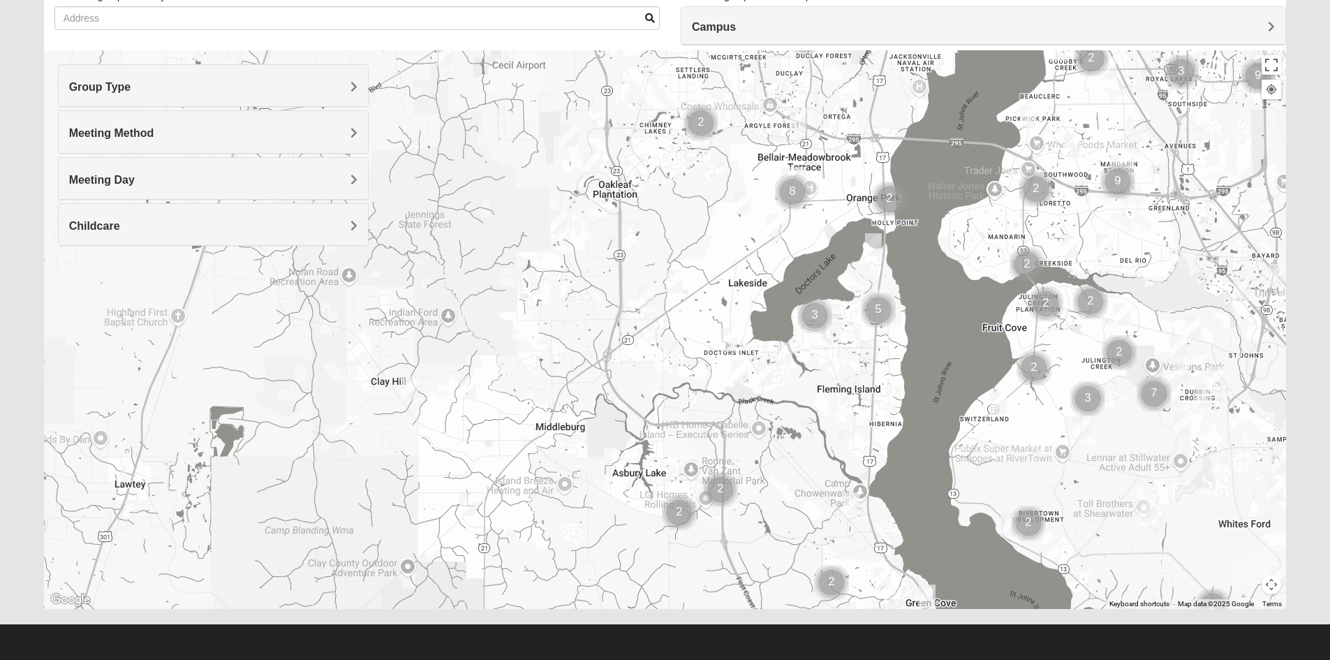
click at [647, 296] on img "Womens Simpson 32068" at bounding box center [647, 297] width 28 height 34
click at [578, 261] on icon at bounding box center [581, 265] width 6 height 8
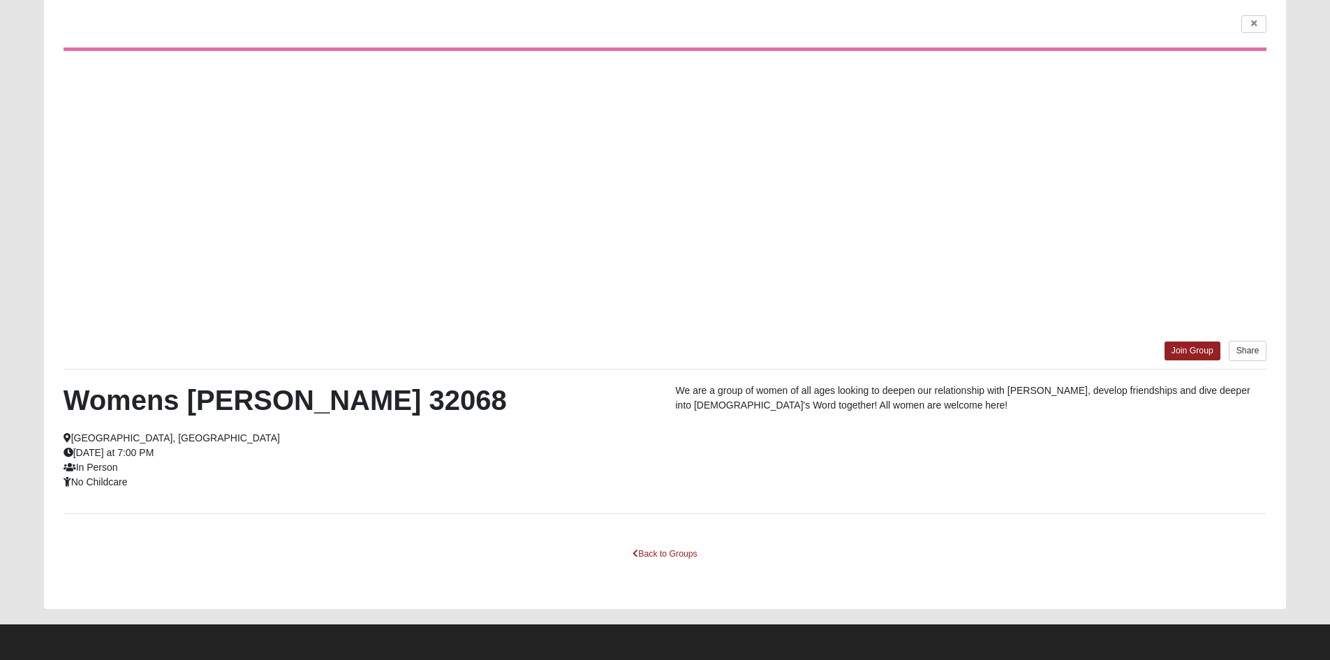
scroll to position [47, 0]
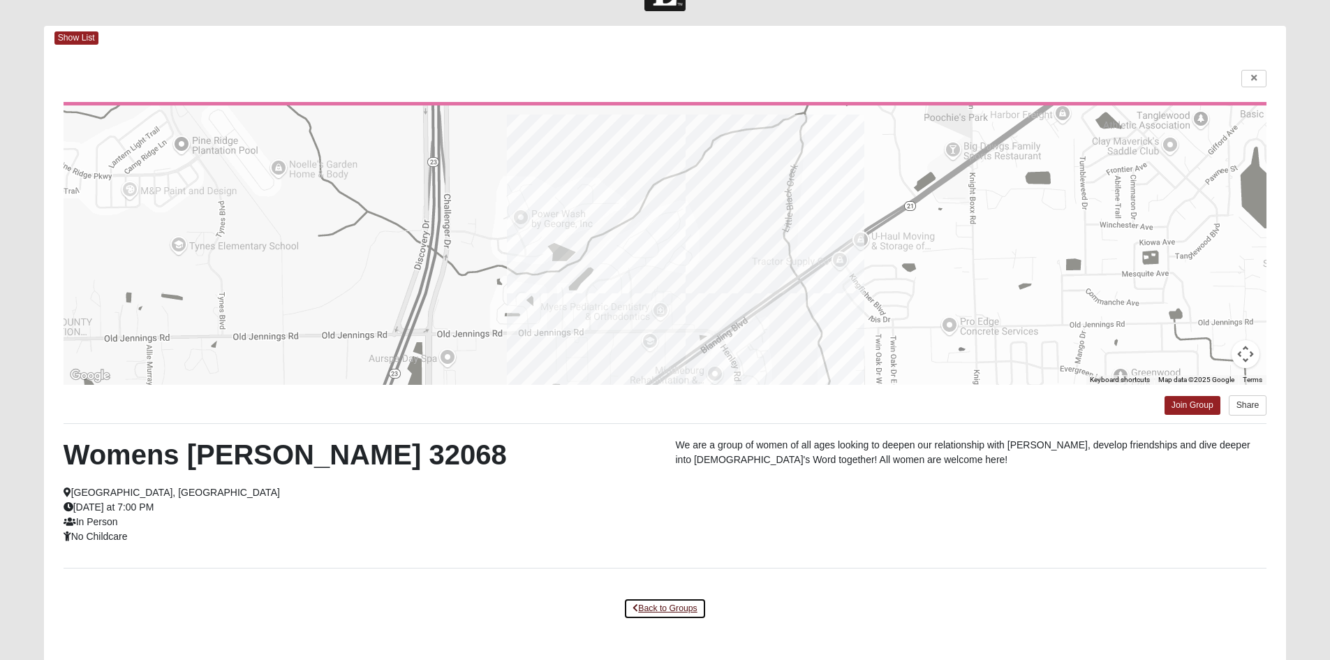
click at [656, 606] on link "Back to Groups" at bounding box center [664, 609] width 82 height 22
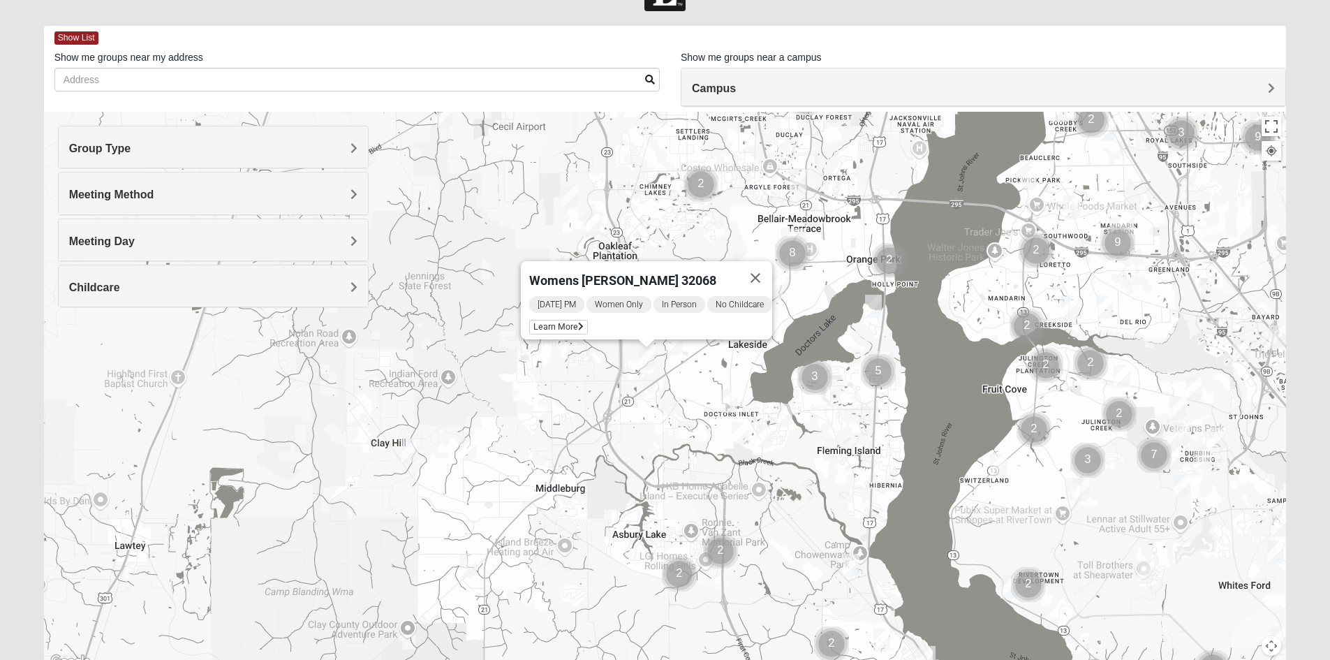
click at [675, 344] on img "Womens Winters 32065" at bounding box center [674, 343] width 28 height 34
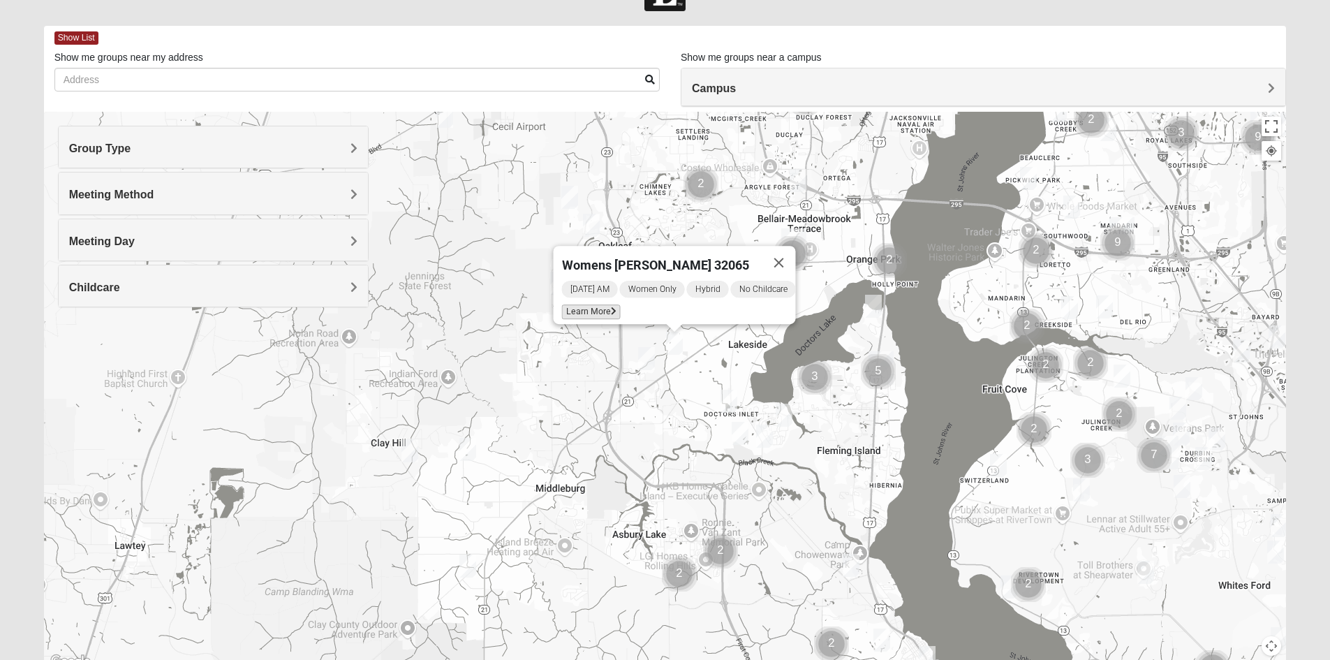
click at [591, 305] on span "Learn More" at bounding box center [590, 311] width 59 height 15
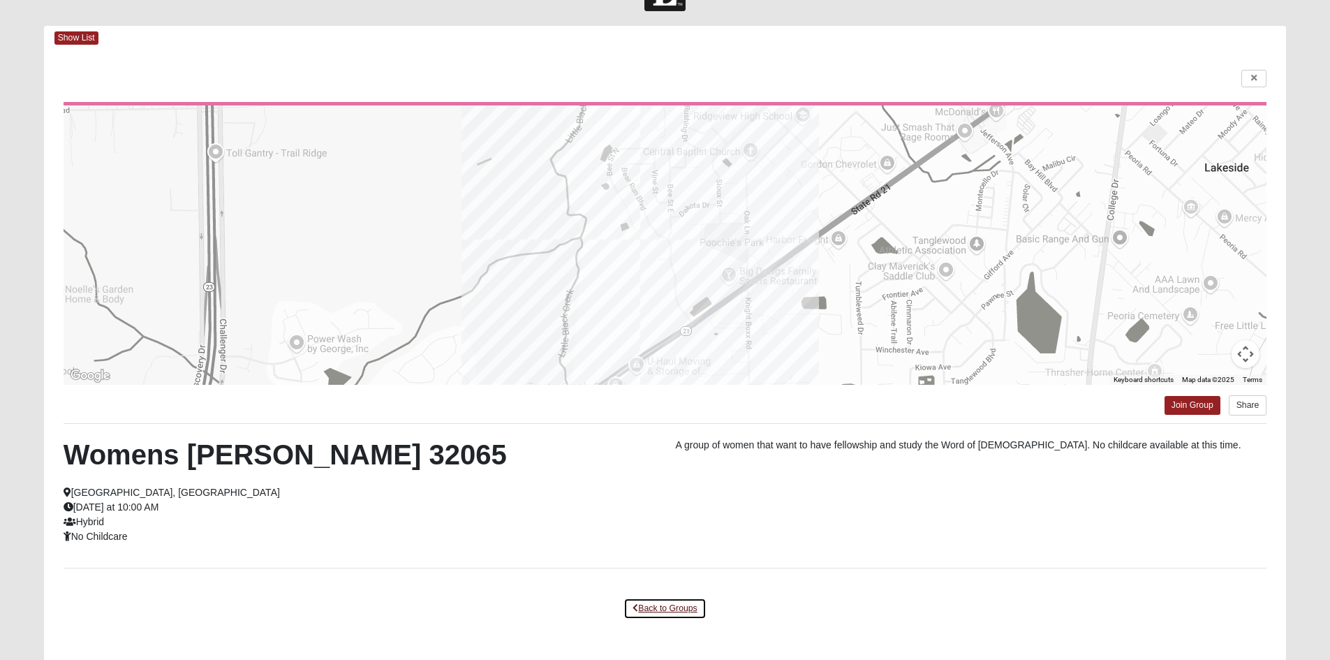
click at [662, 606] on link "Back to Groups" at bounding box center [664, 609] width 82 height 22
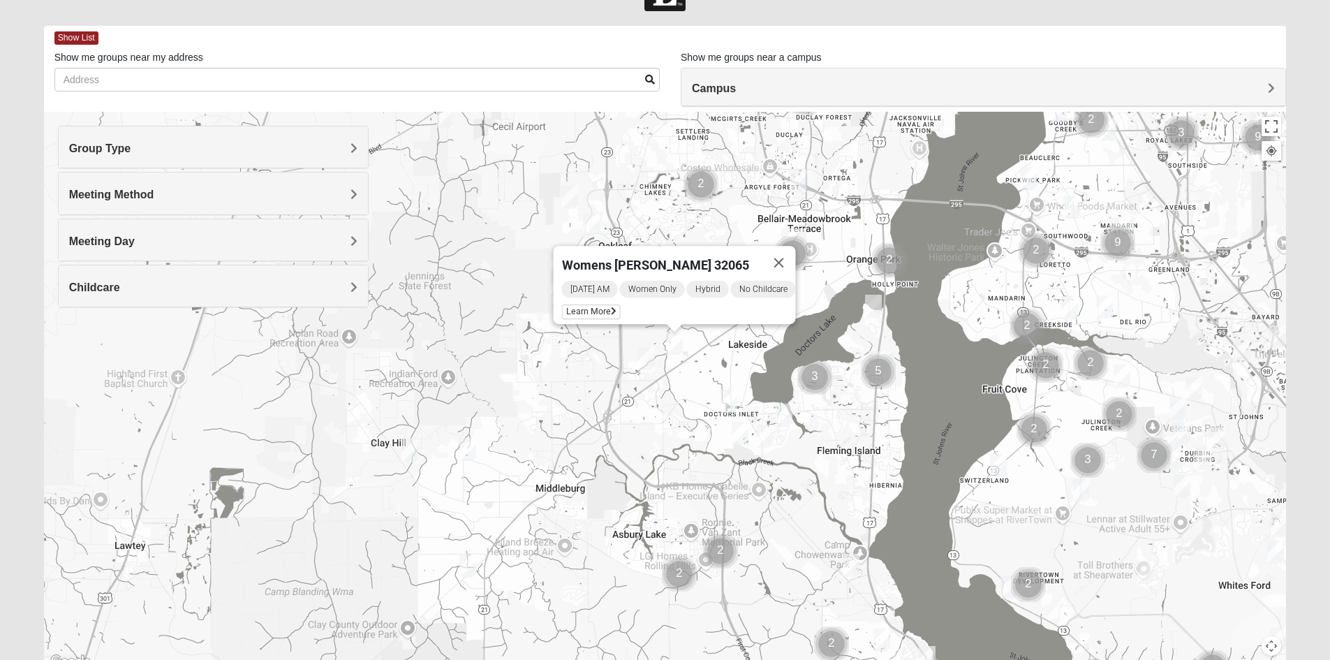
click at [465, 570] on img "Womens Helms 32068" at bounding box center [468, 566] width 28 height 34
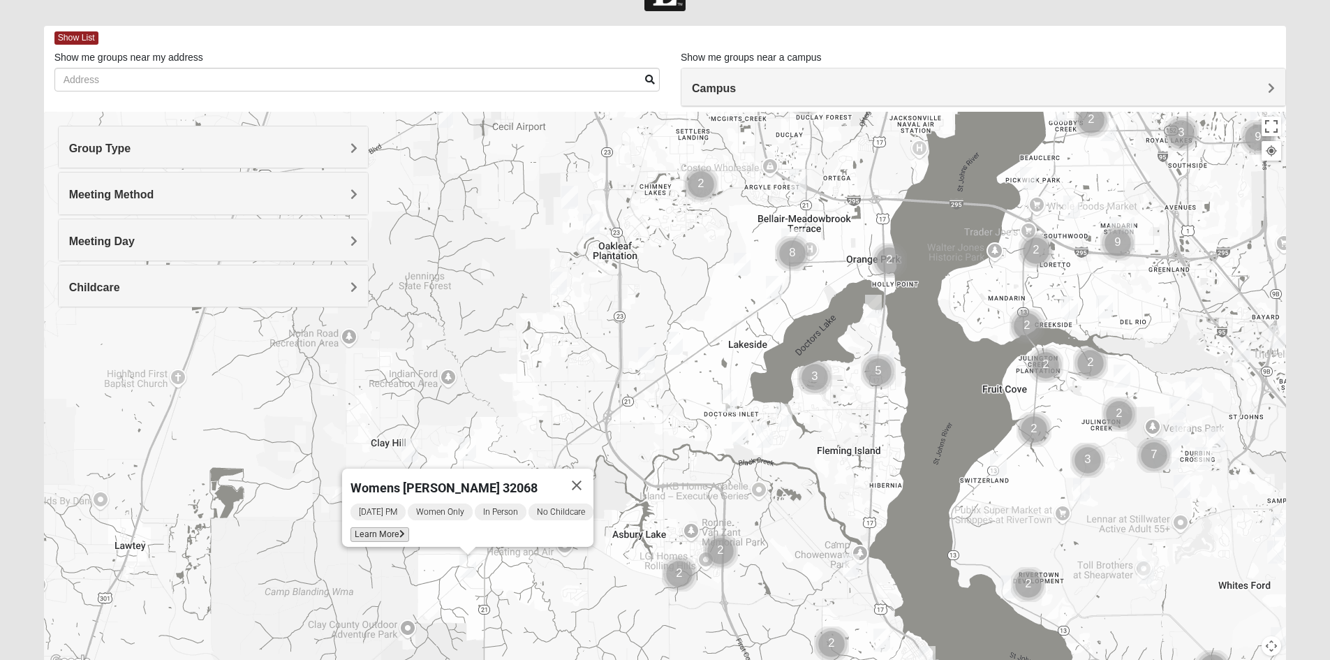
click at [374, 531] on span "Learn More" at bounding box center [379, 534] width 59 height 15
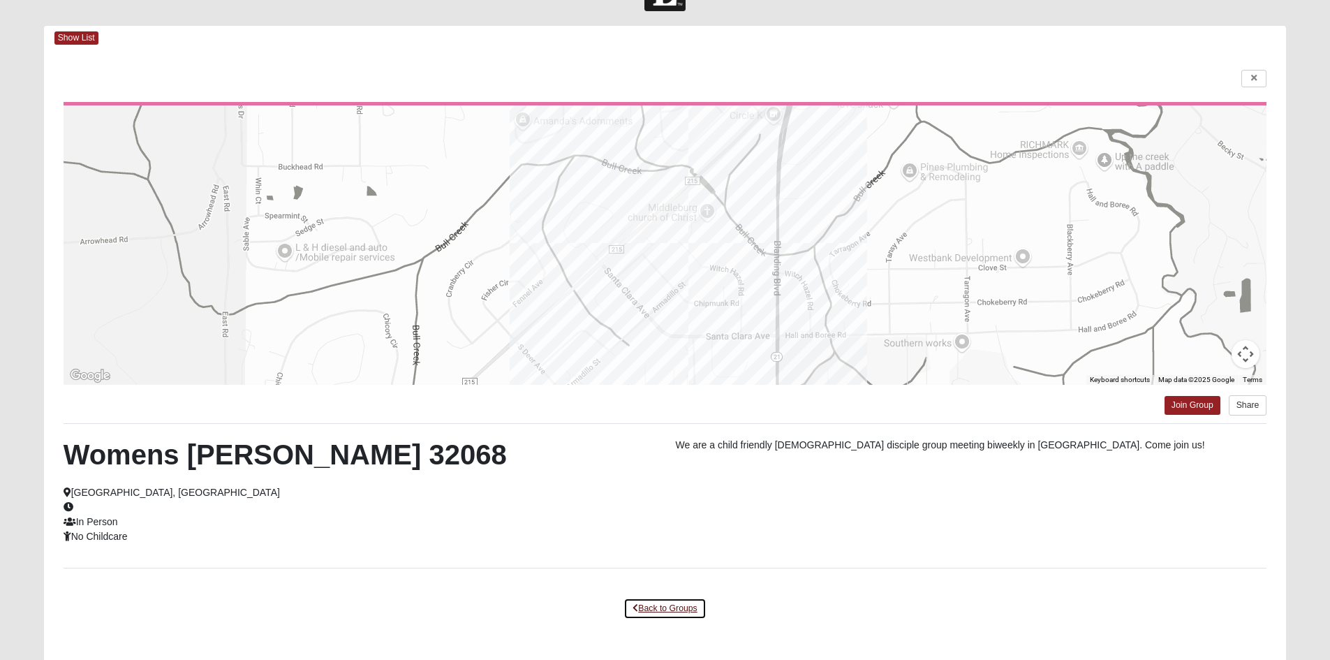
click at [683, 602] on link "Back to Groups" at bounding box center [664, 609] width 82 height 22
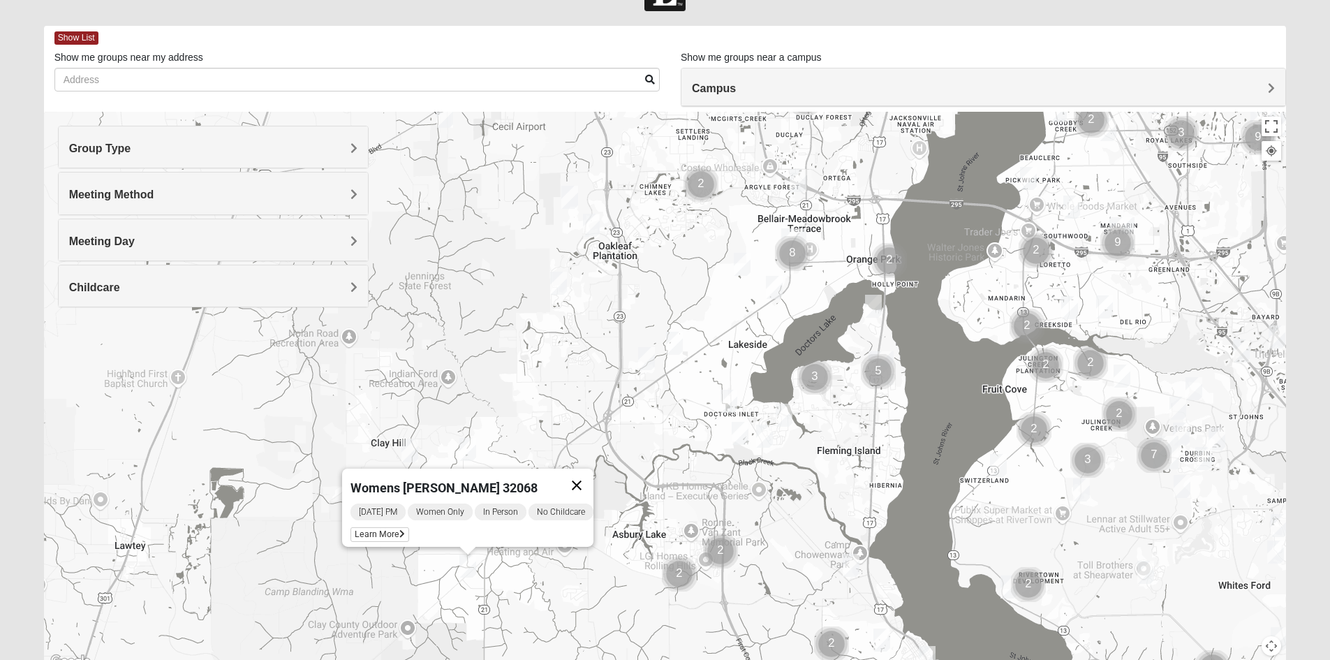
click at [581, 482] on button "Close" at bounding box center [577, 485] width 34 height 34
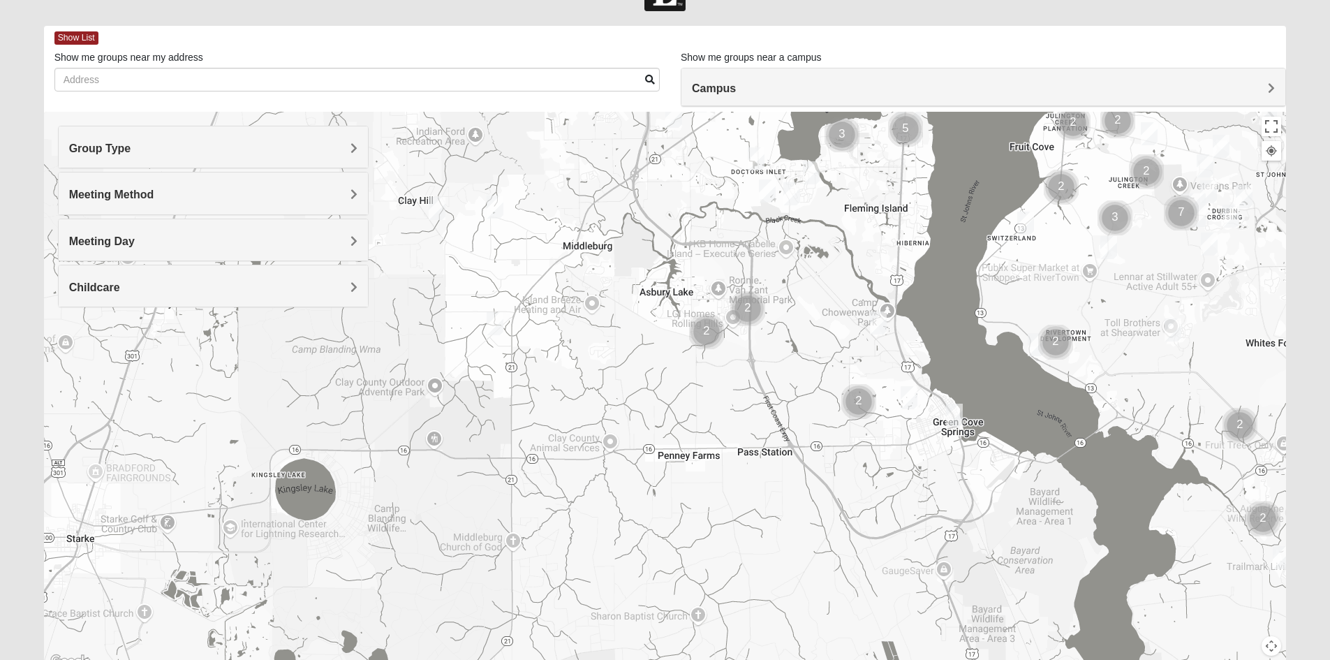
drag, startPoint x: 512, startPoint y: 540, endPoint x: 538, endPoint y: 309, distance: 231.8
click at [538, 309] on div at bounding box center [665, 391] width 1243 height 559
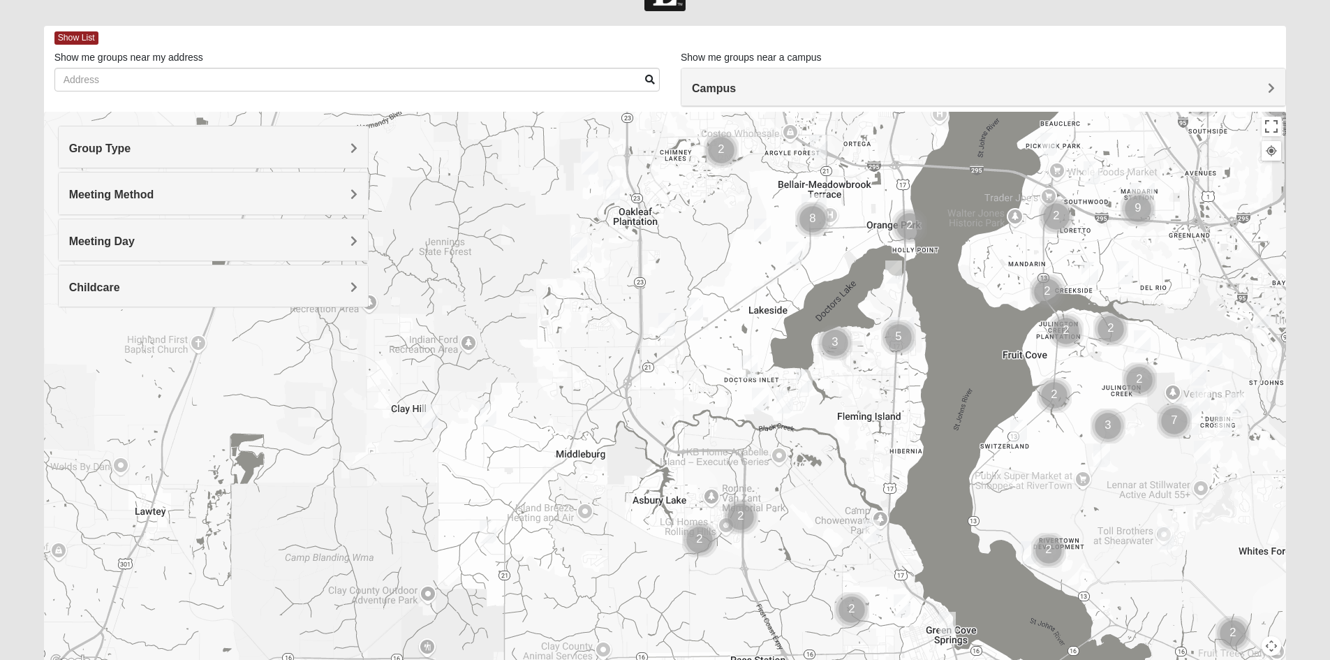
drag, startPoint x: 533, startPoint y: 317, endPoint x: 526, endPoint y: 544, distance: 227.0
click at [526, 544] on div at bounding box center [665, 391] width 1243 height 559
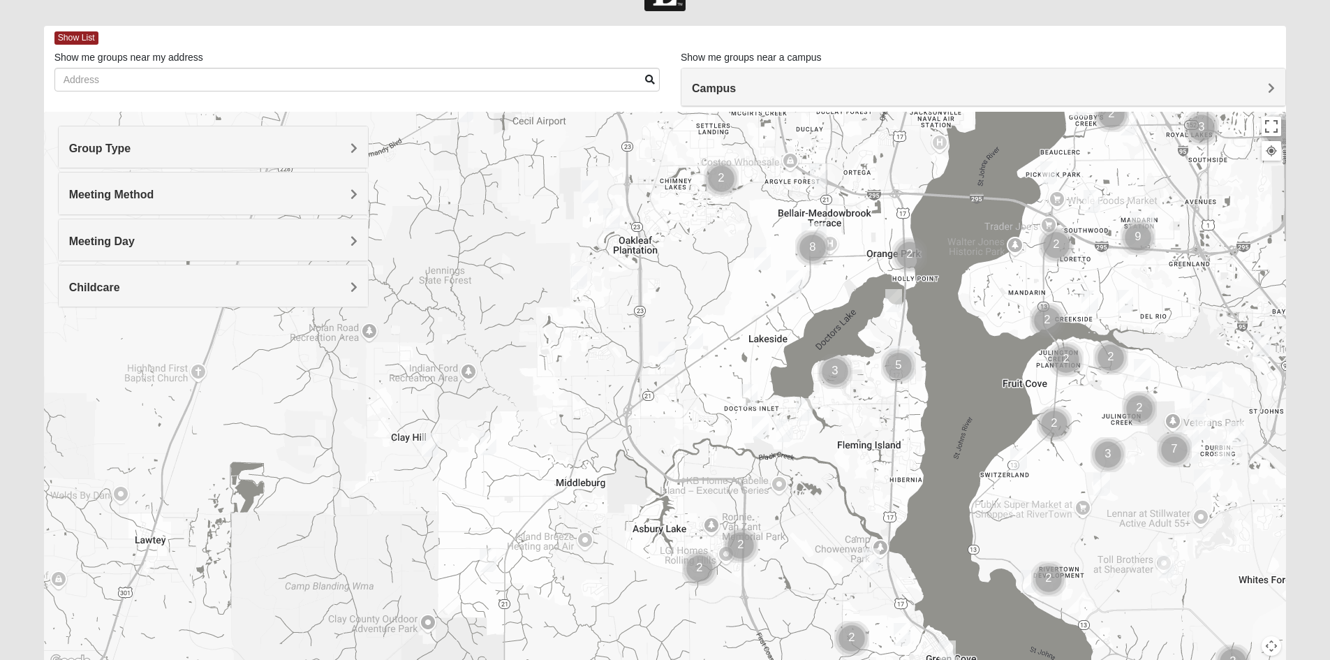
click at [755, 262] on img "Womens Ellis 32065" at bounding box center [762, 259] width 28 height 34
click at [869, 163] on button "Close" at bounding box center [865, 179] width 34 height 34
click at [783, 436] on img "Womens New 32068" at bounding box center [785, 431] width 28 height 34
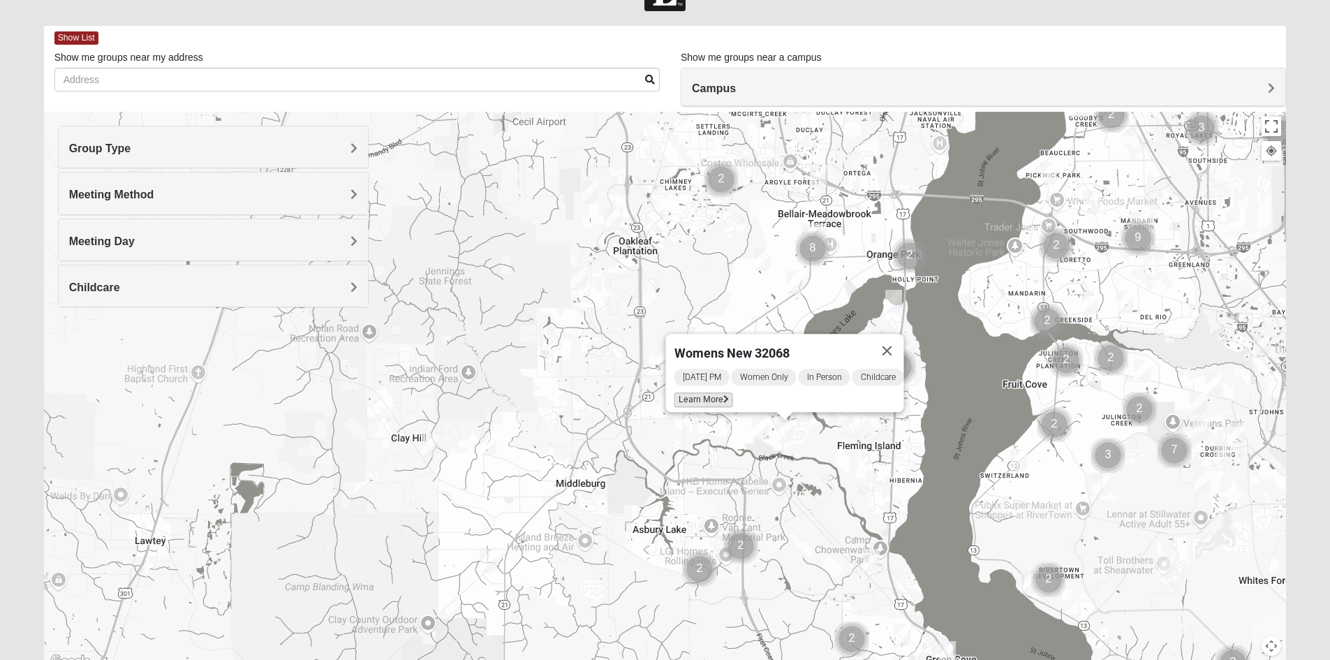
click at [701, 392] on span "Learn More" at bounding box center [703, 399] width 59 height 15
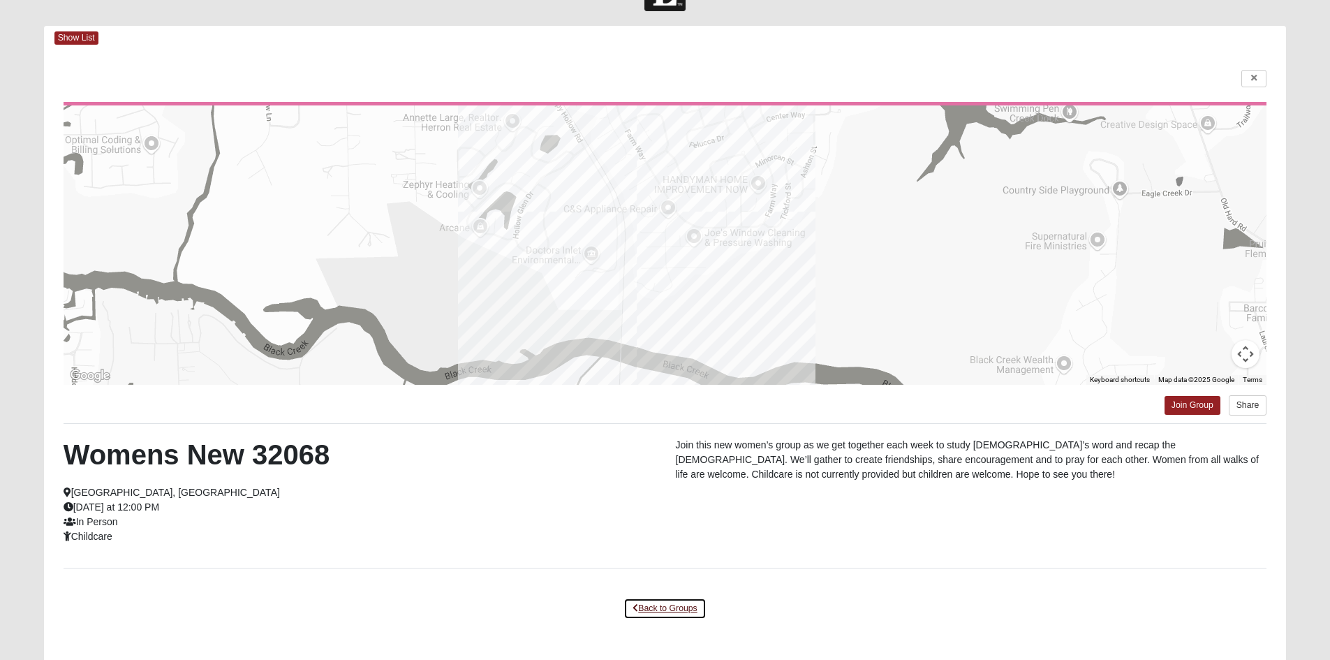
click at [668, 610] on link "Back to Groups" at bounding box center [664, 609] width 82 height 22
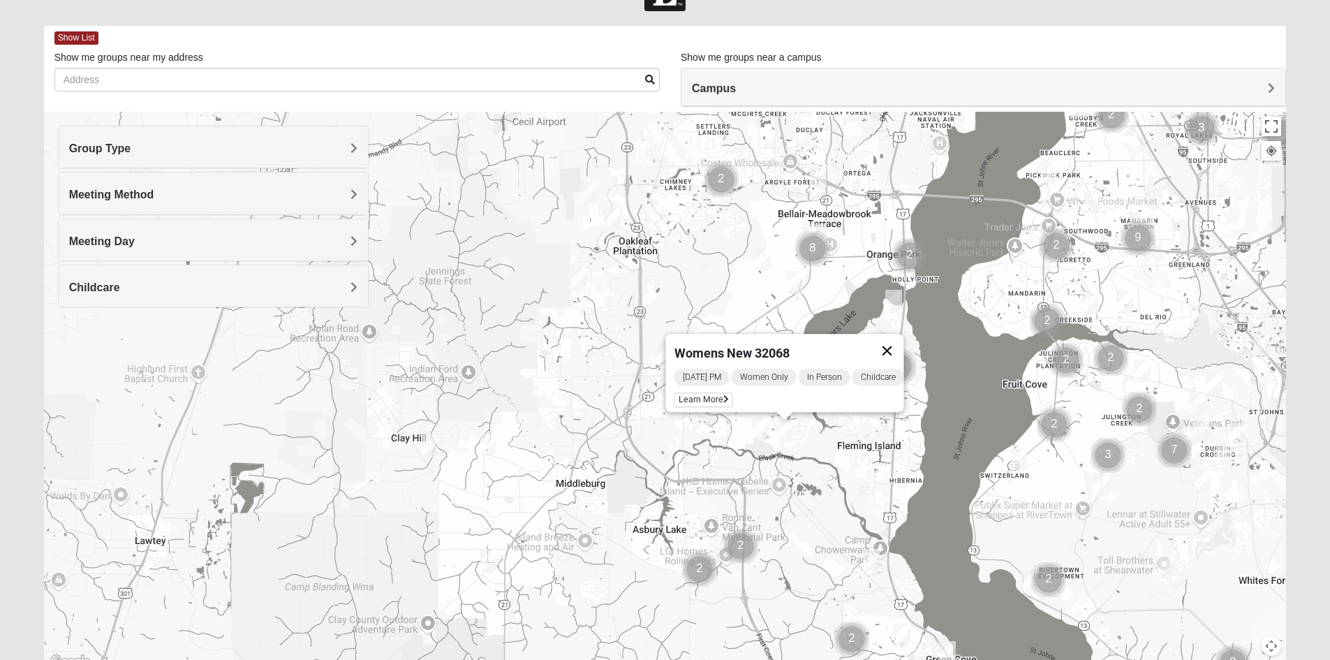
click at [903, 341] on button "Close" at bounding box center [887, 351] width 34 height 34
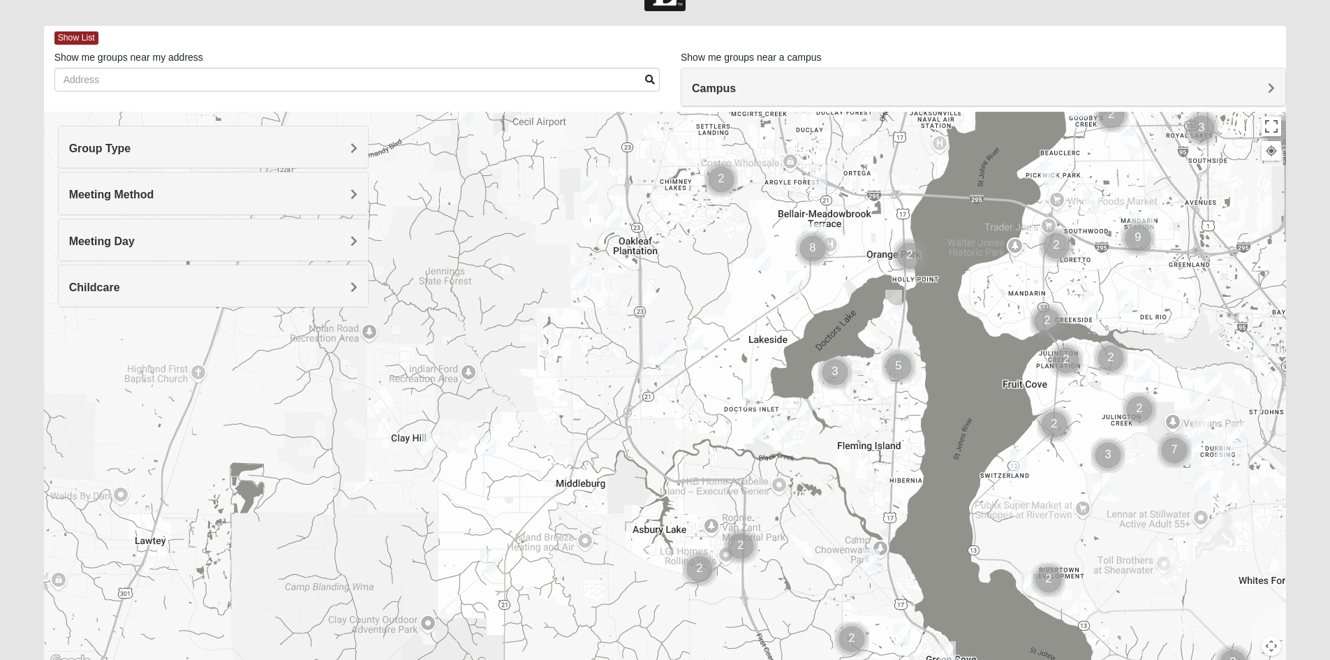
click at [898, 364] on img "Cluster of 5 groups" at bounding box center [898, 366] width 46 height 46
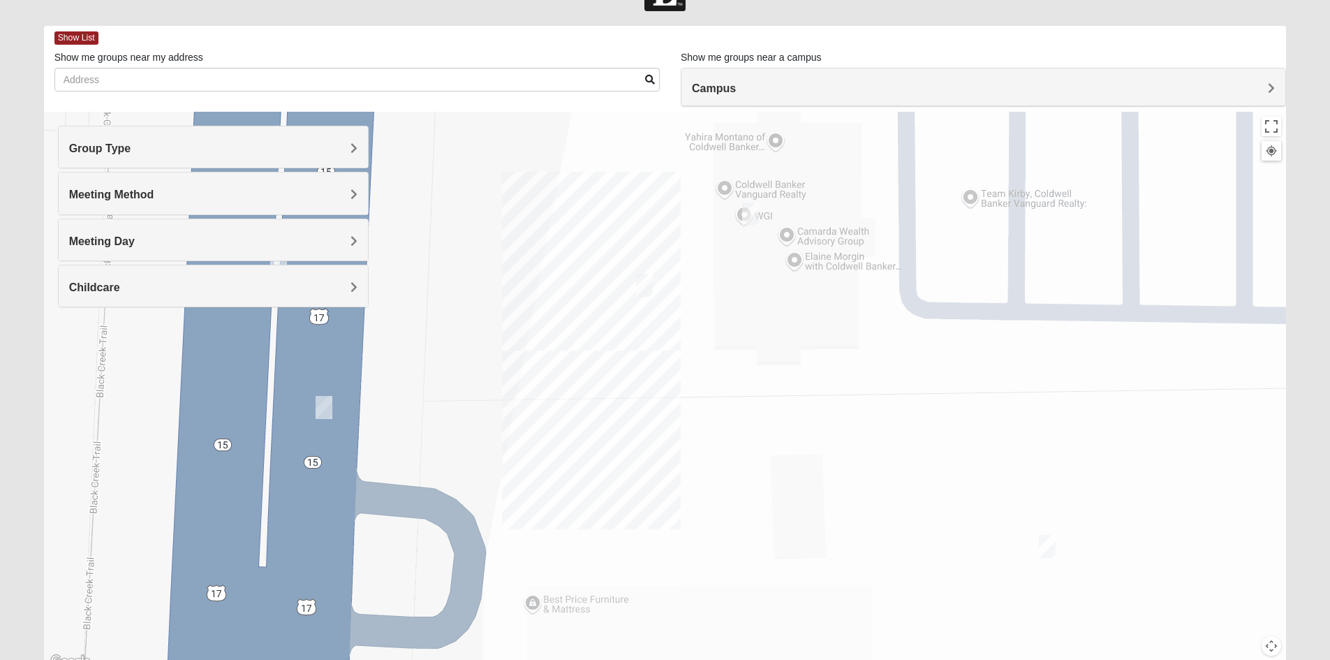
click at [319, 407] on img "On Campus Womens Thousand 32003" at bounding box center [324, 407] width 28 height 34
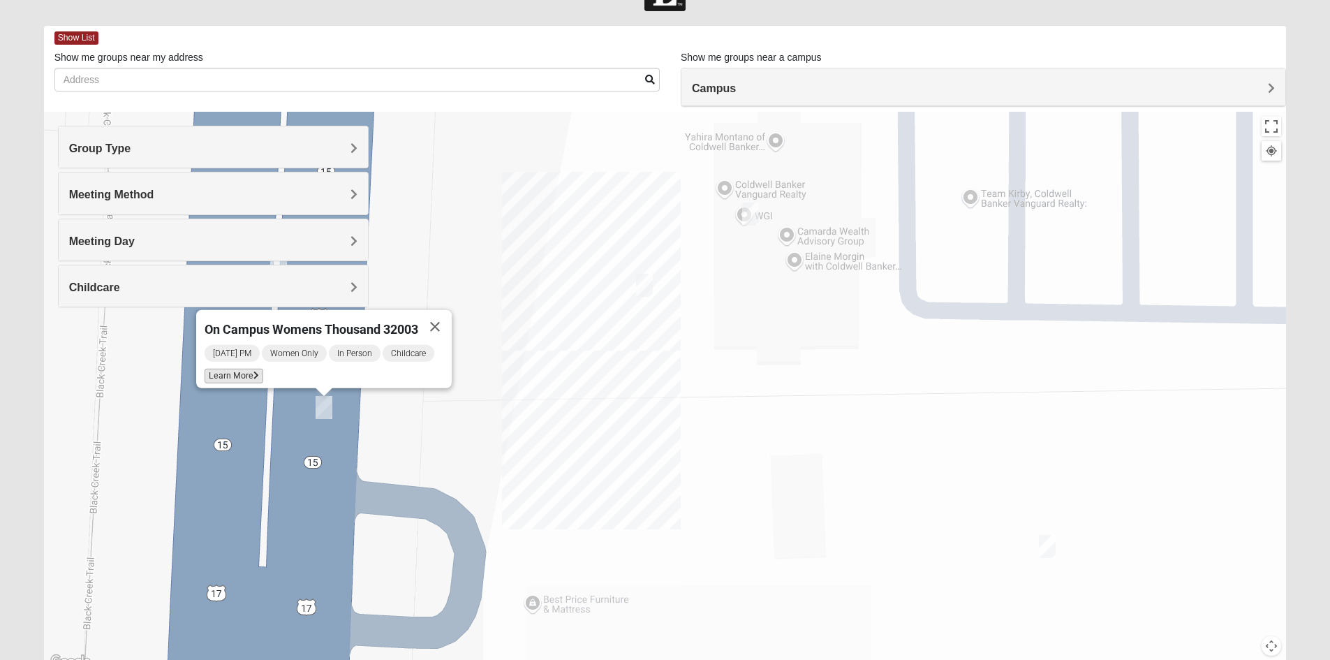
click at [257, 371] on icon at bounding box center [256, 375] width 6 height 8
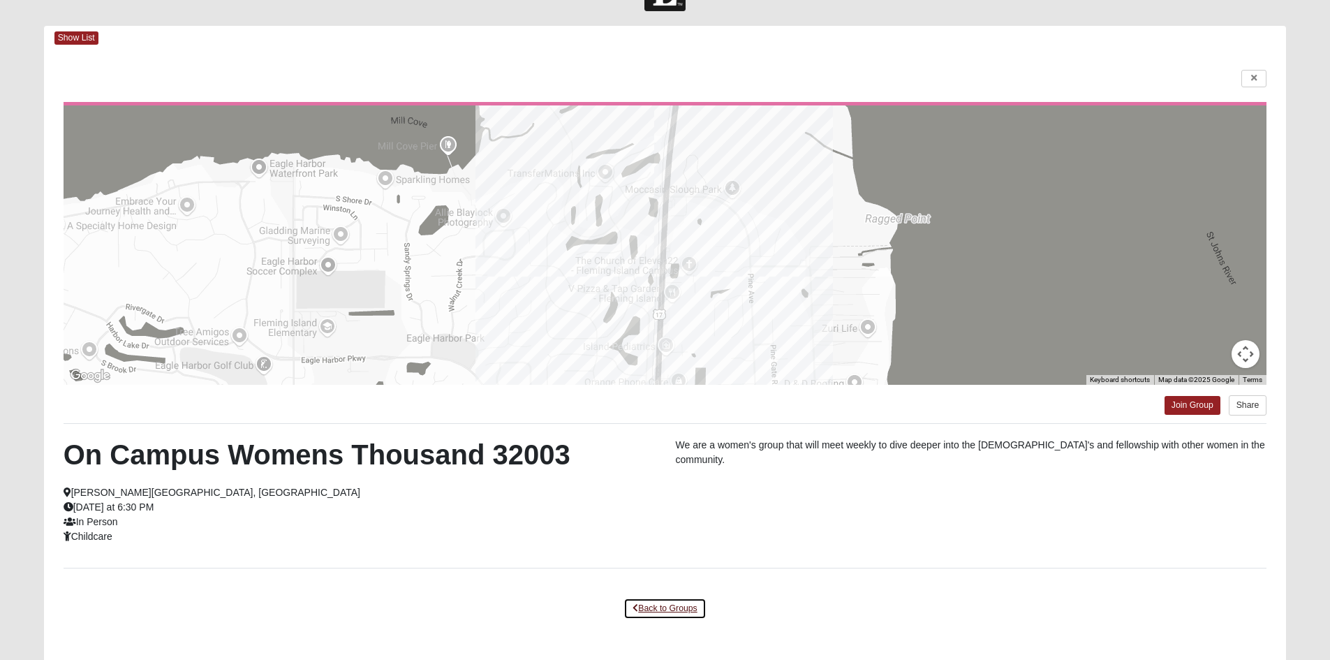
click at [658, 604] on link "Back to Groups" at bounding box center [664, 609] width 82 height 22
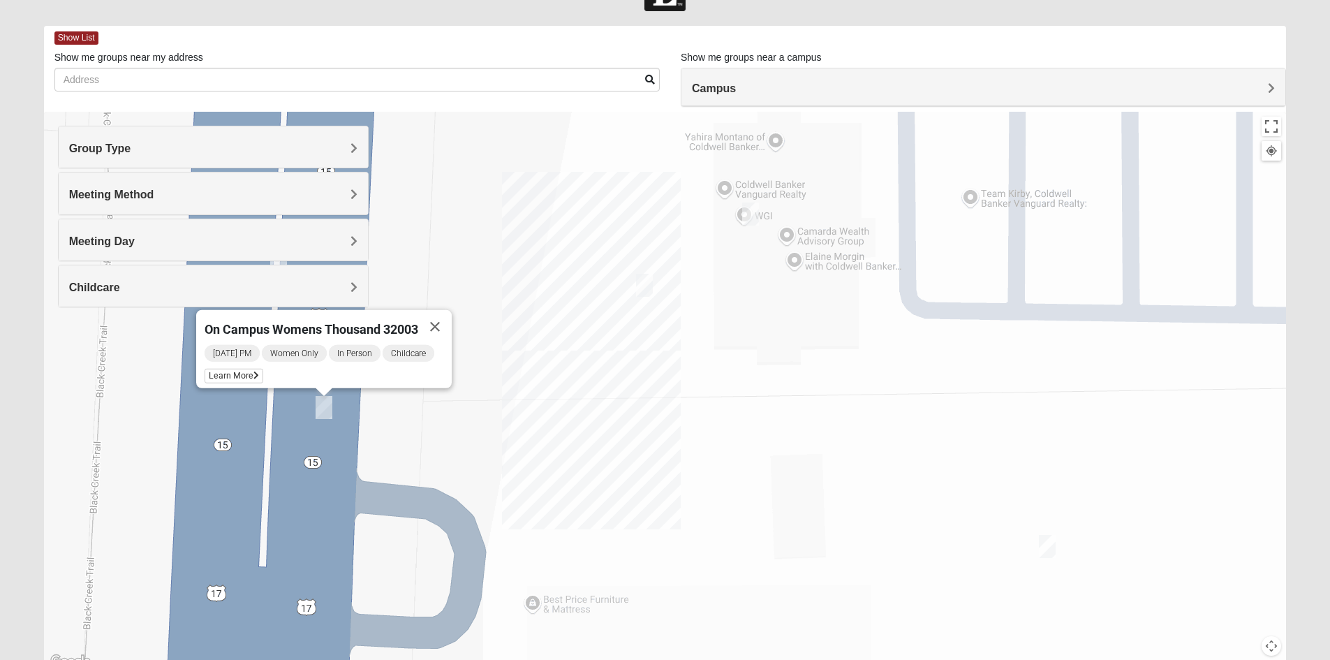
click at [644, 290] on img "On Campus Womens Alberts 32003" at bounding box center [644, 285] width 28 height 34
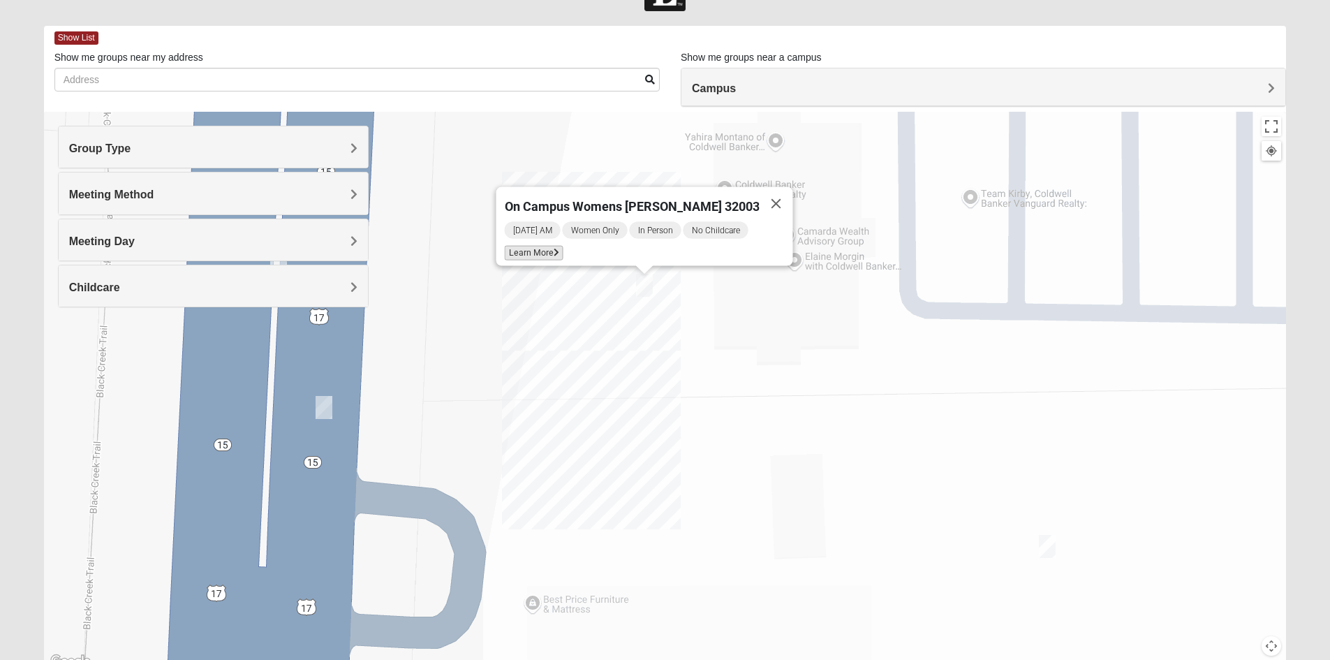
click at [560, 246] on span "Learn More" at bounding box center [533, 253] width 59 height 15
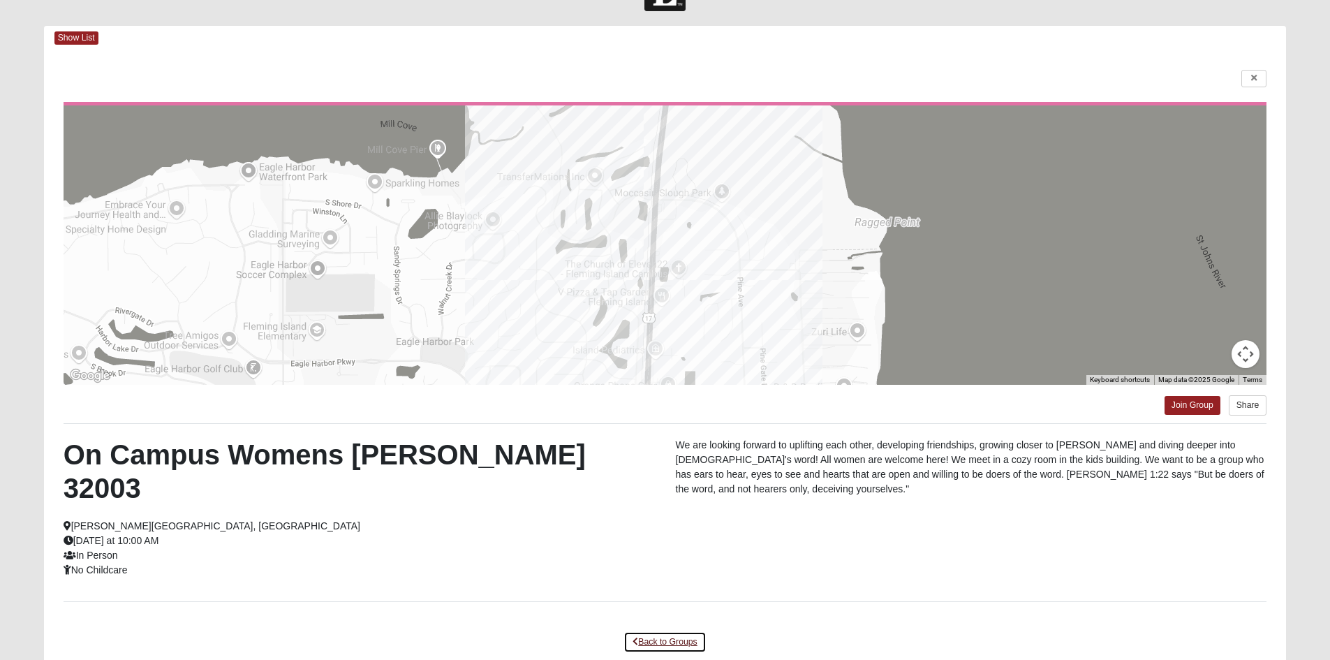
click at [685, 631] on link "Back to Groups" at bounding box center [664, 642] width 82 height 22
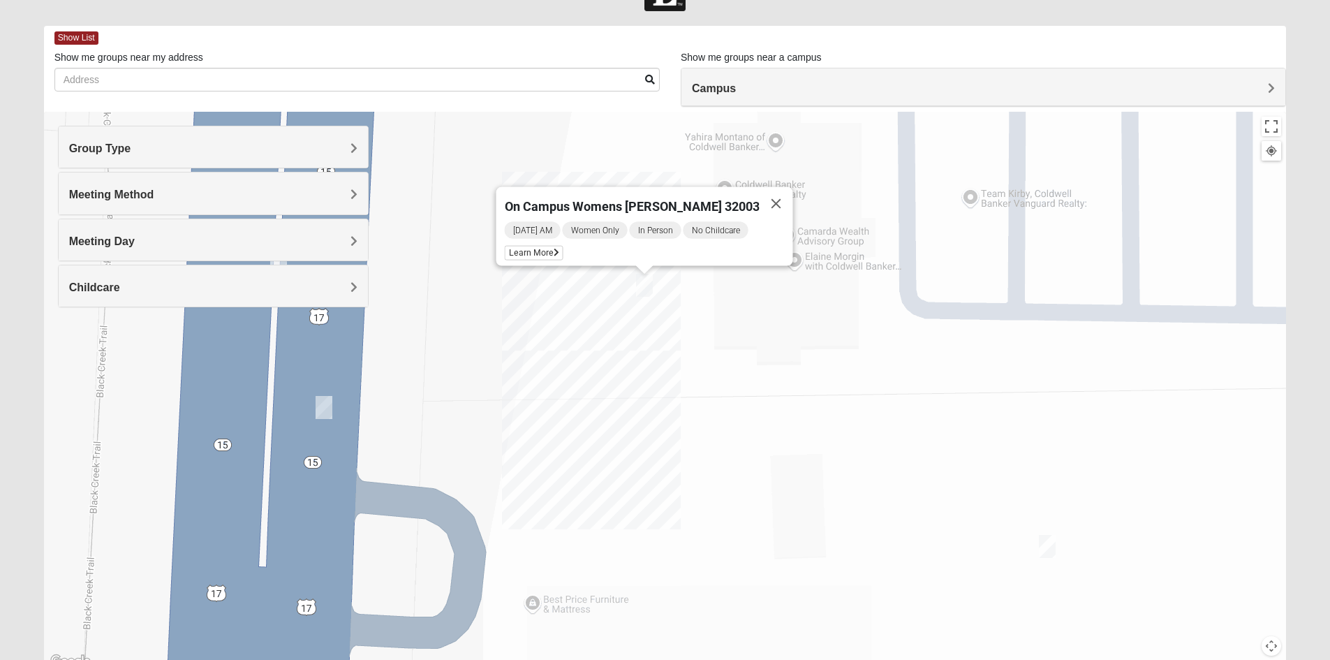
click at [324, 404] on img "On Campus Womens Thousand 32003" at bounding box center [324, 407] width 28 height 34
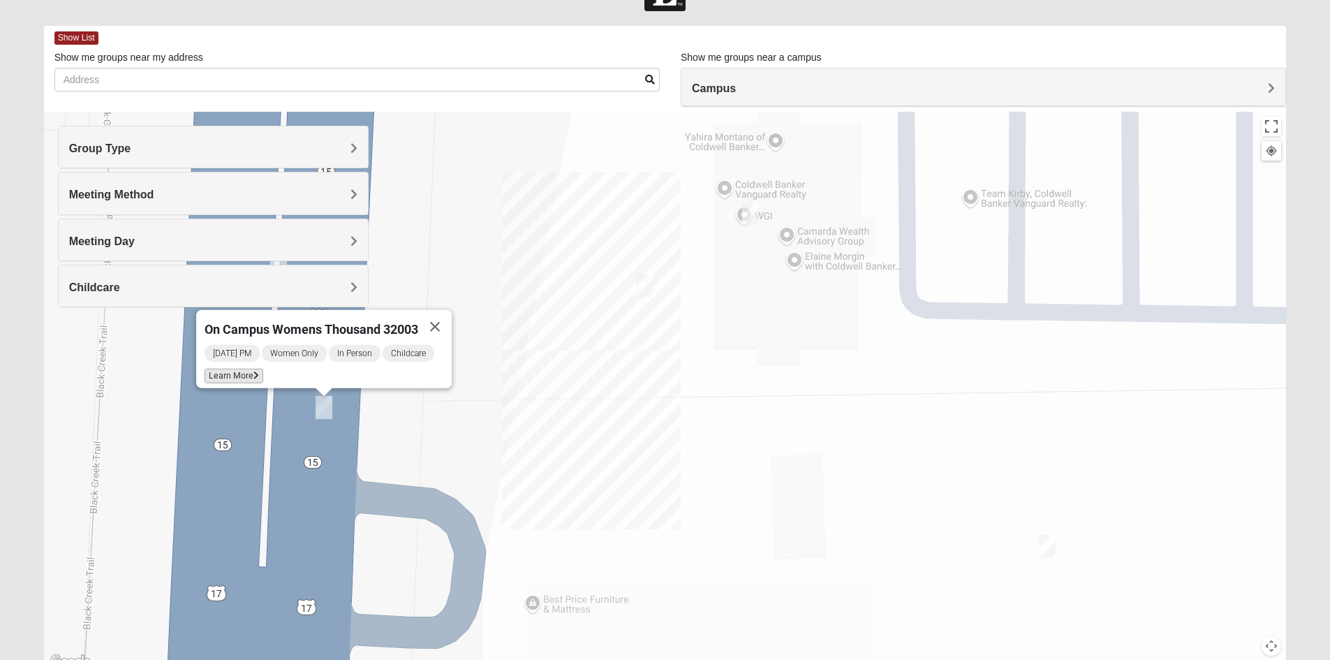
click at [244, 369] on span "Learn More" at bounding box center [234, 376] width 59 height 15
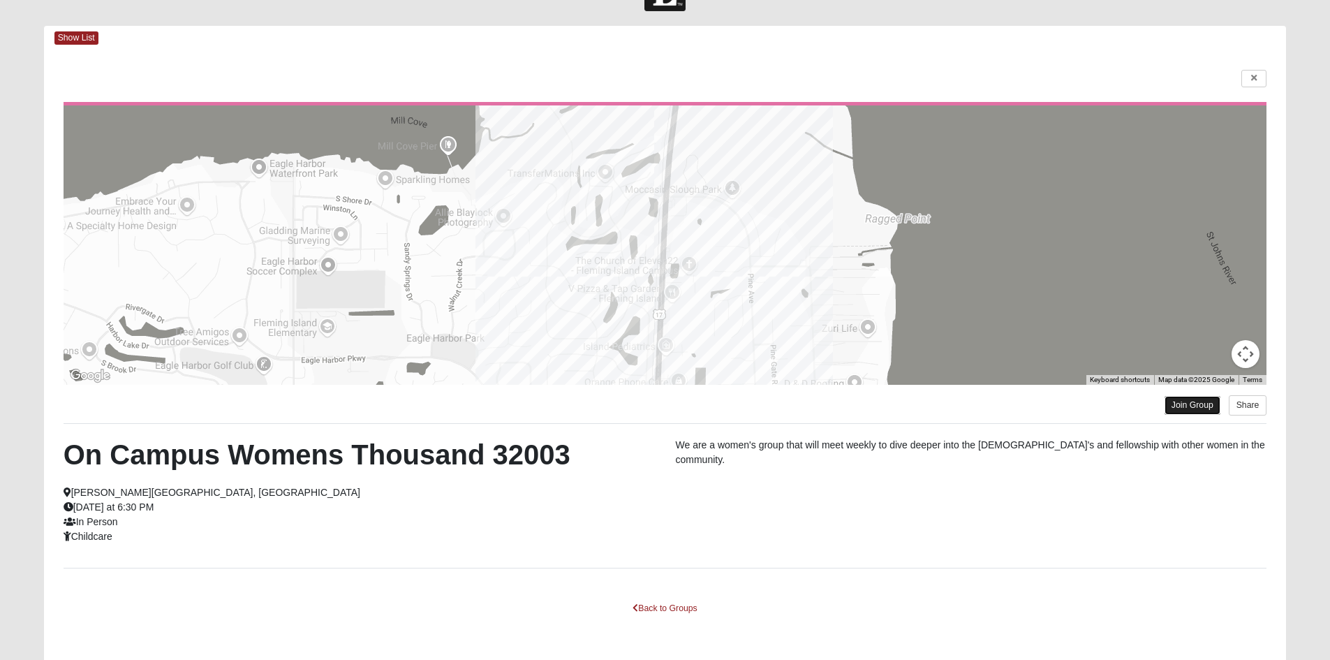
click at [1205, 406] on link "Join Group" at bounding box center [1192, 405] width 56 height 19
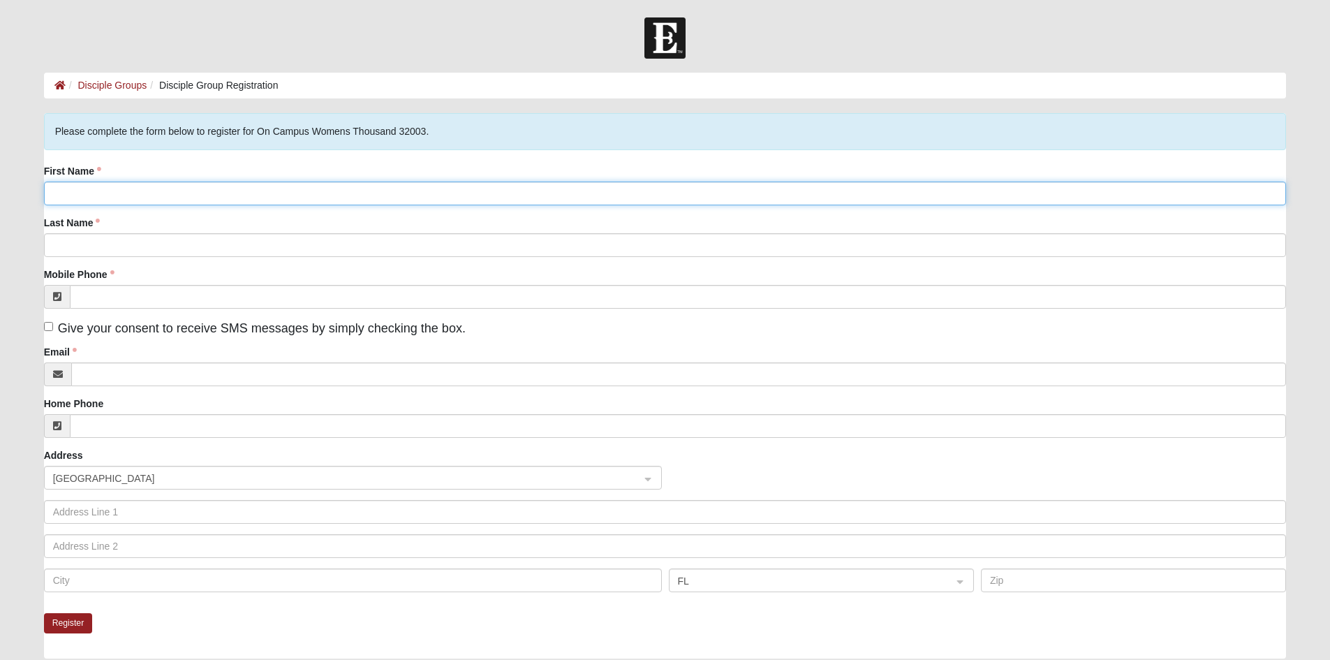
click at [239, 192] on input "First Name" at bounding box center [665, 194] width 1243 height 24
type input "[PERSON_NAME]"
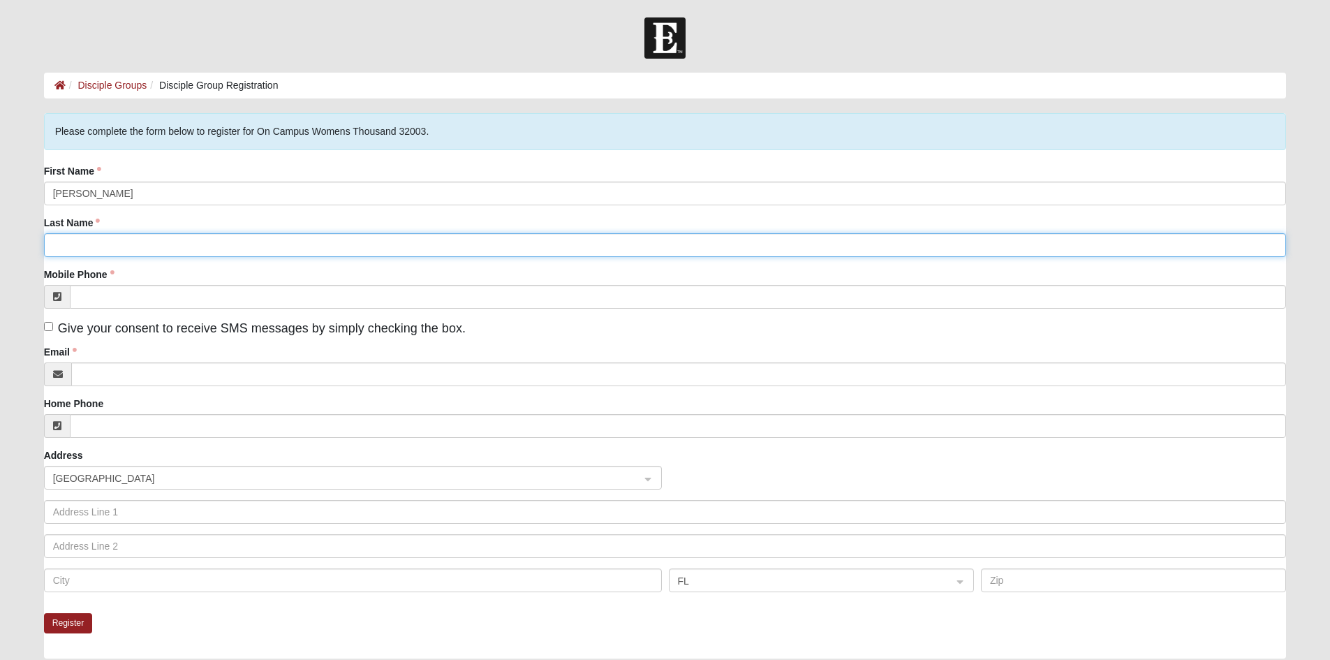
click at [244, 246] on input "Last Name" at bounding box center [665, 245] width 1243 height 24
type input "[PERSON_NAME]"
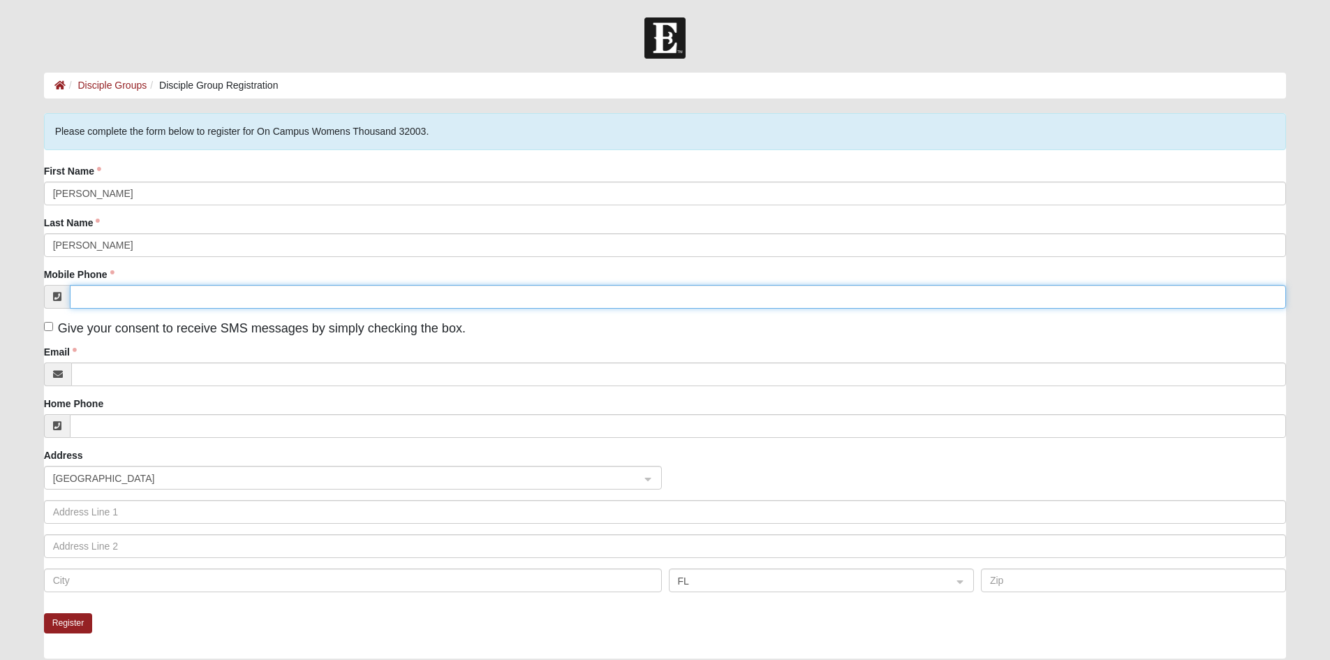
click at [306, 293] on input "Mobile Phone" at bounding box center [678, 297] width 1217 height 24
type input "[PHONE_NUMBER]"
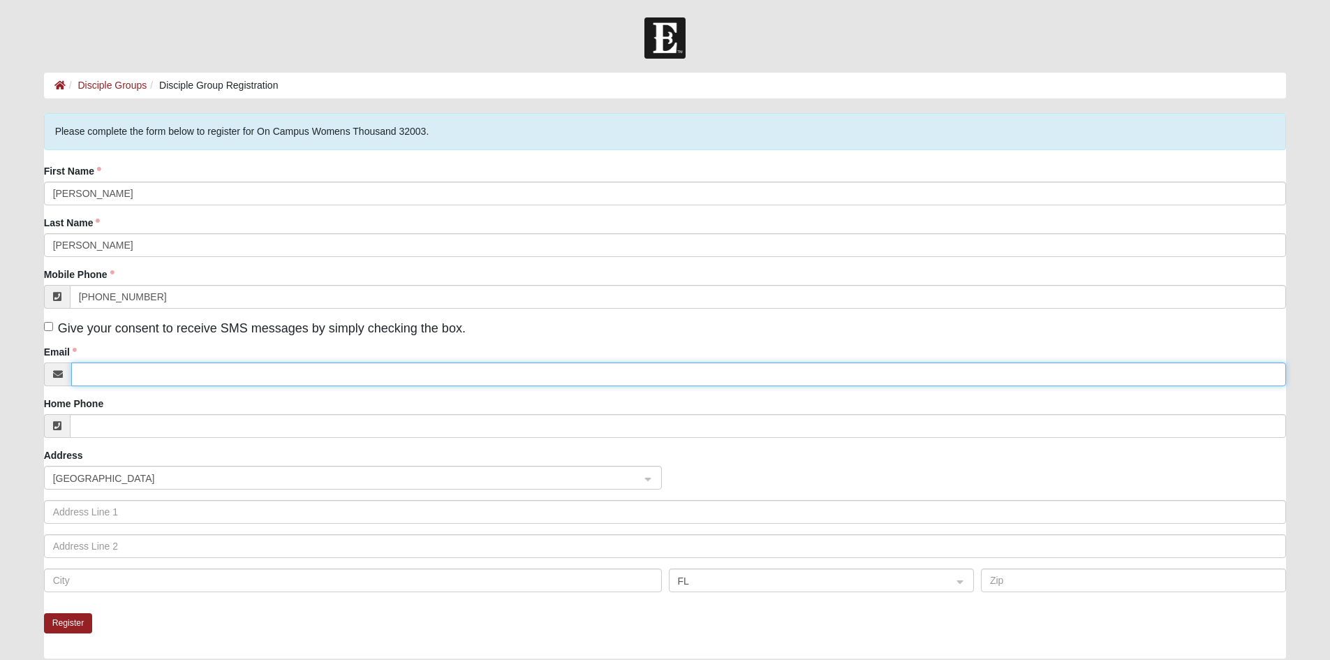
click at [158, 376] on input "Email" at bounding box center [678, 374] width 1215 height 24
type input "[EMAIL_ADDRESS][DOMAIN_NAME]"
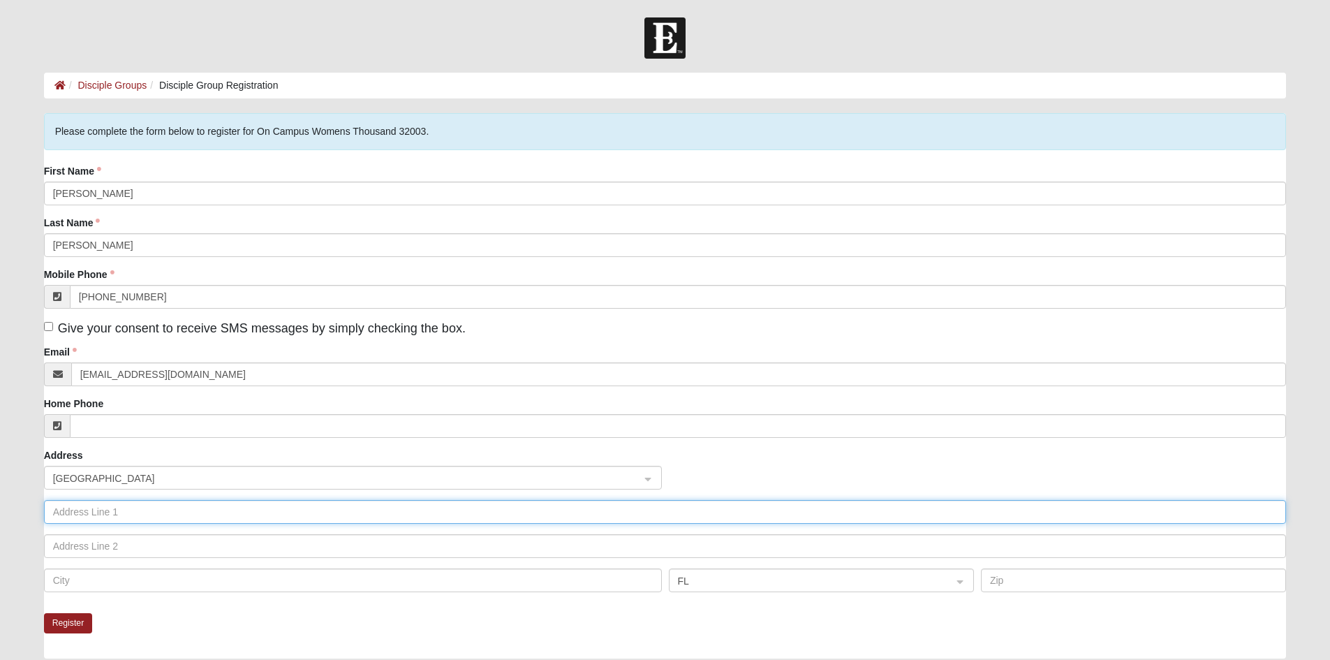
click at [126, 513] on input "text" at bounding box center [665, 512] width 1243 height 24
type input "1985 [PERSON_NAME][GEOGRAPHIC_DATA]"
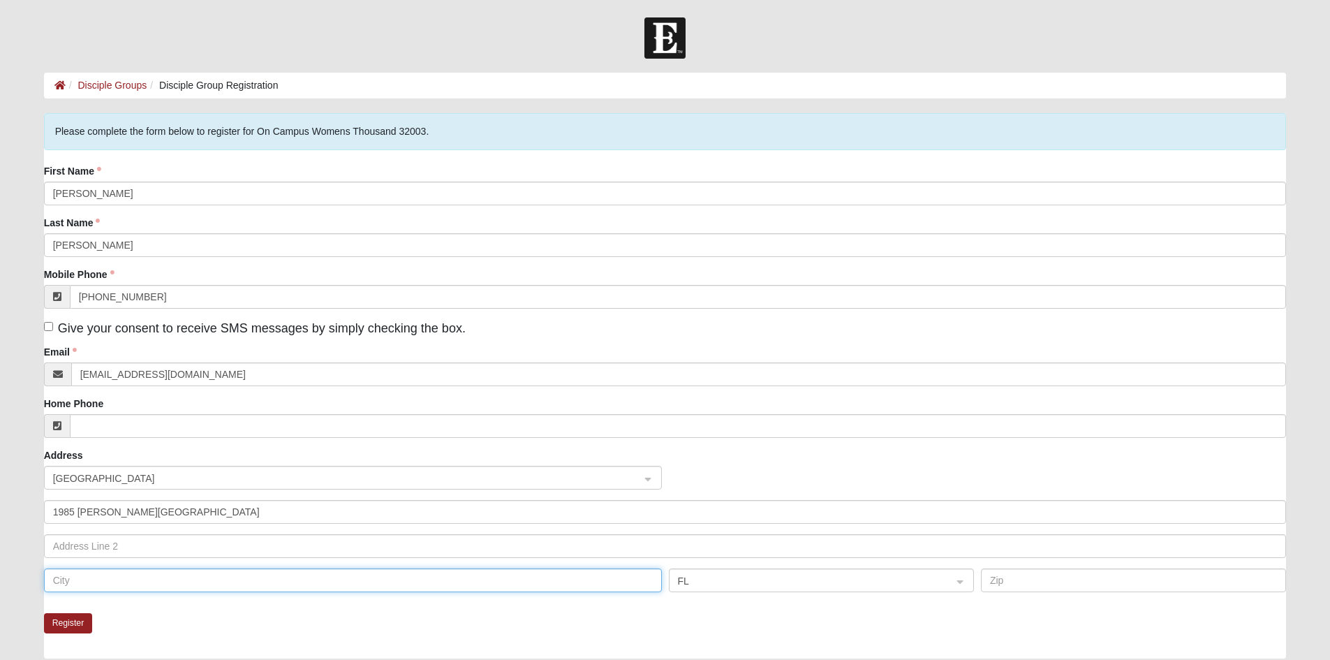
type input "[GEOGRAPHIC_DATA]"
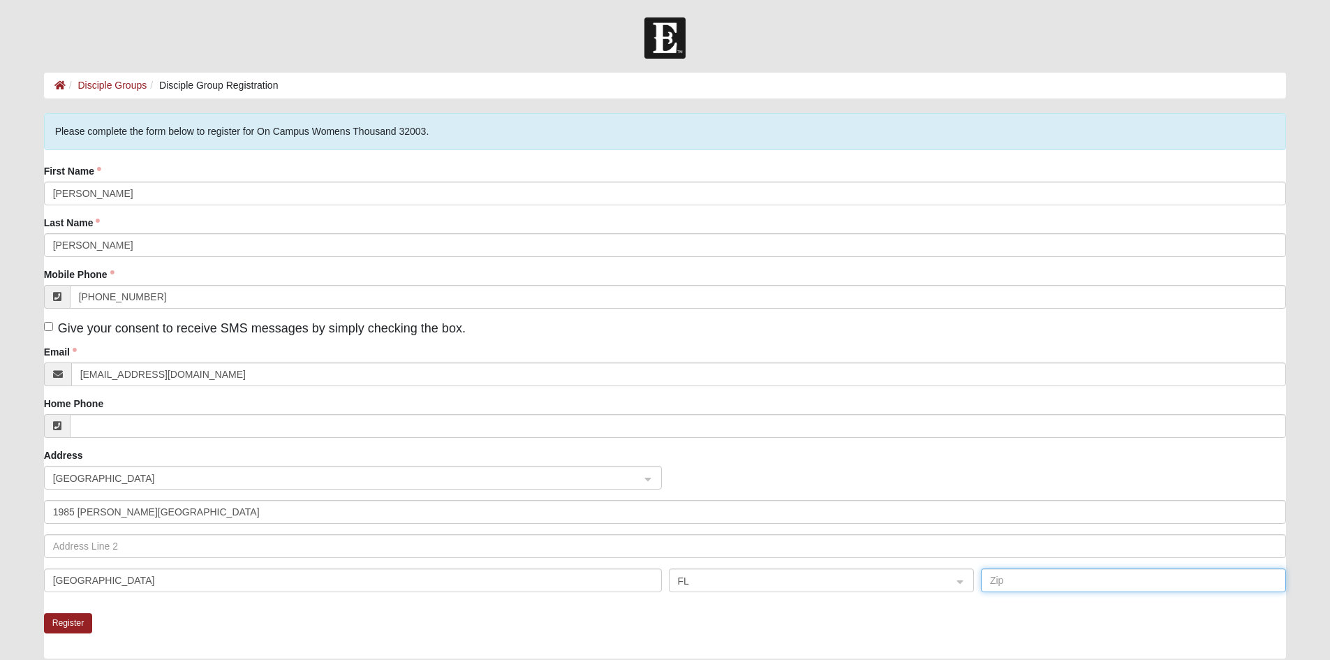
type input "32068"
click at [306, 615] on div "Register" at bounding box center [665, 635] width 1243 height 45
click at [86, 619] on button "Register" at bounding box center [68, 623] width 49 height 20
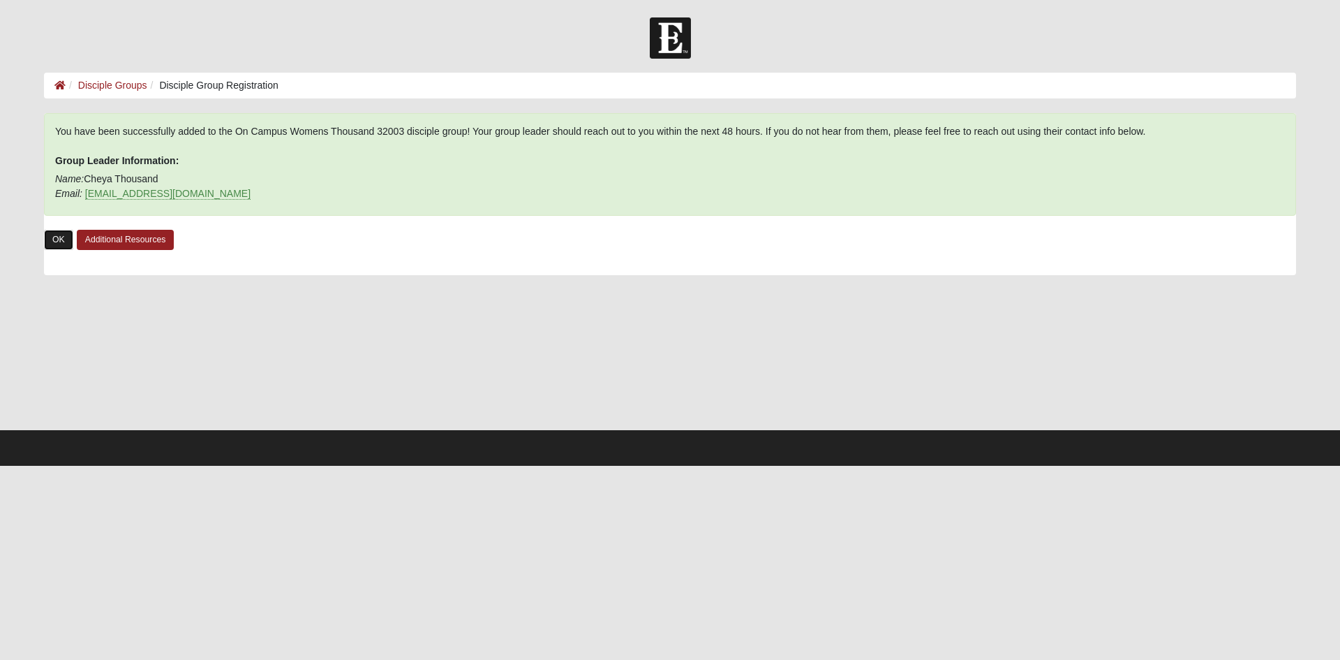
click at [58, 238] on link "OK" at bounding box center [58, 240] width 29 height 20
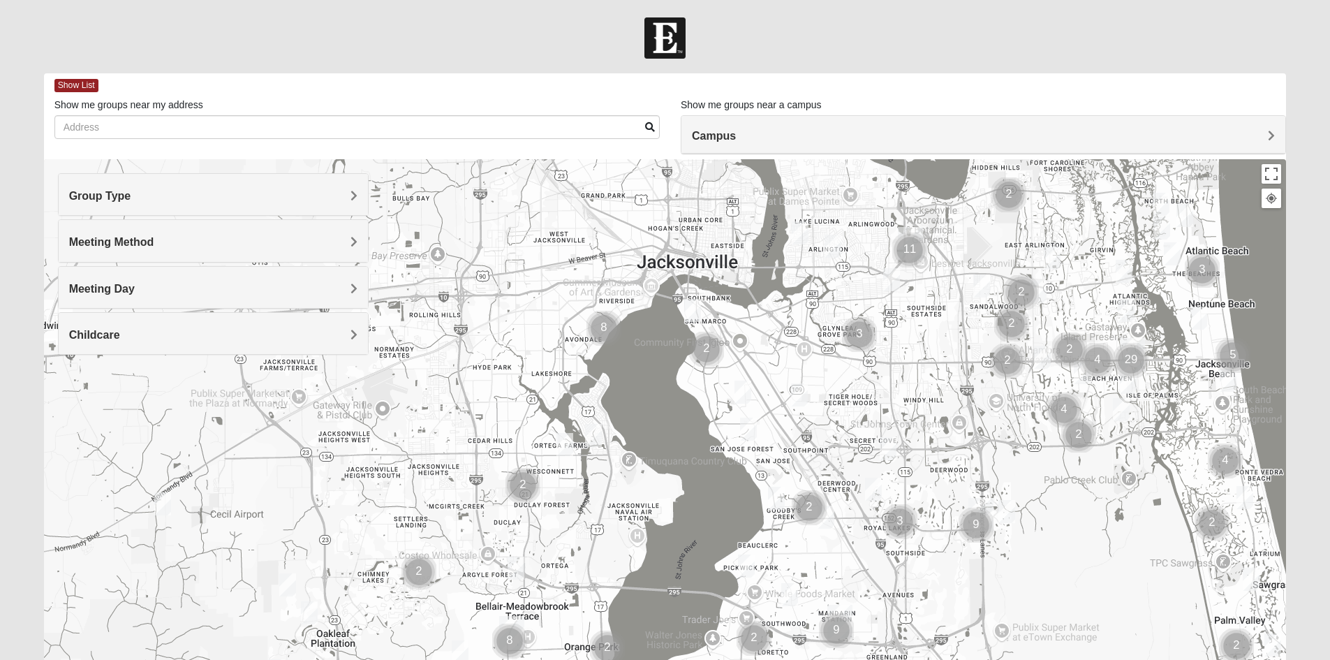
drag, startPoint x: 366, startPoint y: 415, endPoint x: 834, endPoint y: 337, distance: 474.8
click at [834, 337] on div at bounding box center [665, 438] width 1243 height 559
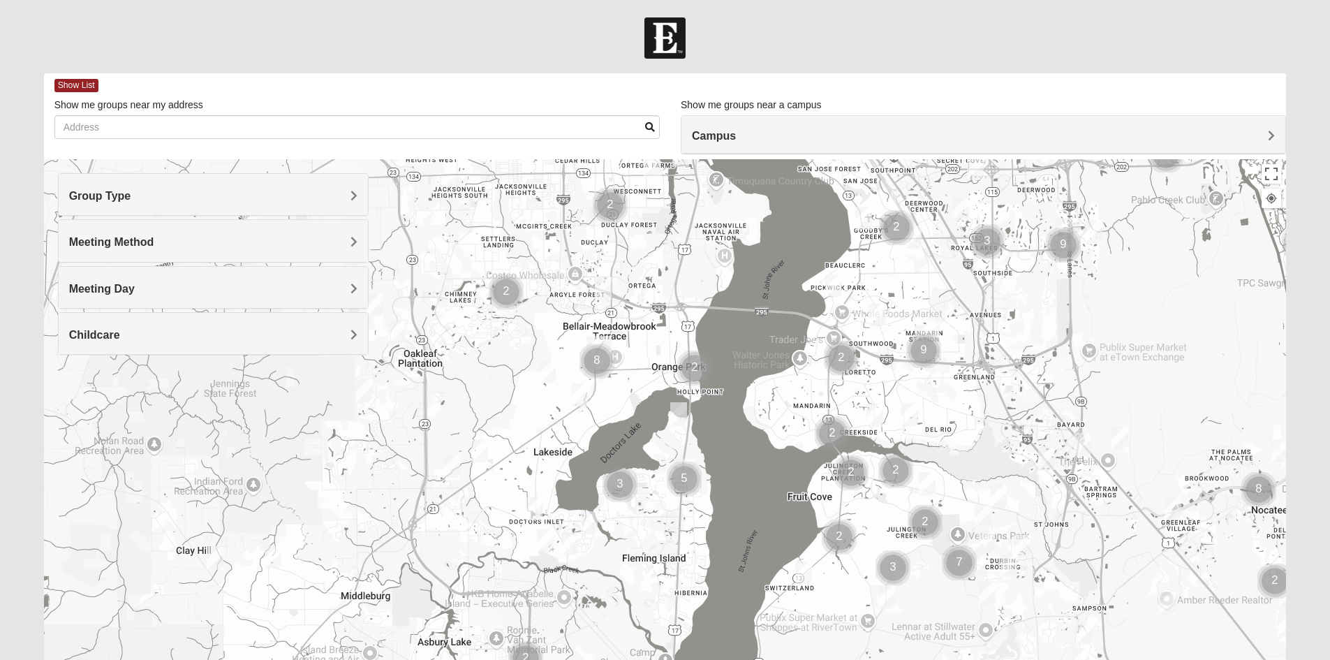
drag, startPoint x: 489, startPoint y: 554, endPoint x: 600, endPoint y: 297, distance: 279.9
click at [577, 275] on div at bounding box center [665, 438] width 1243 height 559
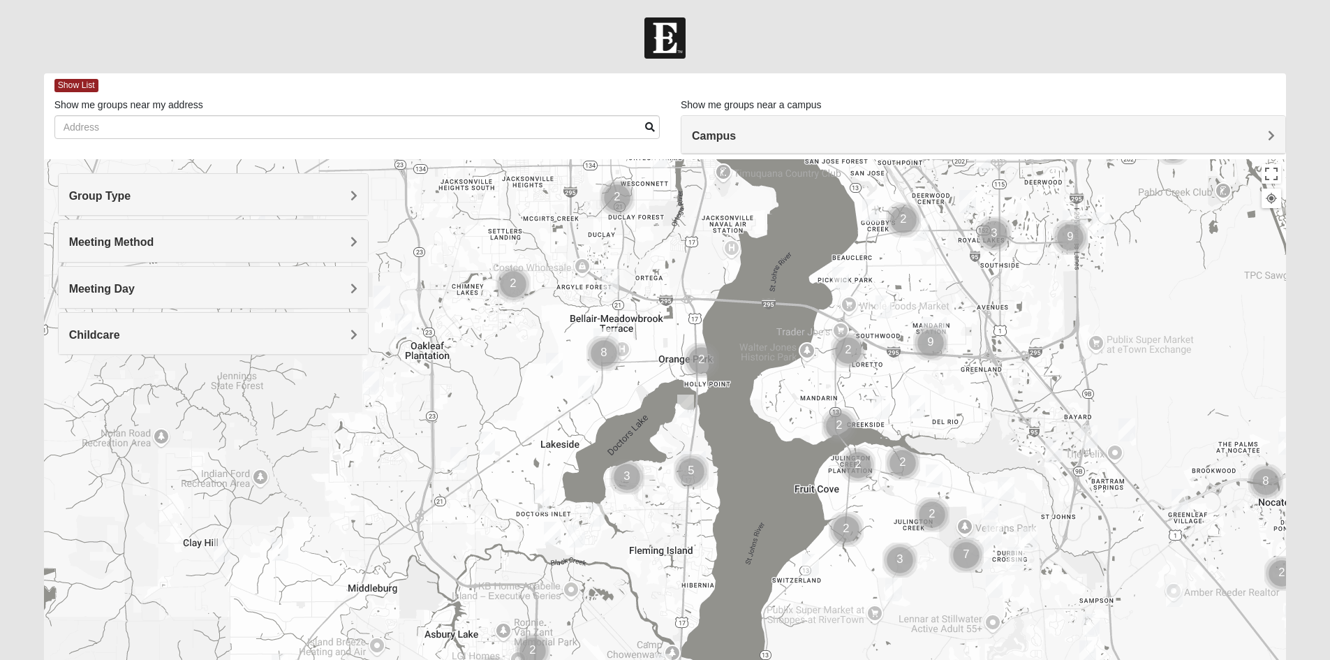
click at [605, 349] on img "Cluster of 8 groups" at bounding box center [604, 353] width 46 height 46
